Goal: Task Accomplishment & Management: Manage account settings

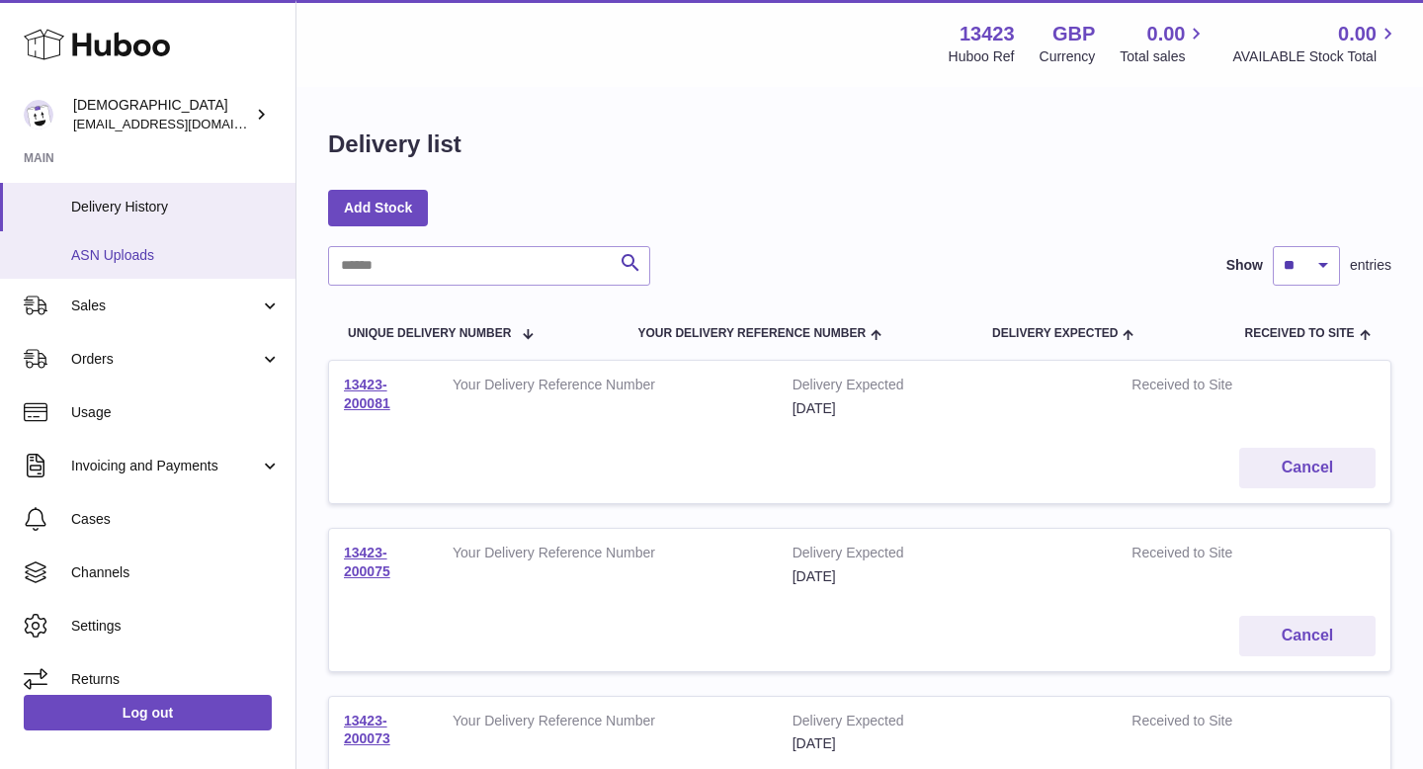
scroll to position [302, 0]
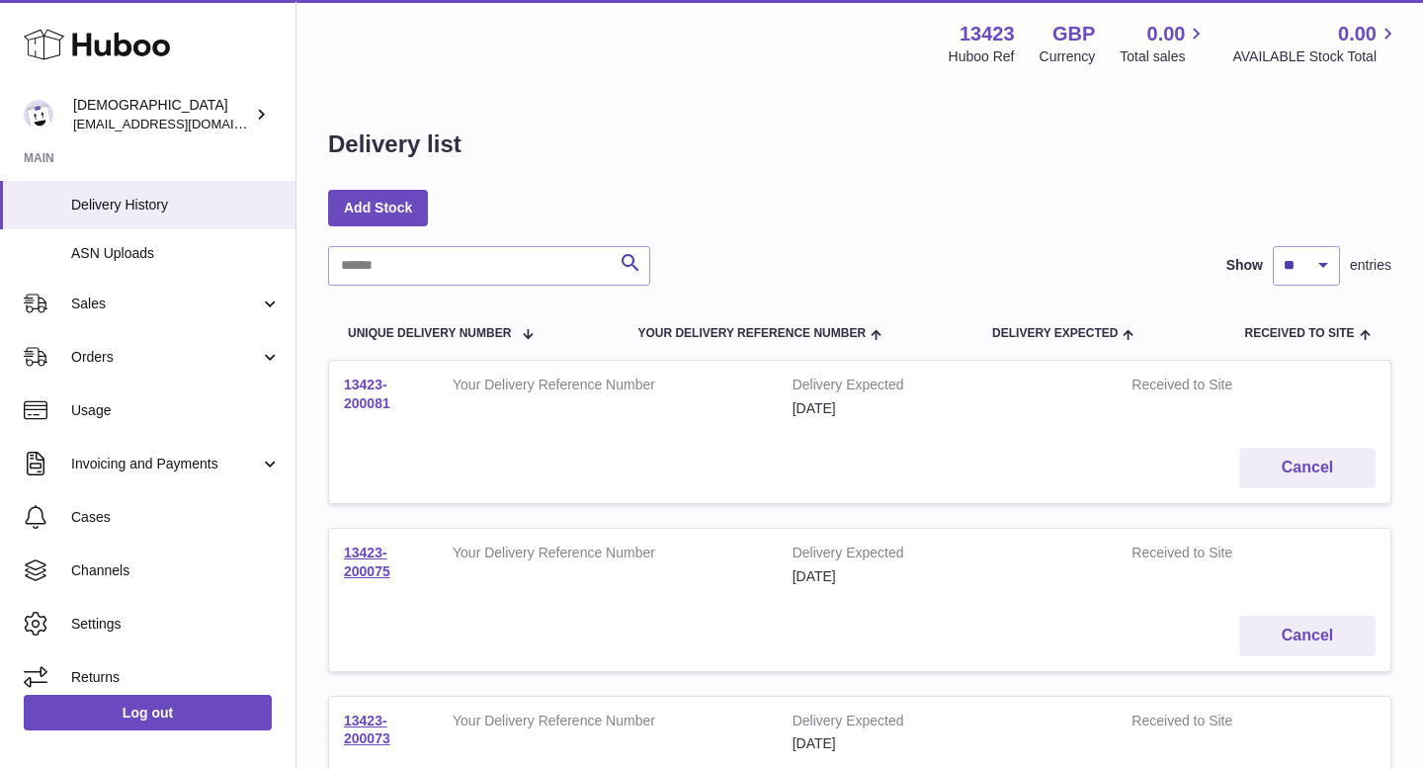
click at [365, 407] on link "13423-200081" at bounding box center [367, 393] width 46 height 35
click at [365, 402] on link "13423-200081" at bounding box center [367, 393] width 46 height 35
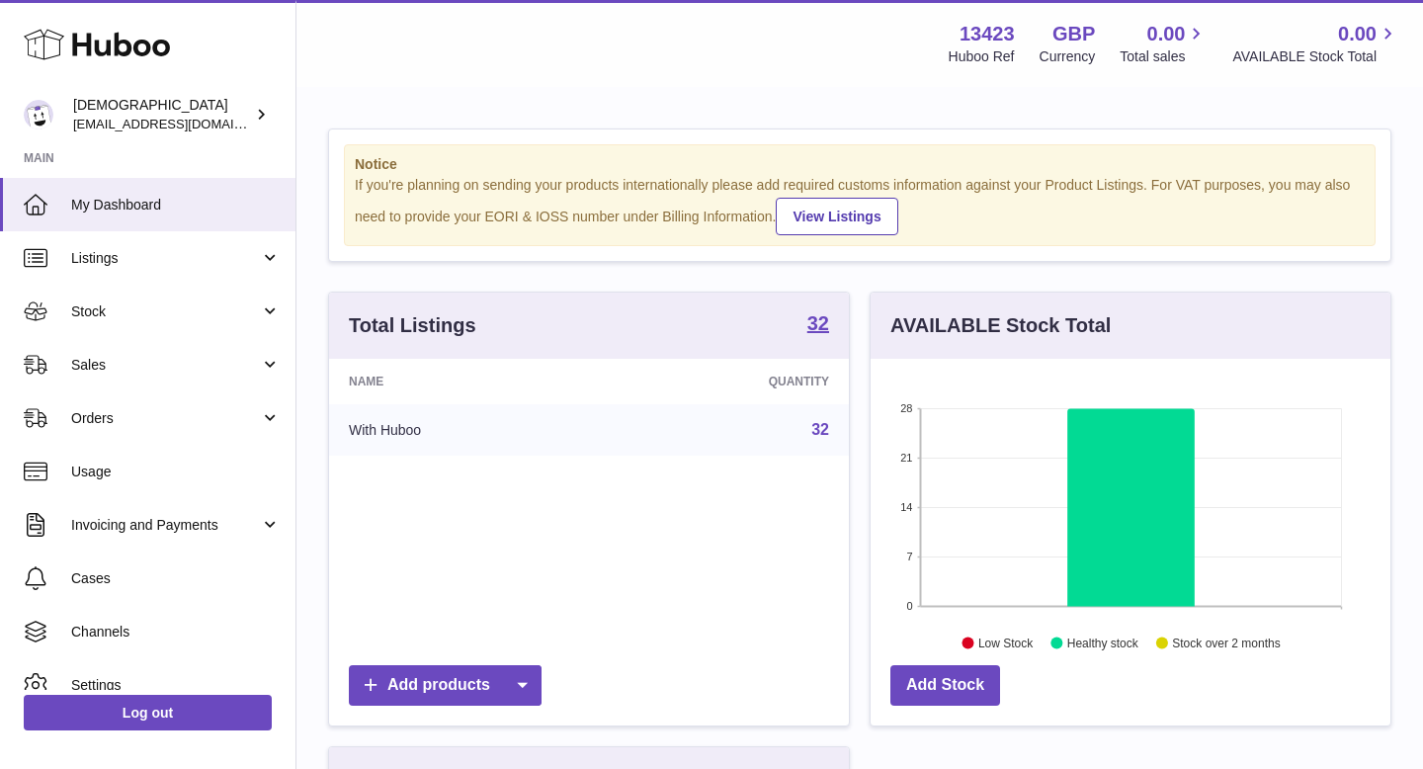
scroll to position [308, 520]
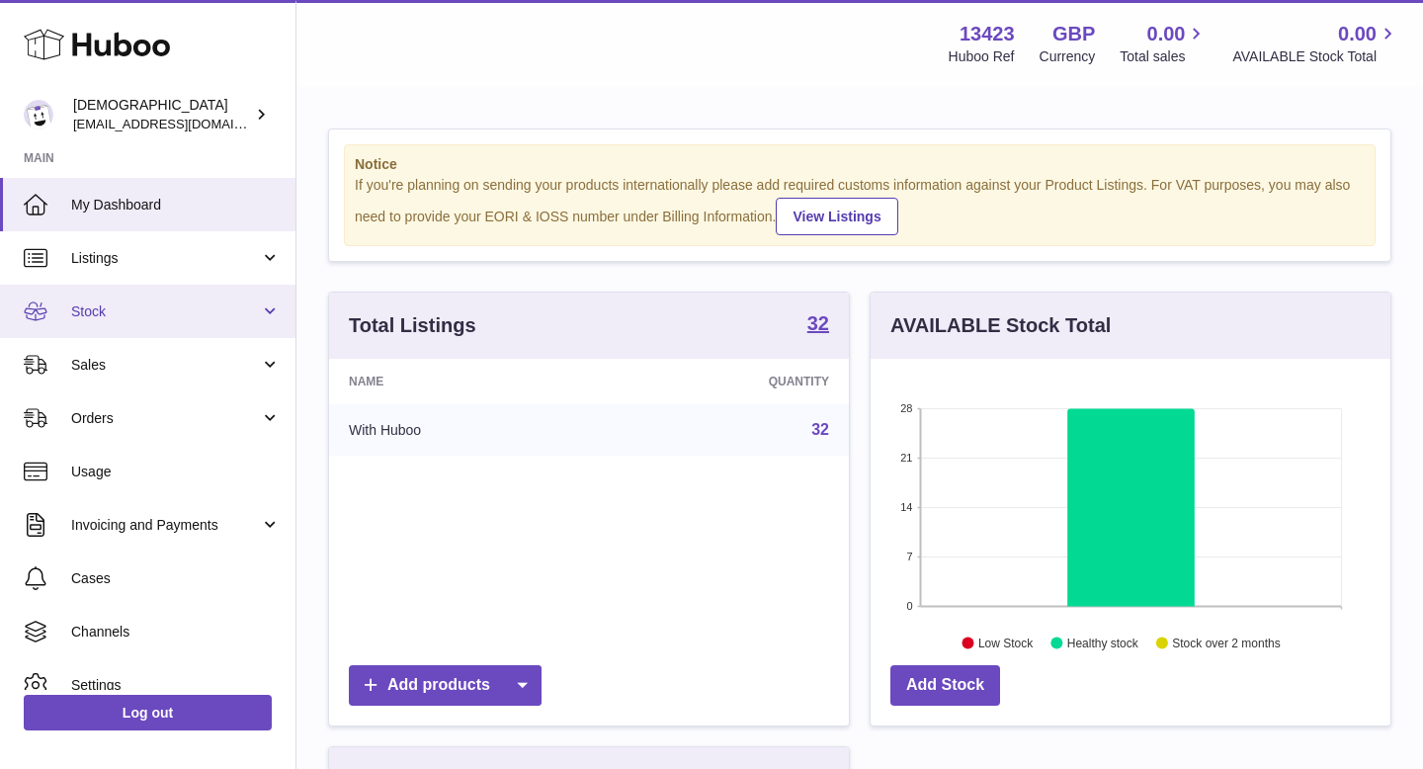
click at [99, 321] on link "Stock" at bounding box center [147, 311] width 295 height 53
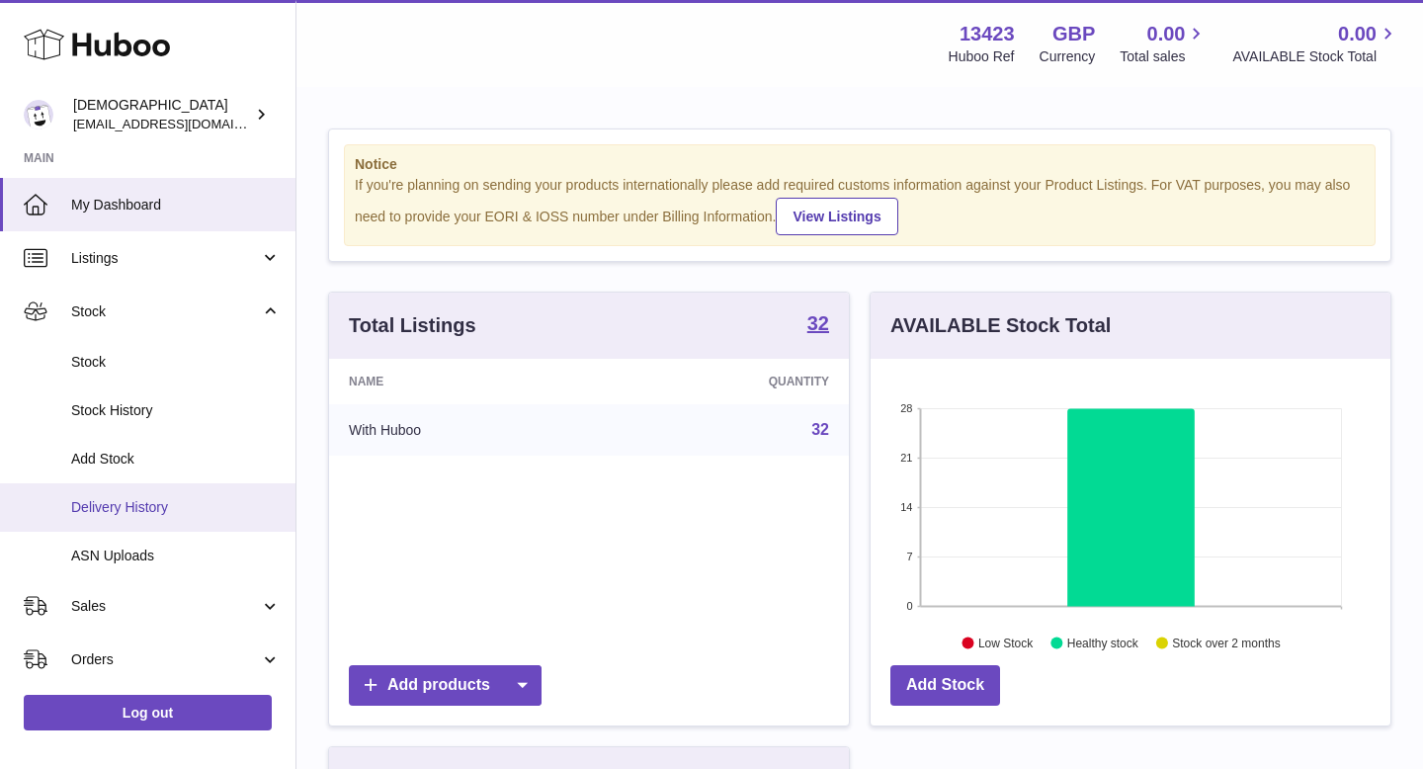
click at [123, 494] on link "Delivery History" at bounding box center [147, 507] width 295 height 48
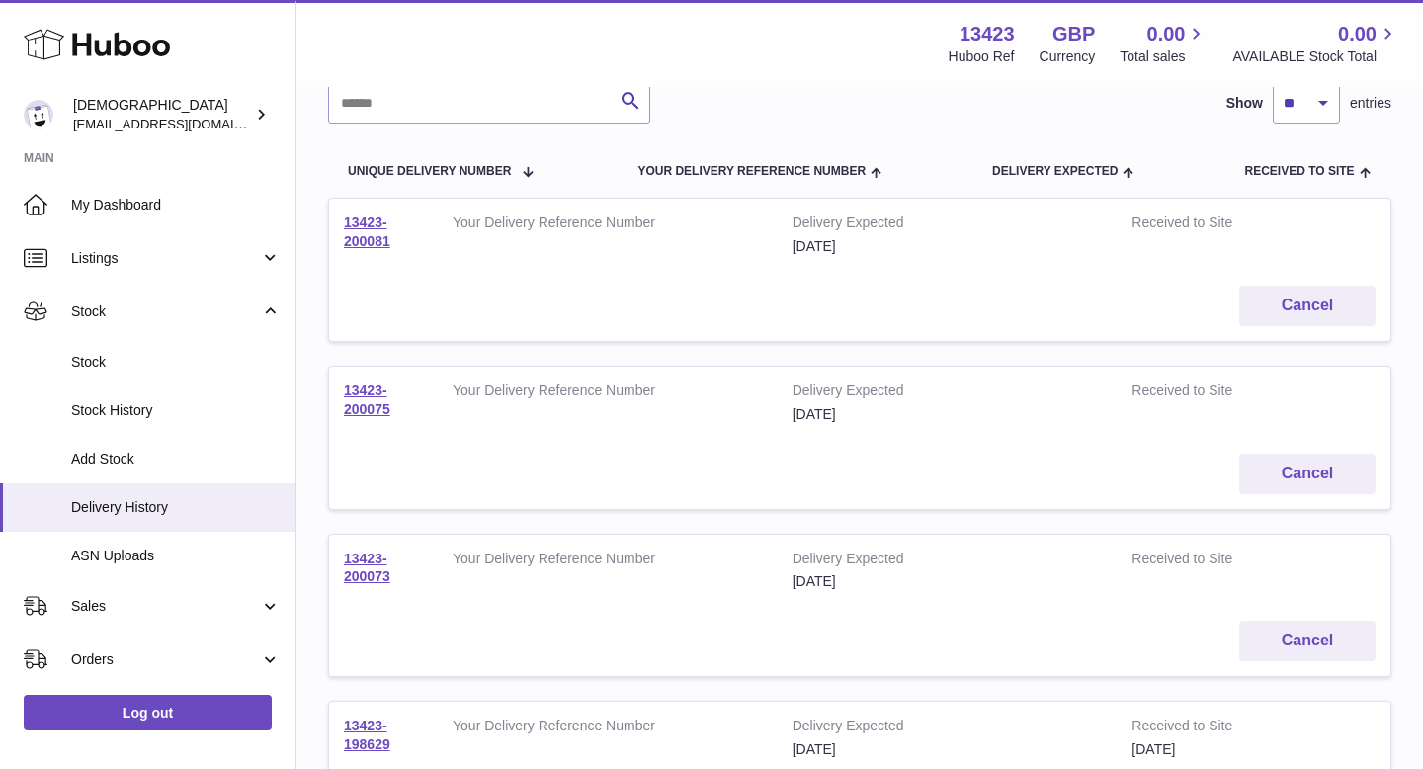
scroll to position [223, 0]
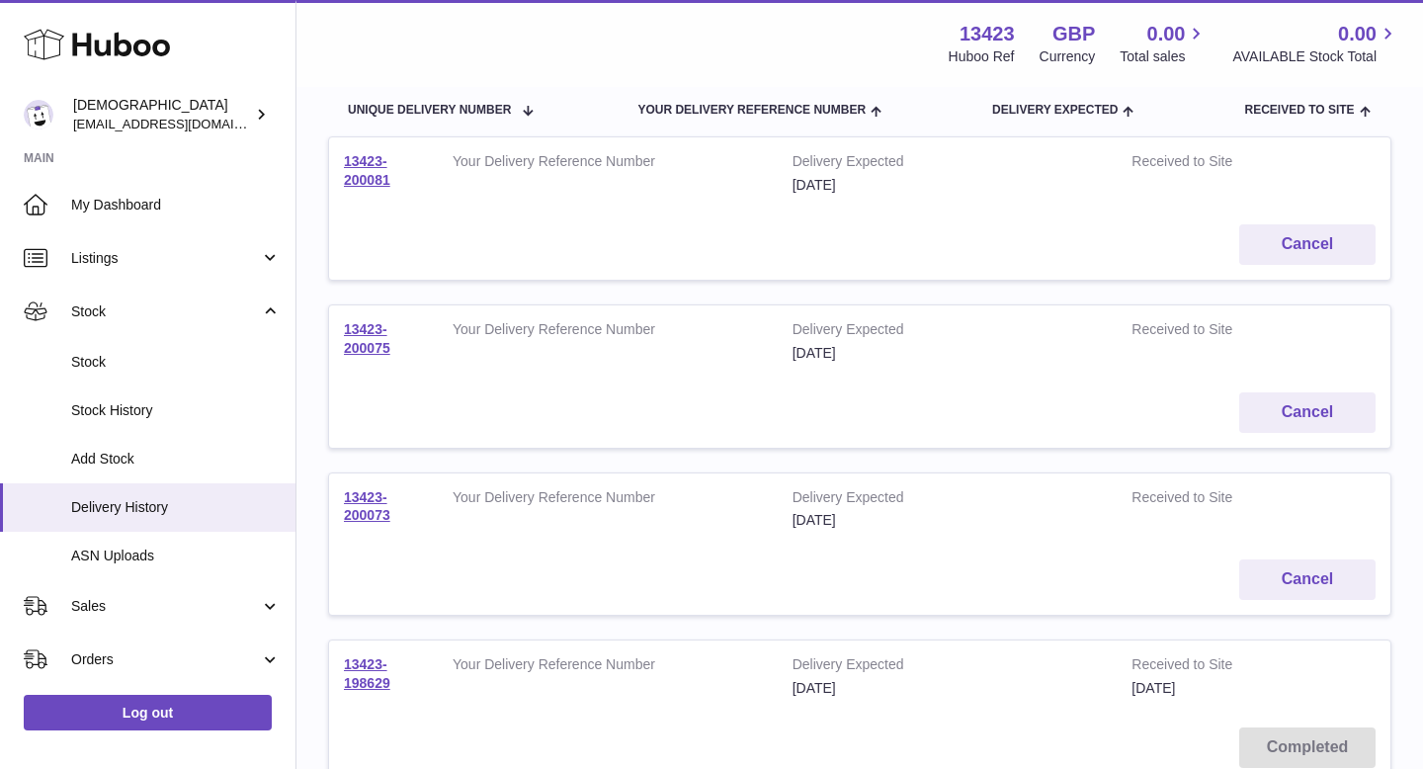
click at [383, 523] on td "13423-200073" at bounding box center [383, 509] width 109 height 72
click at [381, 518] on link "13423-200073" at bounding box center [367, 506] width 46 height 35
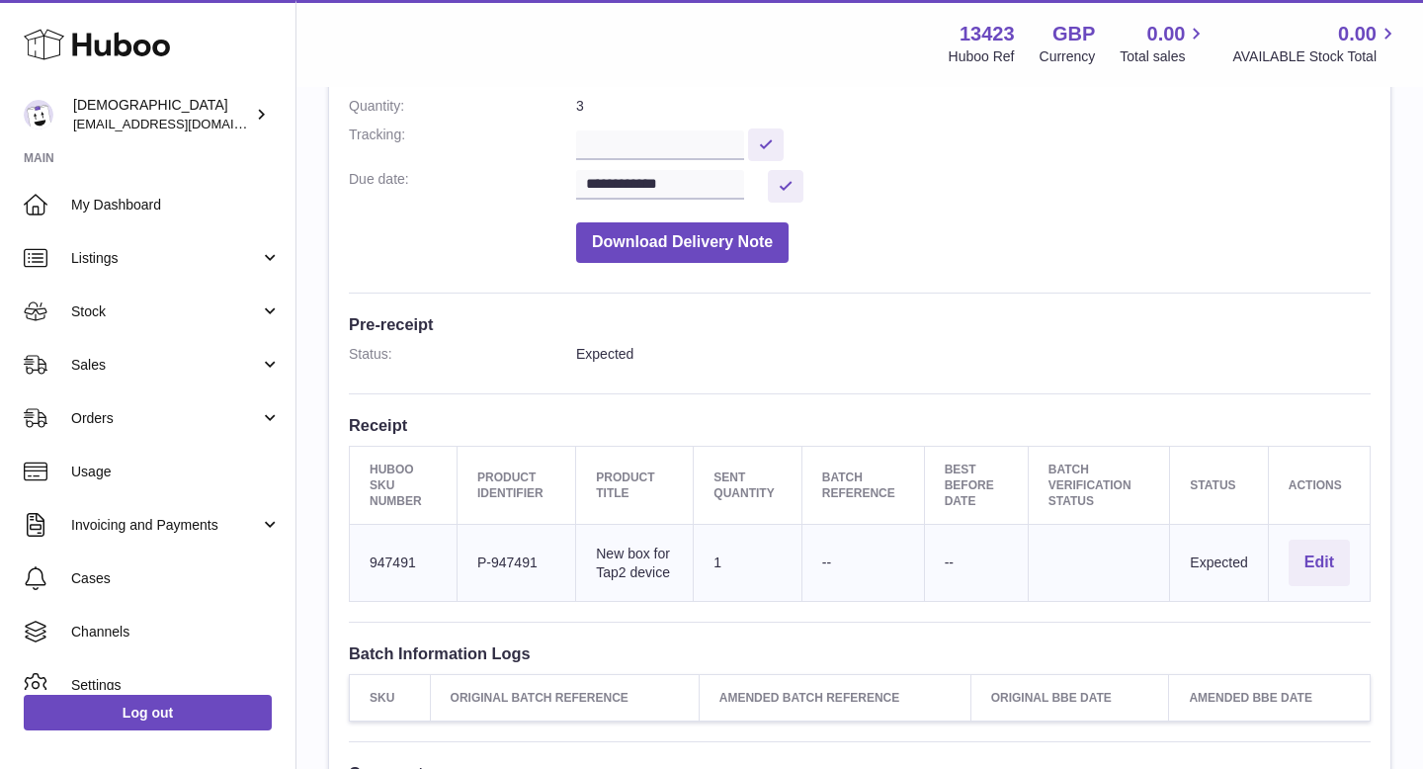
scroll to position [615, 0]
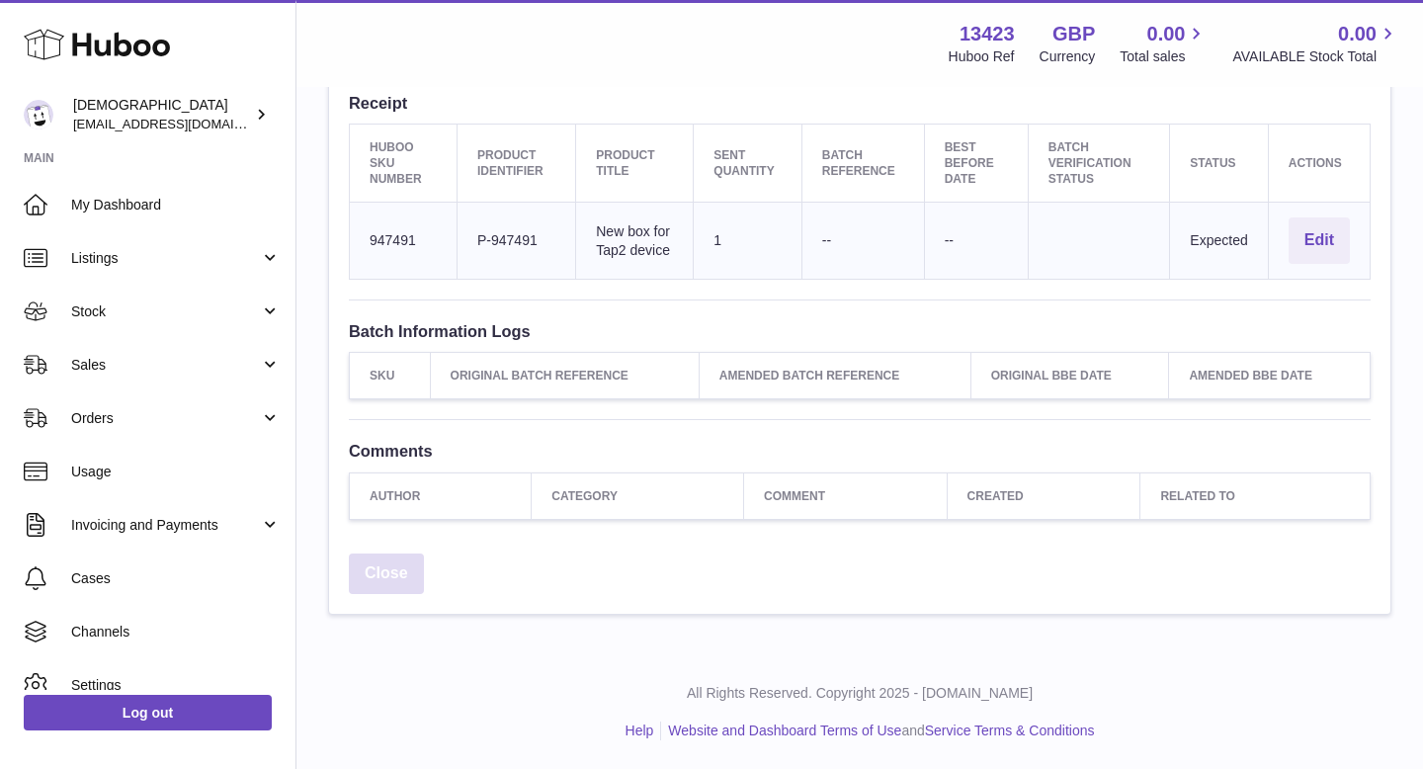
click at [378, 576] on link "Close" at bounding box center [386, 573] width 75 height 41
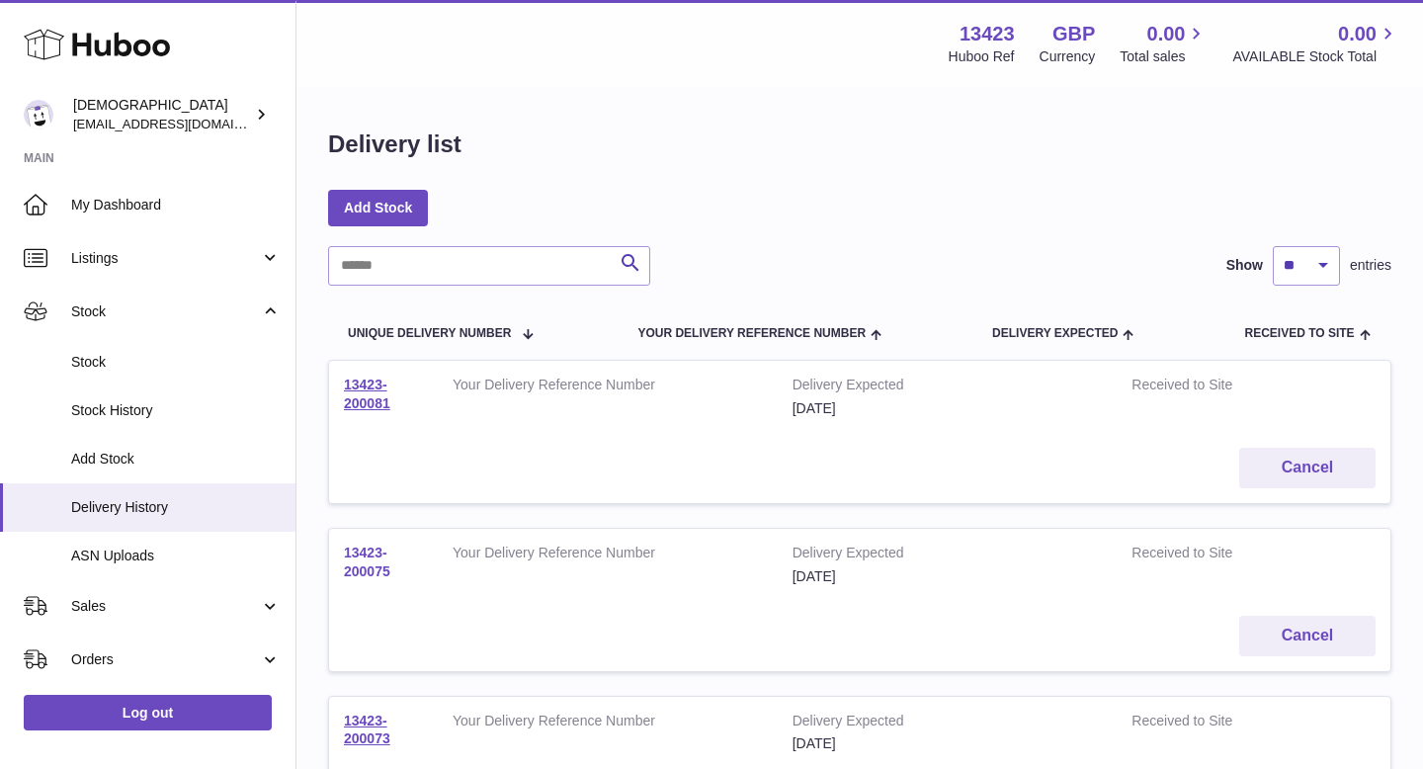
click at [368, 547] on link "13423-200075" at bounding box center [367, 561] width 46 height 35
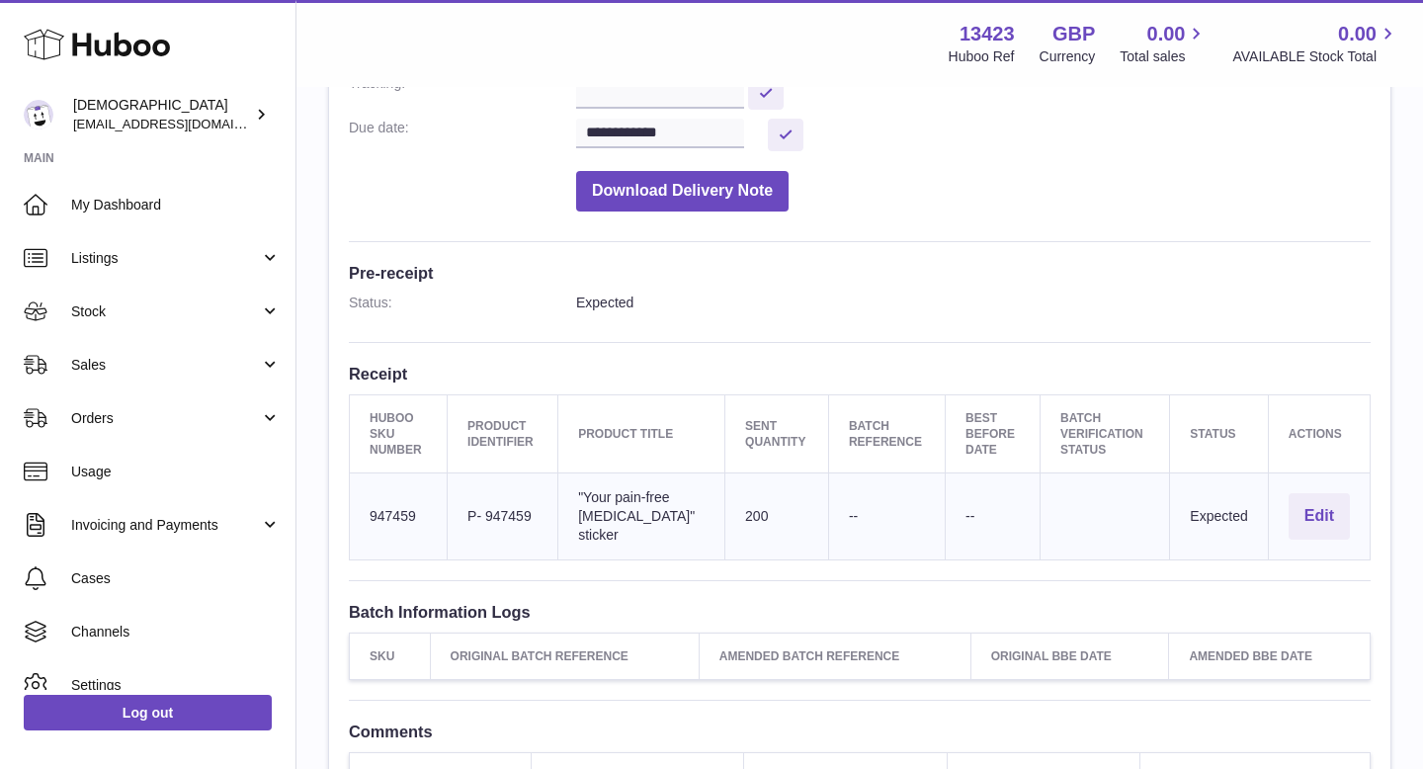
scroll to position [624, 0]
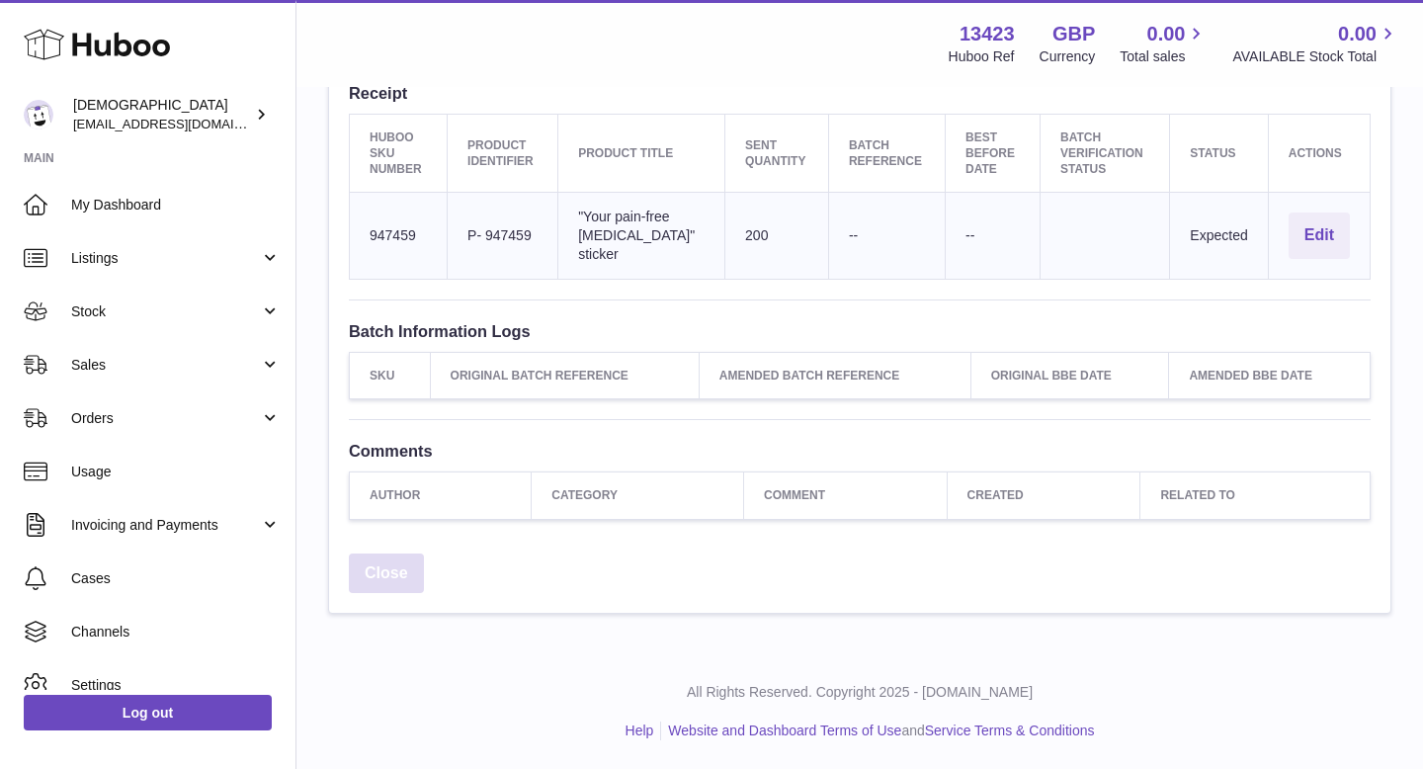
click at [369, 589] on link "Close" at bounding box center [386, 573] width 75 height 41
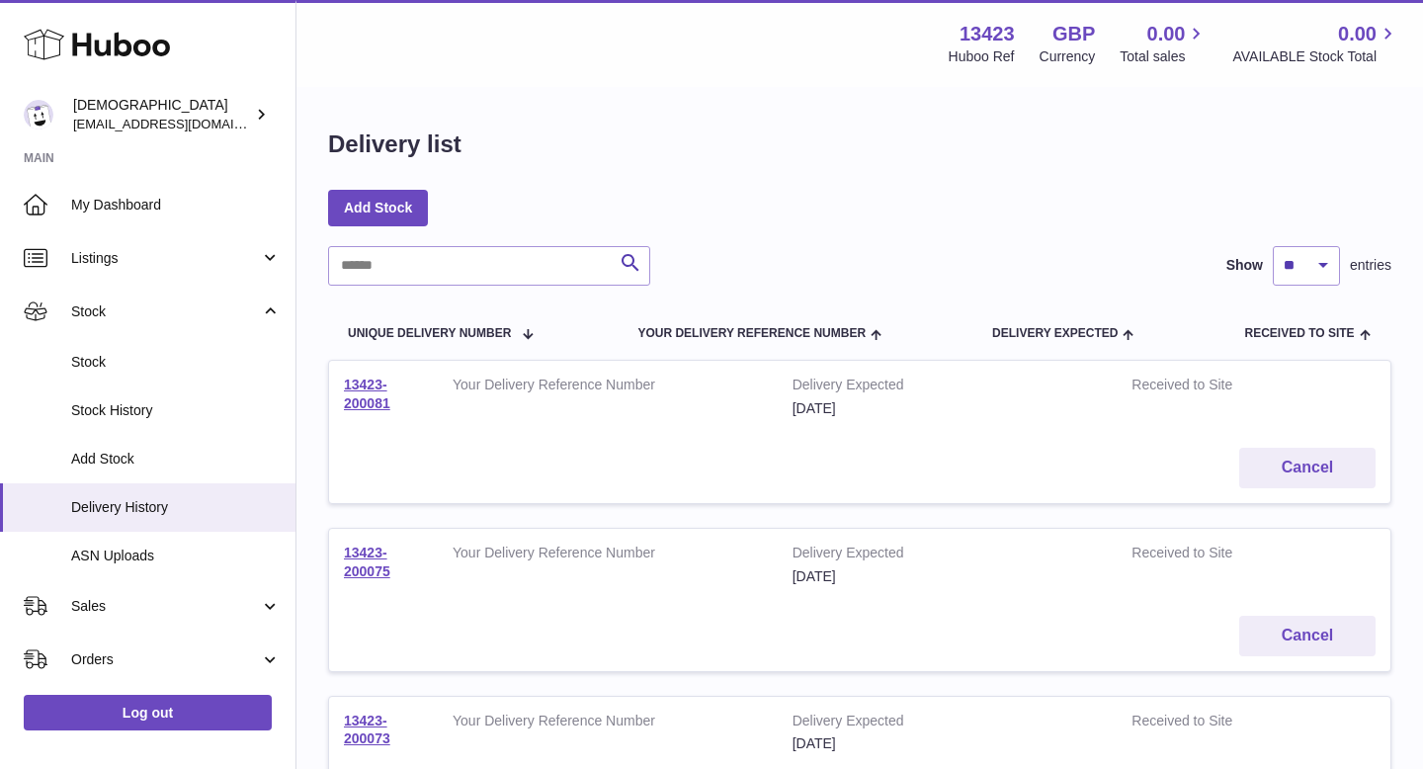
click at [376, 412] on td "13423-200081" at bounding box center [383, 397] width 109 height 72
click at [373, 395] on link "13423-200081" at bounding box center [367, 393] width 46 height 35
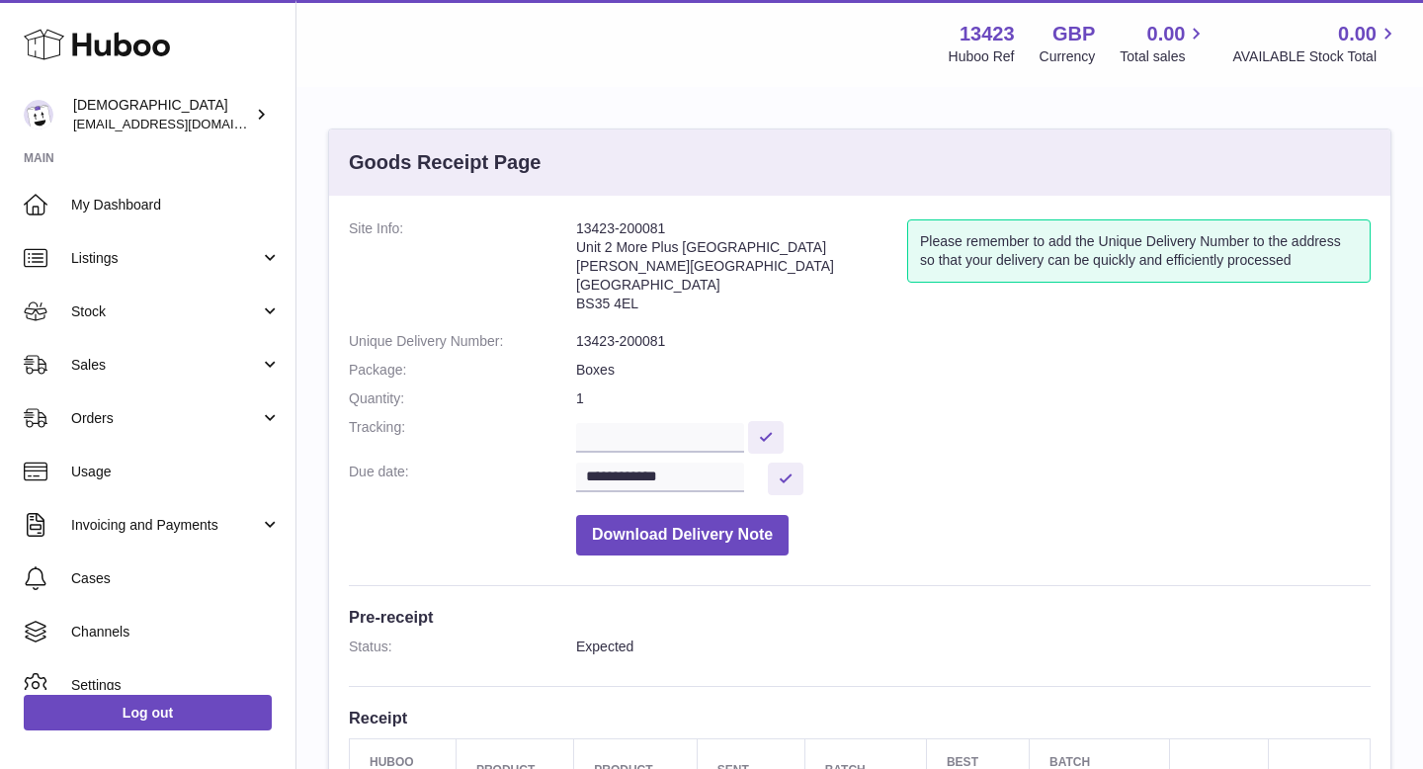
drag, startPoint x: 578, startPoint y: 229, endPoint x: 663, endPoint y: 229, distance: 85.0
click at [663, 229] on address "13423-200081 Unit 2 More Plus Central Park Hudson Ave Severn Beach BS35 4EL" at bounding box center [741, 270] width 331 height 103
copy address "13423-200081"
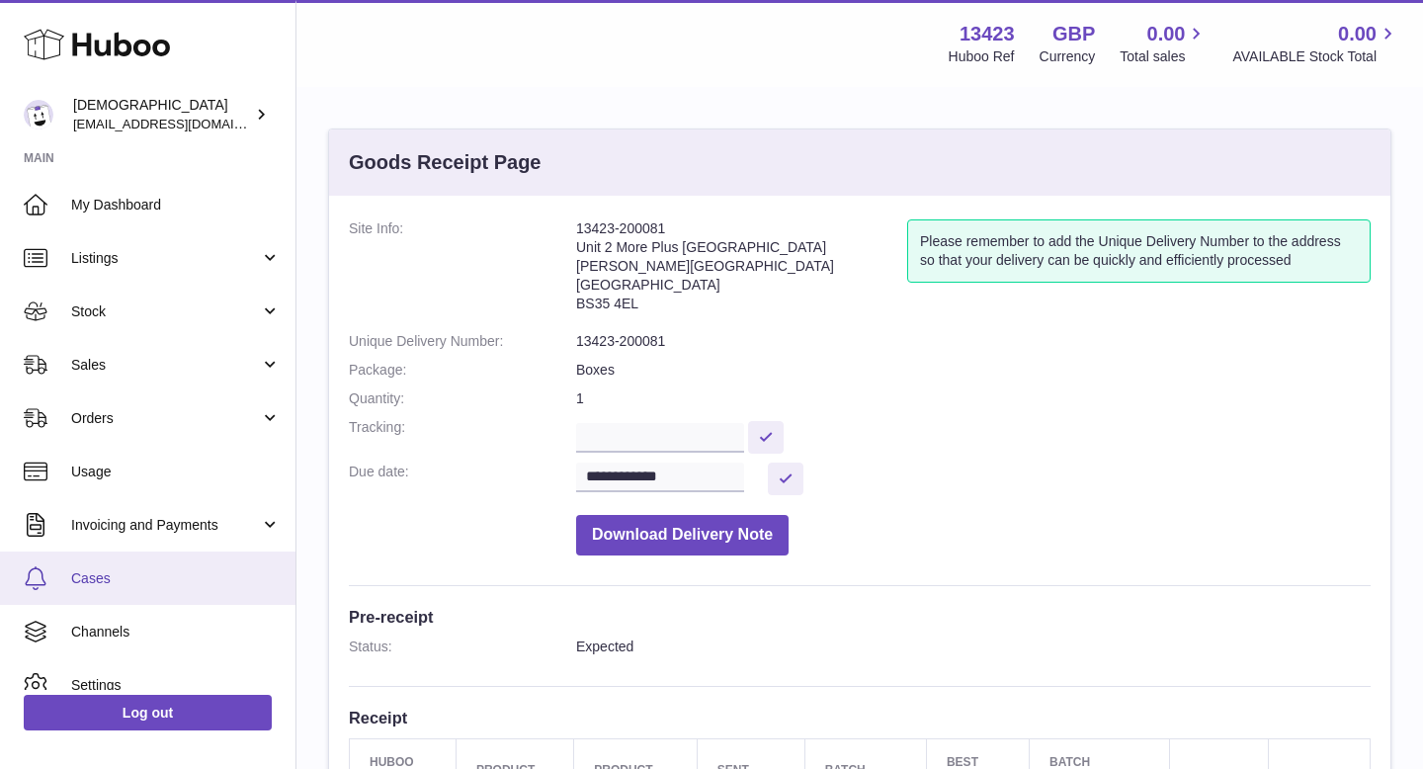
click at [118, 575] on span "Cases" at bounding box center [175, 578] width 209 height 19
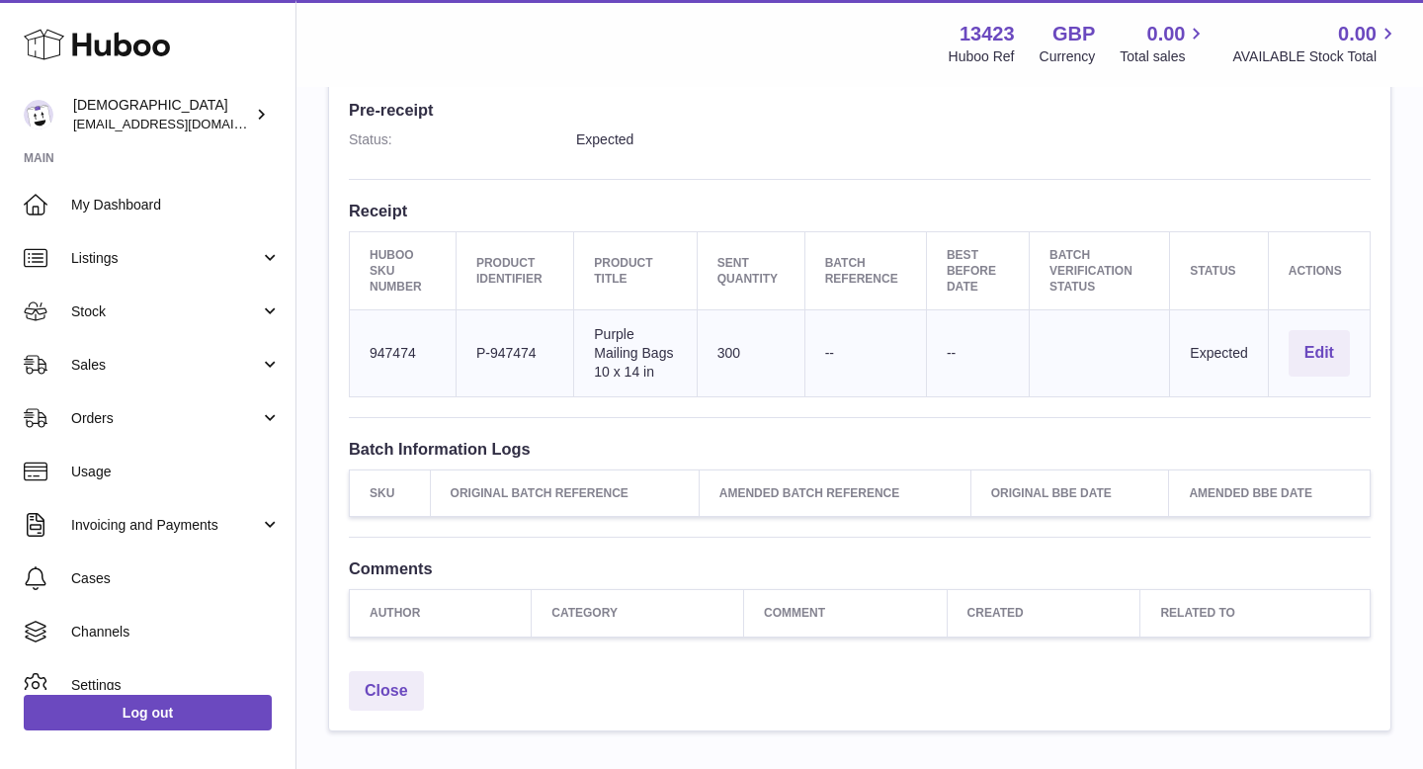
scroll to position [624, 0]
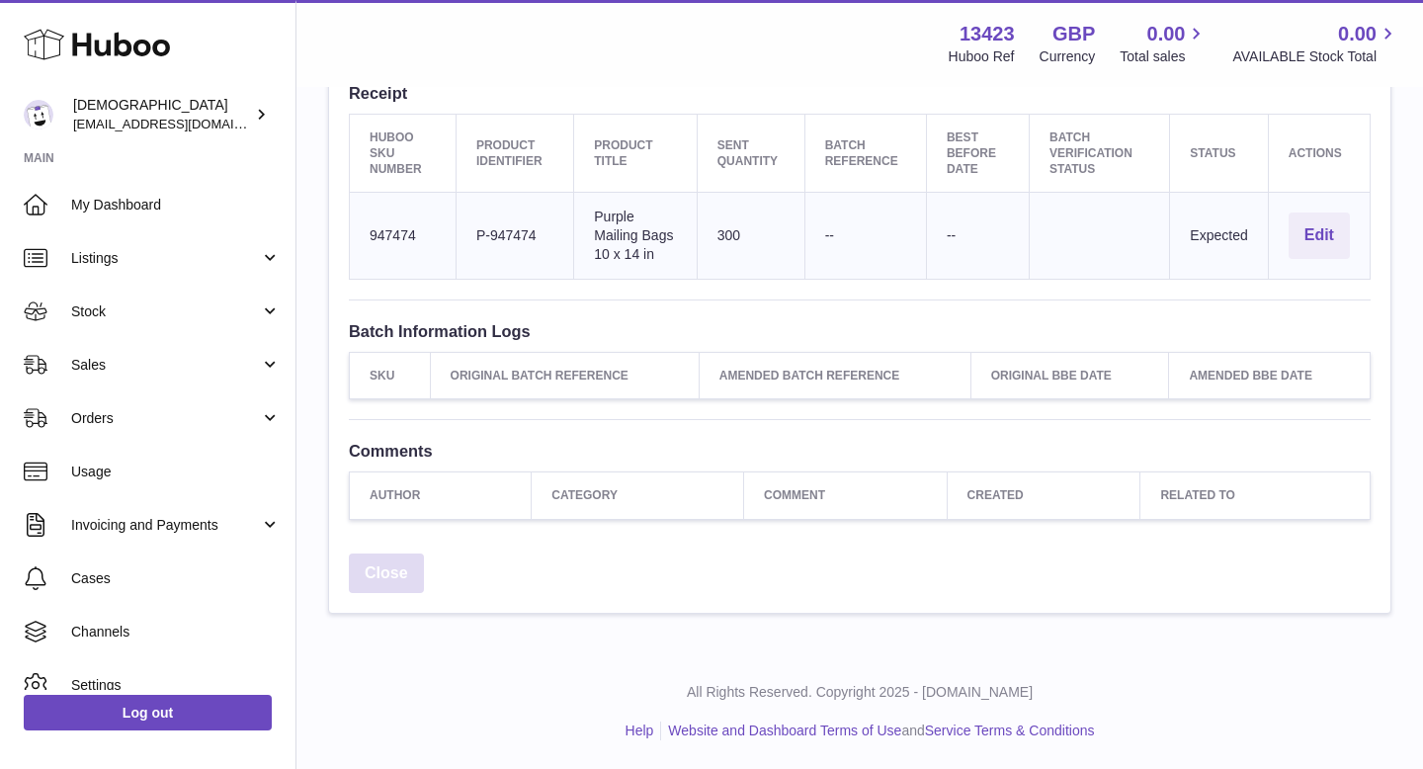
click at [374, 568] on link "Close" at bounding box center [386, 573] width 75 height 41
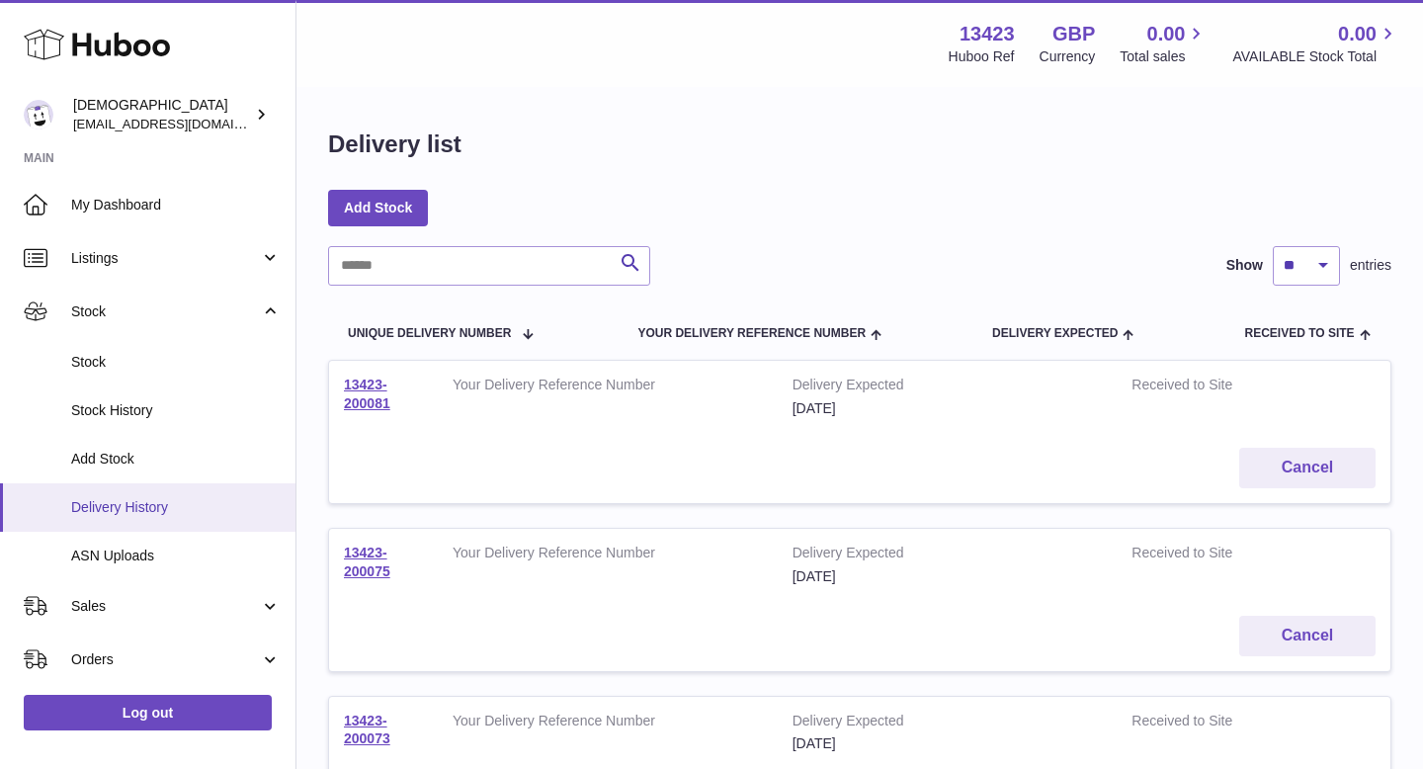
scroll to position [60, 0]
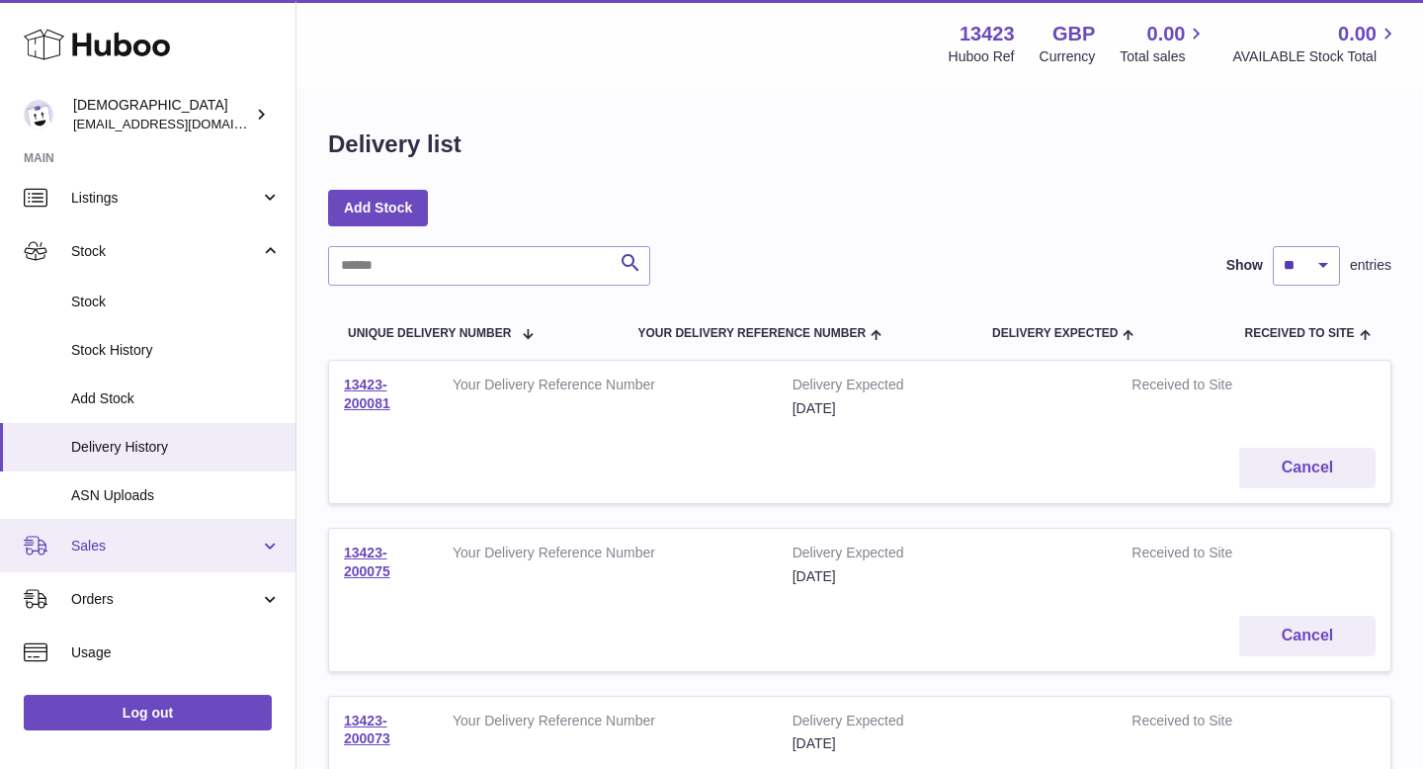
click at [117, 551] on span "Sales" at bounding box center [165, 545] width 189 height 19
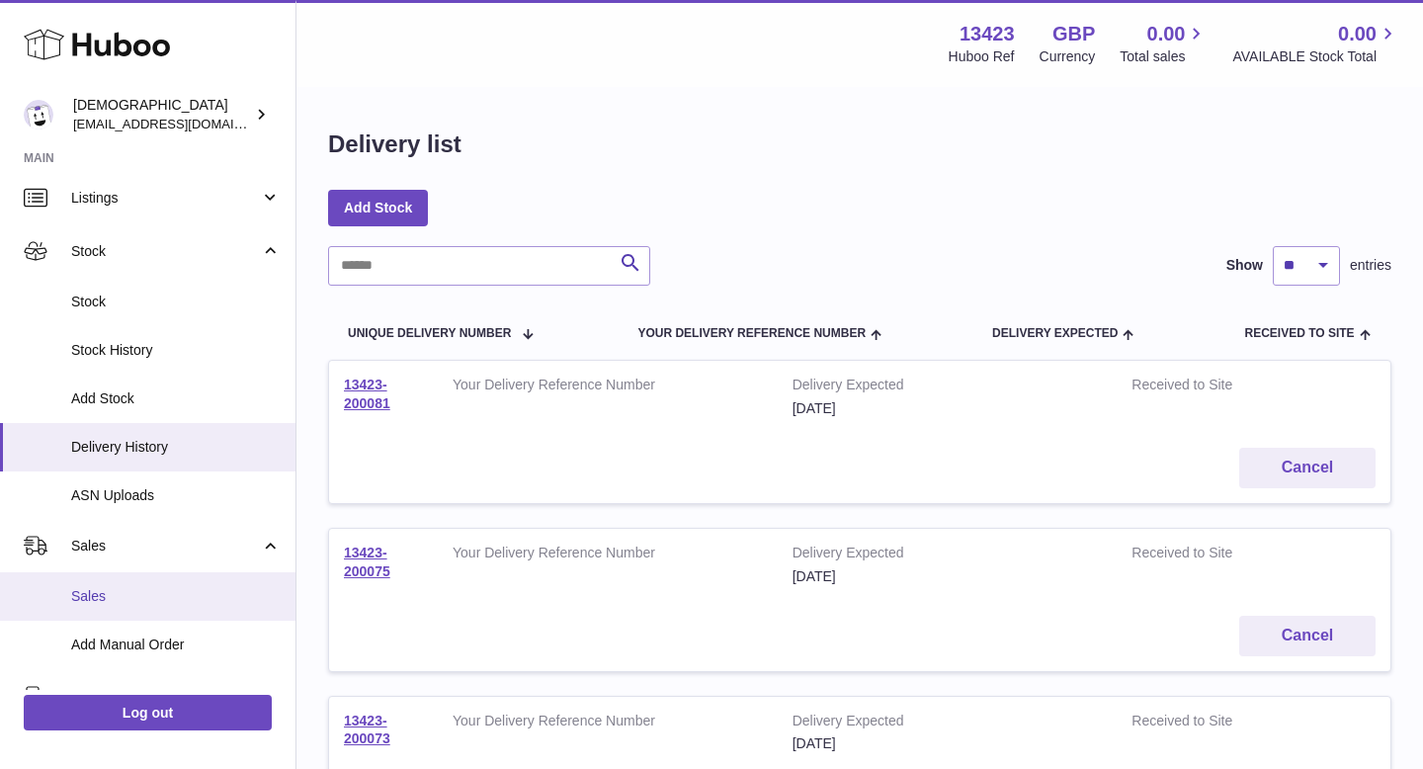
click at [119, 589] on span "Sales" at bounding box center [175, 596] width 209 height 19
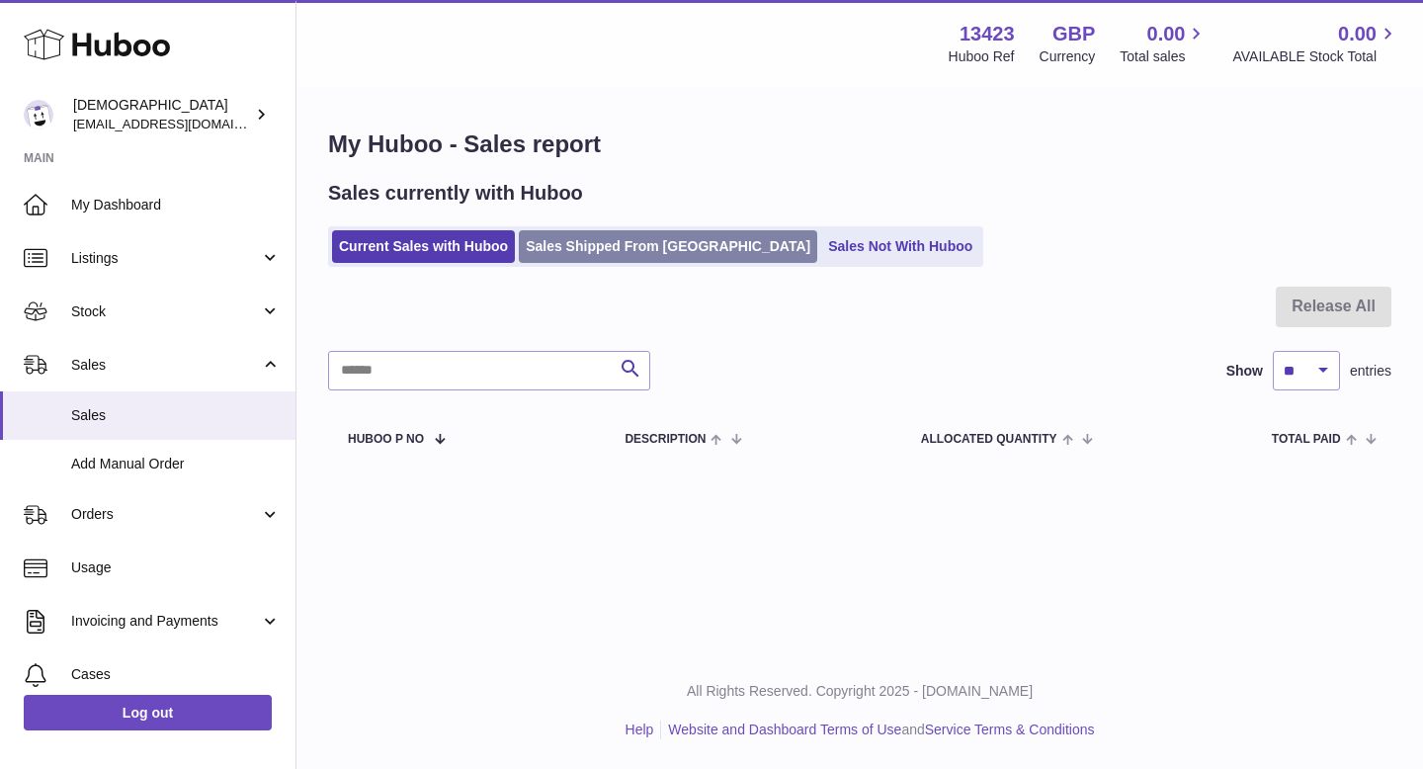
click at [581, 242] on link "Sales Shipped From [GEOGRAPHIC_DATA]" at bounding box center [668, 246] width 298 height 33
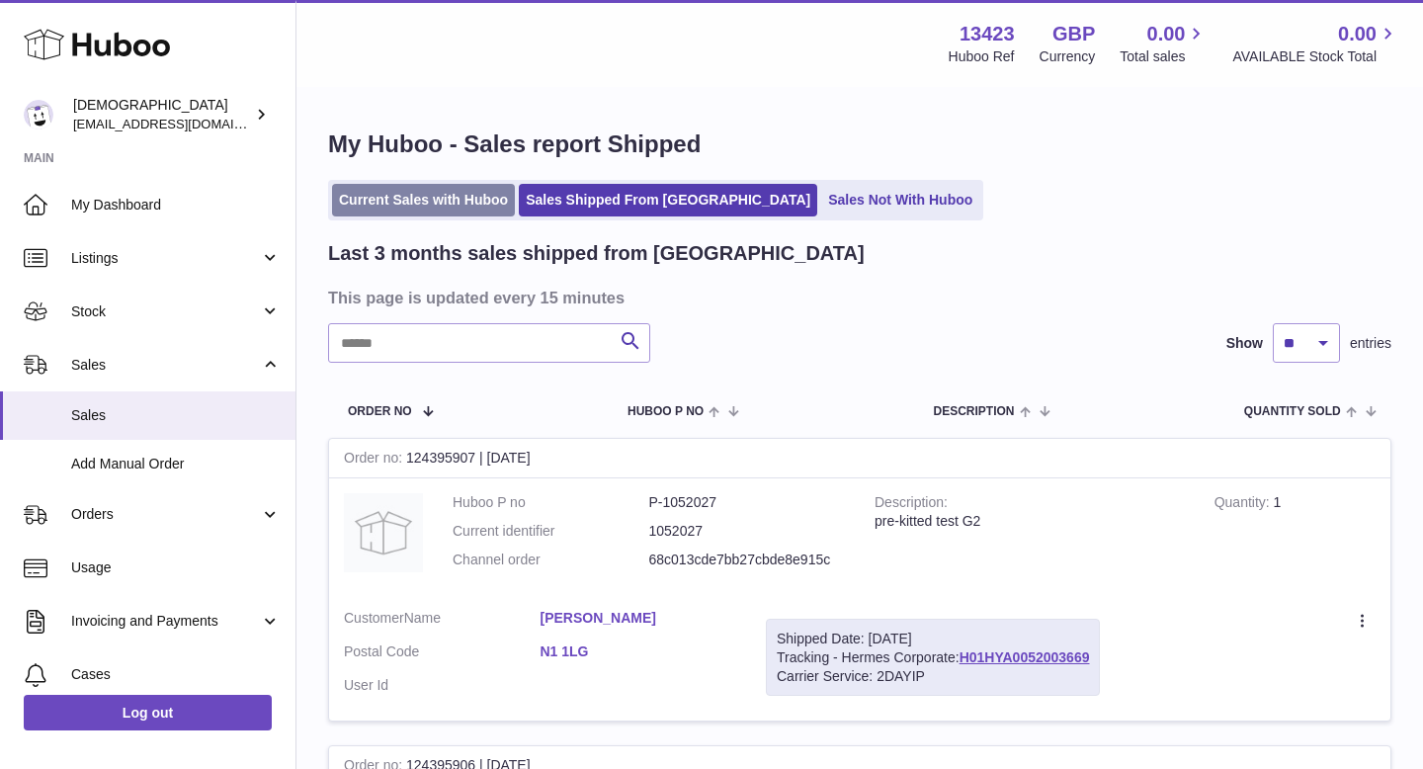
click at [437, 191] on link "Current Sales with Huboo" at bounding box center [423, 200] width 183 height 33
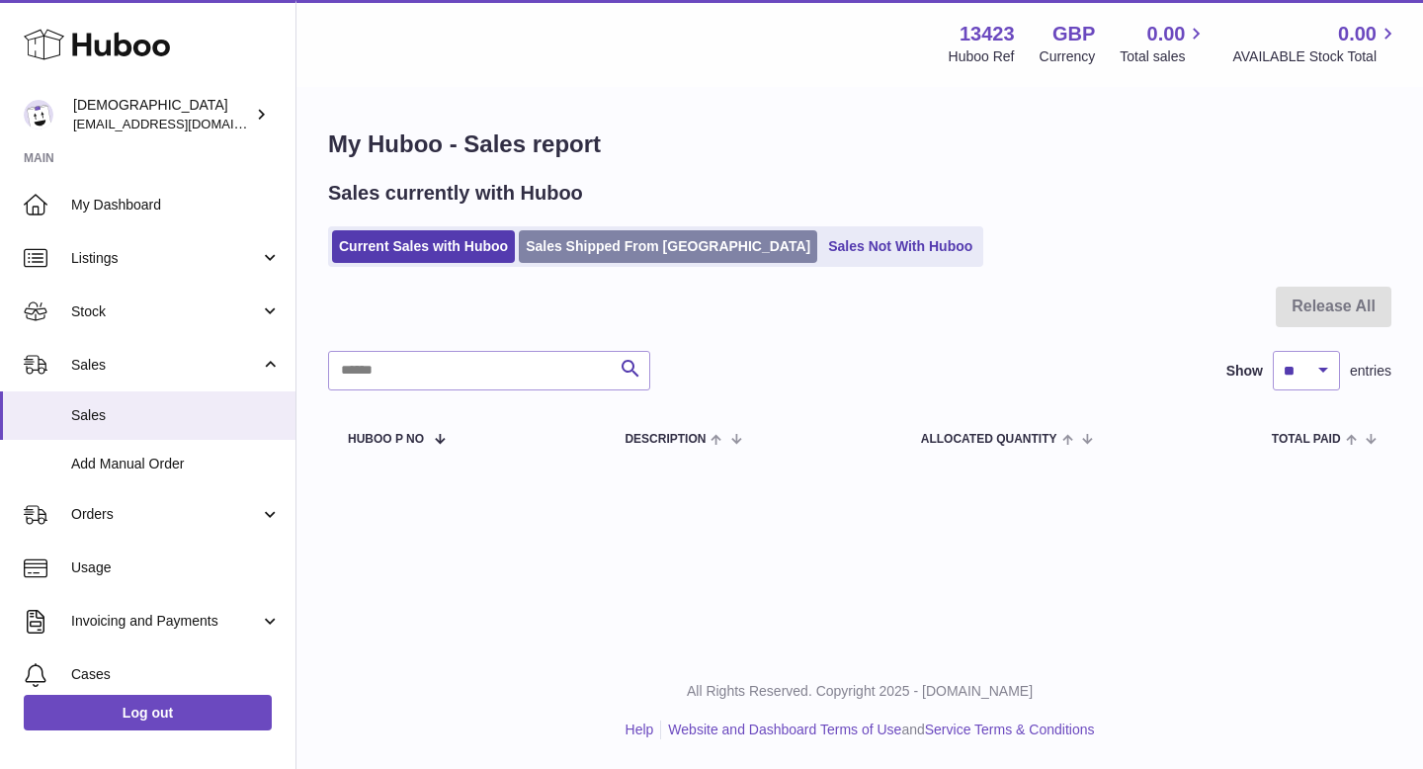
click at [632, 230] on link "Sales Shipped From [GEOGRAPHIC_DATA]" at bounding box center [668, 246] width 298 height 33
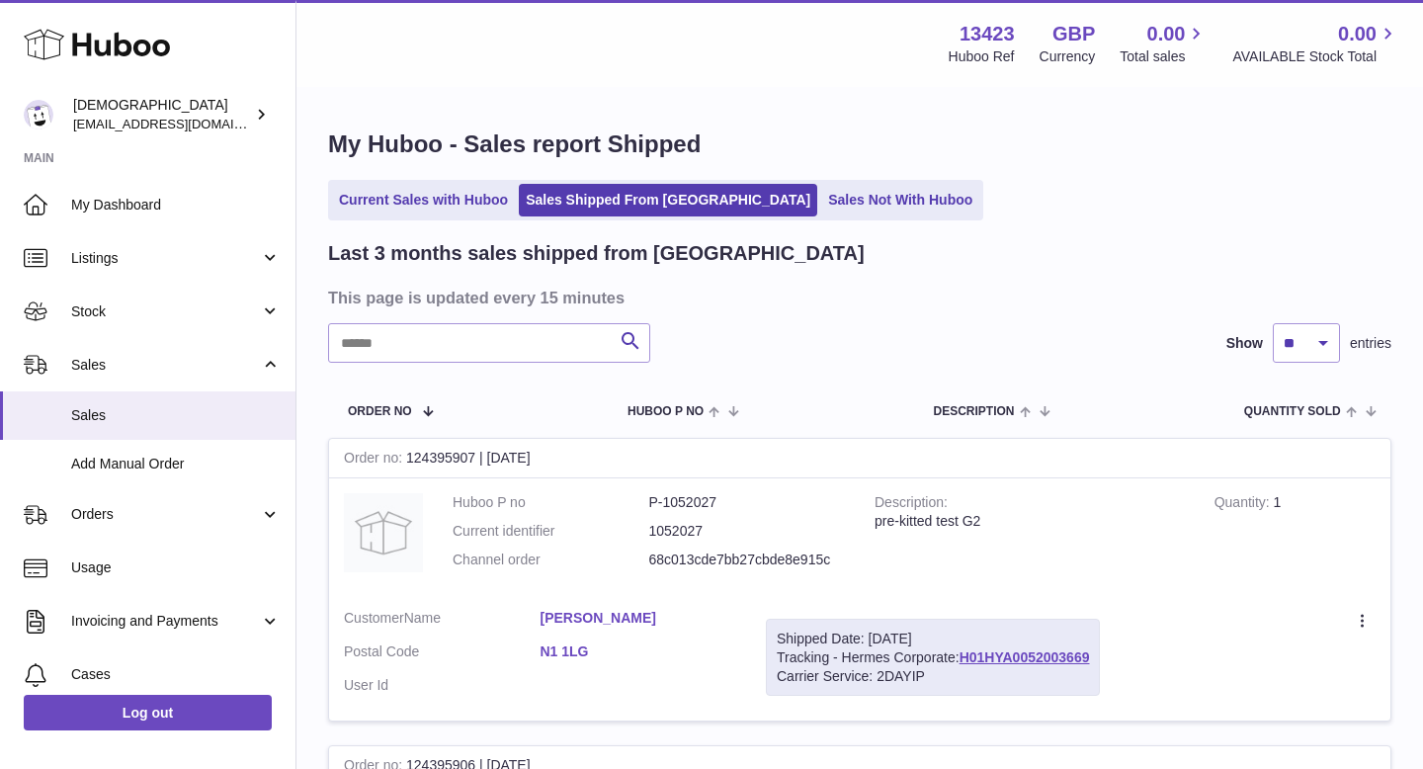
click at [459, 215] on link "Current Sales with Huboo" at bounding box center [423, 200] width 183 height 33
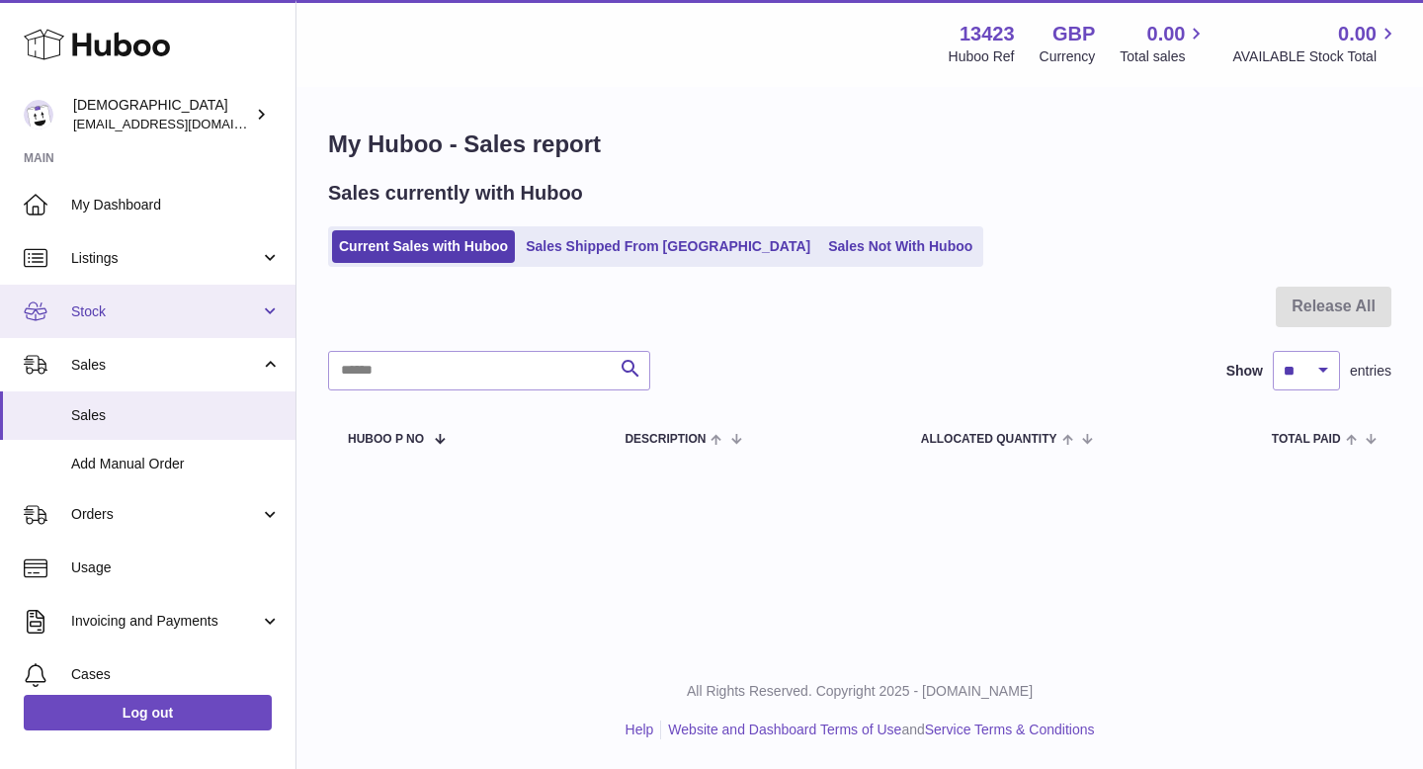
click at [134, 310] on span "Stock" at bounding box center [165, 311] width 189 height 19
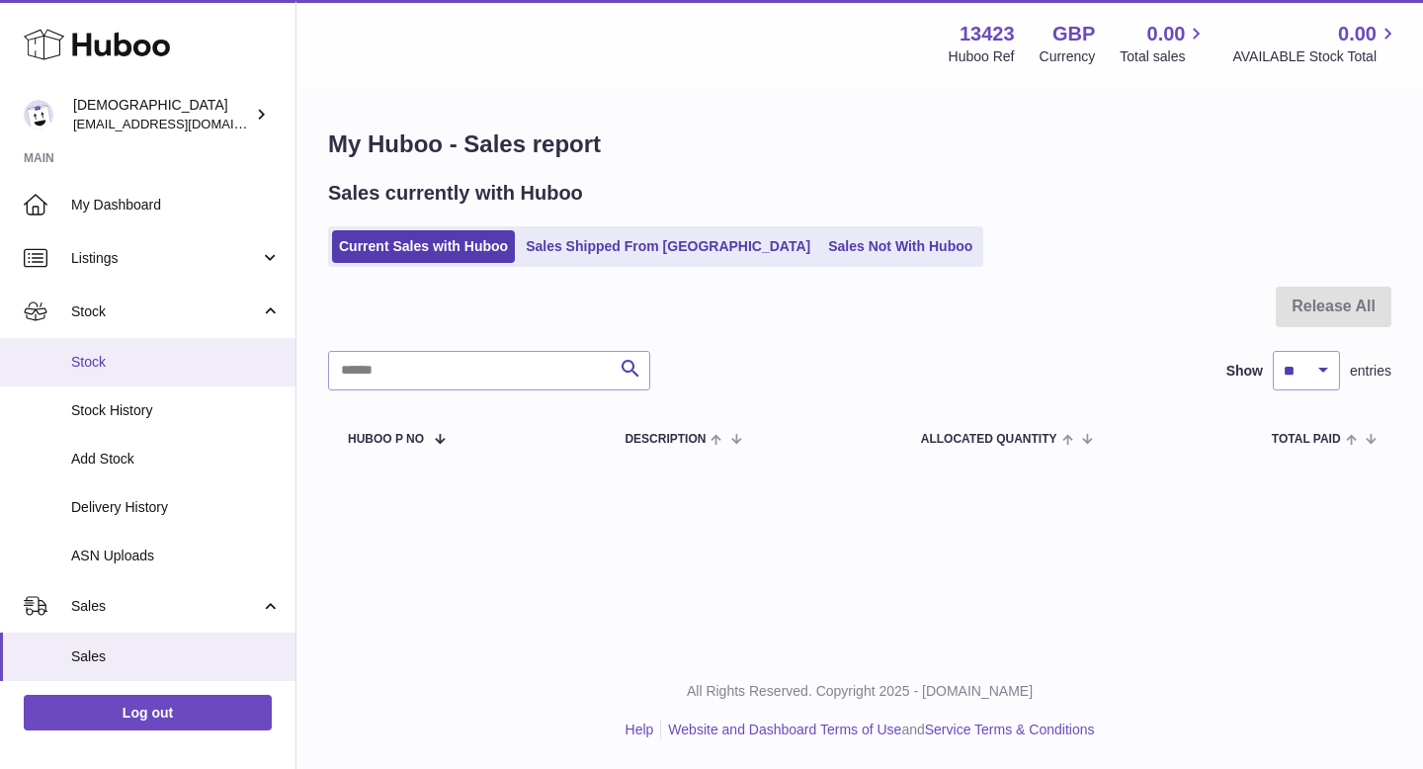
click at [141, 361] on span "Stock" at bounding box center [175, 362] width 209 height 19
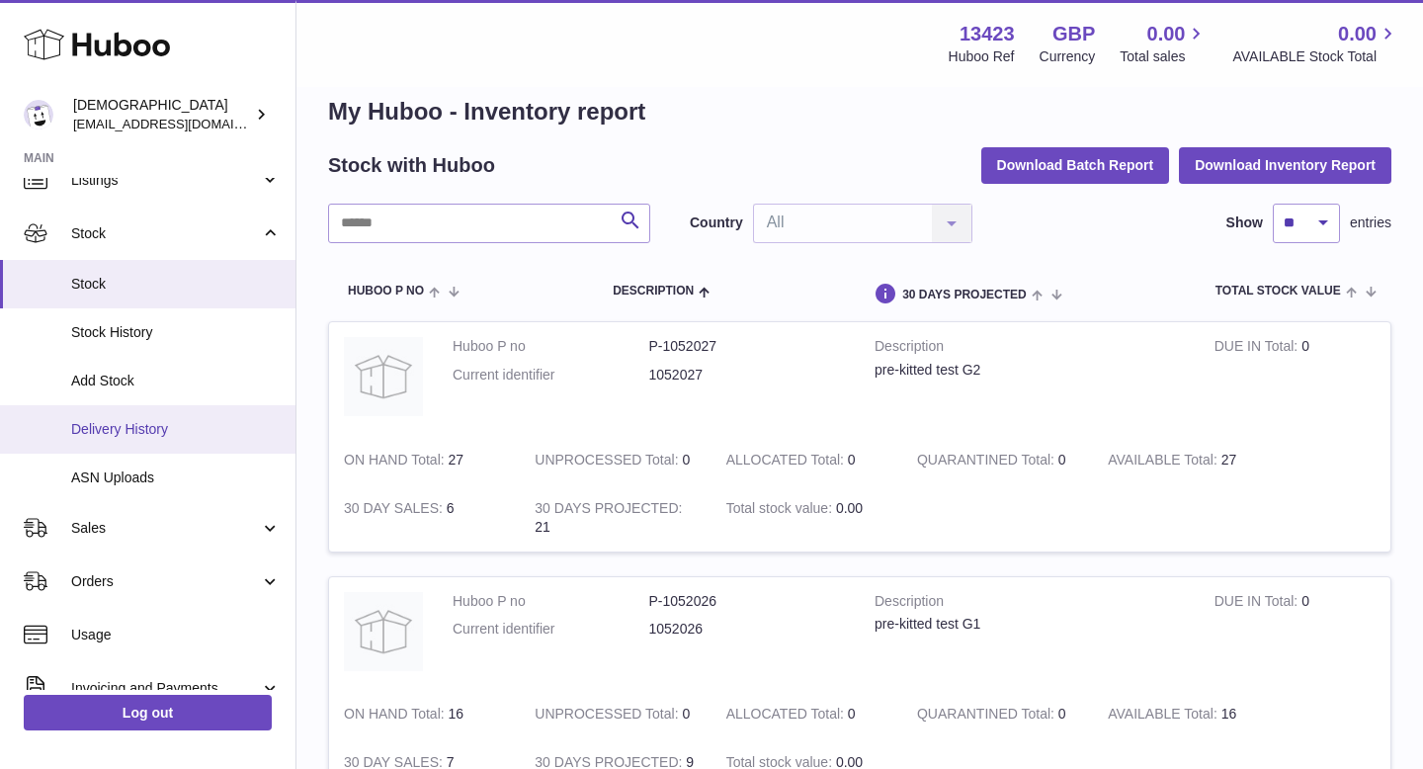
scroll to position [97, 0]
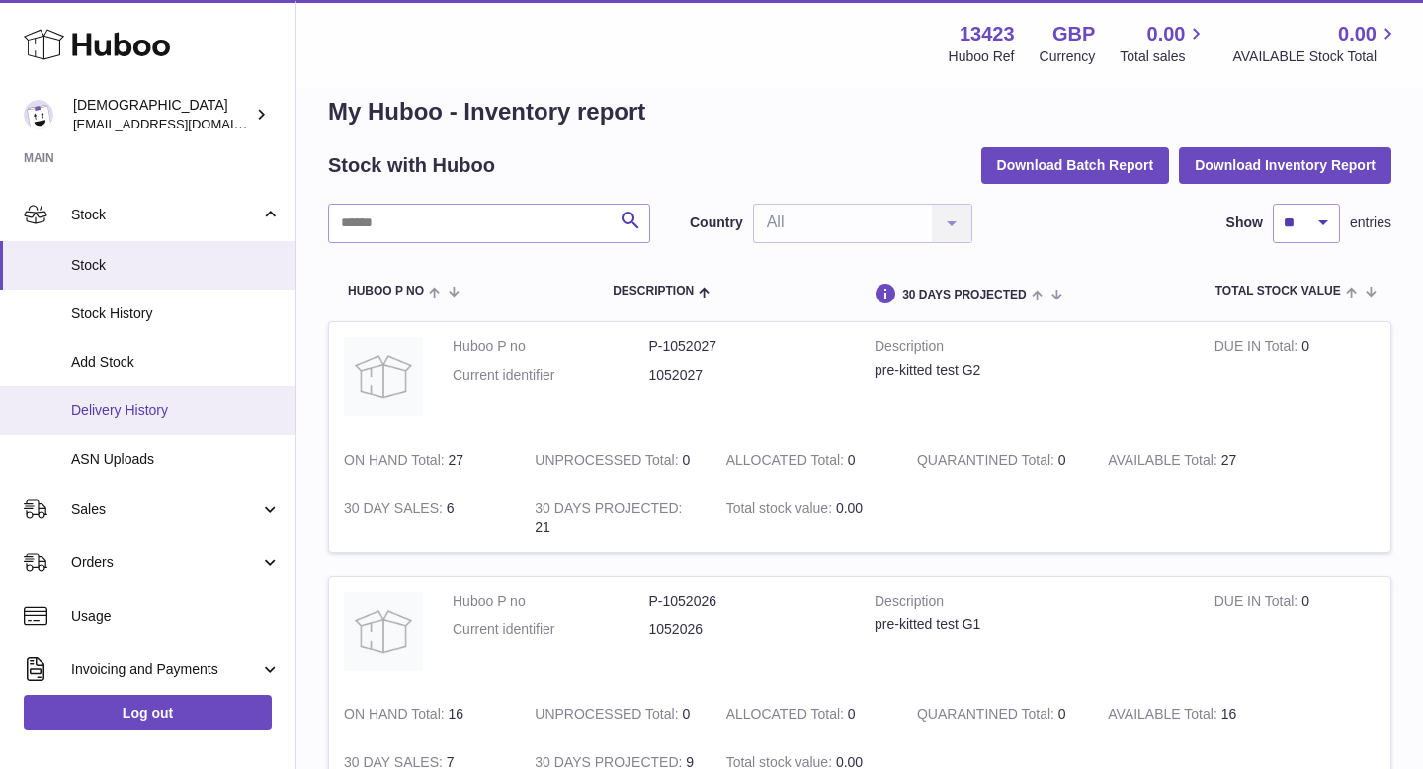
click at [111, 519] on link "Sales" at bounding box center [147, 508] width 295 height 53
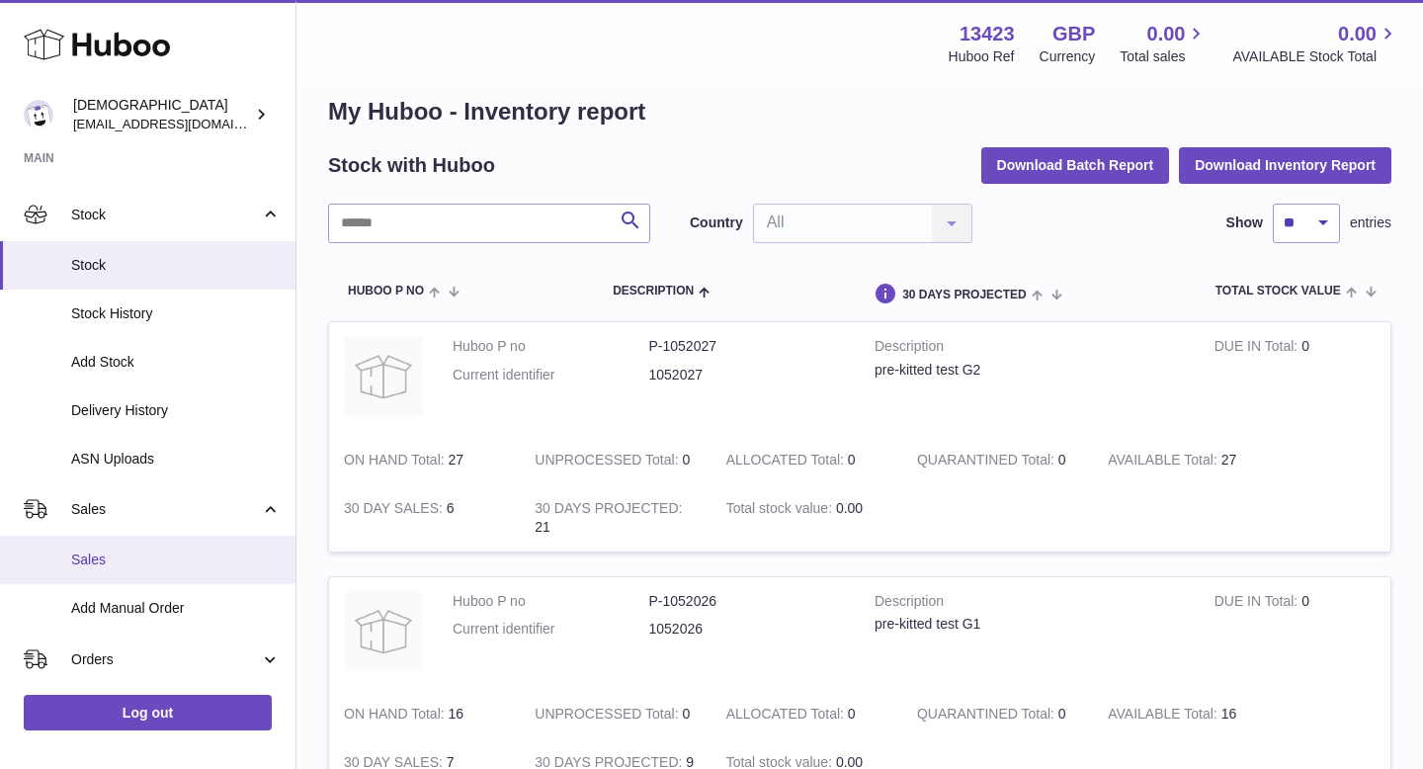
click at [106, 554] on span "Sales" at bounding box center [175, 559] width 209 height 19
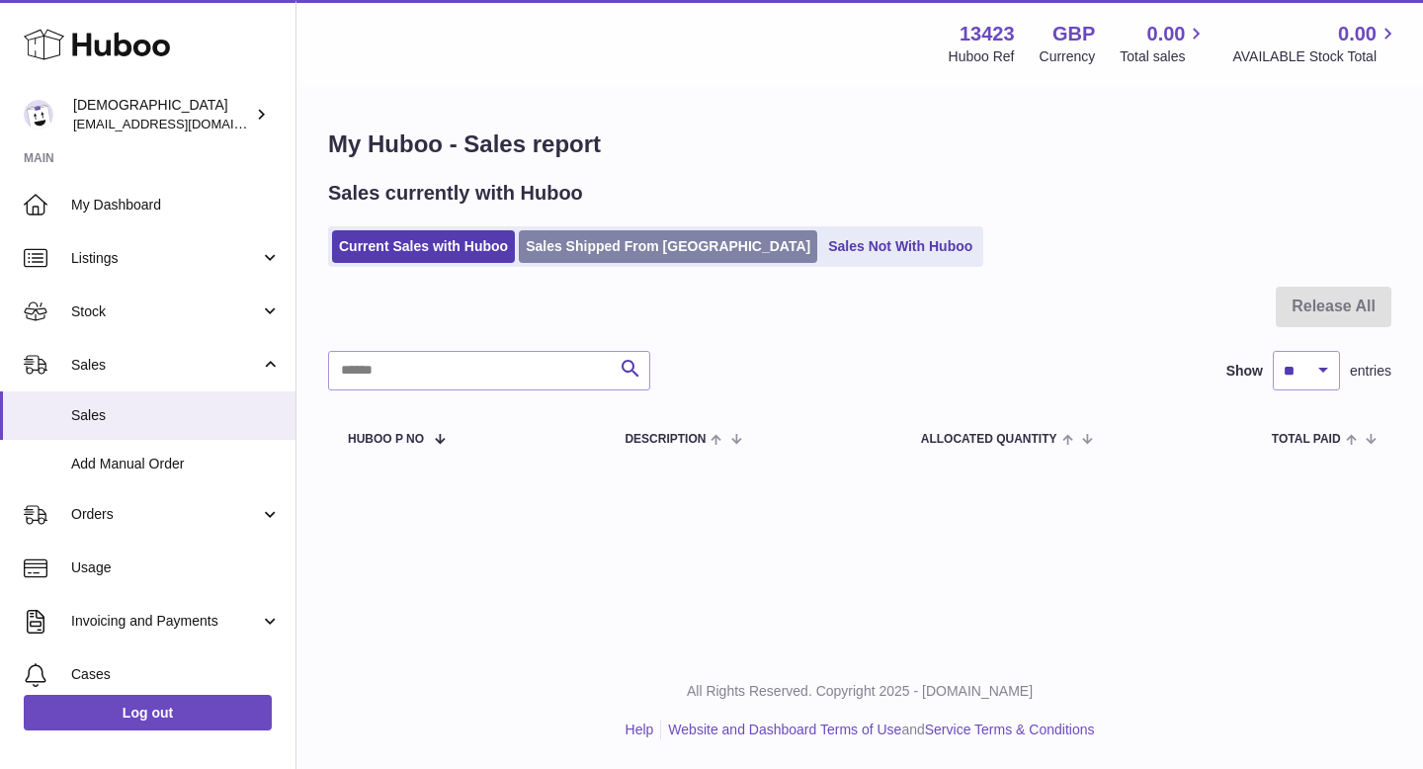
click at [582, 253] on link "Sales Shipped From [GEOGRAPHIC_DATA]" at bounding box center [668, 246] width 298 height 33
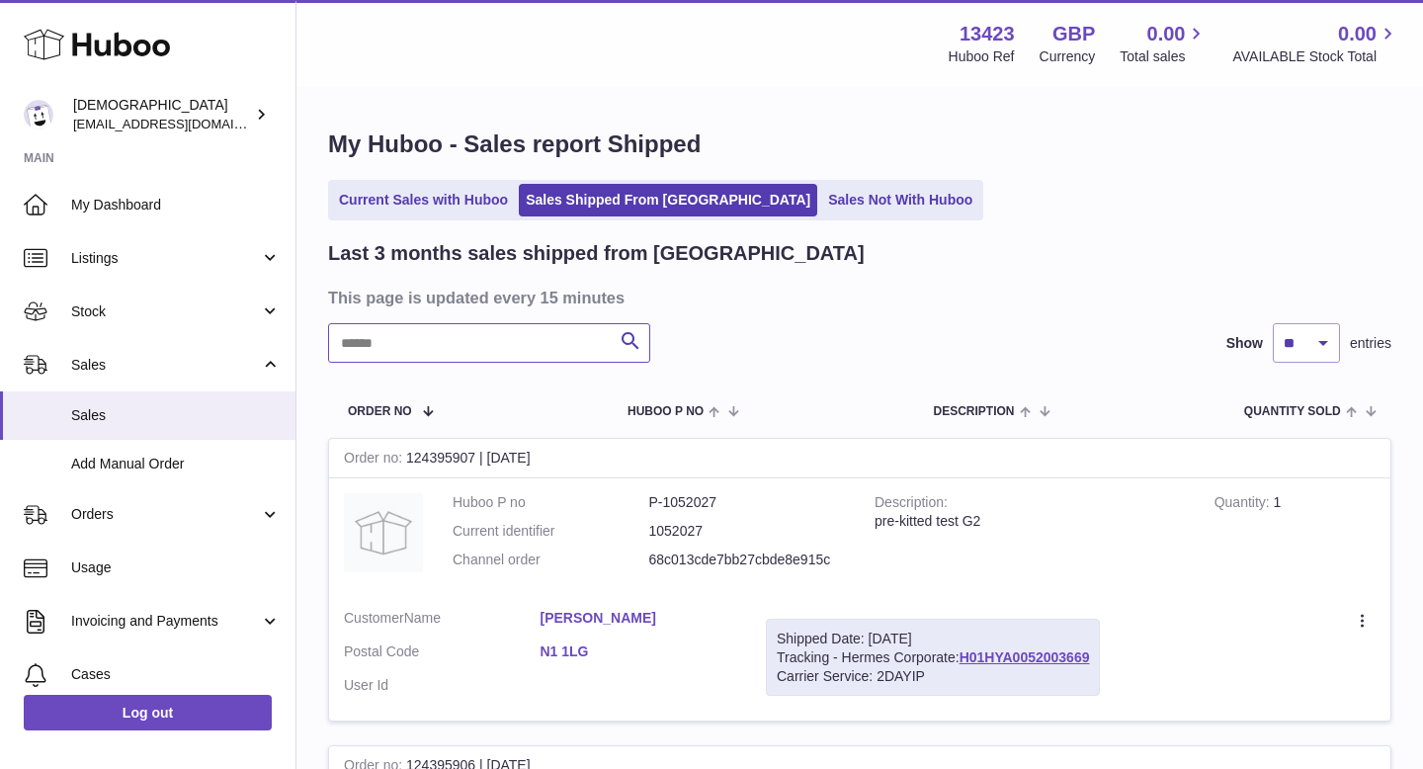
click at [417, 352] on input "text" at bounding box center [489, 343] width 322 height 40
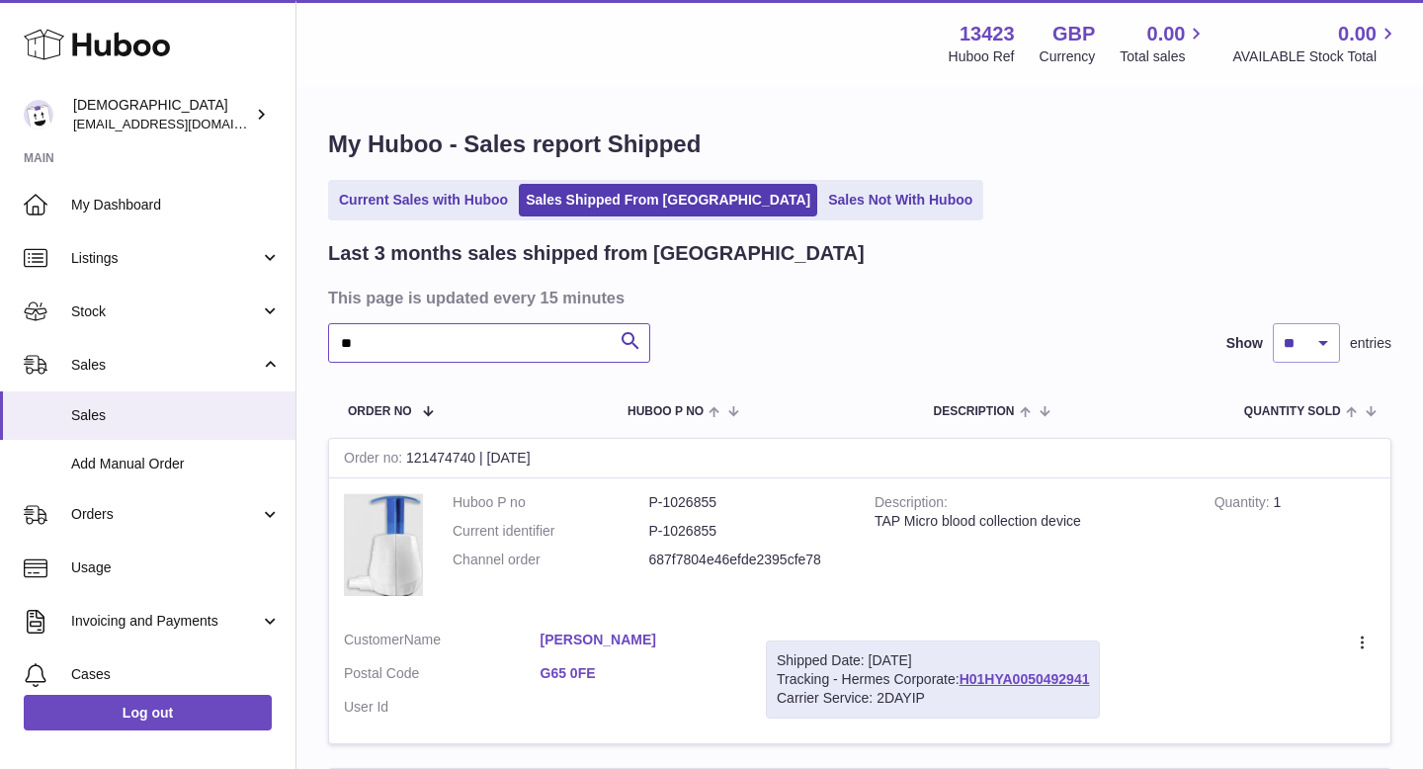
type input "*"
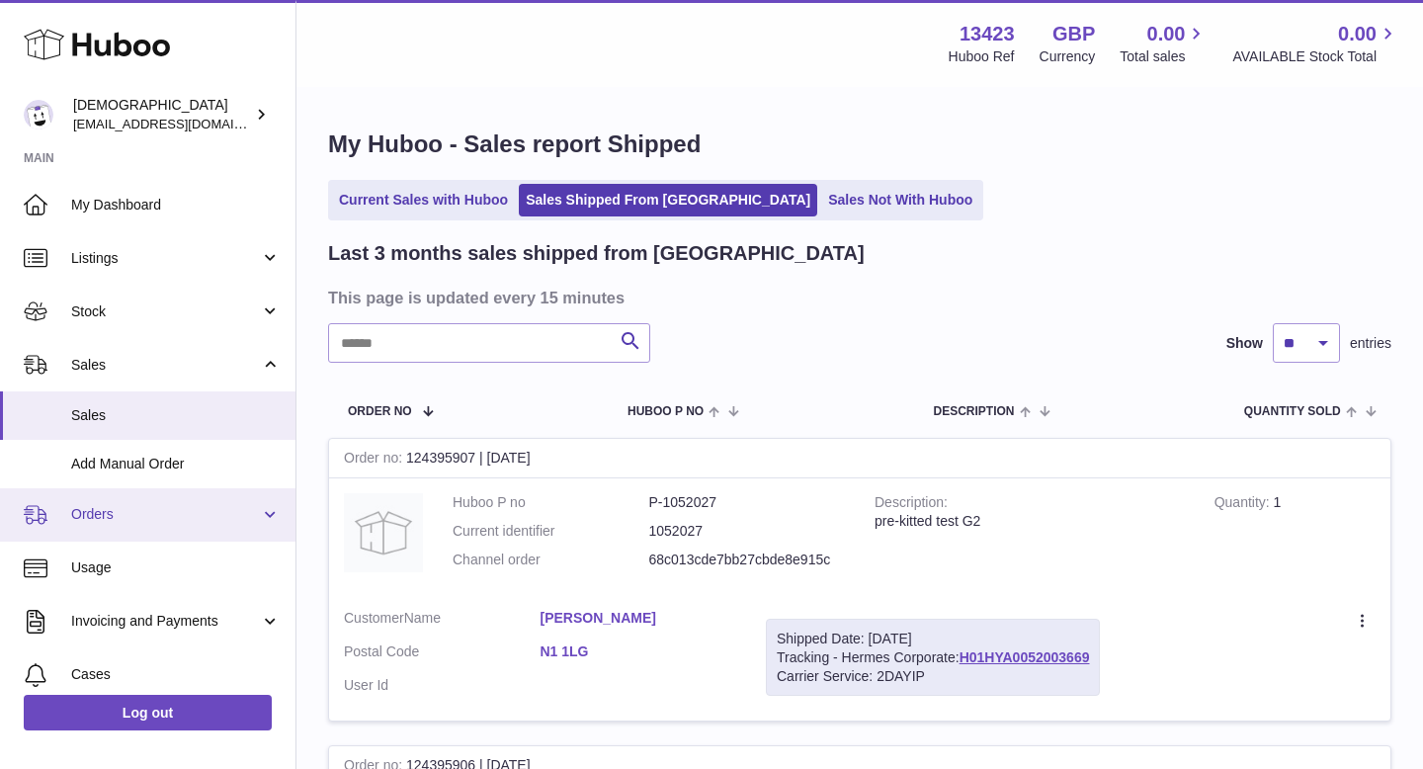
click at [198, 525] on link "Orders" at bounding box center [147, 514] width 295 height 53
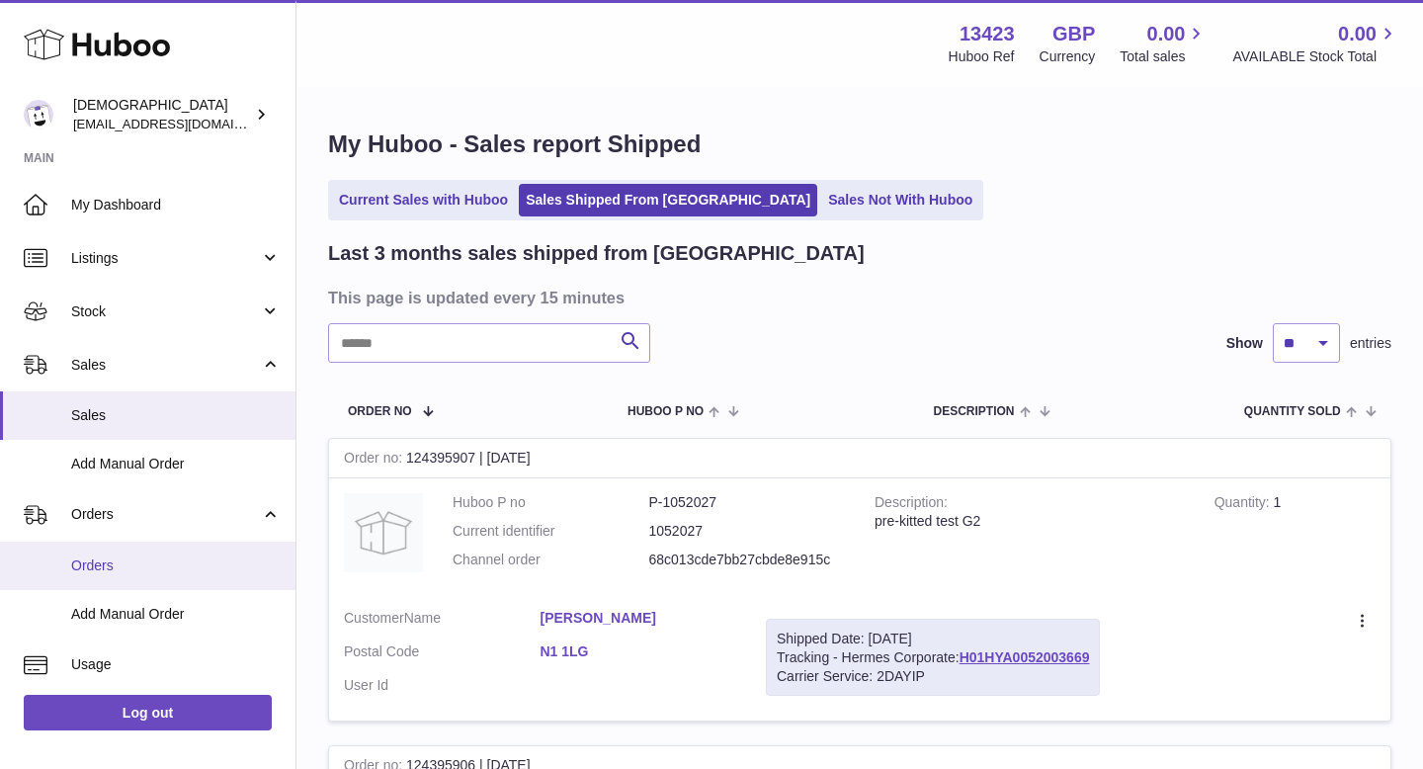
click at [177, 550] on link "Orders" at bounding box center [147, 565] width 295 height 48
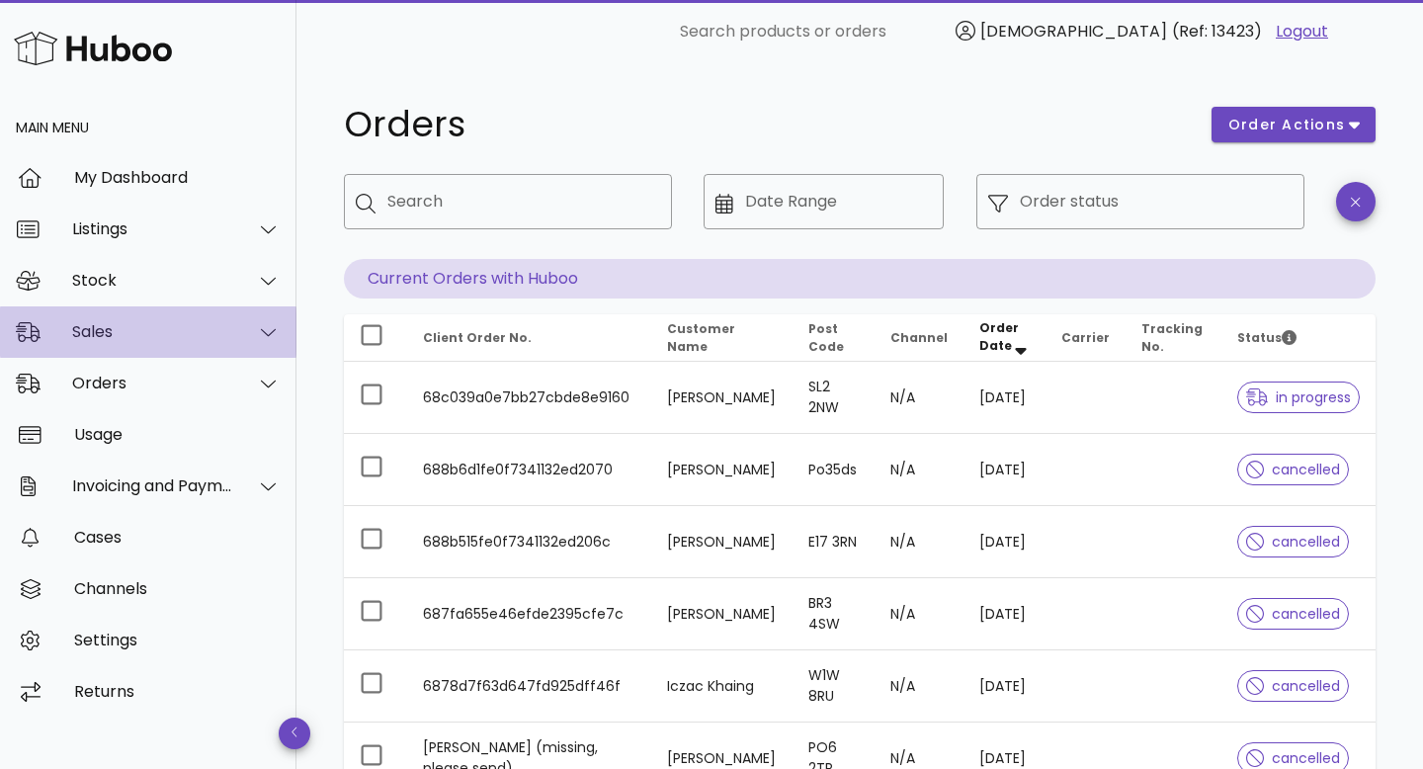
click at [119, 341] on div "Sales" at bounding box center [152, 331] width 161 height 19
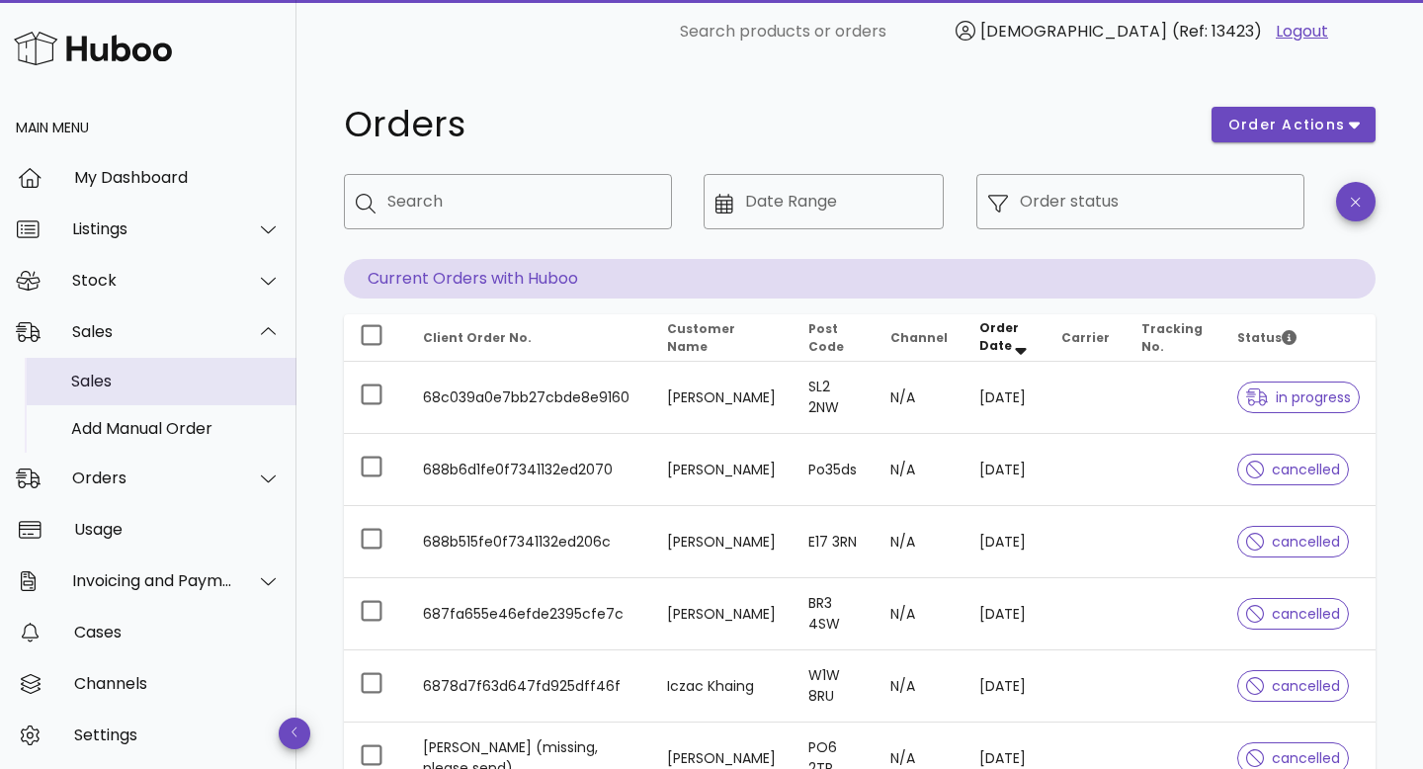
click at [123, 368] on div "Sales" at bounding box center [175, 381] width 209 height 42
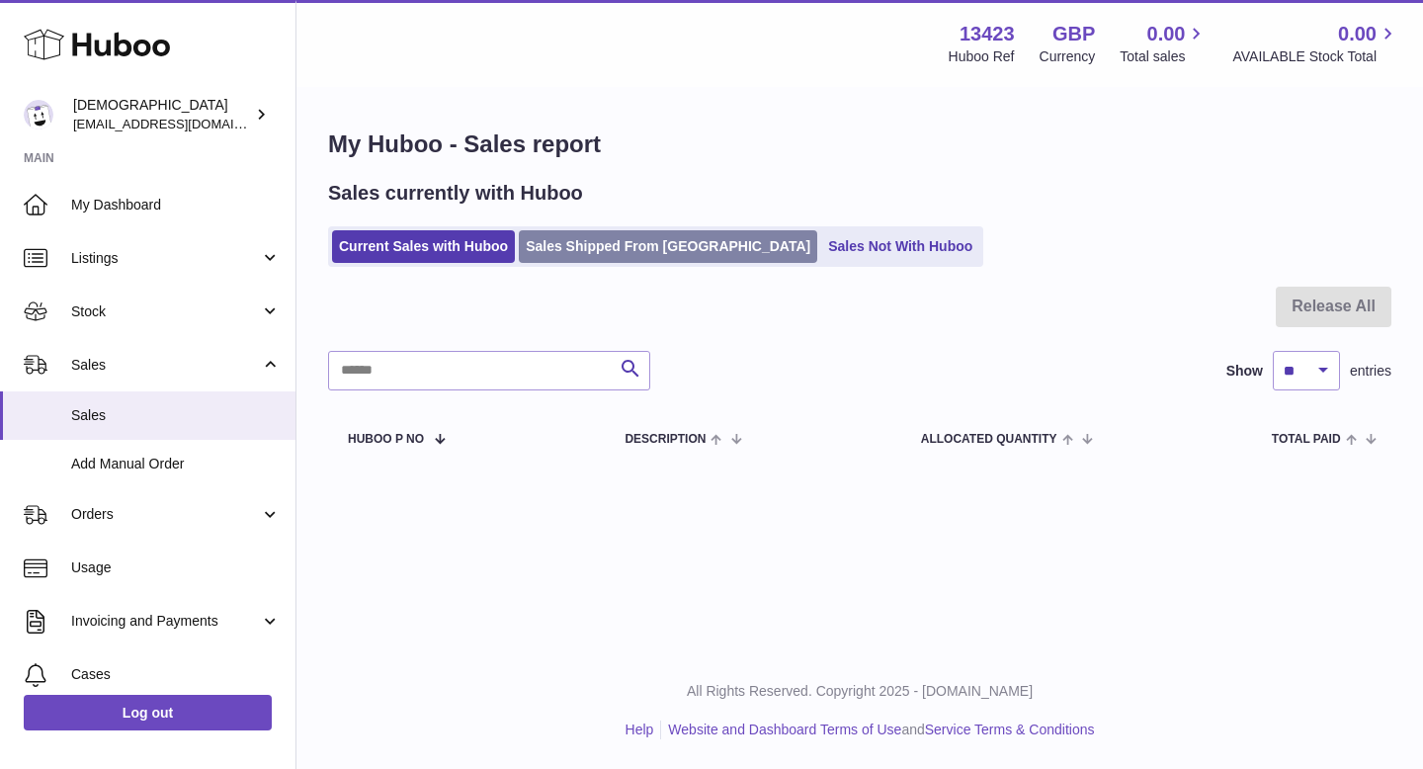
click at [542, 260] on link "Sales Shipped From [GEOGRAPHIC_DATA]" at bounding box center [668, 246] width 298 height 33
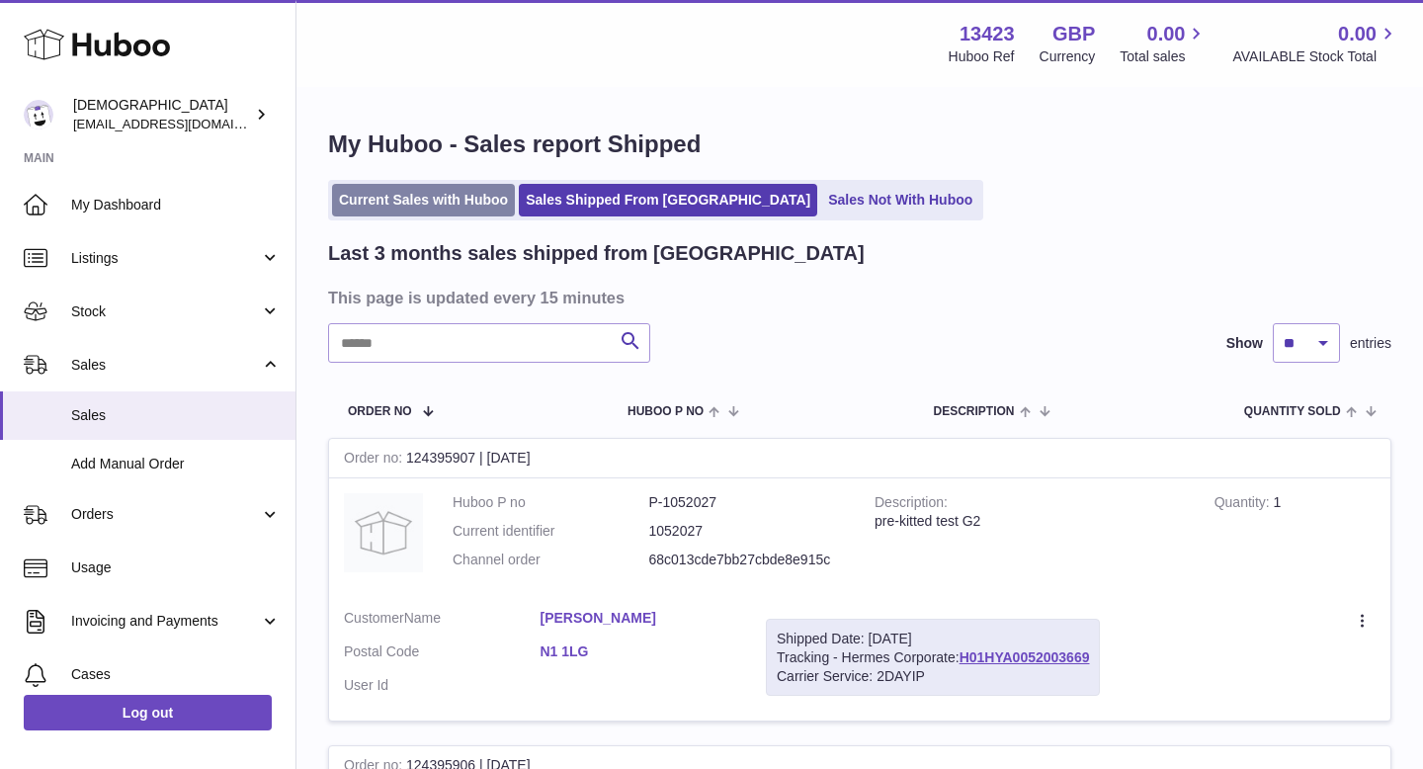
click at [458, 200] on link "Current Sales with Huboo" at bounding box center [423, 200] width 183 height 33
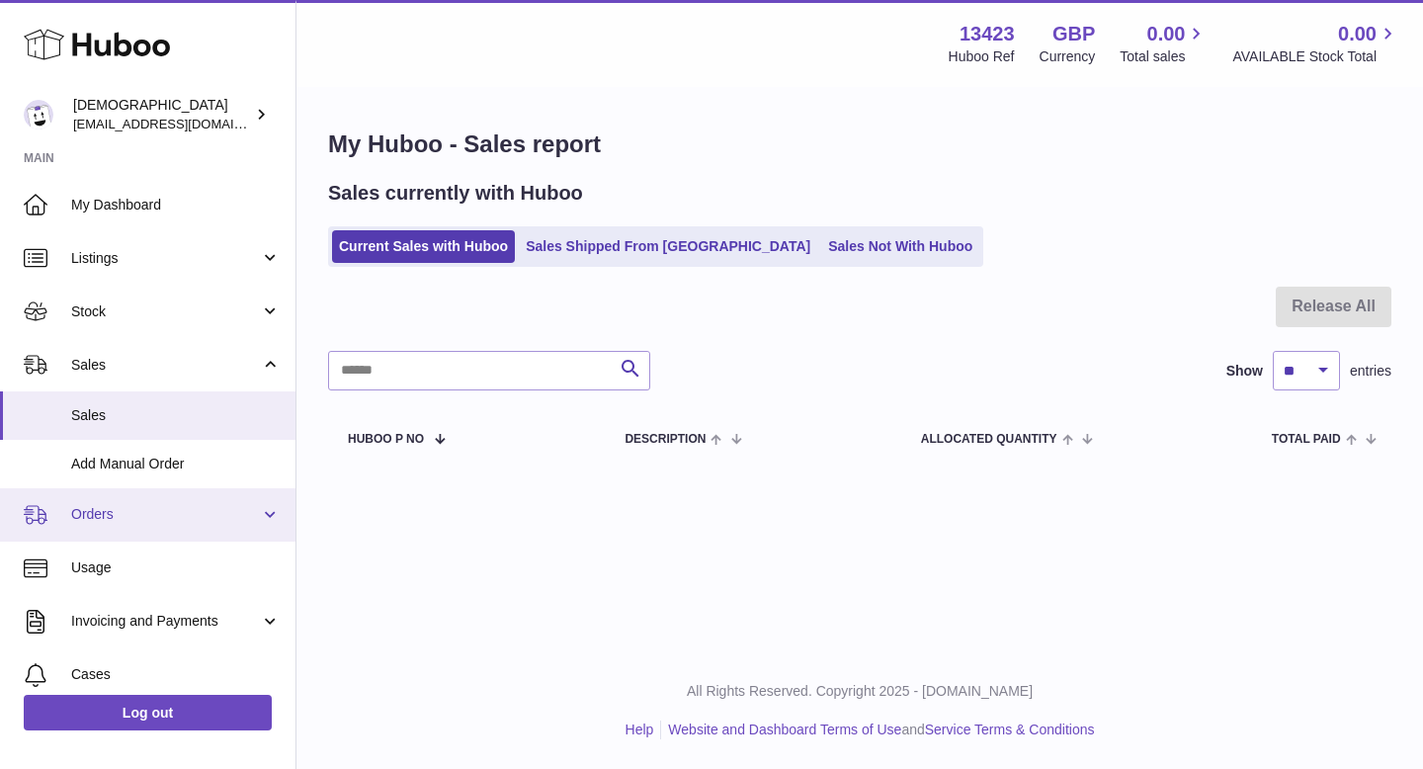
click at [193, 512] on span "Orders" at bounding box center [165, 514] width 189 height 19
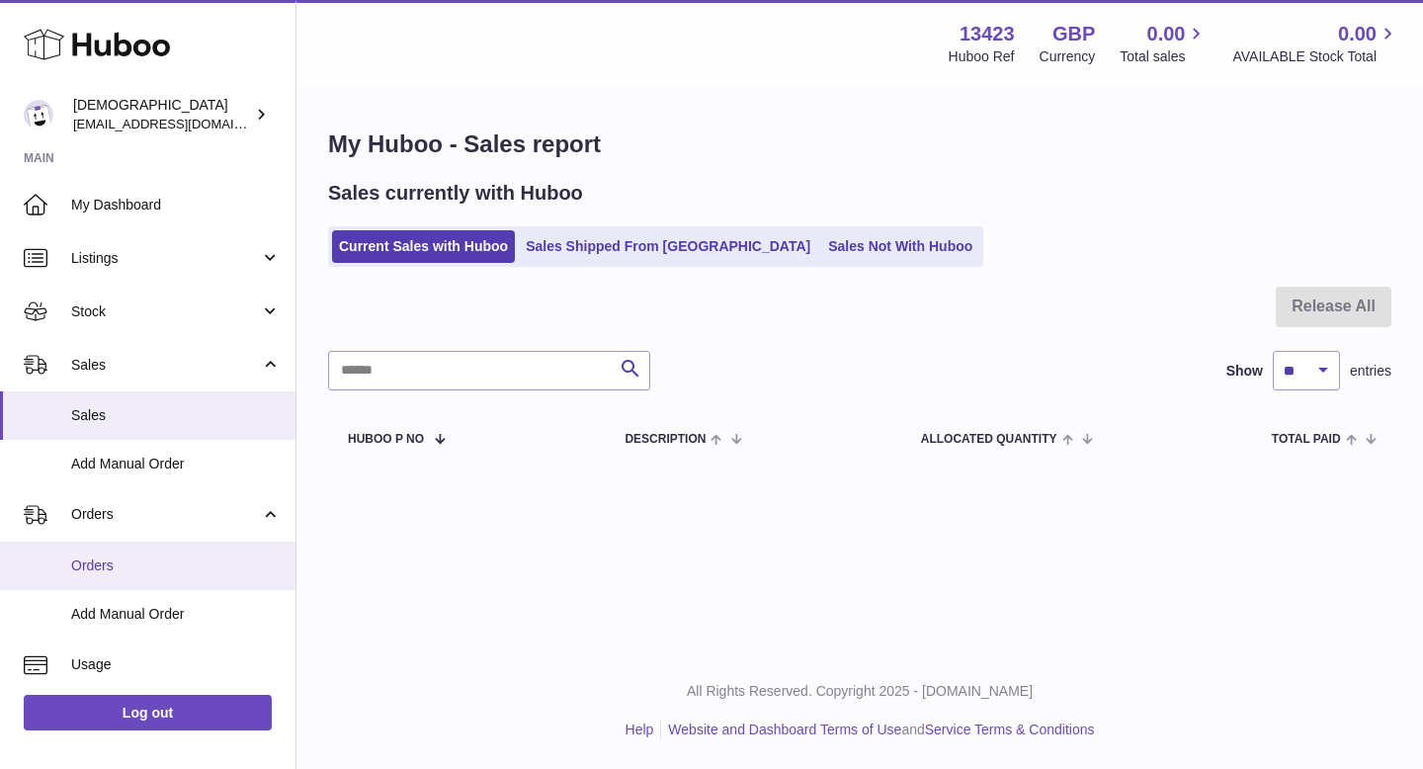
click at [164, 561] on span "Orders" at bounding box center [175, 565] width 209 height 19
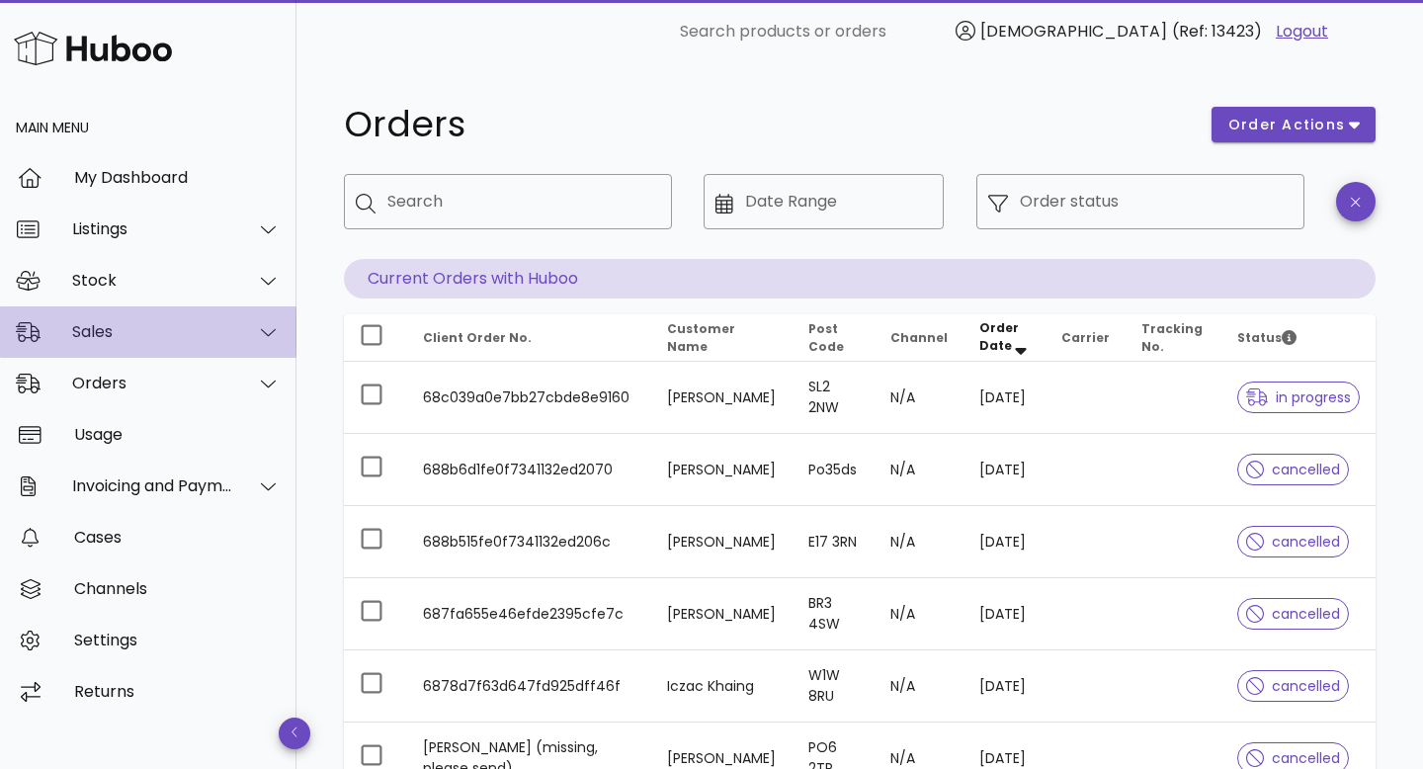
click at [128, 348] on div "Sales" at bounding box center [148, 331] width 296 height 51
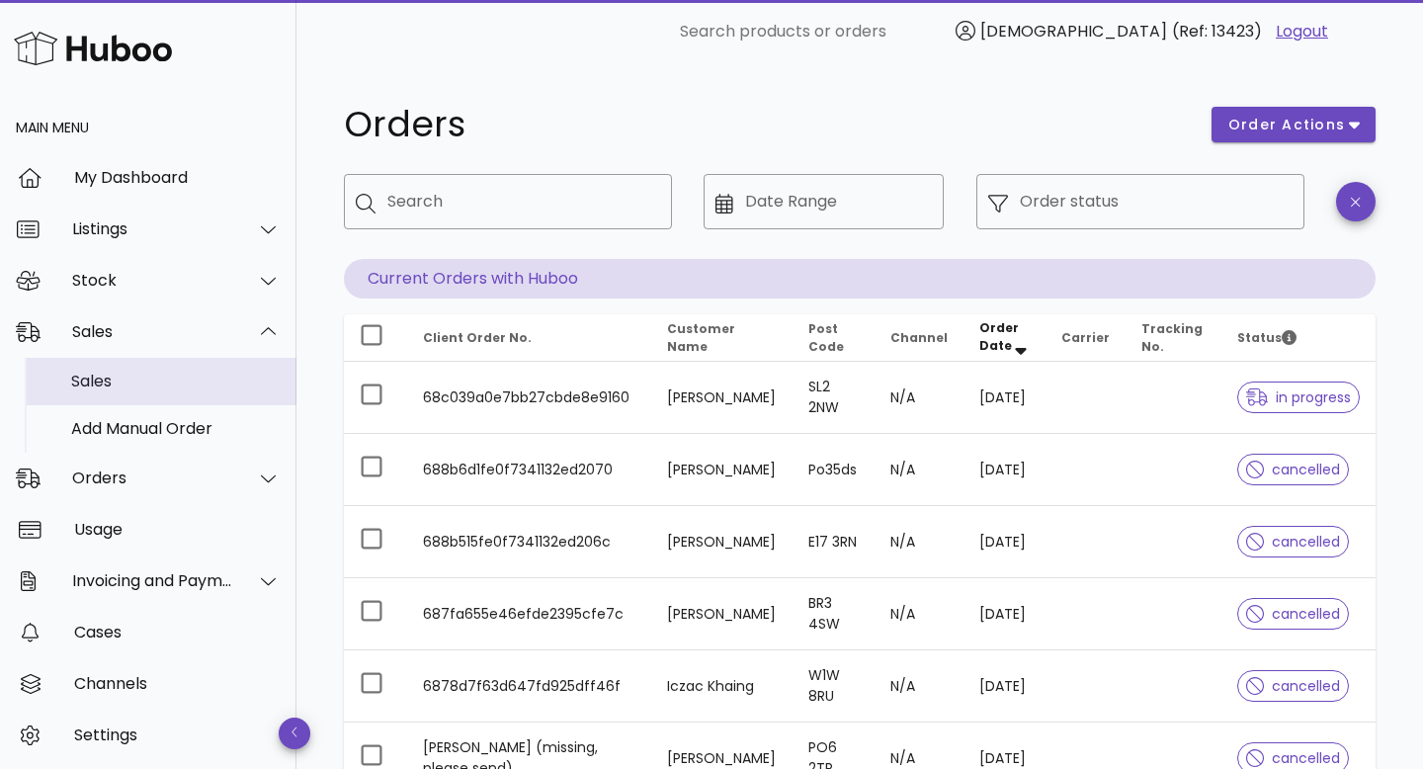
click at [131, 379] on div "Sales" at bounding box center [175, 380] width 209 height 19
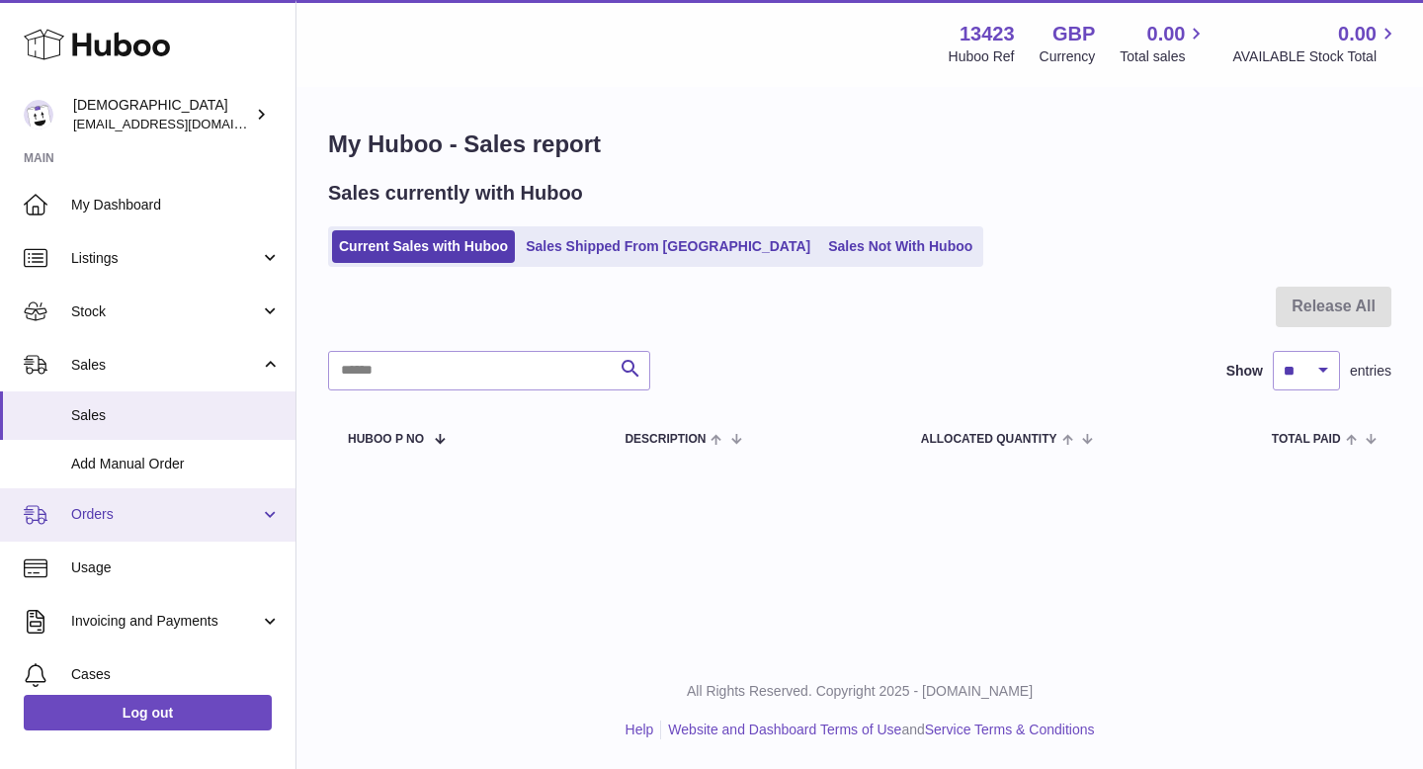
click at [92, 512] on span "Orders" at bounding box center [165, 514] width 189 height 19
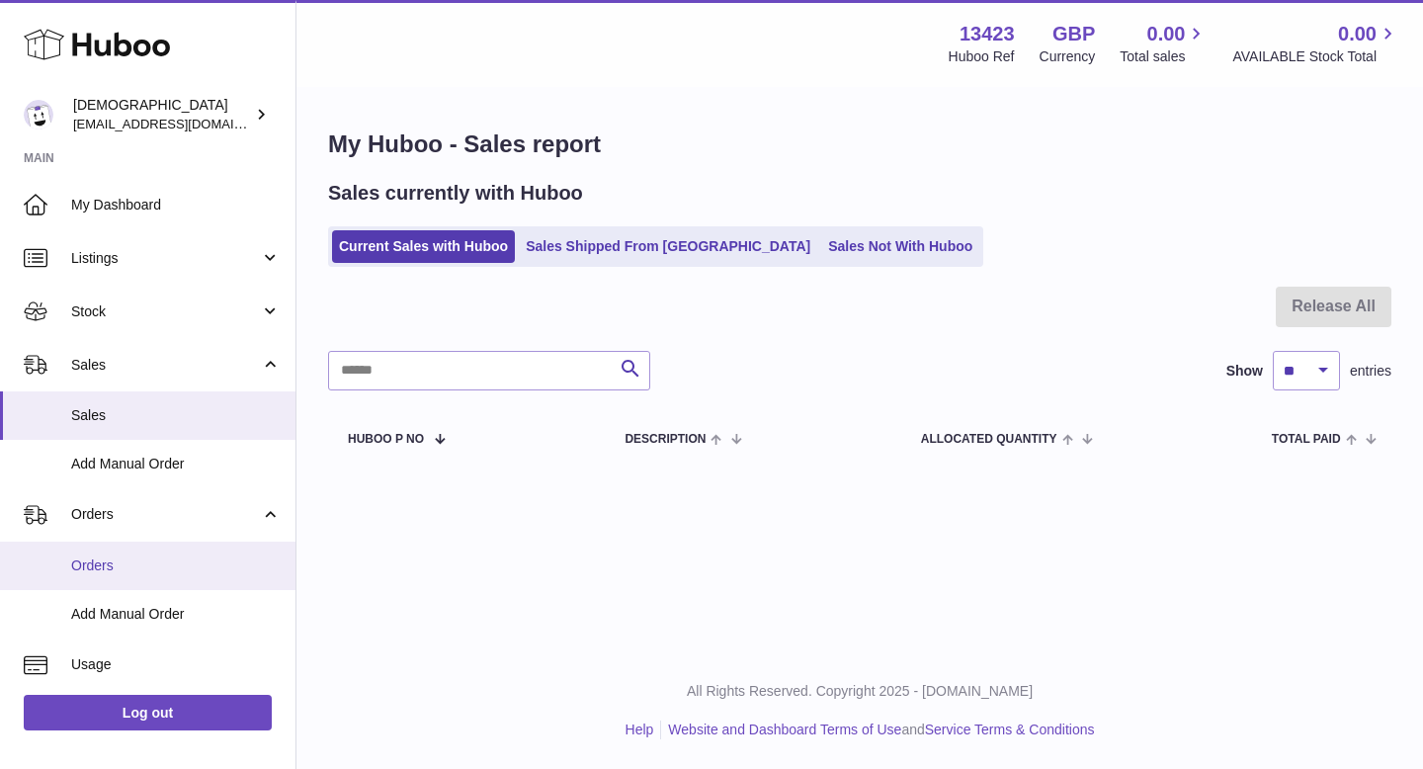
click at [96, 563] on span "Orders" at bounding box center [175, 565] width 209 height 19
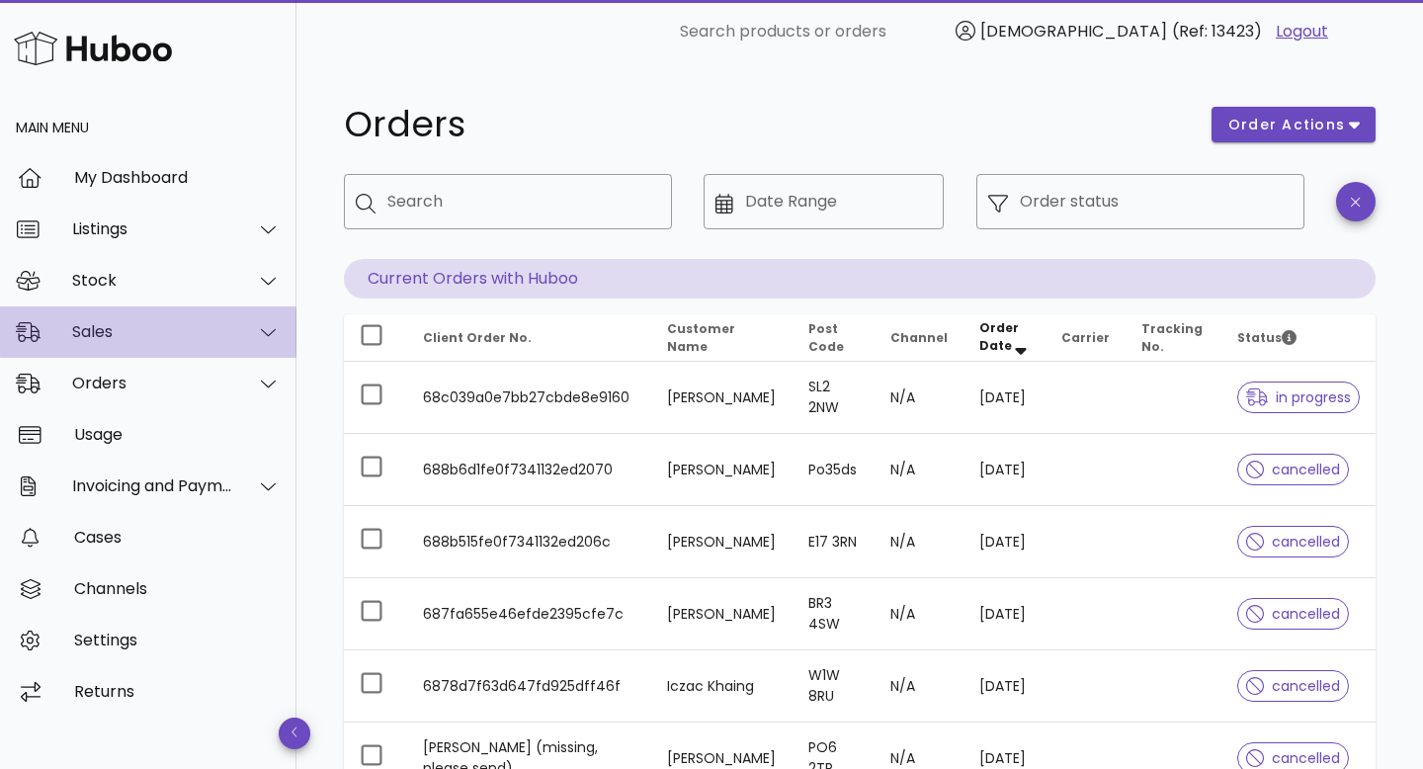
click at [128, 315] on div "Sales" at bounding box center [148, 331] width 296 height 51
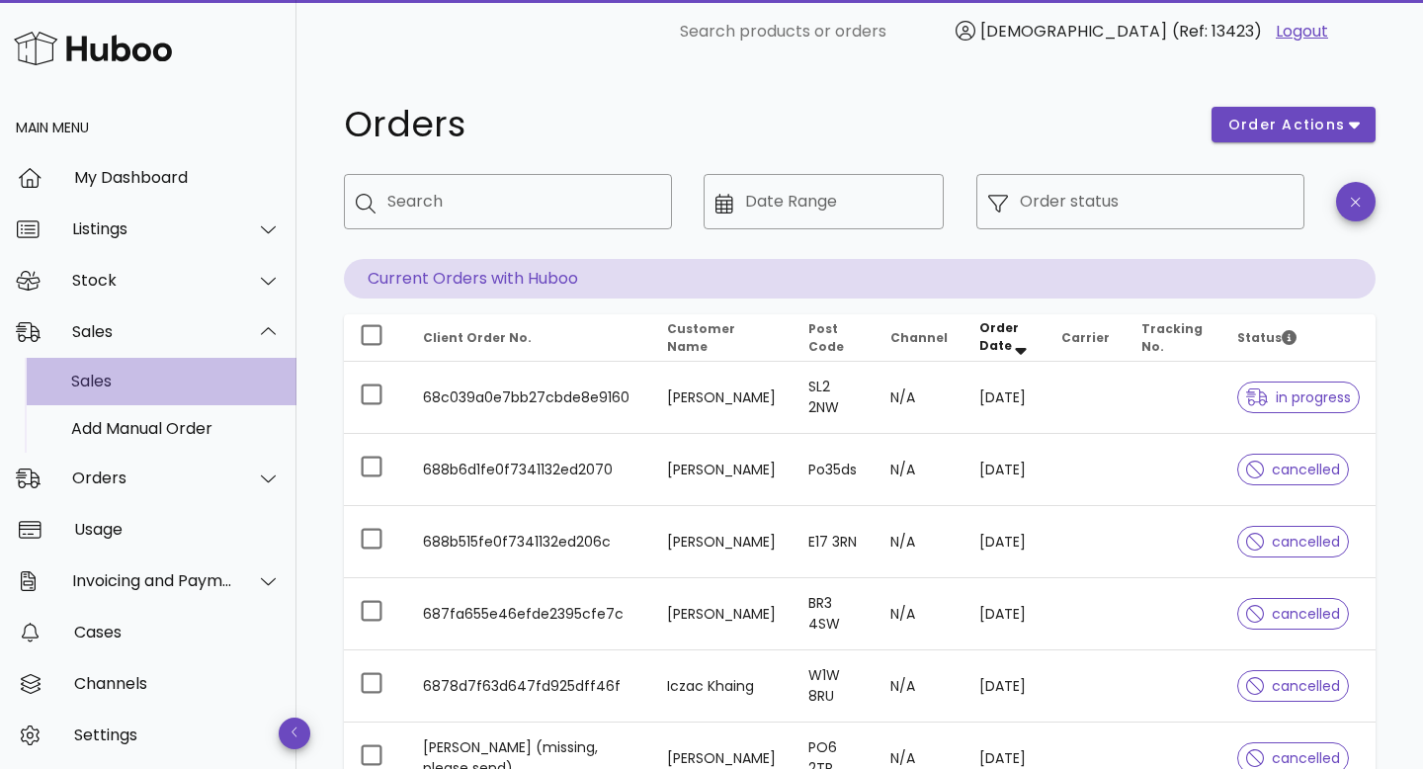
click at [125, 376] on div "Sales" at bounding box center [175, 380] width 209 height 19
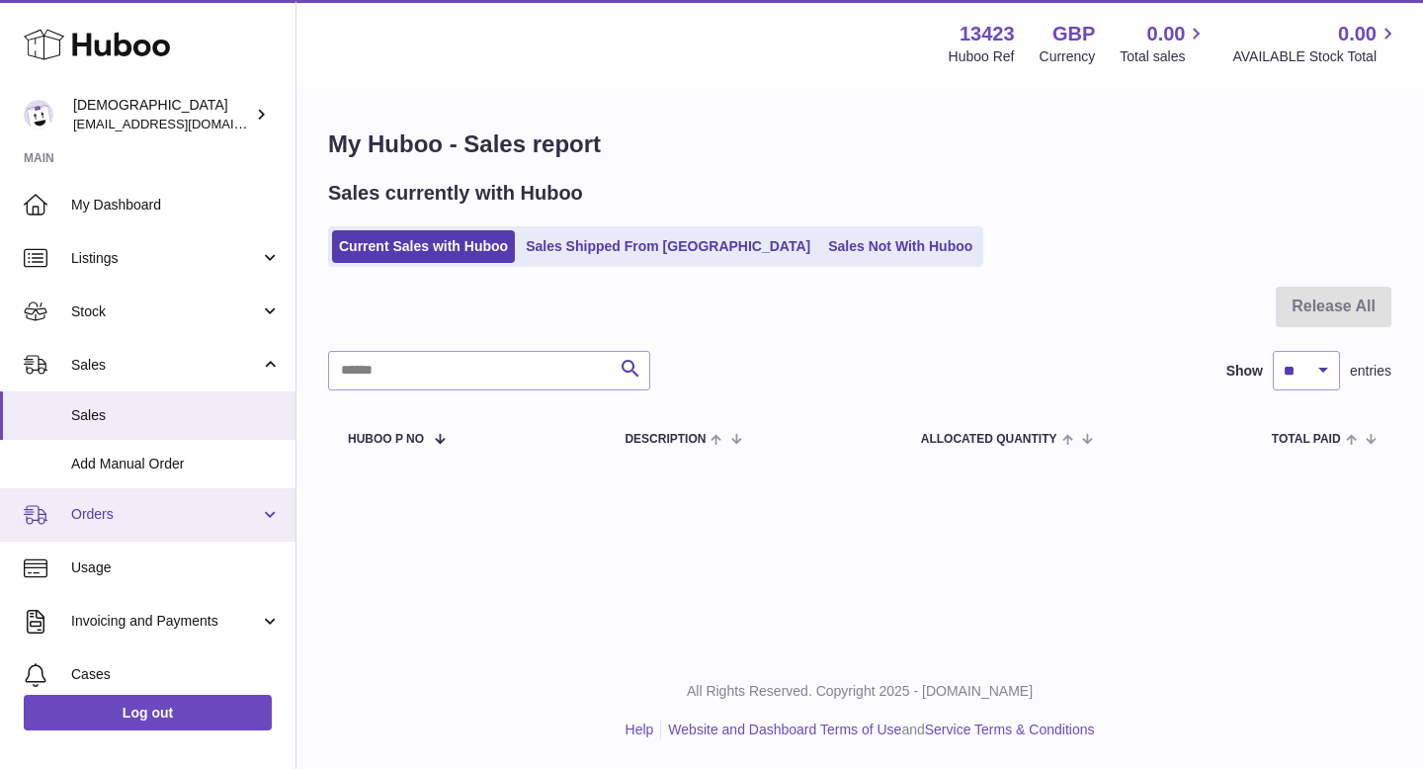
click at [138, 524] on link "Orders" at bounding box center [147, 514] width 295 height 53
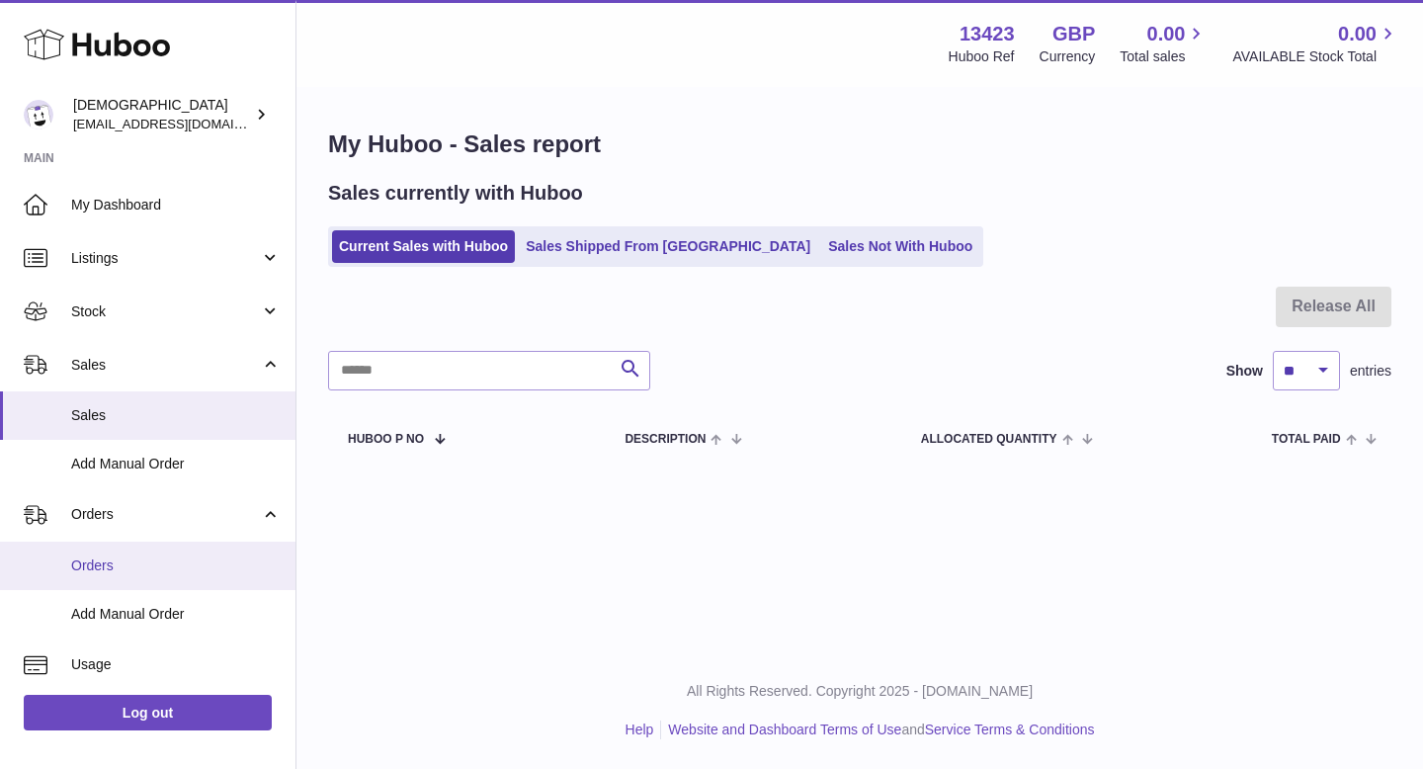
click at [128, 559] on span "Orders" at bounding box center [175, 565] width 209 height 19
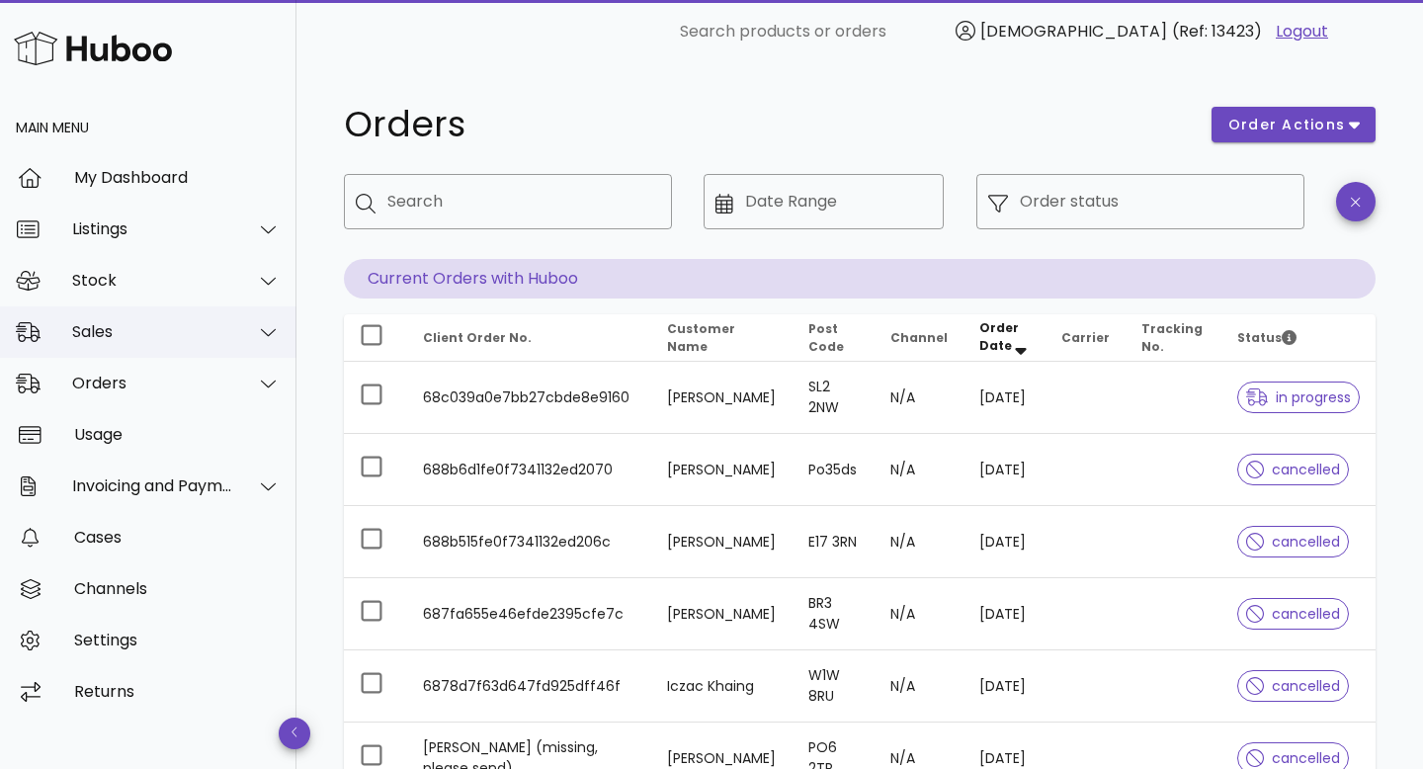
click at [118, 341] on div "Sales" at bounding box center [148, 331] width 296 height 51
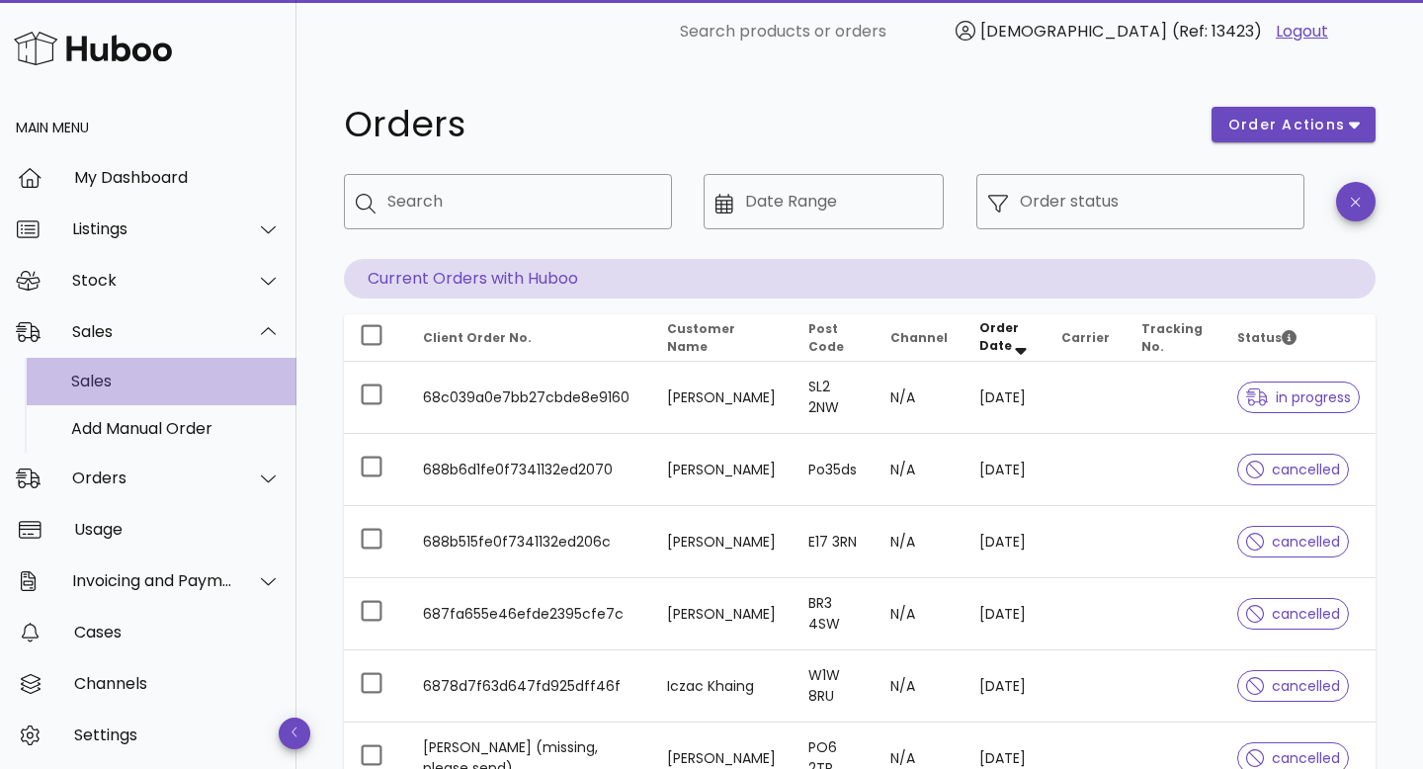
click at [116, 376] on div "Sales" at bounding box center [175, 380] width 209 height 19
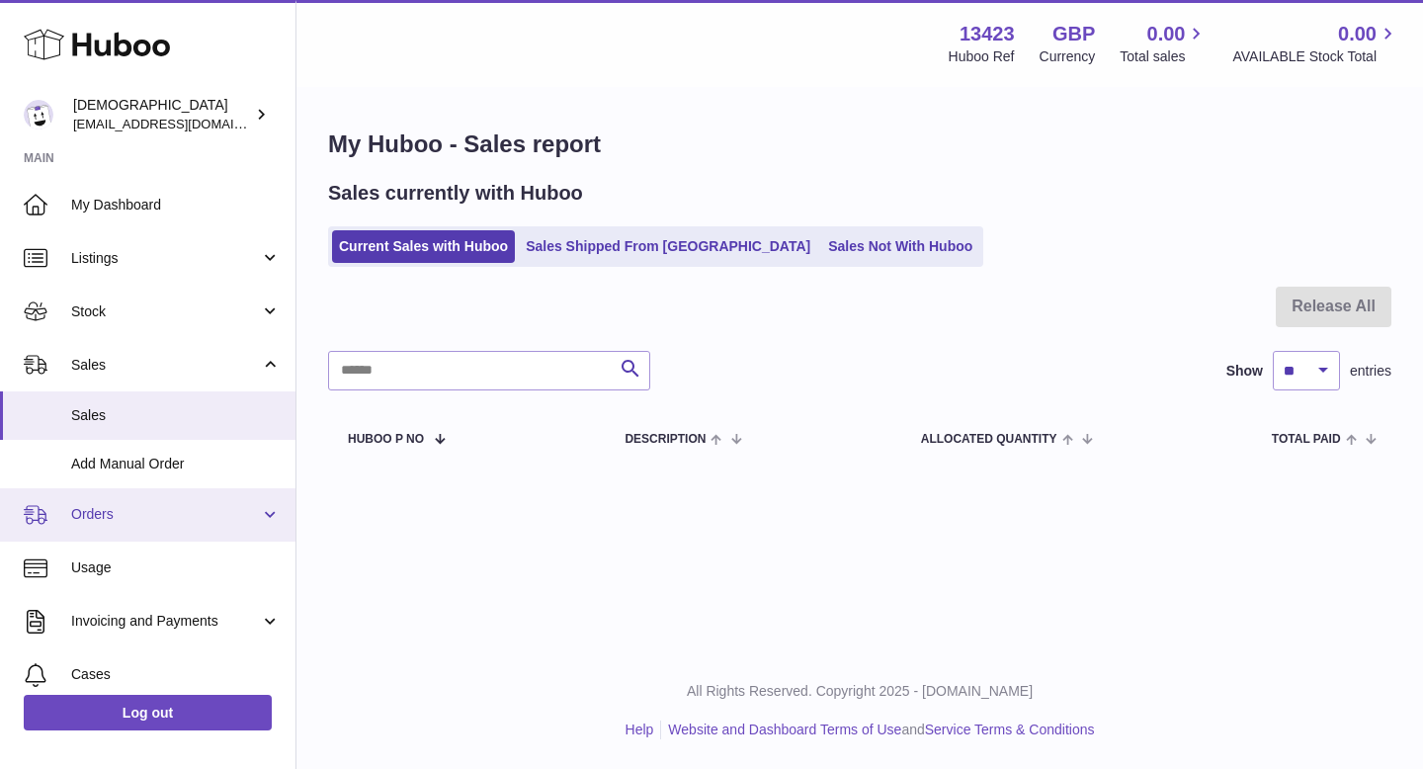
click at [148, 500] on link "Orders" at bounding box center [147, 514] width 295 height 53
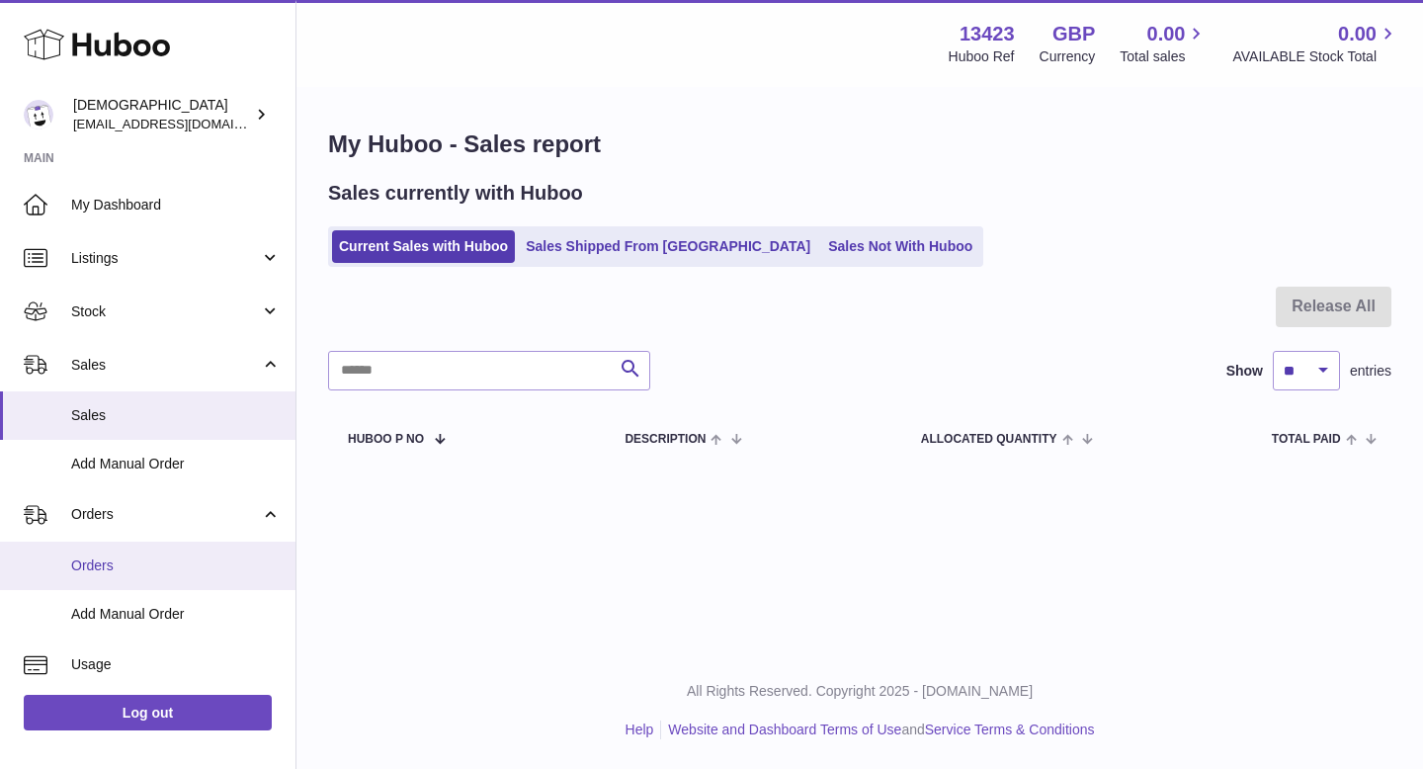
click at [132, 560] on span "Orders" at bounding box center [175, 565] width 209 height 19
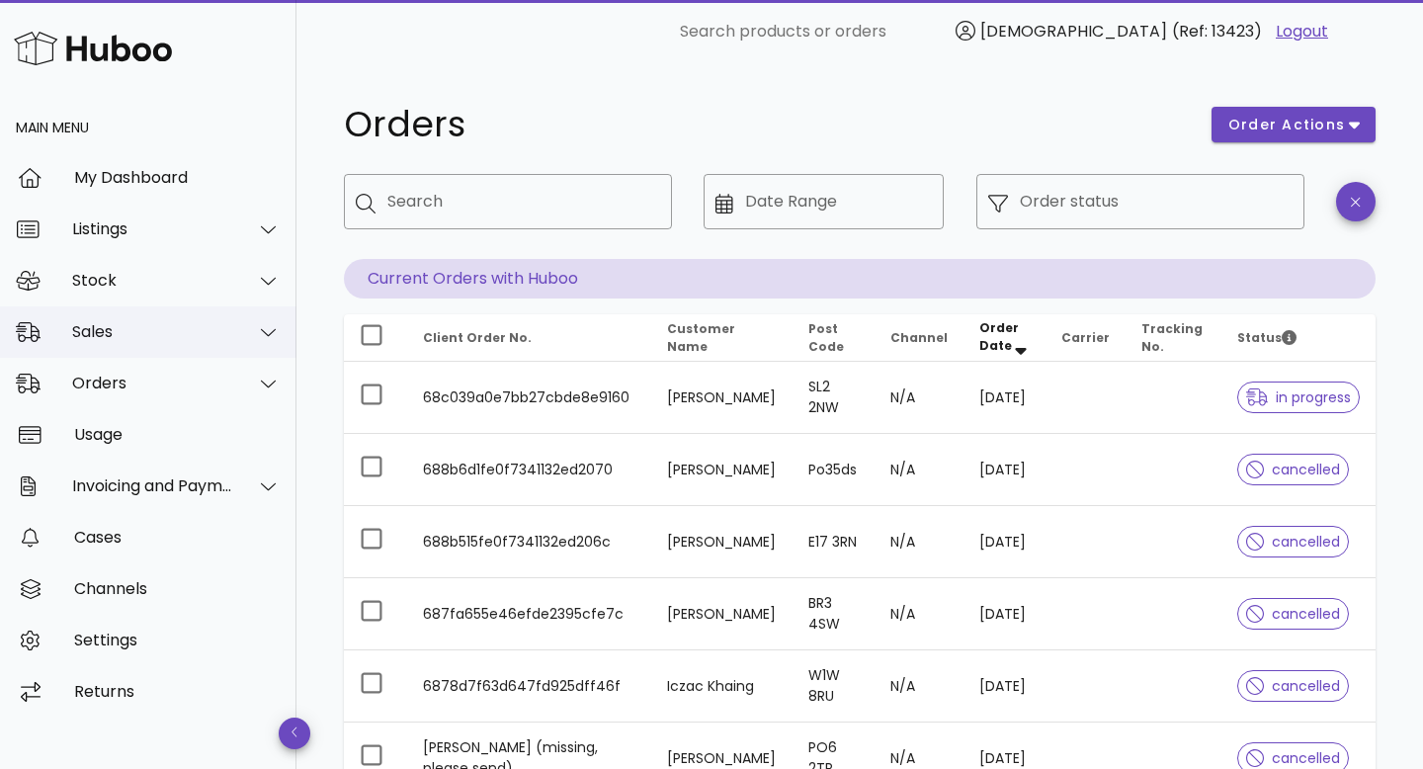
click at [118, 336] on div "Sales" at bounding box center [152, 331] width 161 height 19
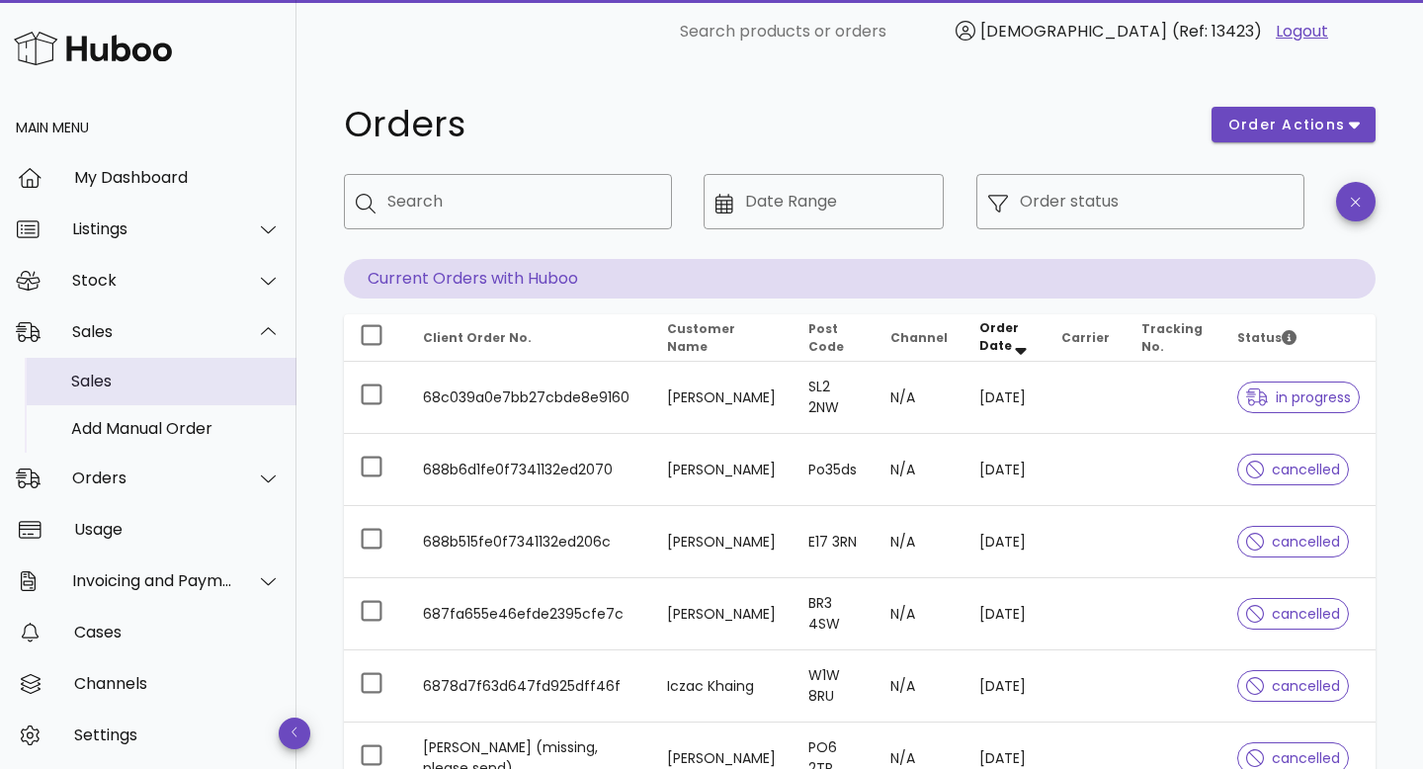
click at [114, 384] on div "Sales" at bounding box center [175, 380] width 209 height 19
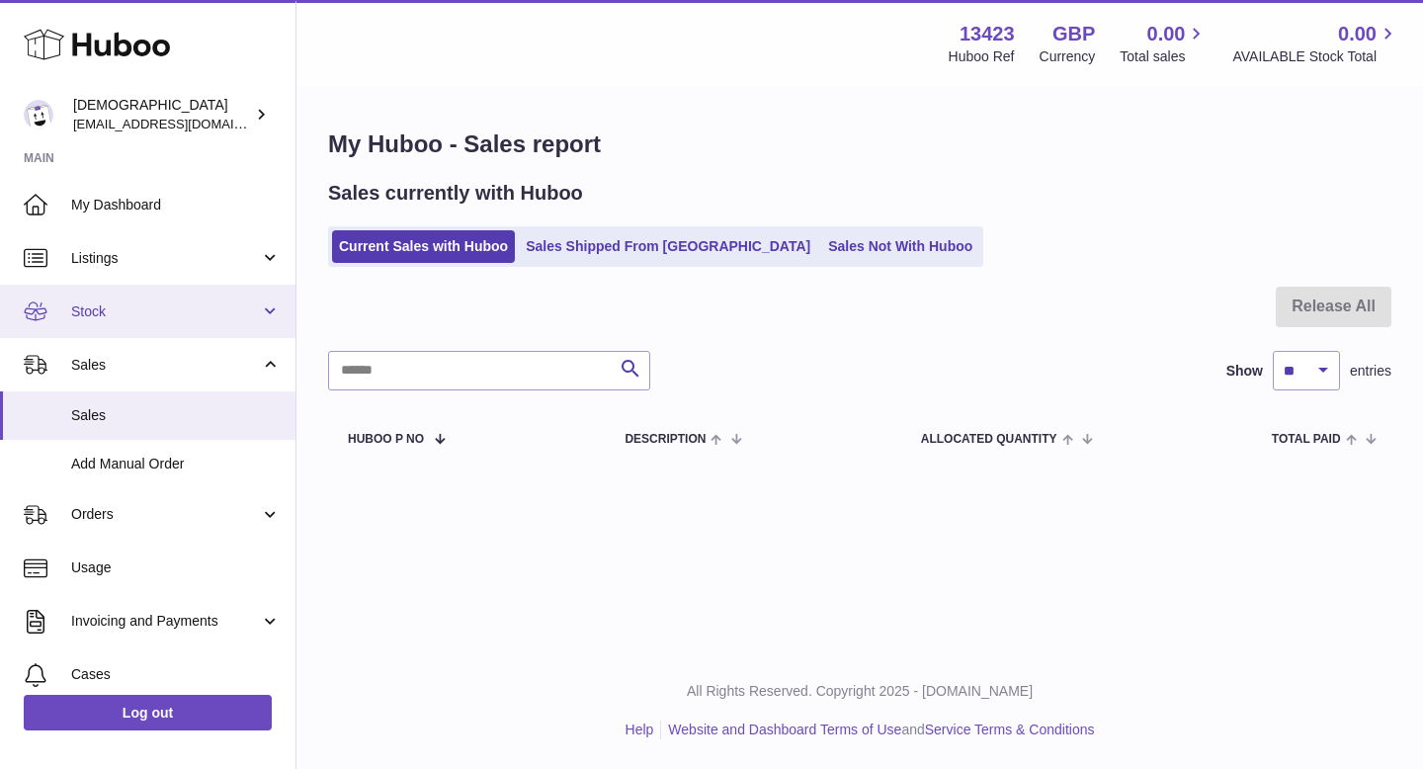
click at [119, 307] on span "Stock" at bounding box center [165, 311] width 189 height 19
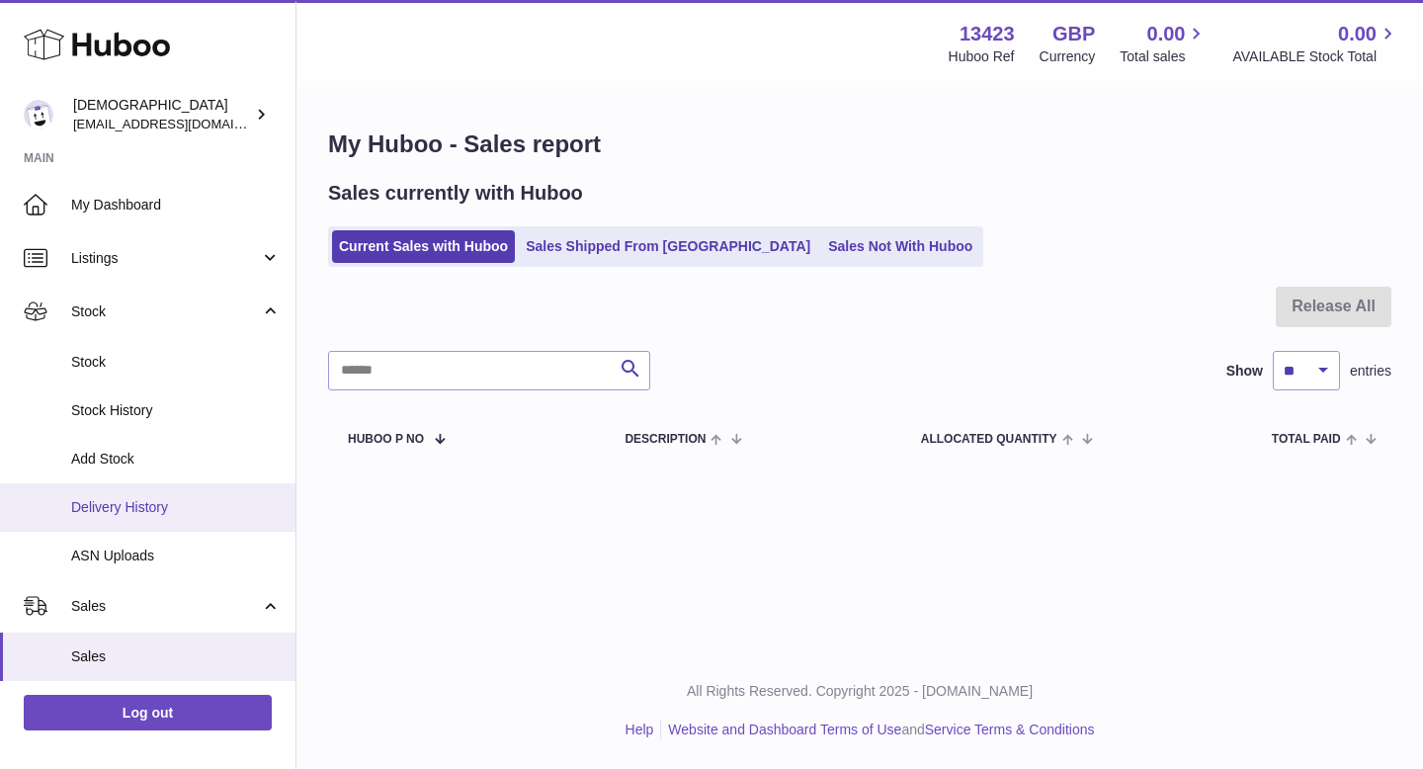
click at [86, 513] on span "Delivery History" at bounding box center [175, 507] width 209 height 19
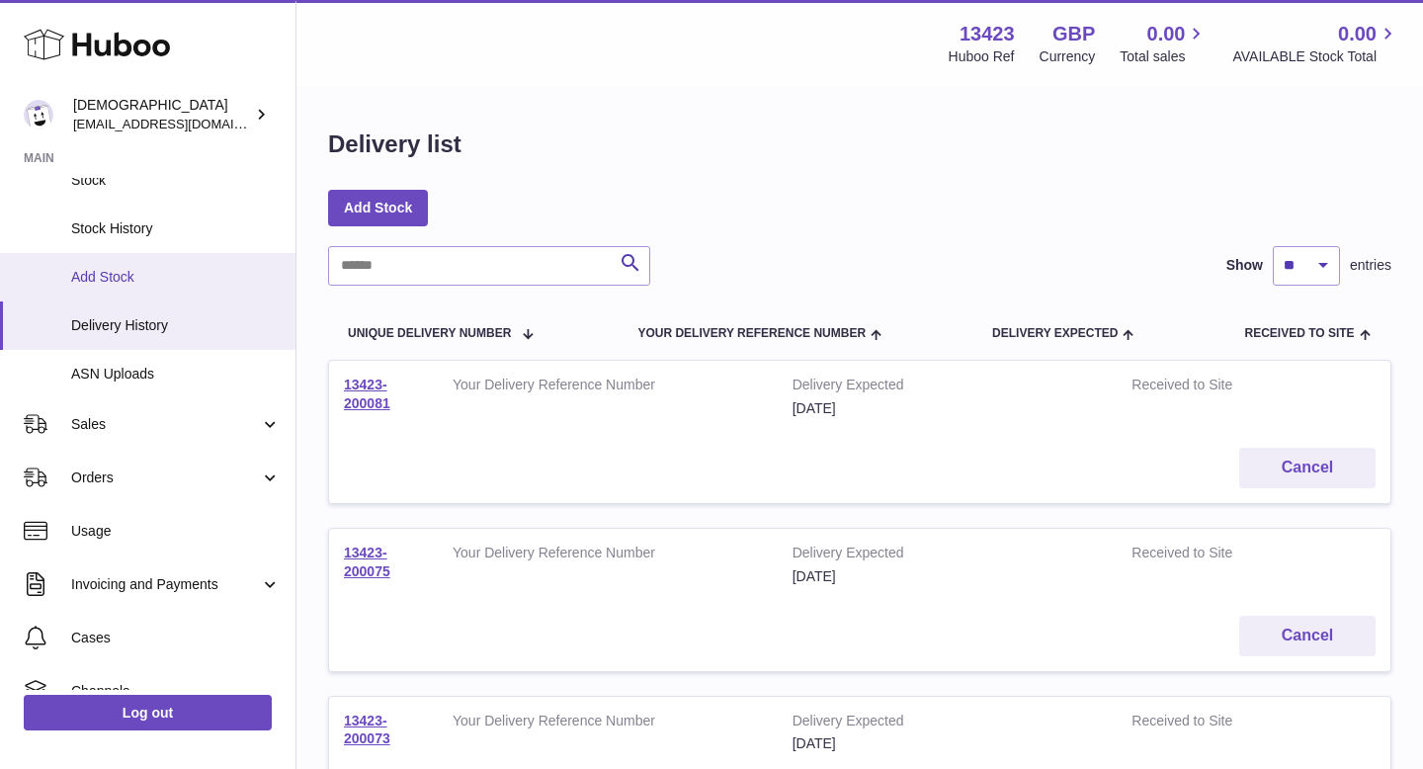
scroll to position [316, 0]
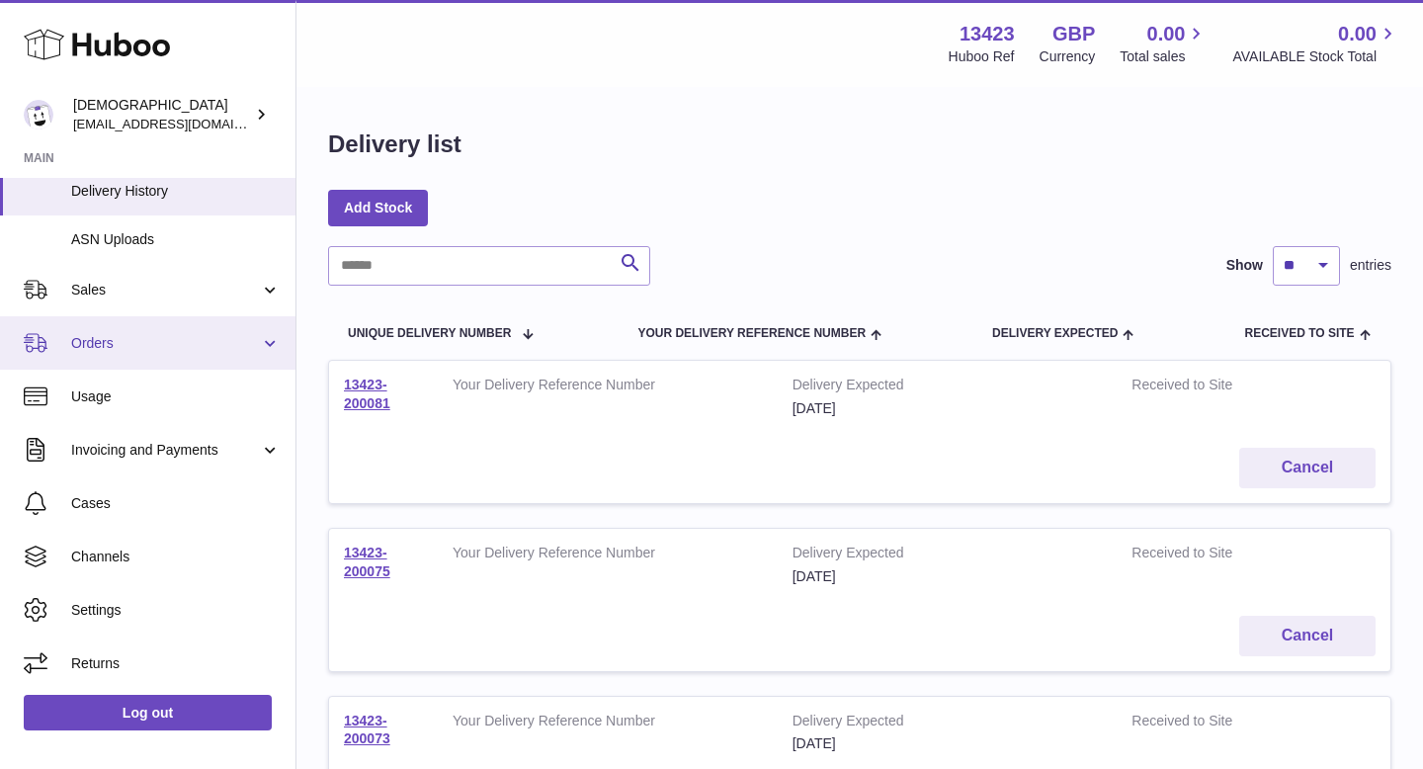
click at [107, 338] on span "Orders" at bounding box center [165, 343] width 189 height 19
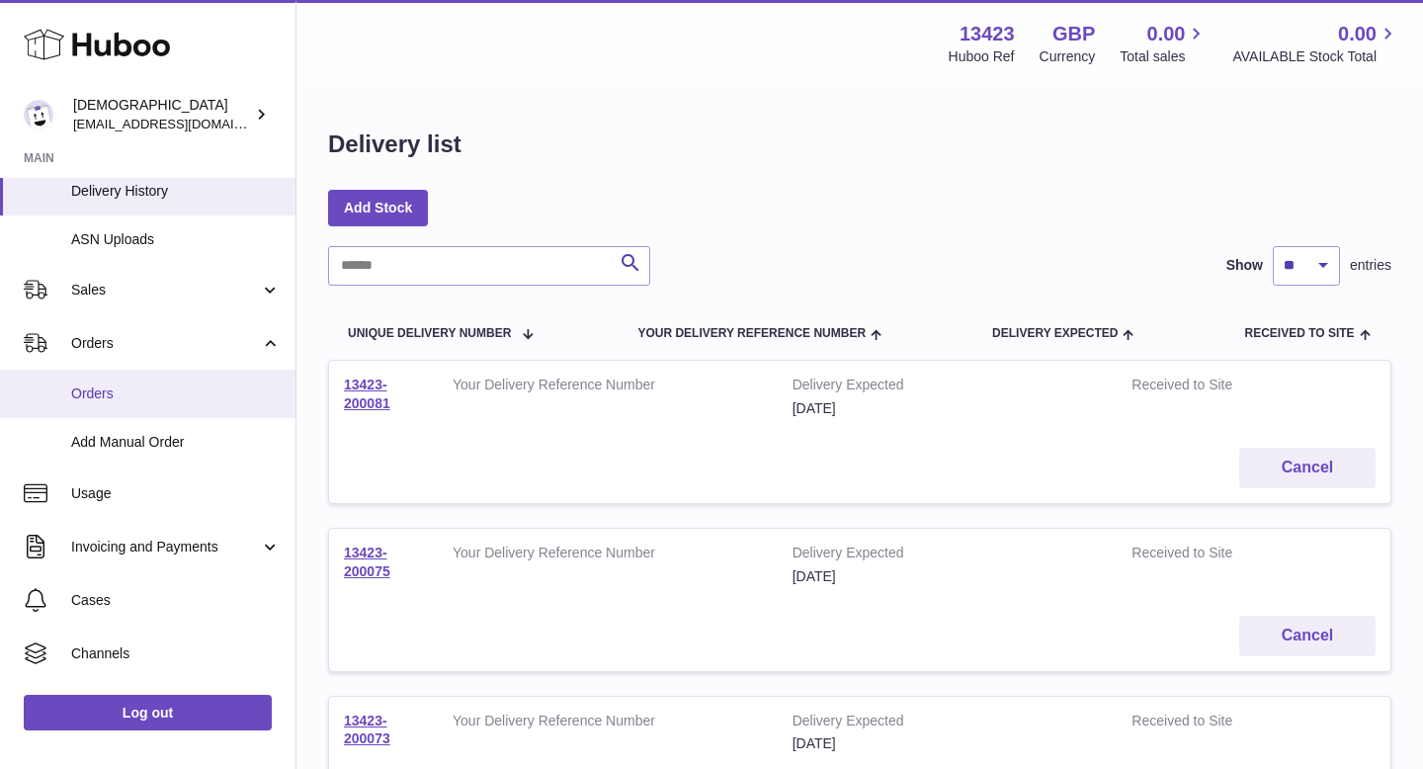
click at [101, 391] on span "Orders" at bounding box center [175, 393] width 209 height 19
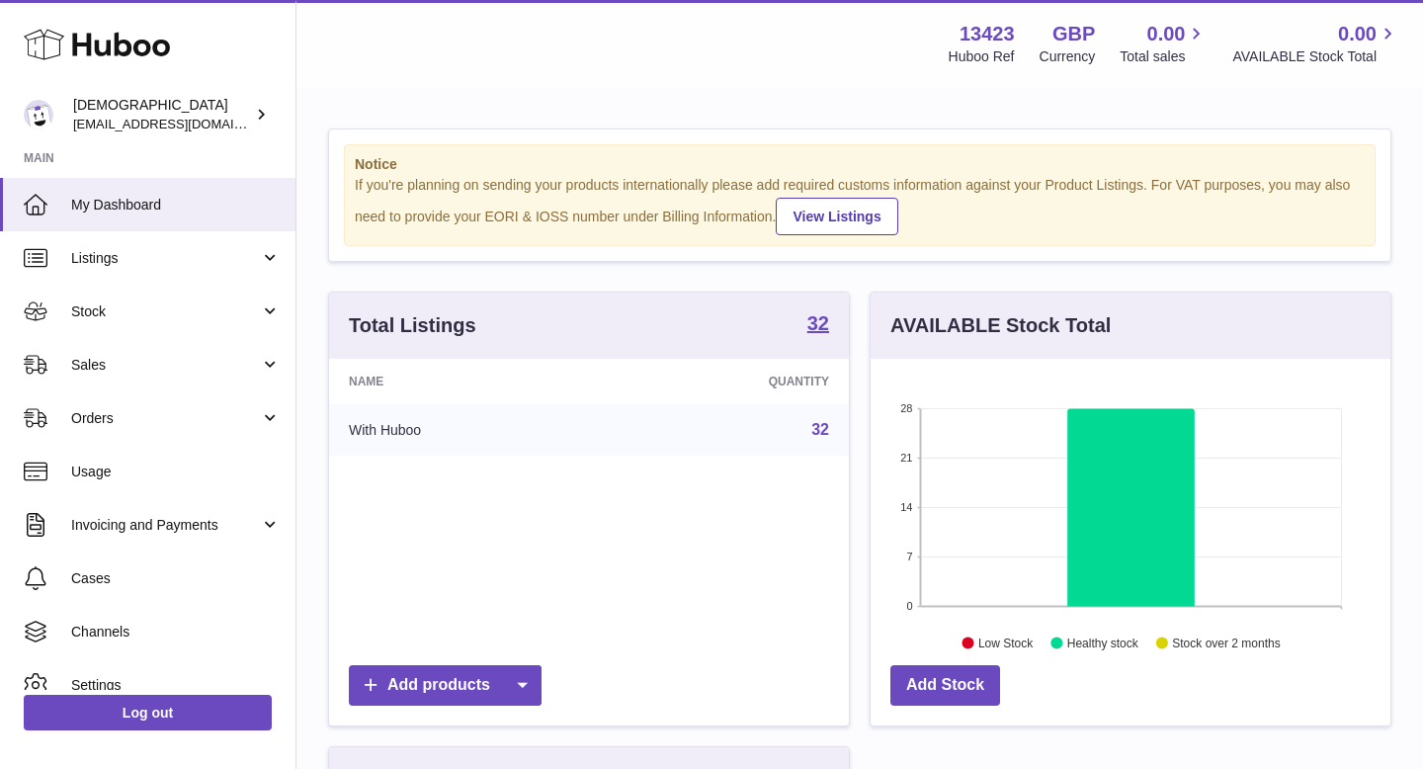
scroll to position [308, 520]
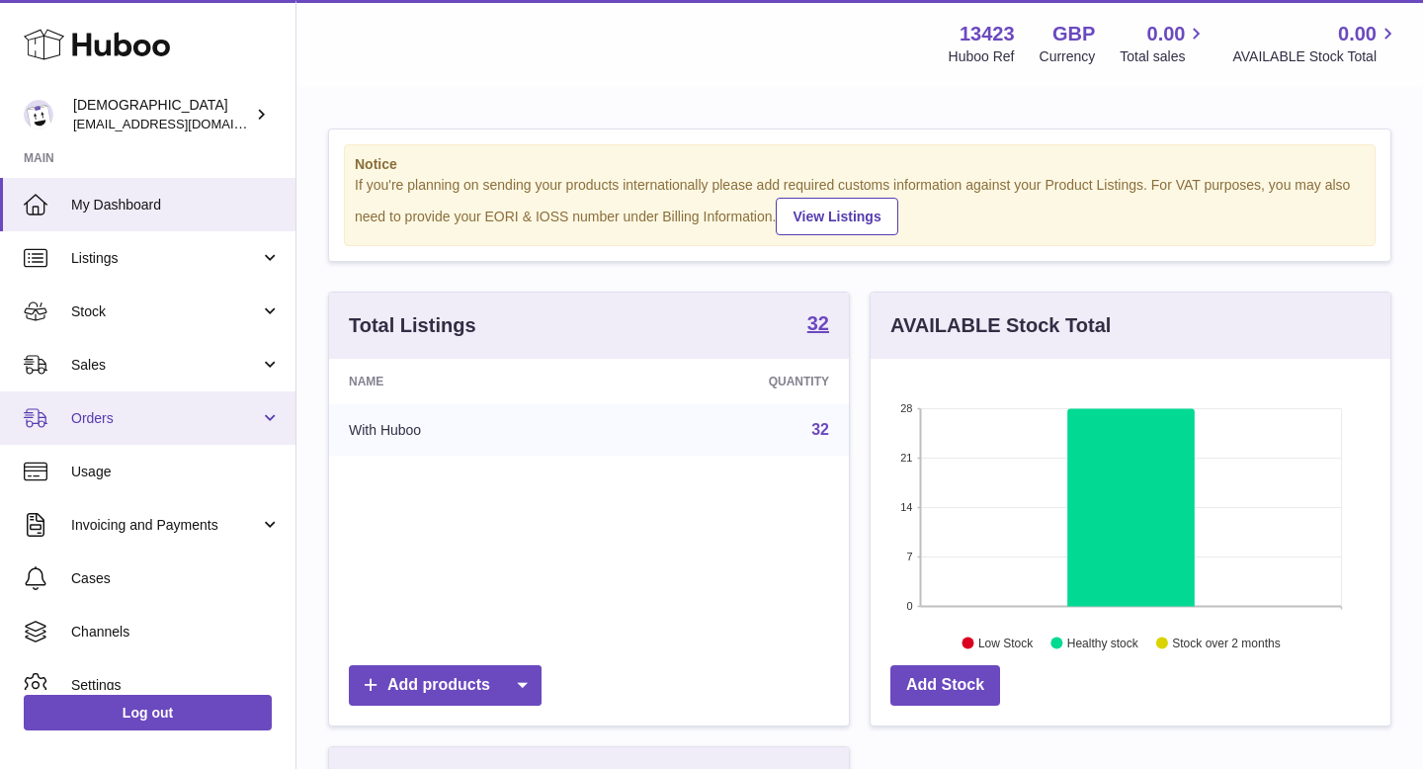
click at [105, 414] on span "Orders" at bounding box center [165, 418] width 189 height 19
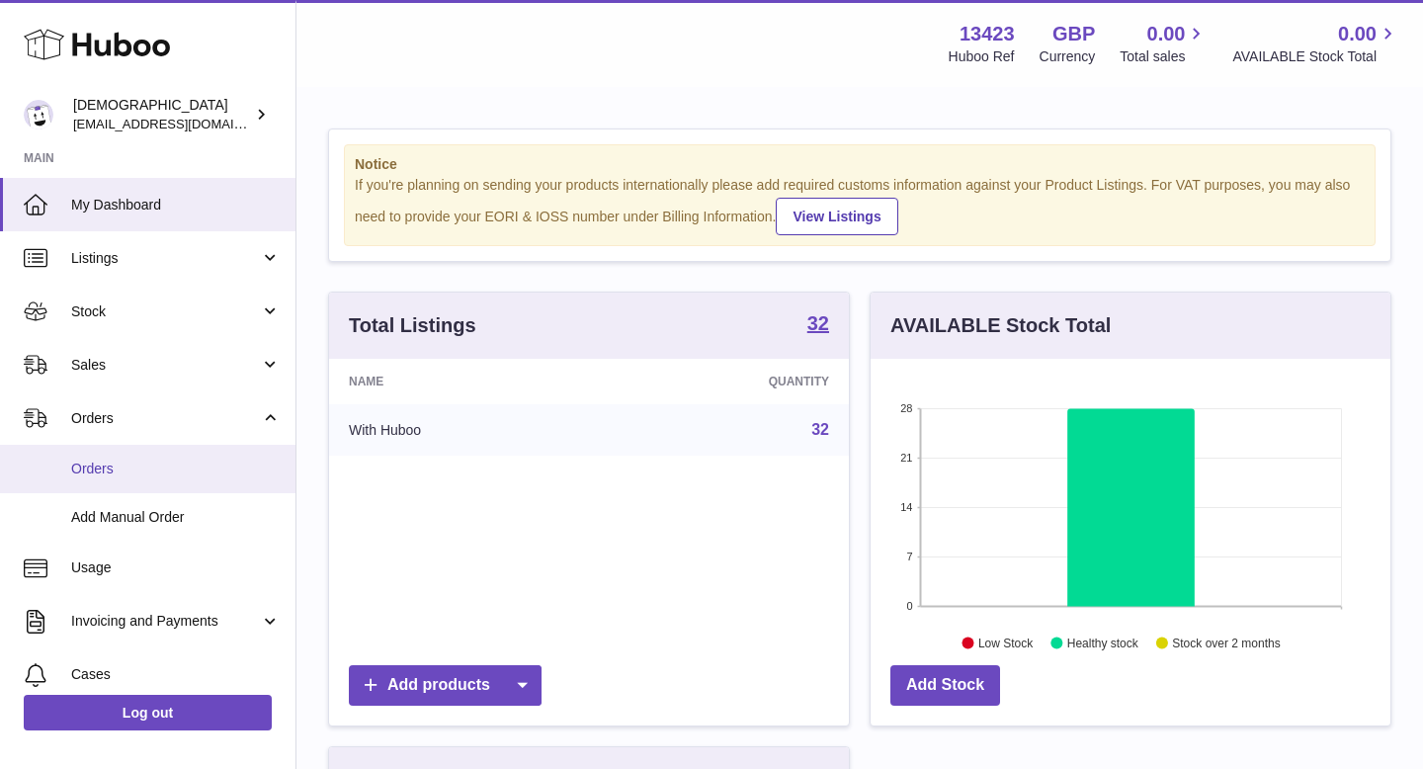
click at [115, 476] on span "Orders" at bounding box center [175, 468] width 209 height 19
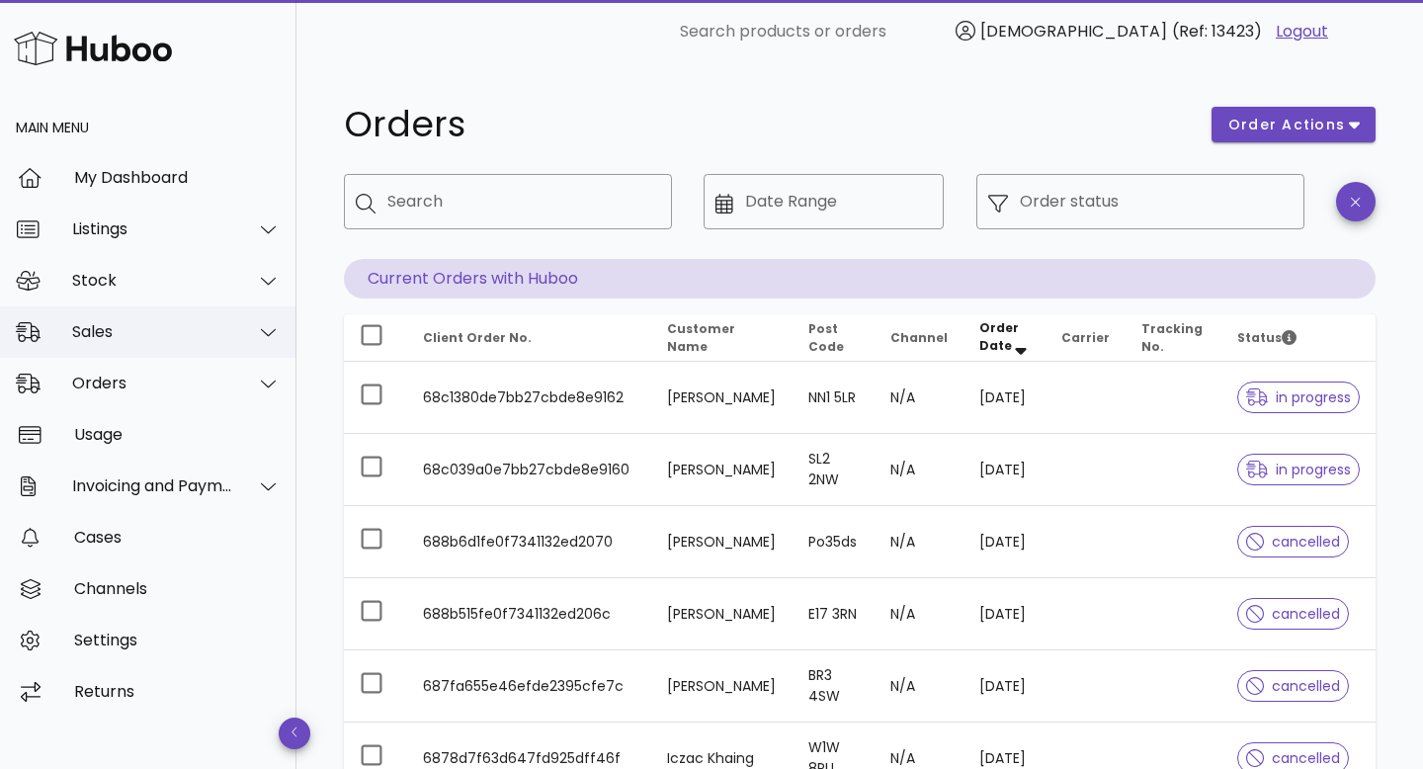
click at [108, 334] on div "Sales" at bounding box center [152, 331] width 161 height 19
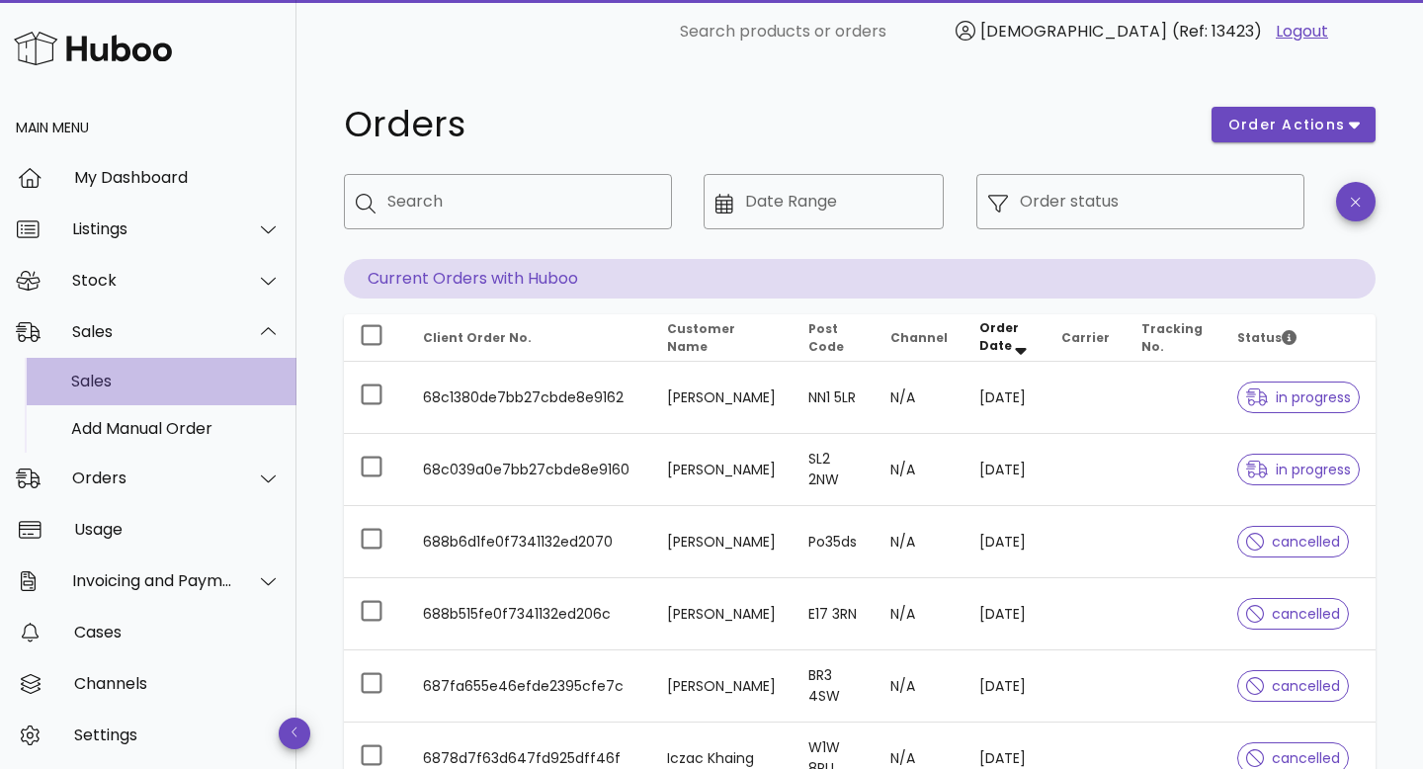
click at [115, 373] on div "Sales" at bounding box center [175, 380] width 209 height 19
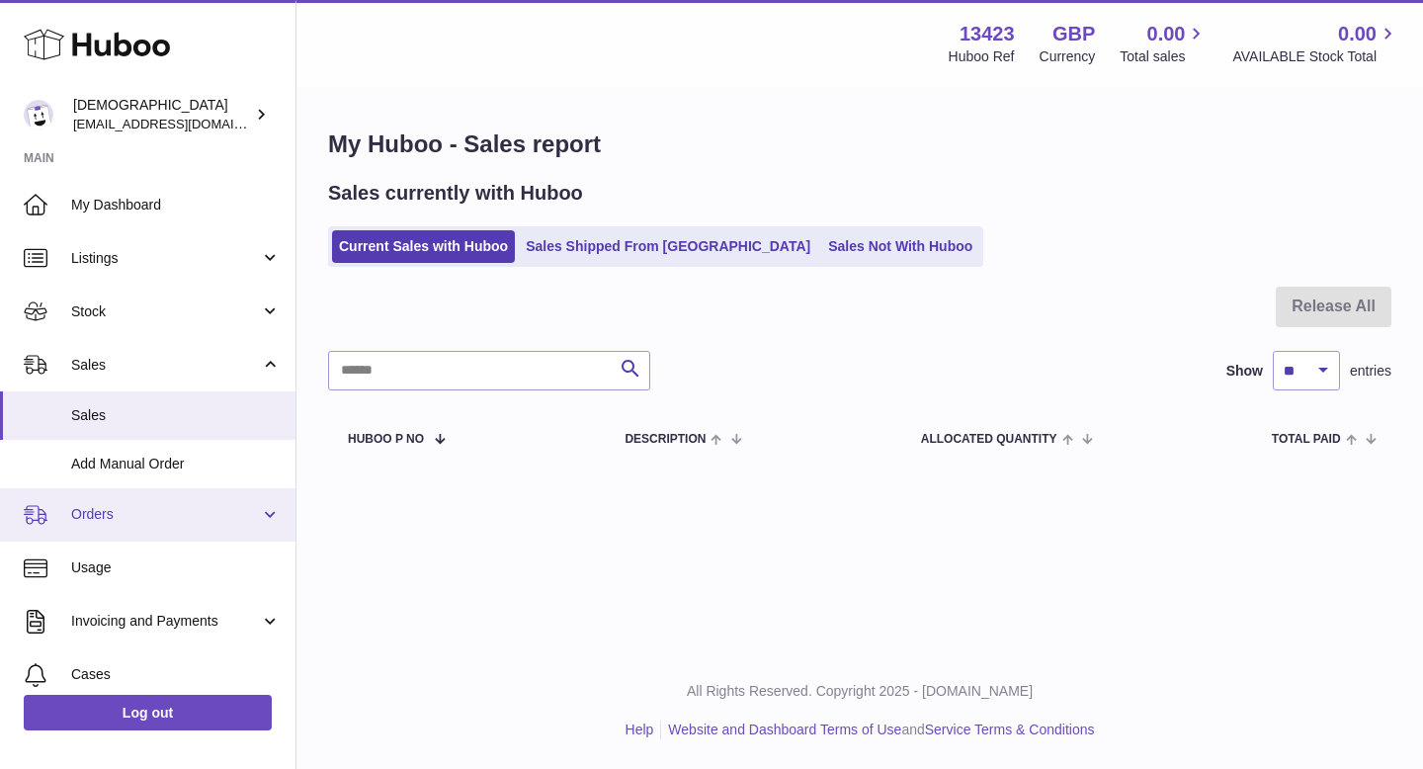
click at [189, 503] on link "Orders" at bounding box center [147, 514] width 295 height 53
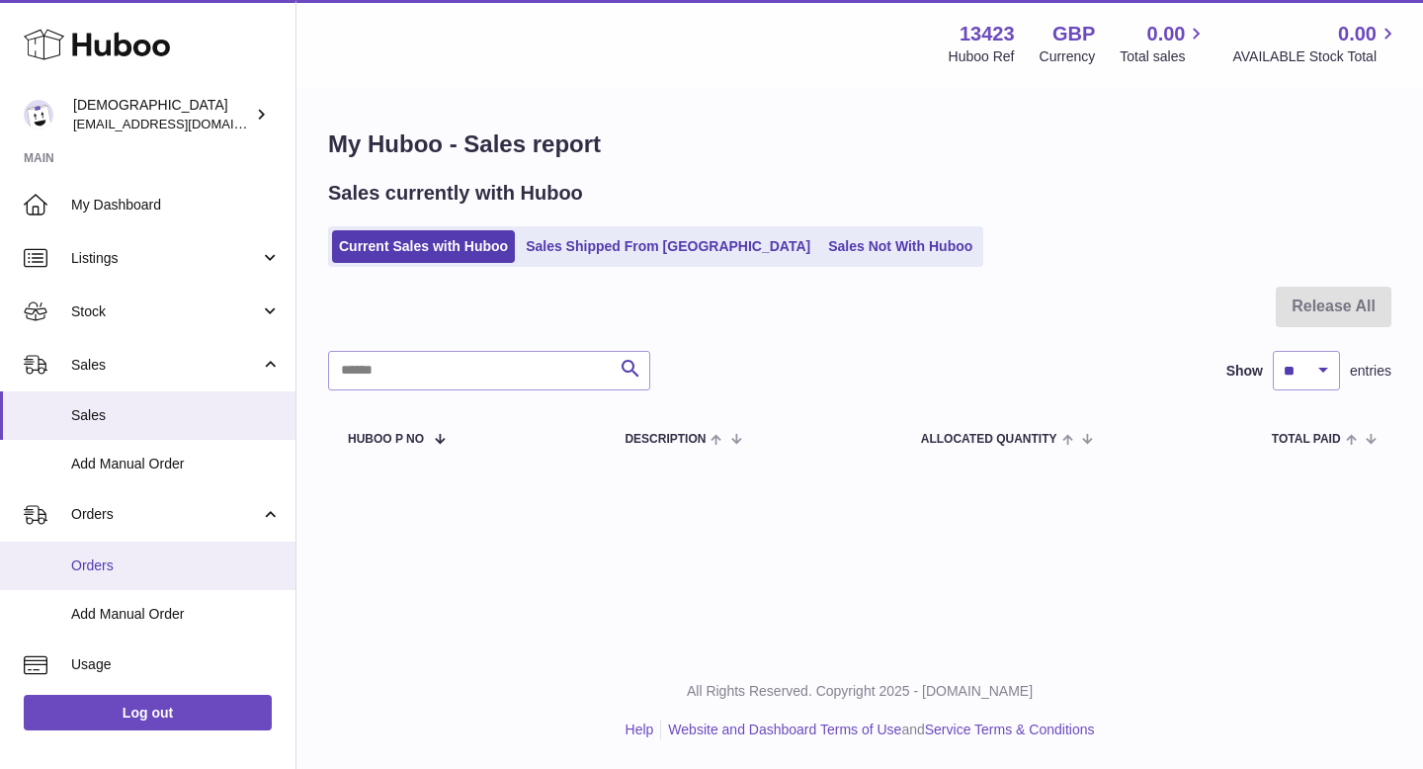
click at [172, 557] on span "Orders" at bounding box center [175, 565] width 209 height 19
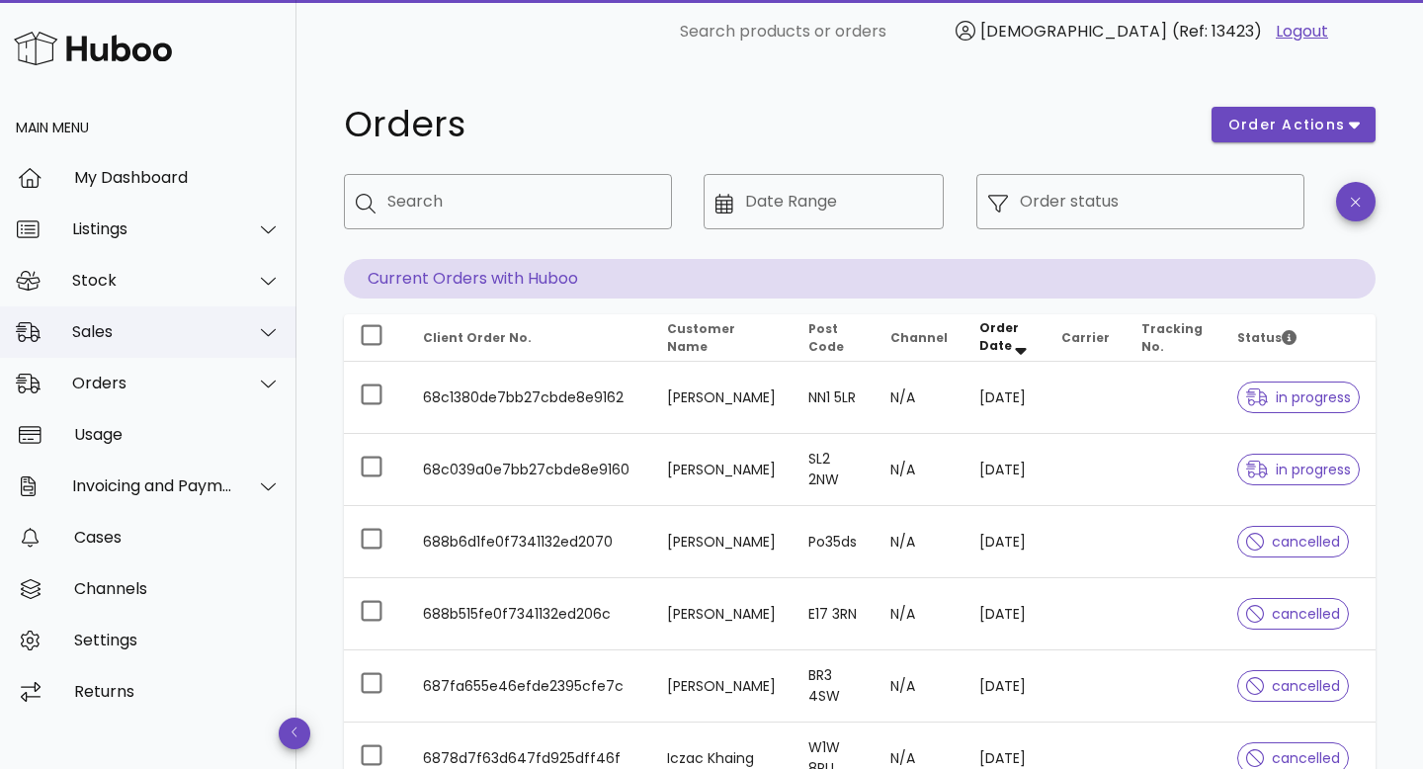
click at [200, 332] on div "Sales" at bounding box center [152, 331] width 161 height 19
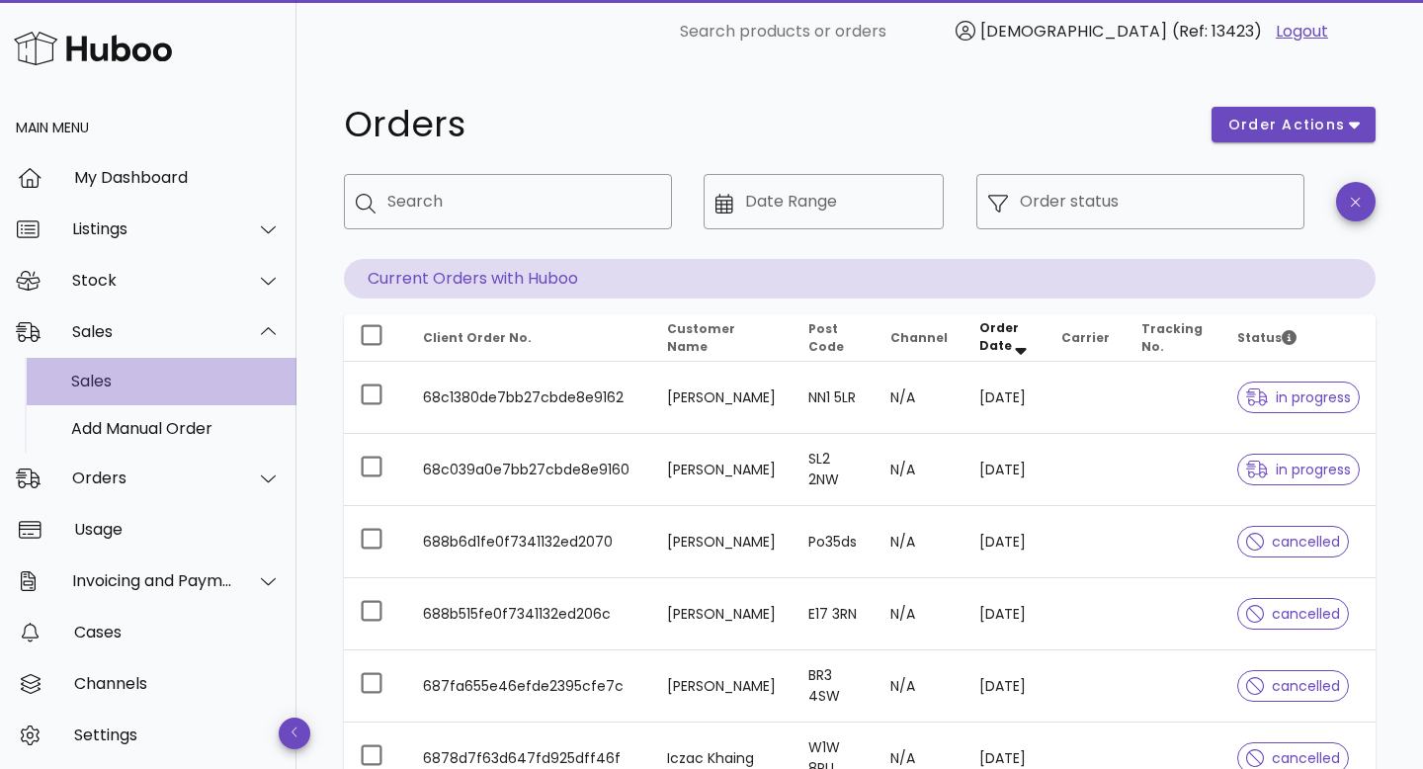
click at [176, 369] on div "Sales" at bounding box center [175, 381] width 209 height 42
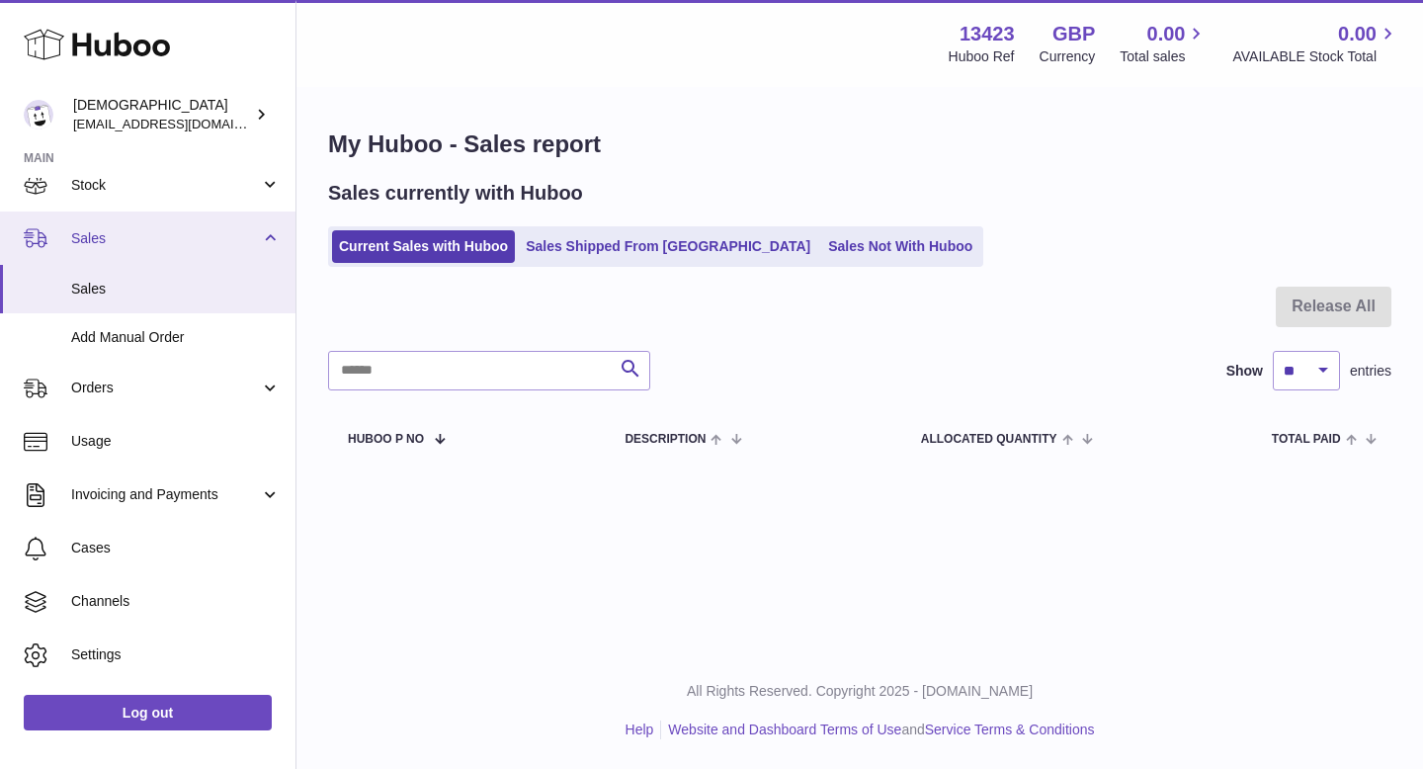
scroll to position [172, 0]
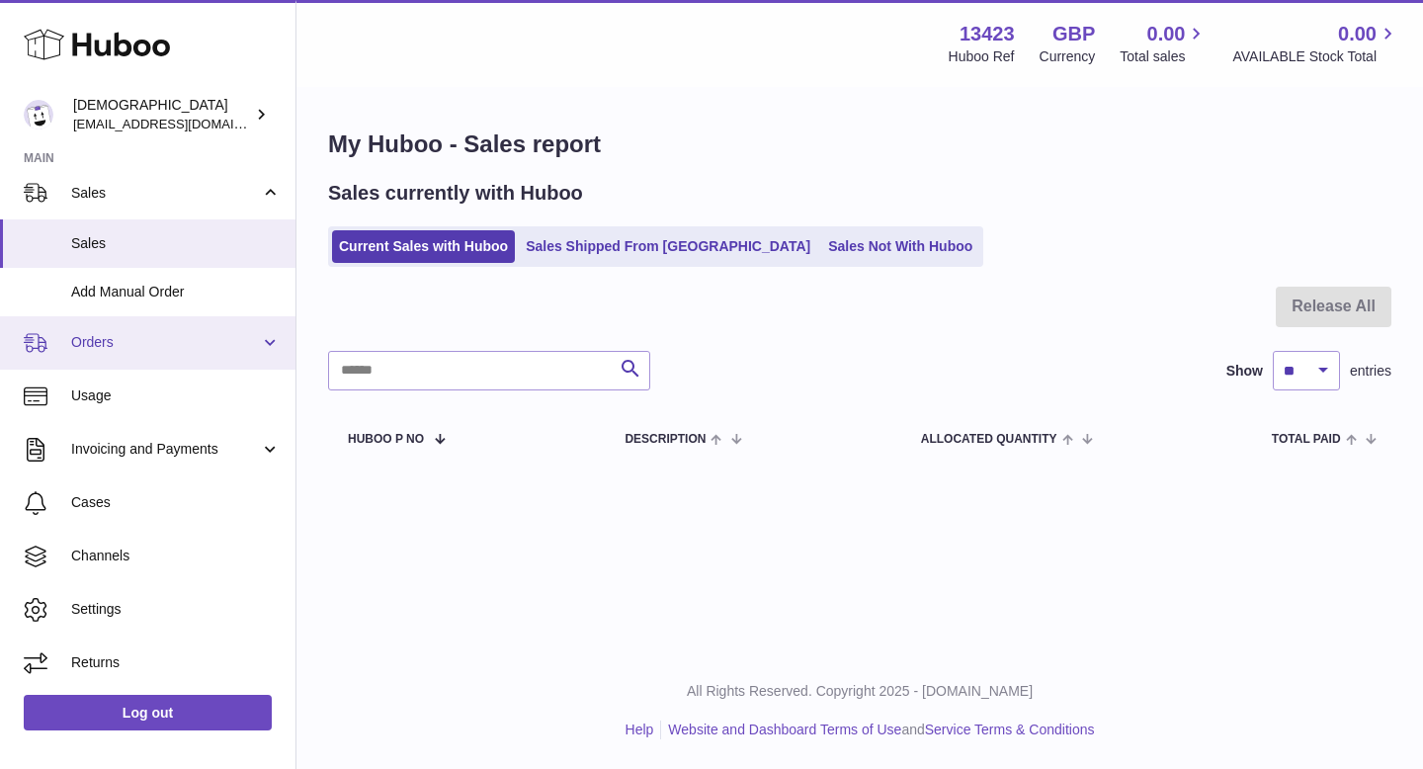
click at [173, 357] on link "Orders" at bounding box center [147, 342] width 295 height 53
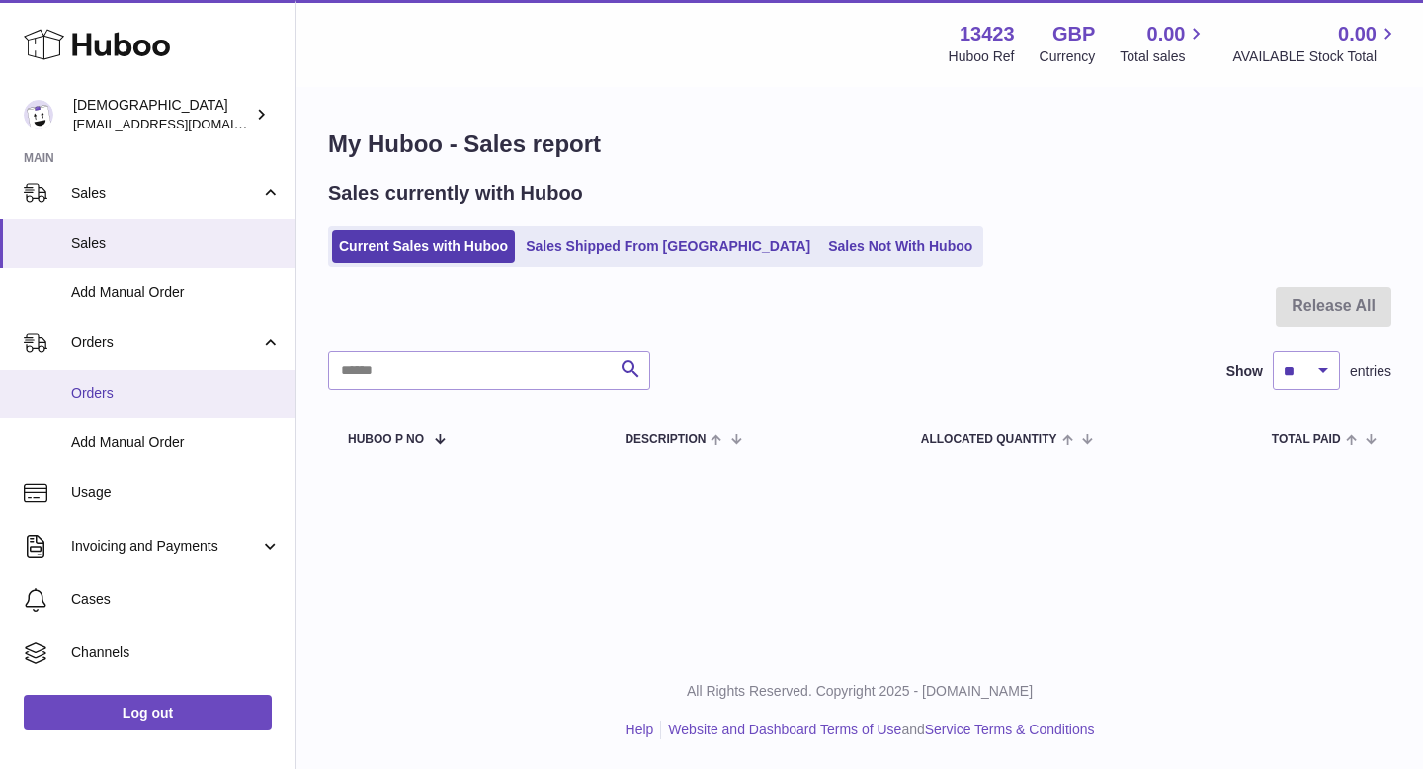
click at [167, 384] on span "Orders" at bounding box center [175, 393] width 209 height 19
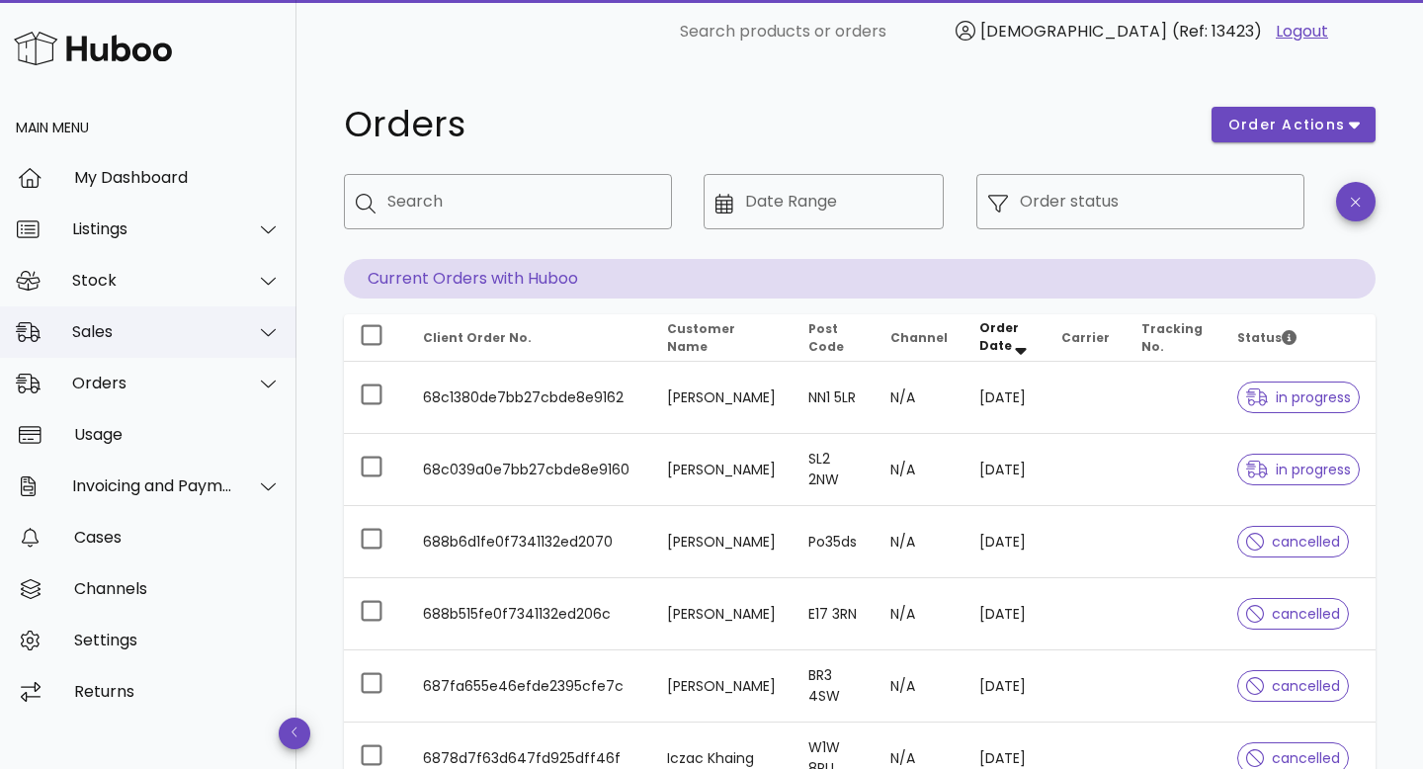
click at [148, 344] on div "Sales" at bounding box center [148, 331] width 296 height 51
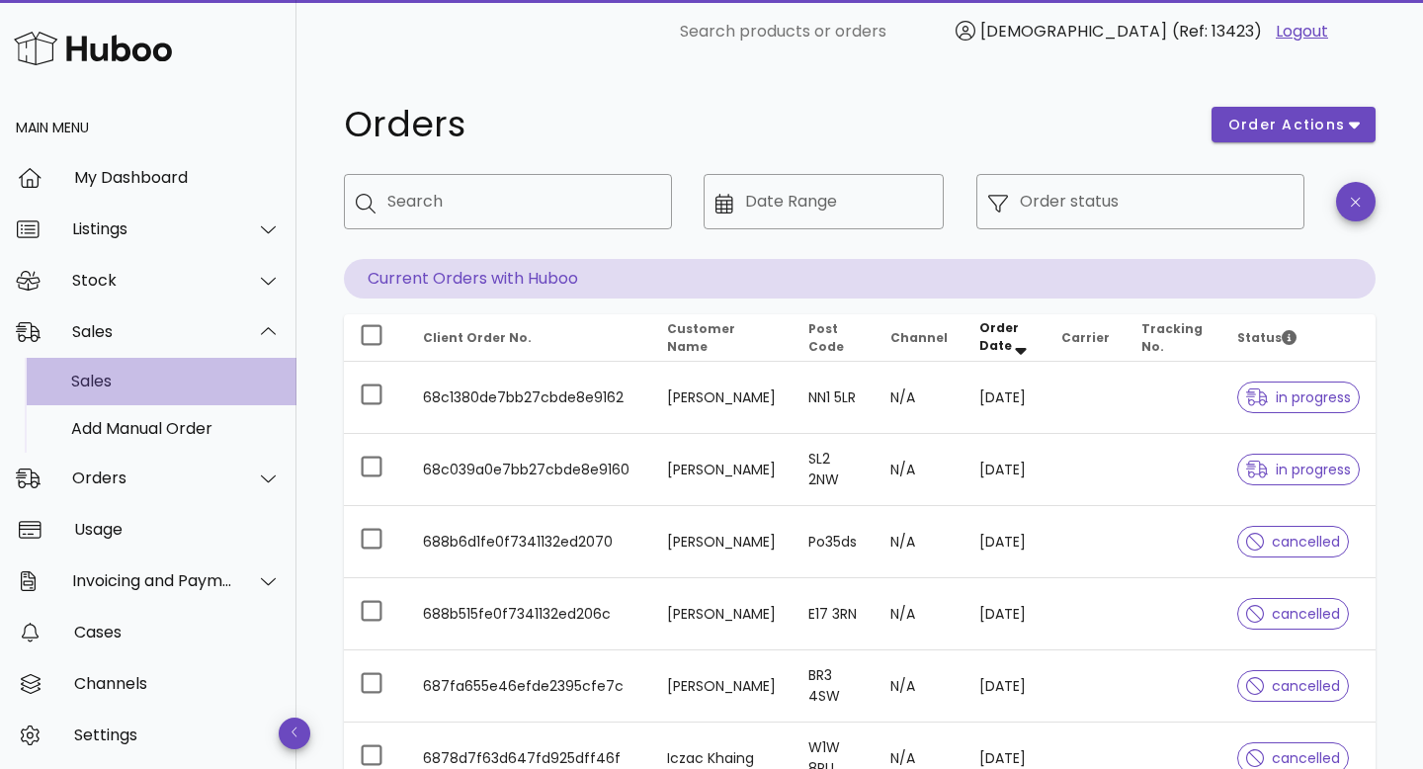
click at [144, 372] on div "Sales" at bounding box center [175, 380] width 209 height 19
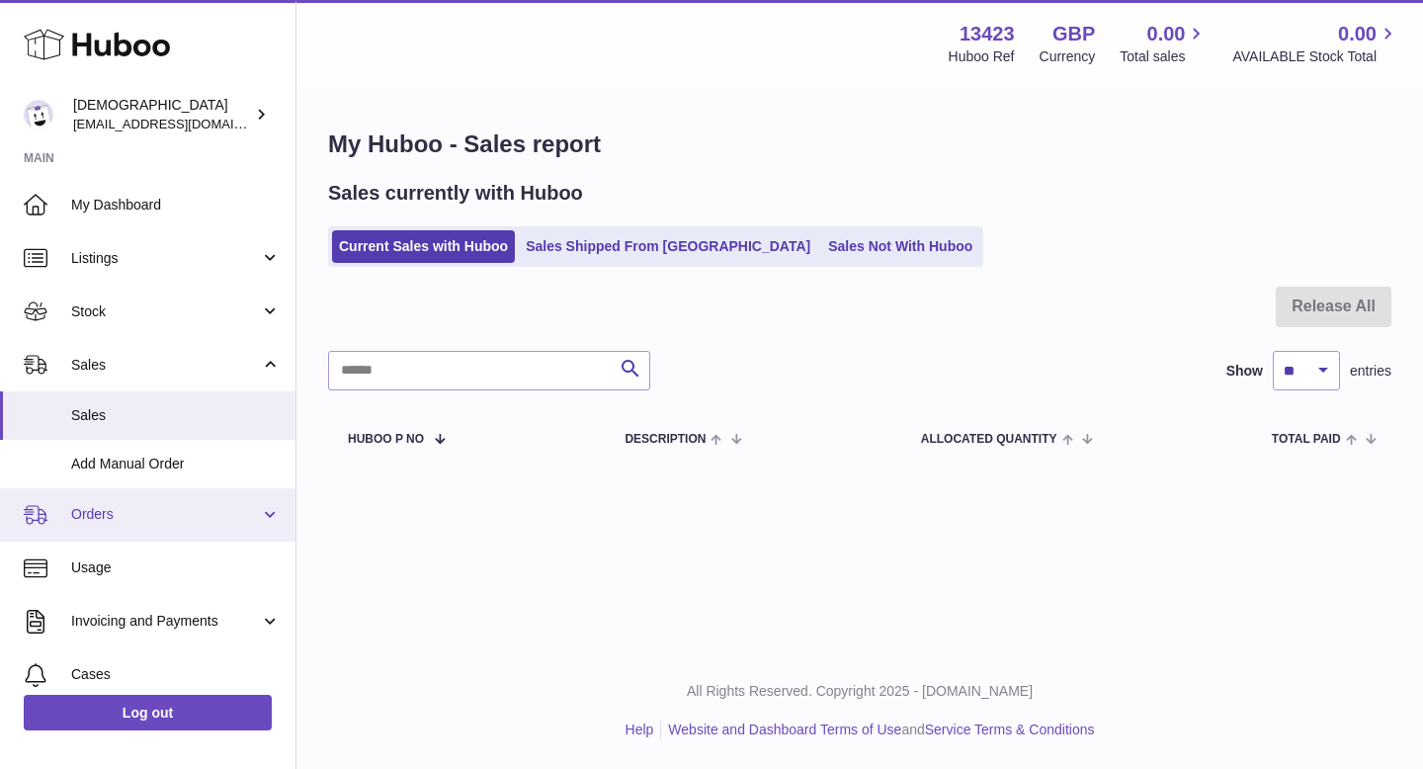
click at [143, 512] on span "Orders" at bounding box center [165, 514] width 189 height 19
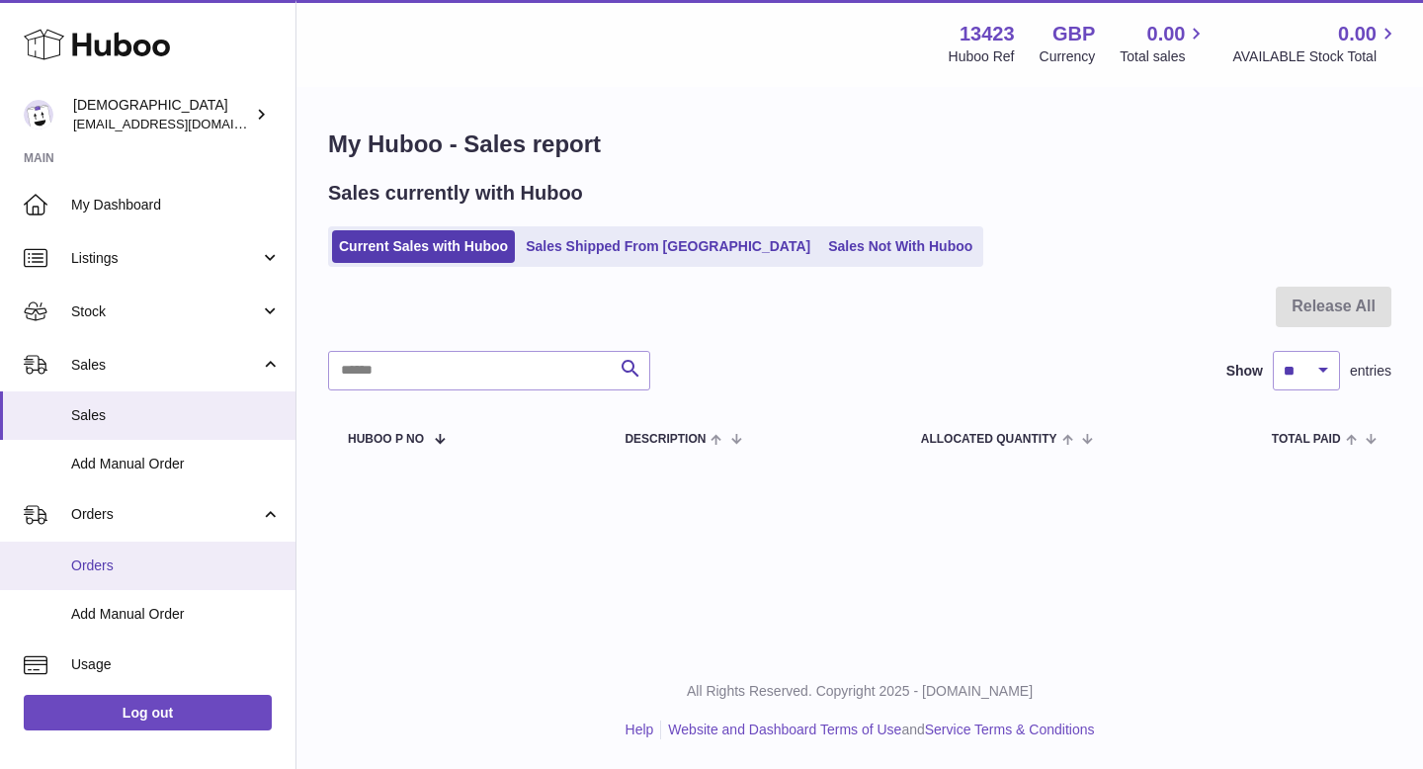
click at [133, 556] on span "Orders" at bounding box center [175, 565] width 209 height 19
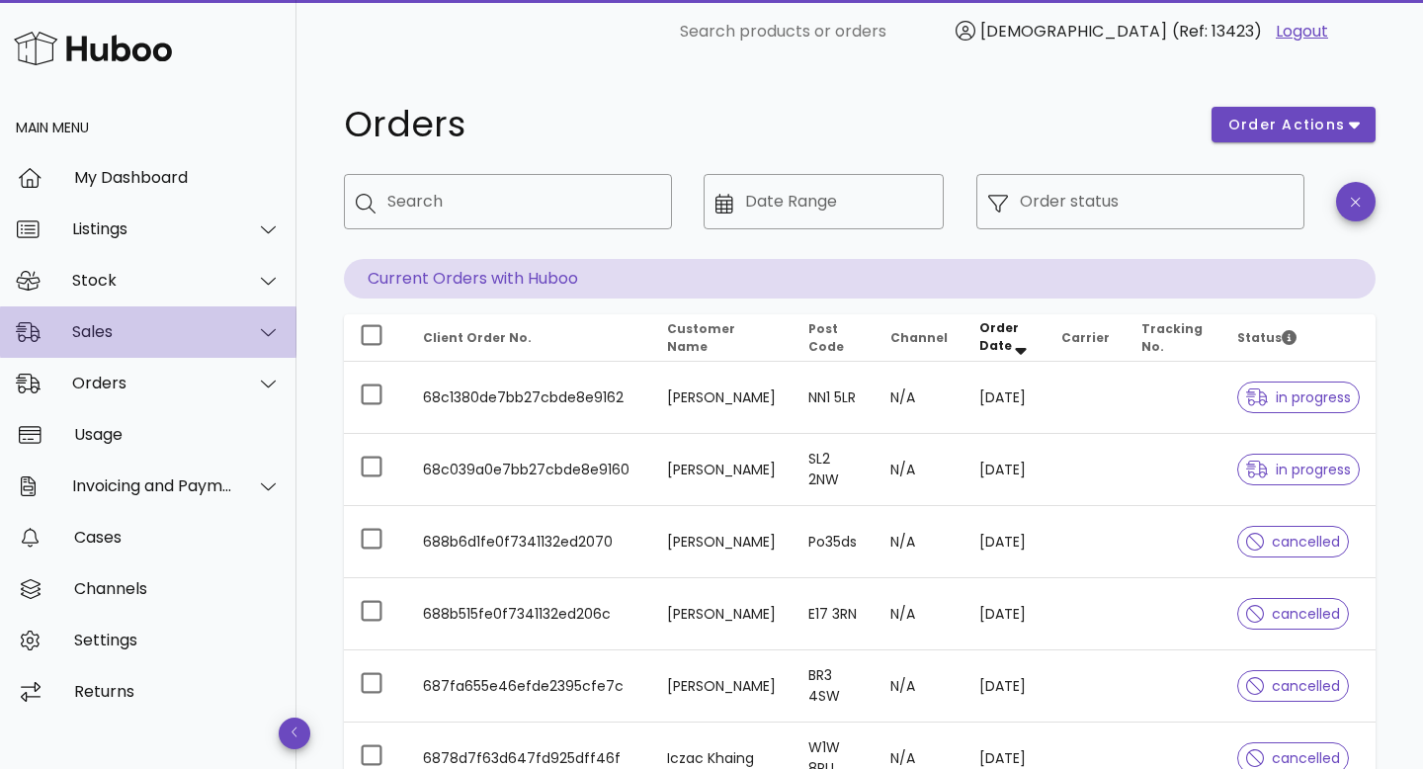
click at [174, 343] on div "Sales" at bounding box center [148, 331] width 296 height 51
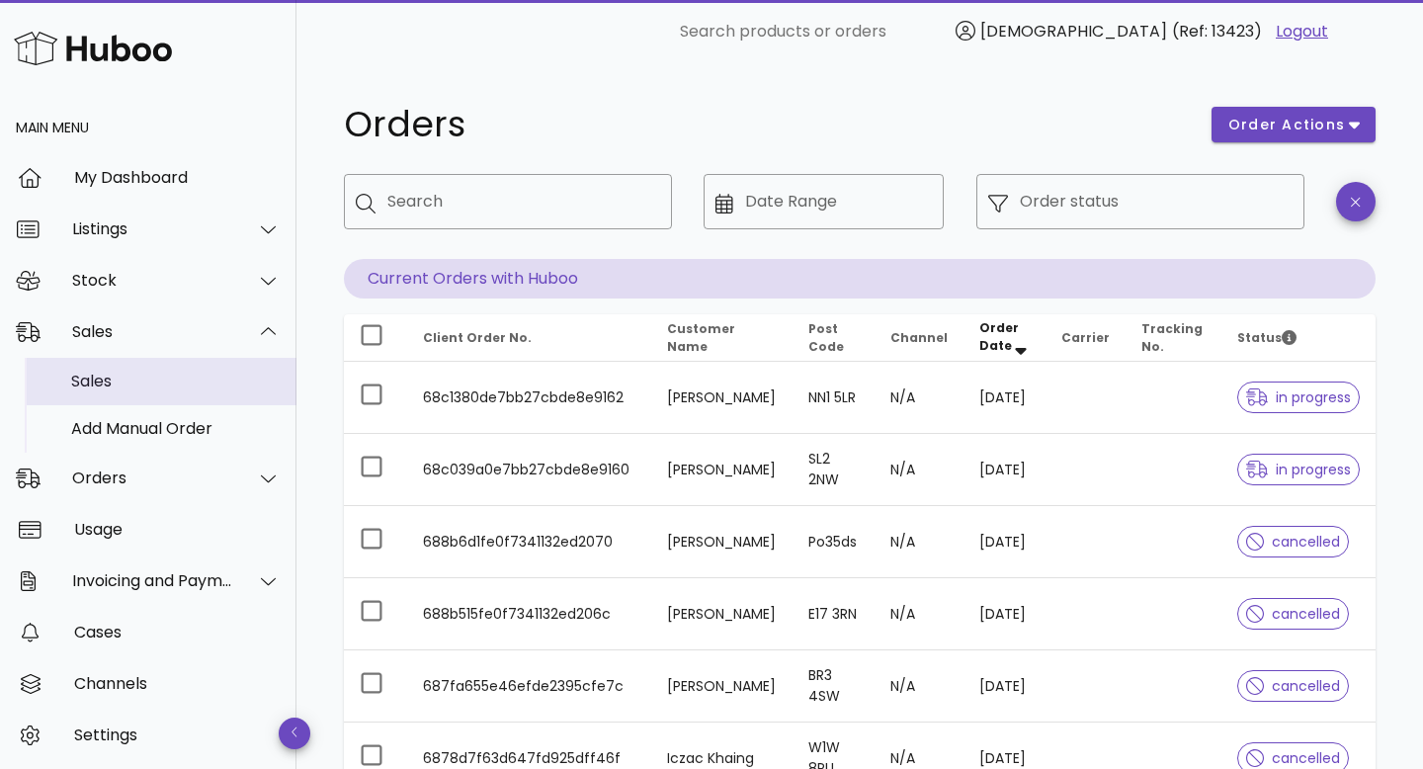
click at [168, 375] on div "Sales" at bounding box center [175, 380] width 209 height 19
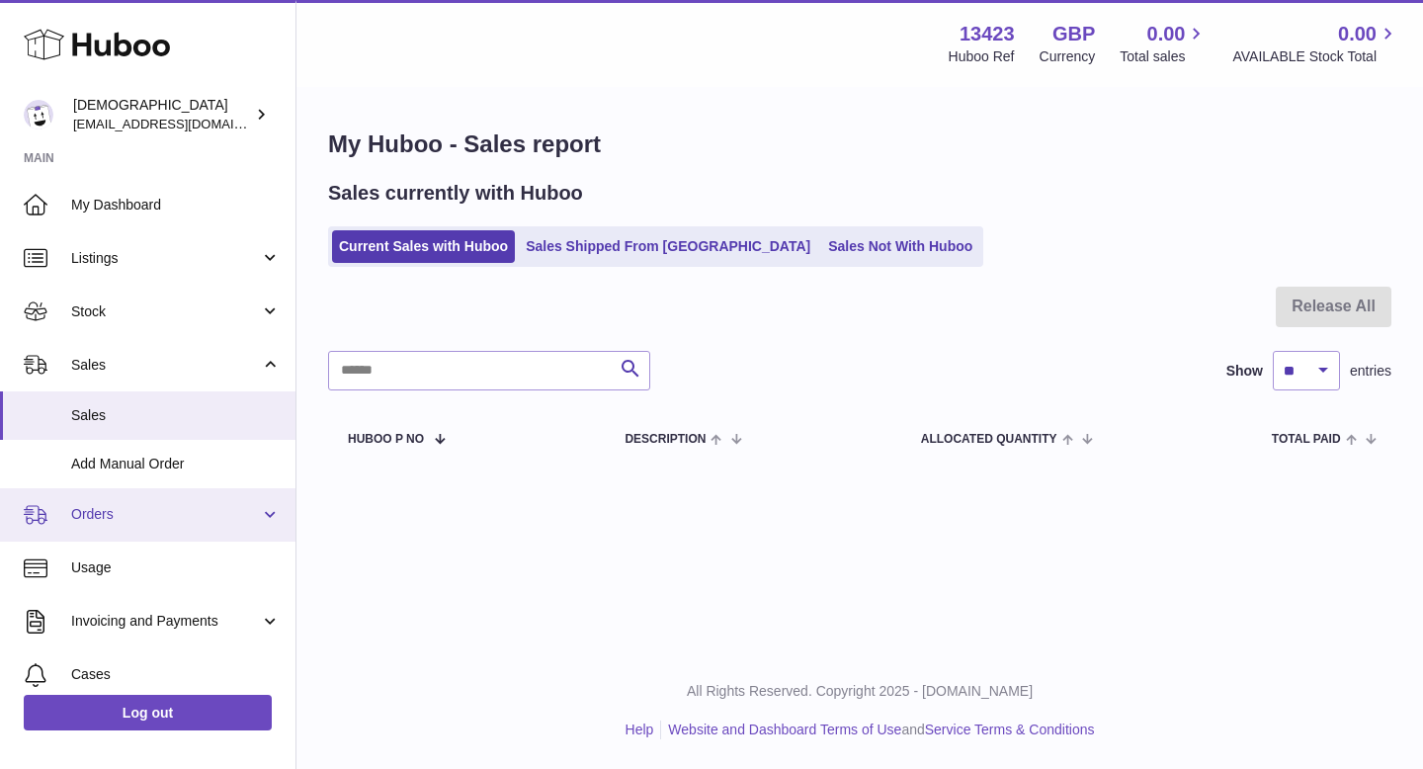
click at [124, 523] on span "Orders" at bounding box center [165, 514] width 189 height 19
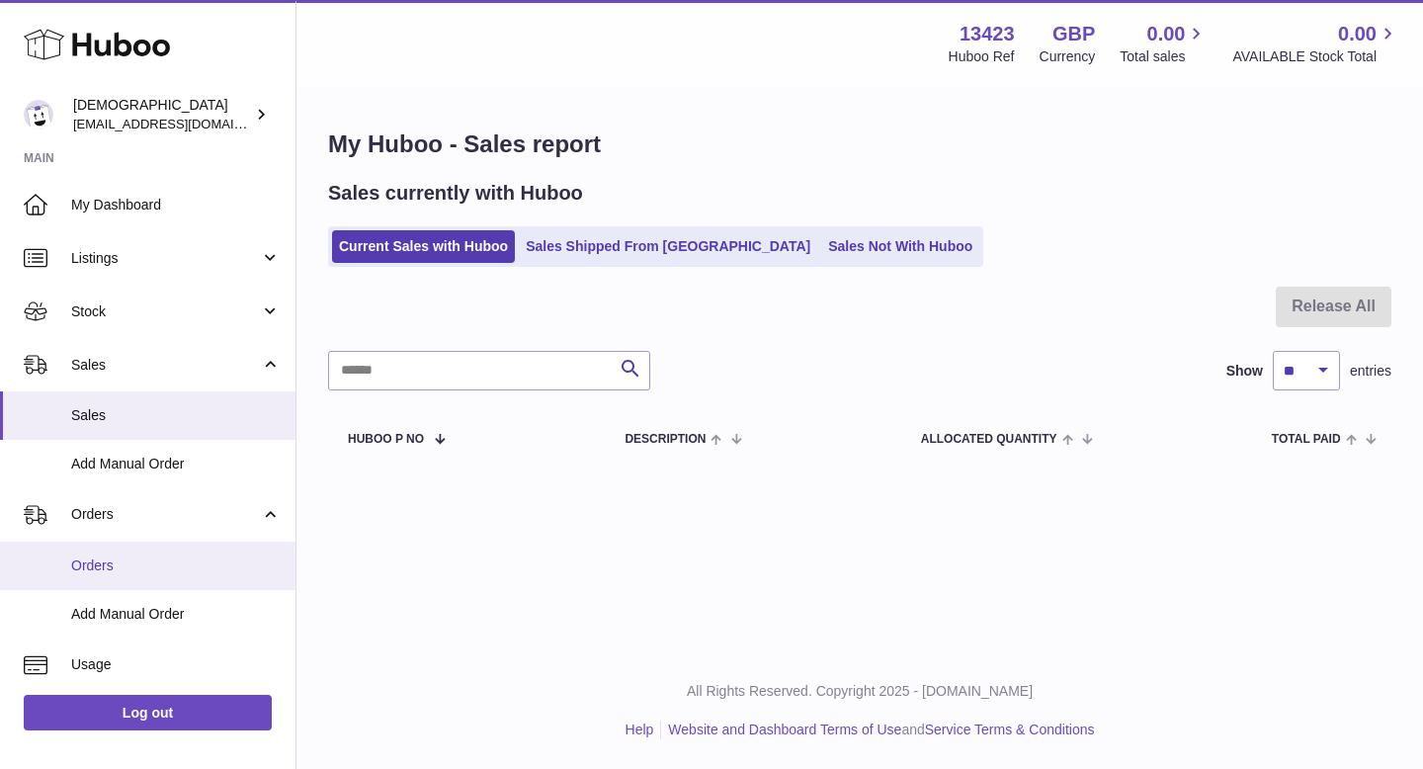
click at [124, 552] on link "Orders" at bounding box center [147, 565] width 295 height 48
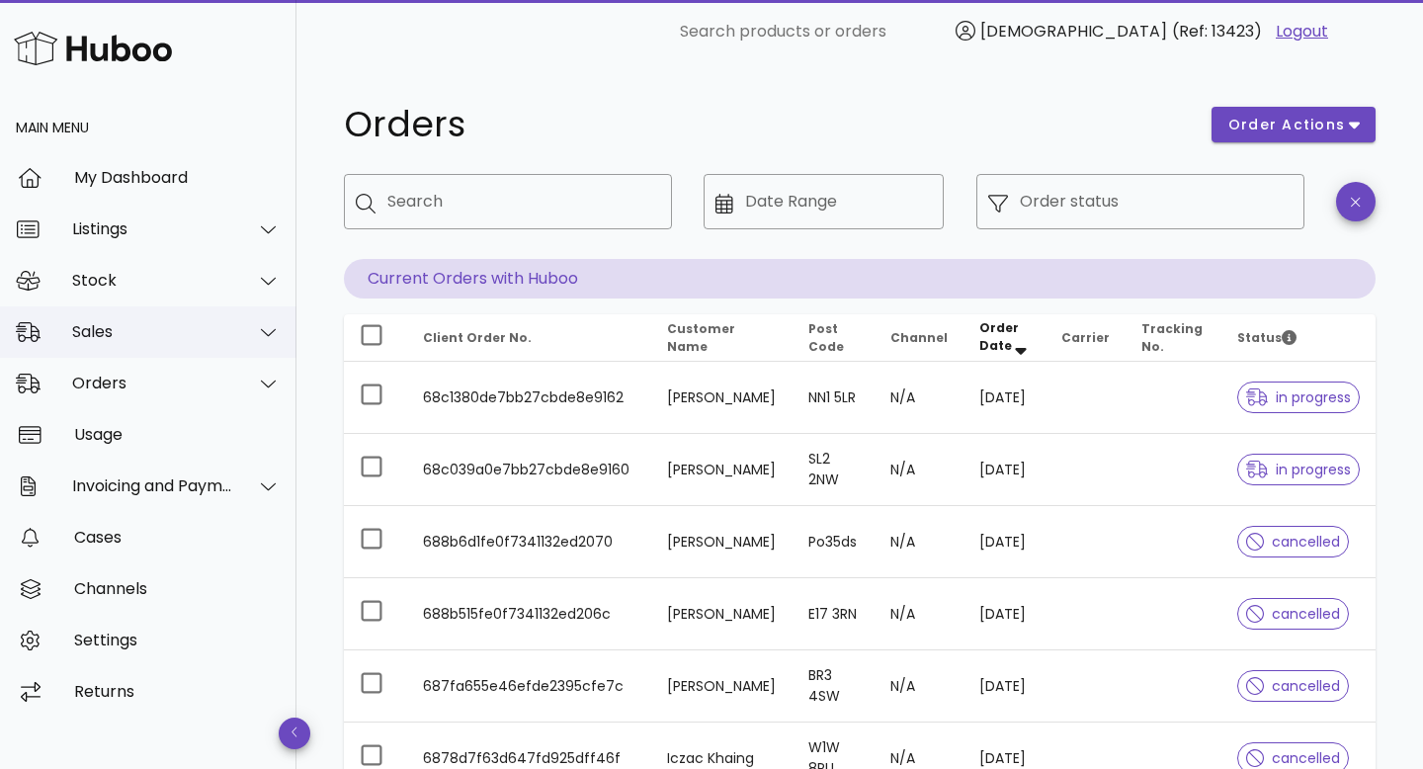
click at [183, 322] on div "Sales" at bounding box center [152, 331] width 161 height 19
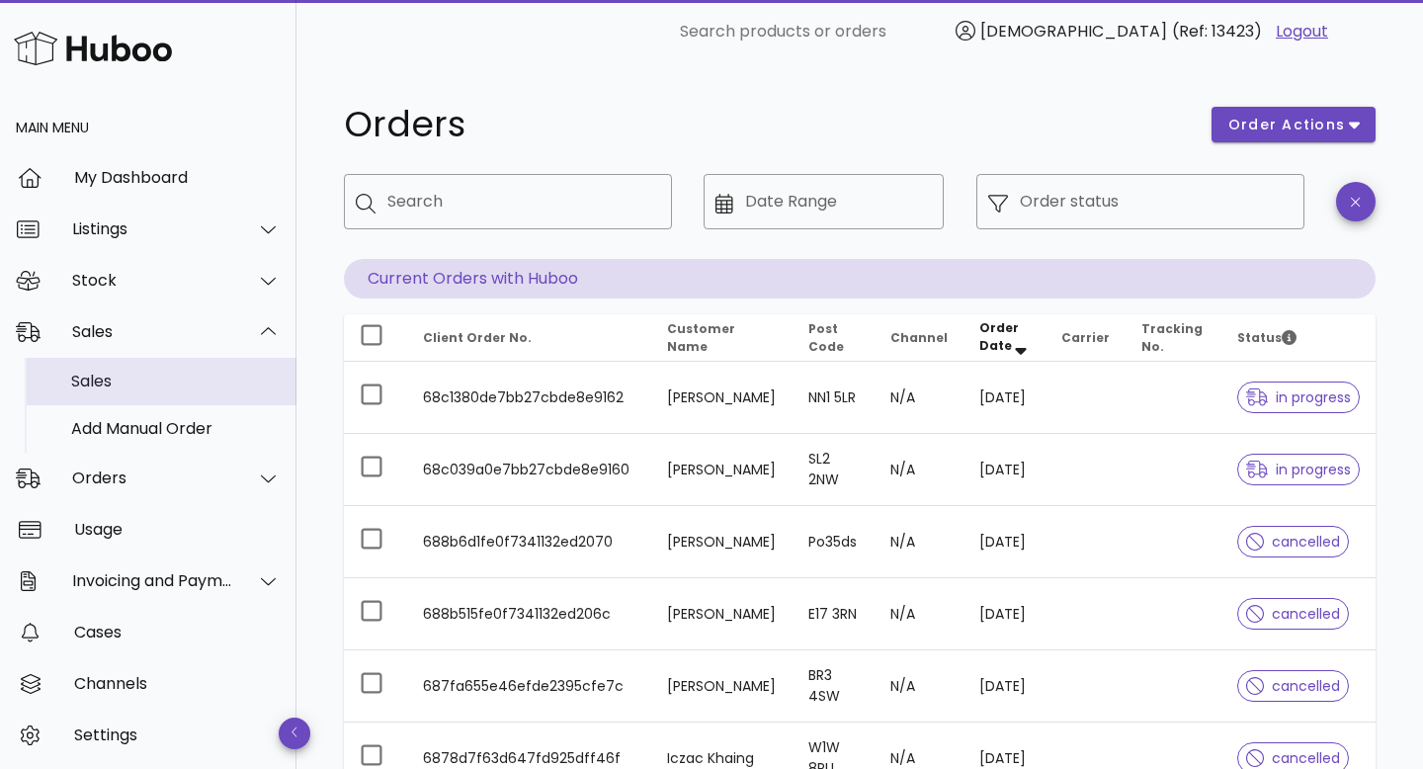
click at [169, 373] on div "Sales" at bounding box center [175, 380] width 209 height 19
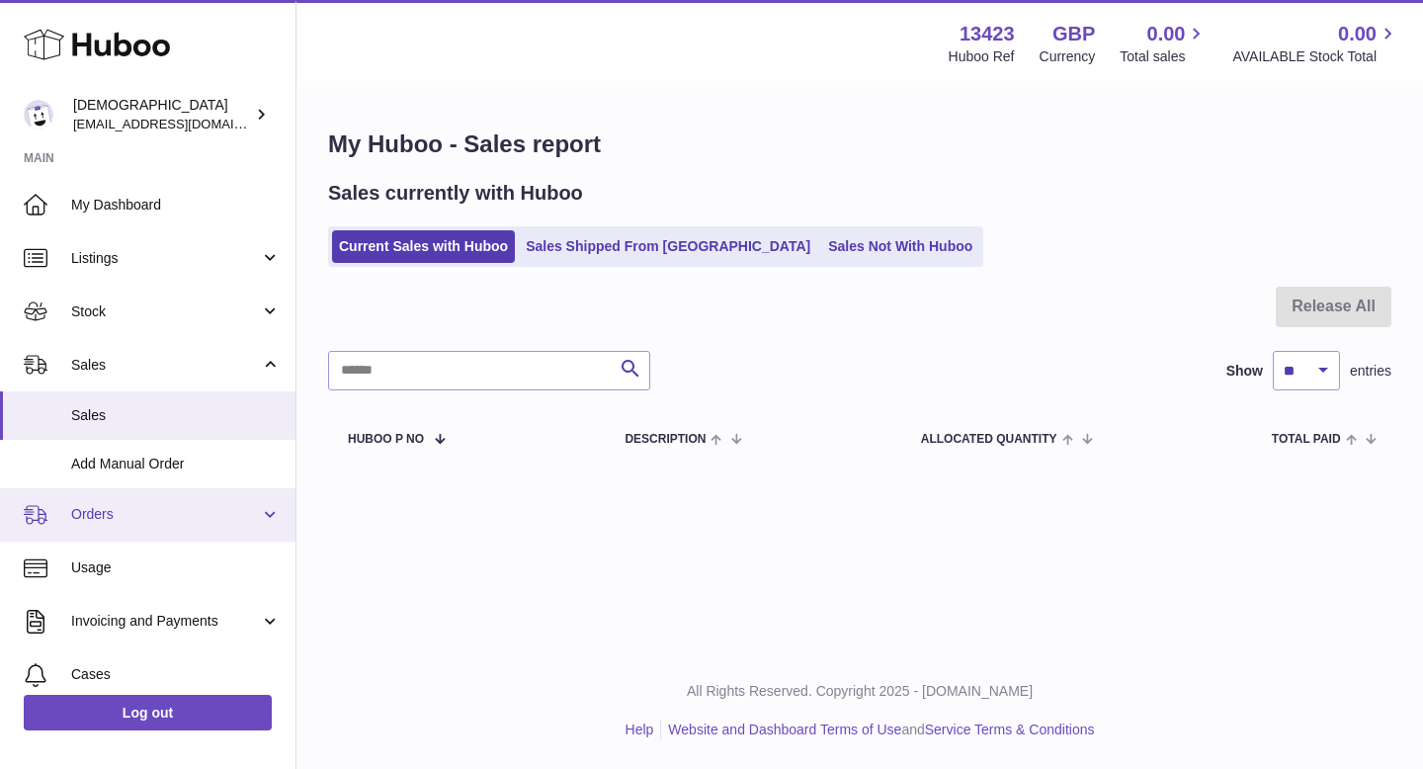
click at [146, 511] on span "Orders" at bounding box center [165, 514] width 189 height 19
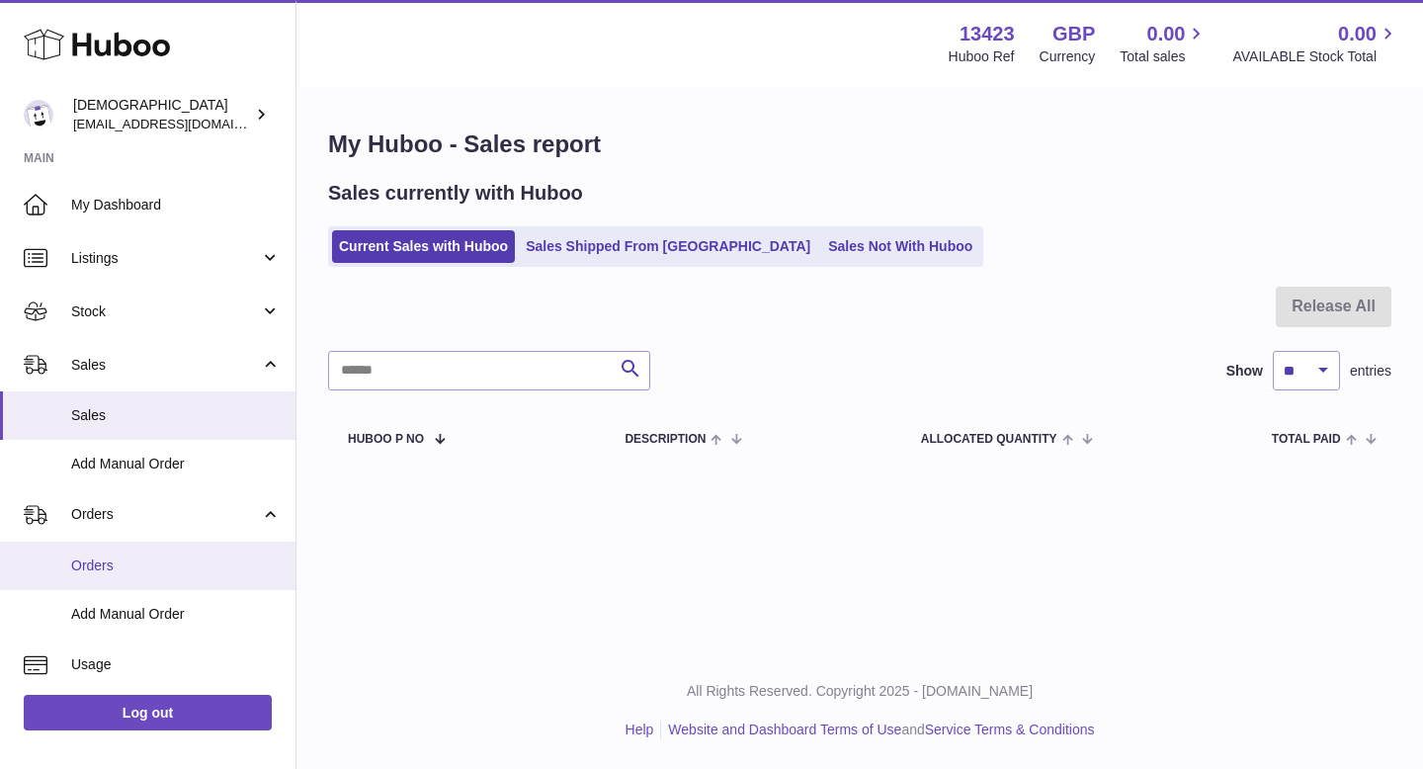
click at [146, 565] on span "Orders" at bounding box center [175, 565] width 209 height 19
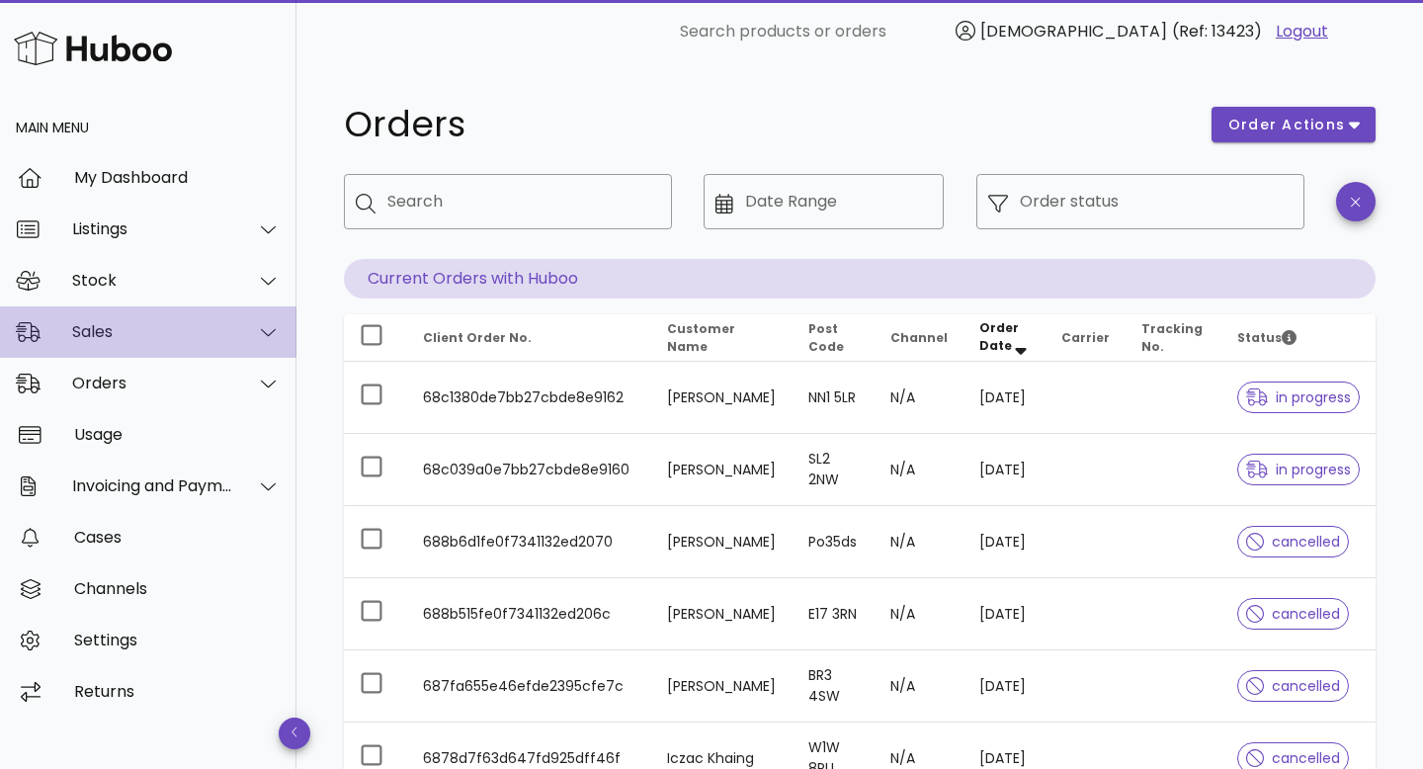
click at [167, 330] on div "Sales" at bounding box center [152, 331] width 161 height 19
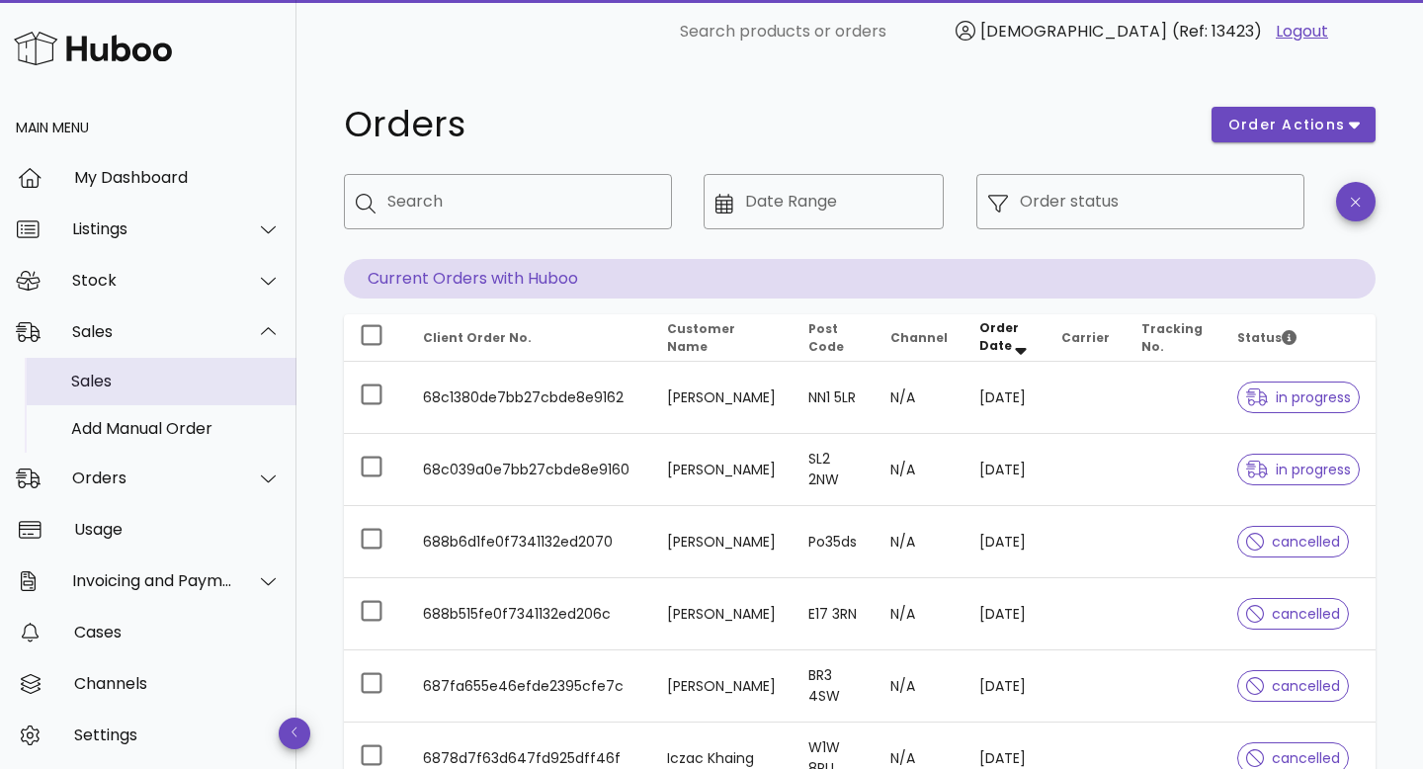
click at [152, 396] on div "Sales" at bounding box center [175, 381] width 209 height 42
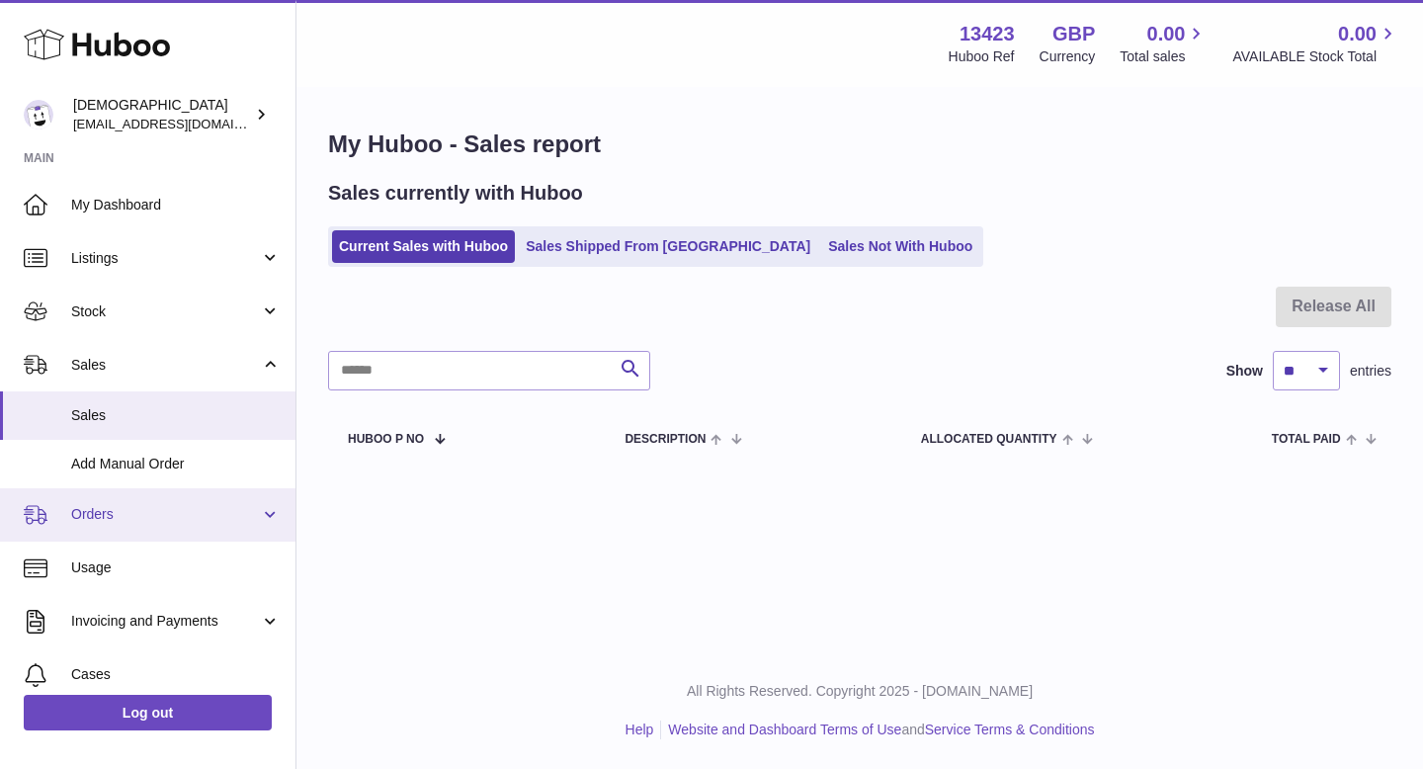
click at [141, 512] on span "Orders" at bounding box center [165, 514] width 189 height 19
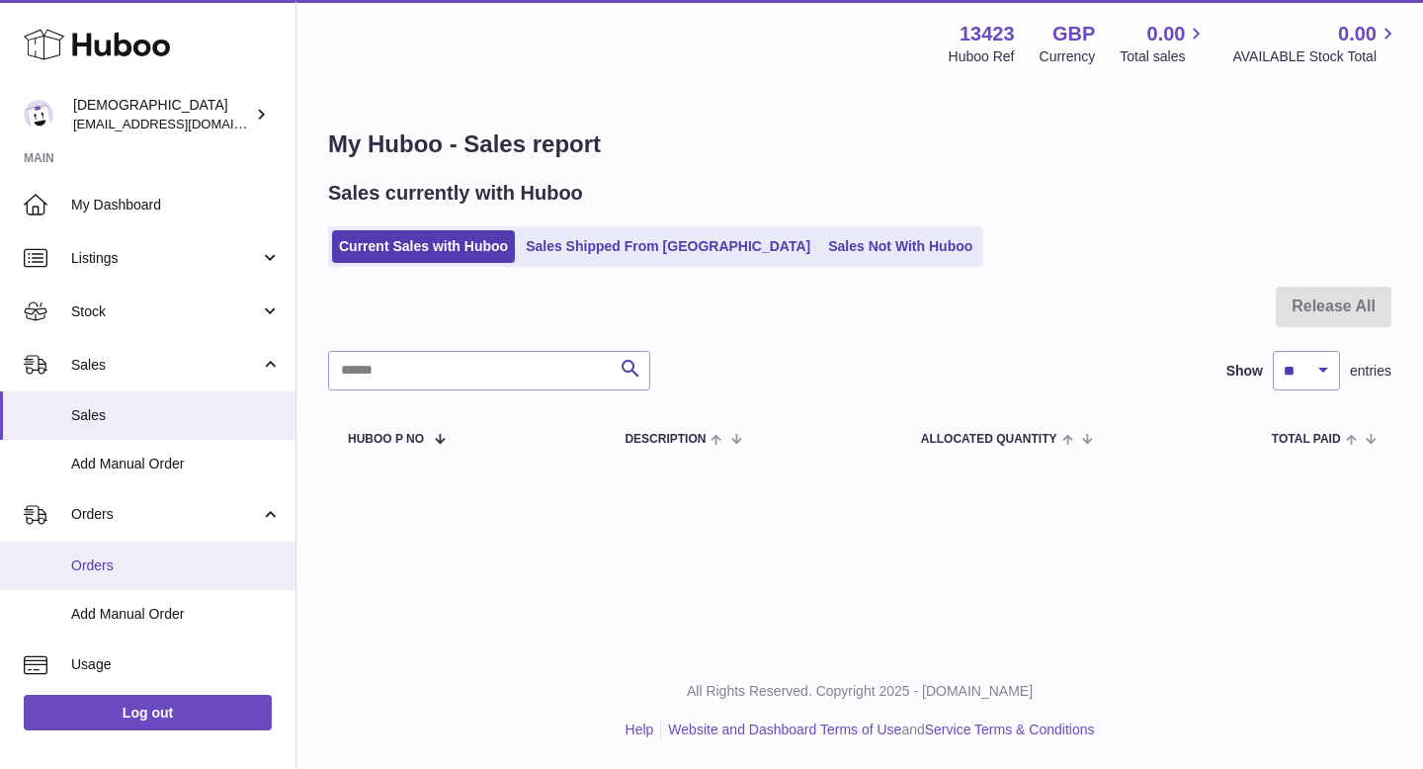
click at [136, 556] on span "Orders" at bounding box center [175, 565] width 209 height 19
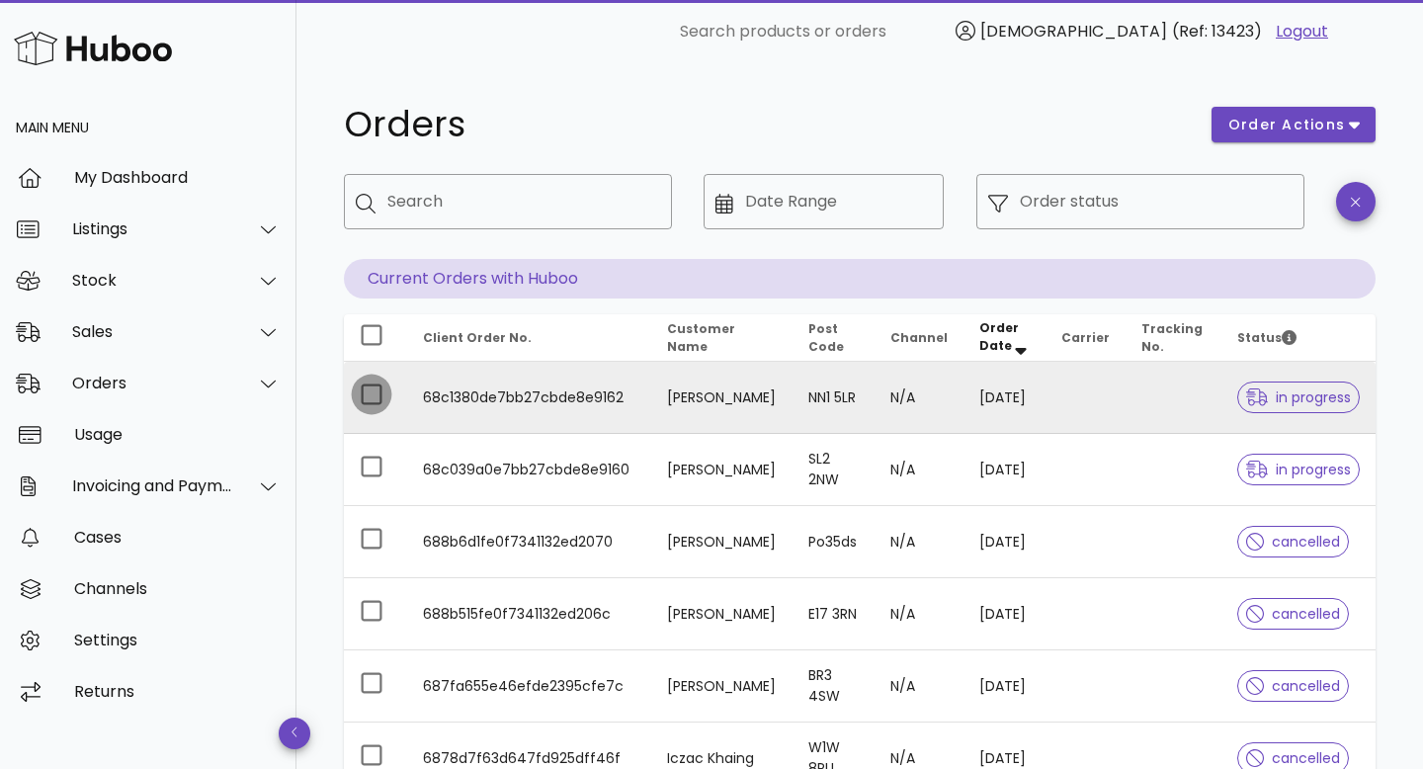
click at [372, 398] on div at bounding box center [372, 394] width 34 height 34
click at [1329, 116] on span "order actions" at bounding box center [1286, 125] width 119 height 21
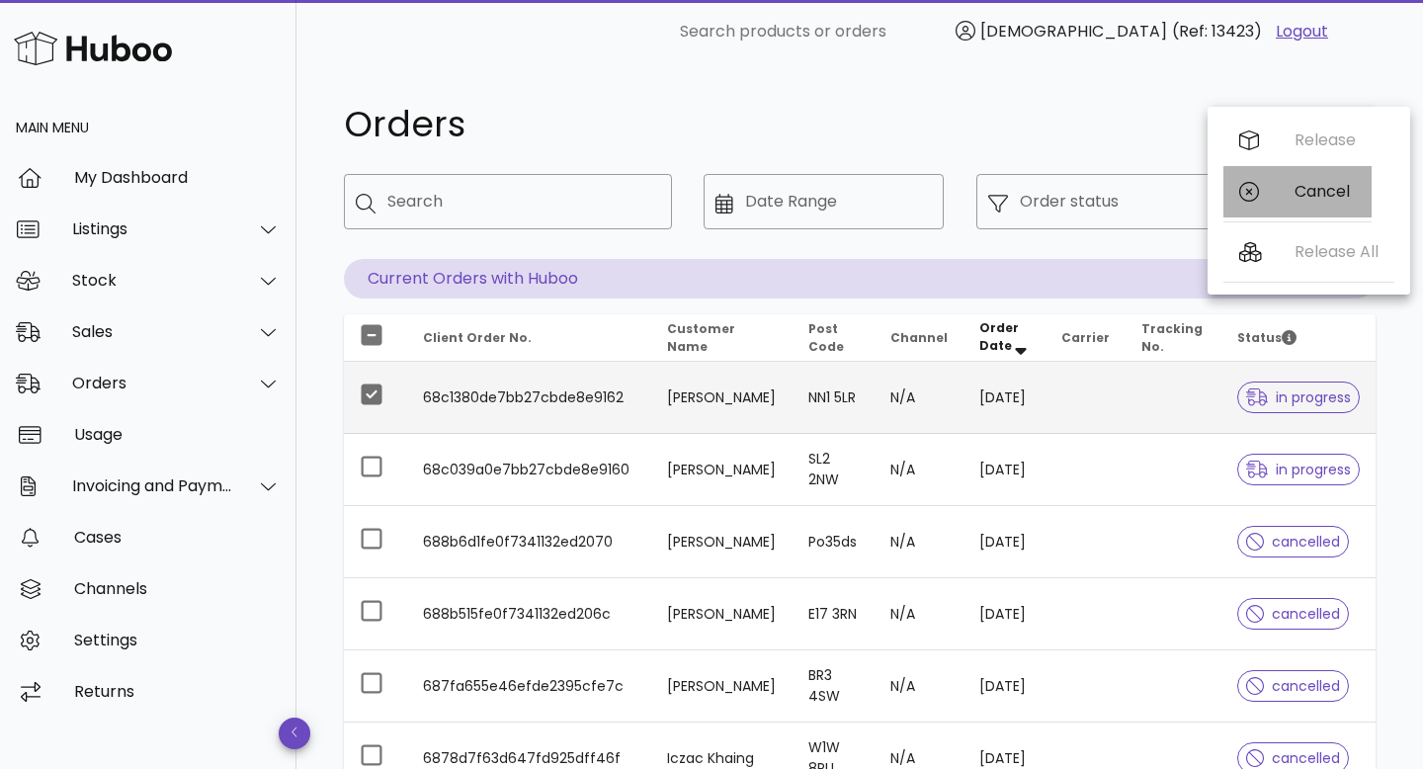
click at [1329, 188] on div "Cancel" at bounding box center [1324, 191] width 61 height 19
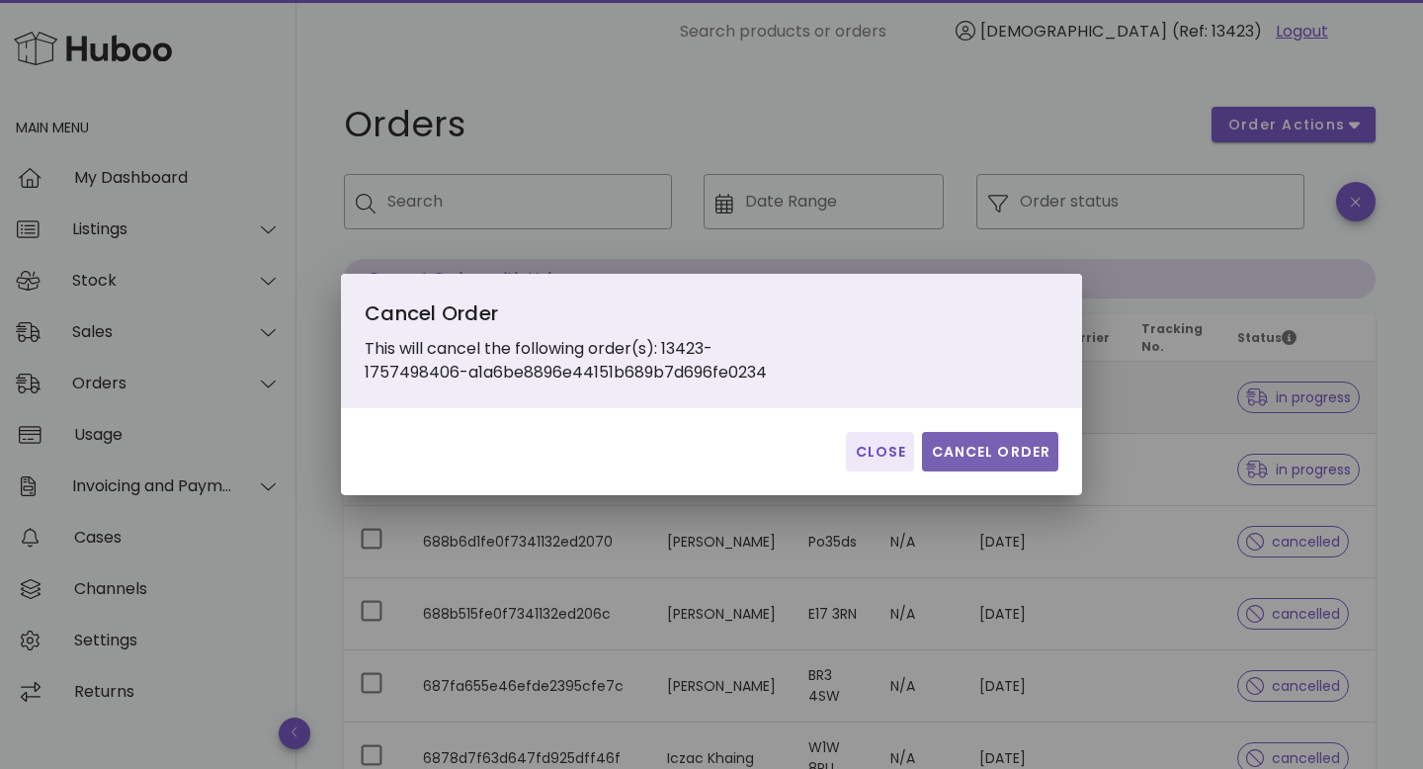
click at [977, 453] on span "Cancel Order" at bounding box center [990, 452] width 121 height 21
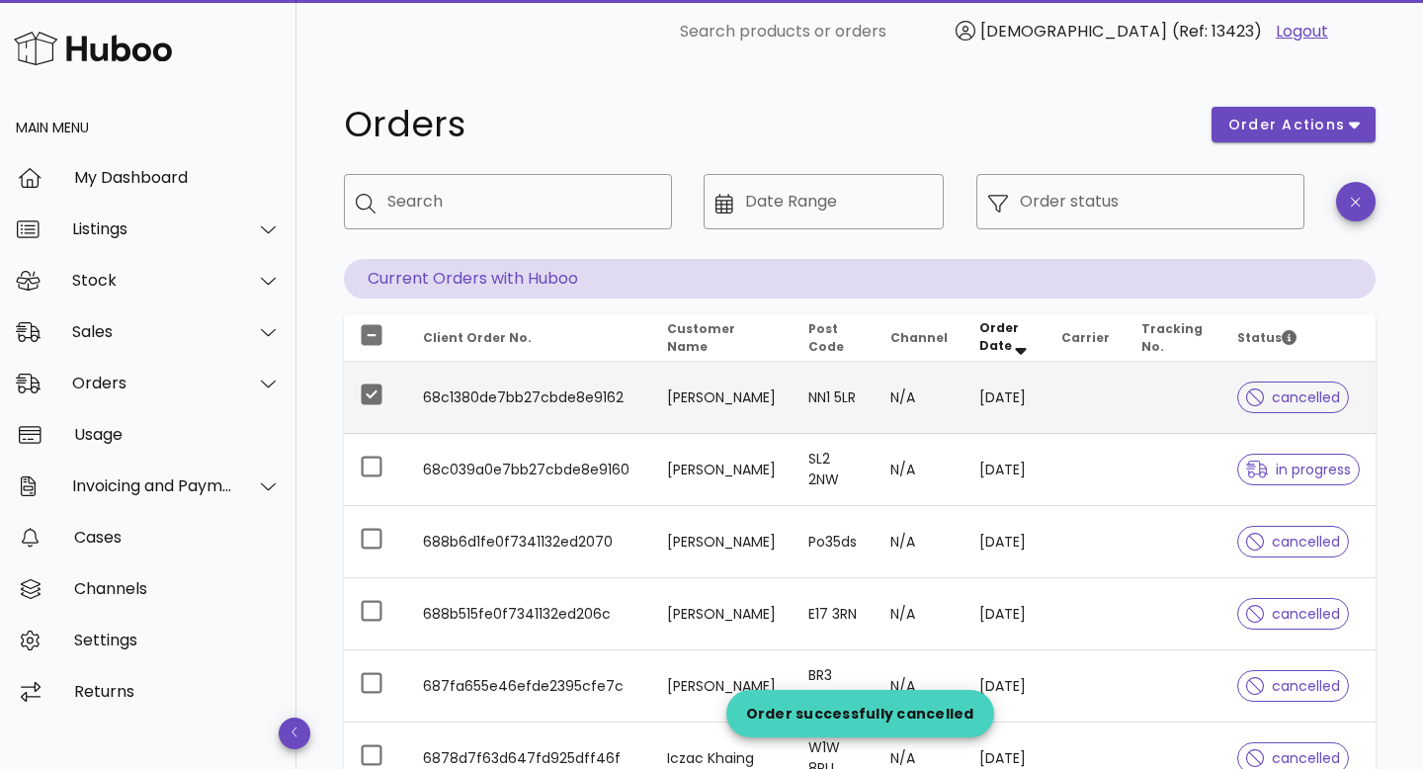
click at [977, 453] on td "[DATE]" at bounding box center [1004, 470] width 83 height 72
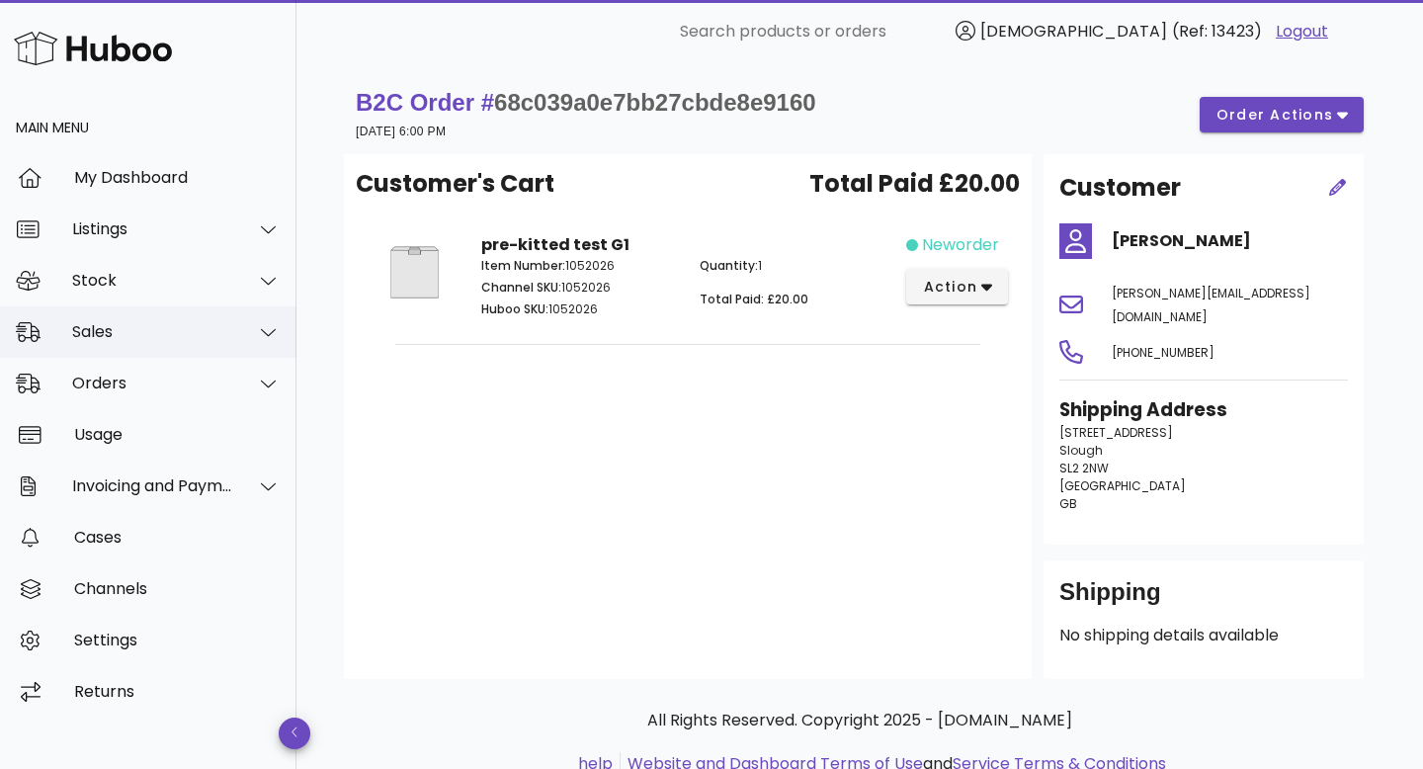
click at [104, 338] on div "Sales" at bounding box center [152, 331] width 161 height 19
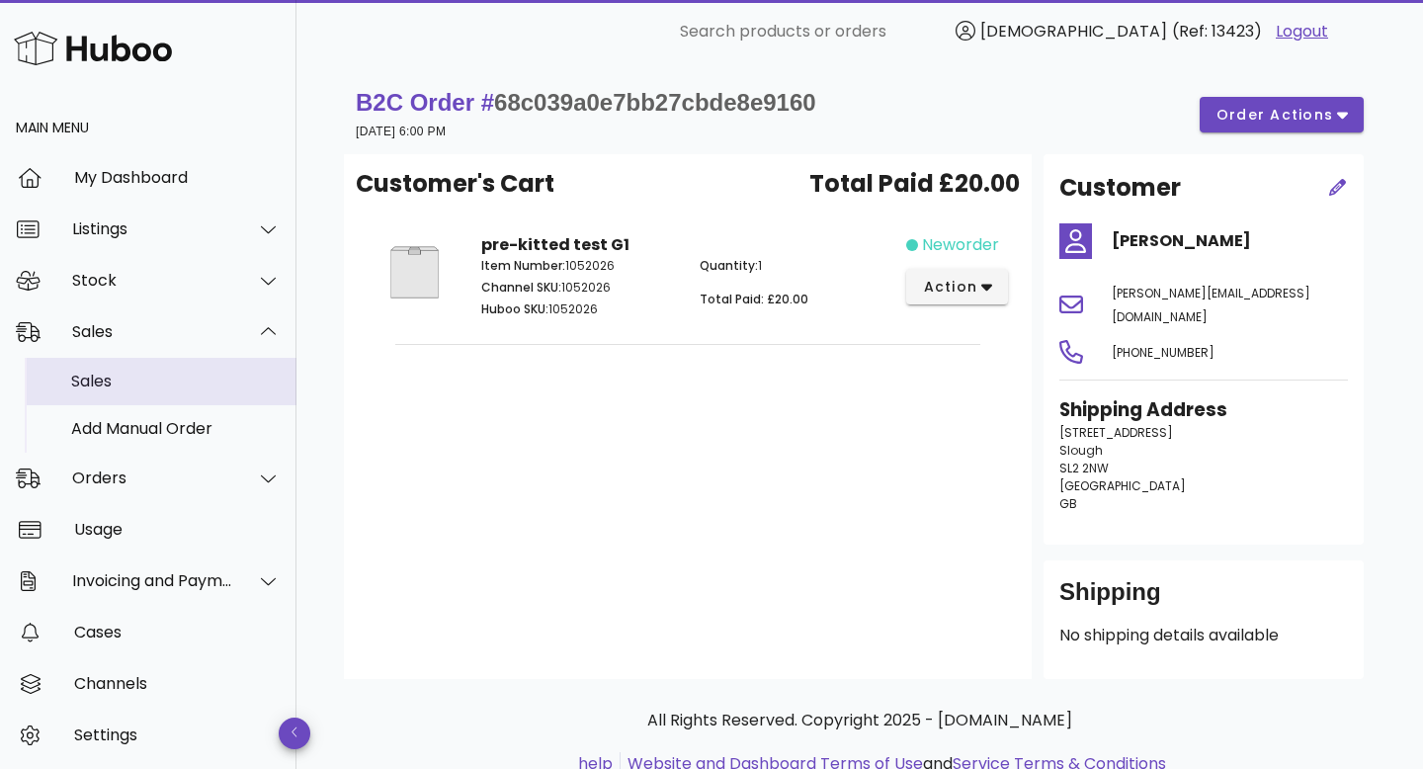
click at [110, 400] on div "Sales" at bounding box center [175, 381] width 209 height 42
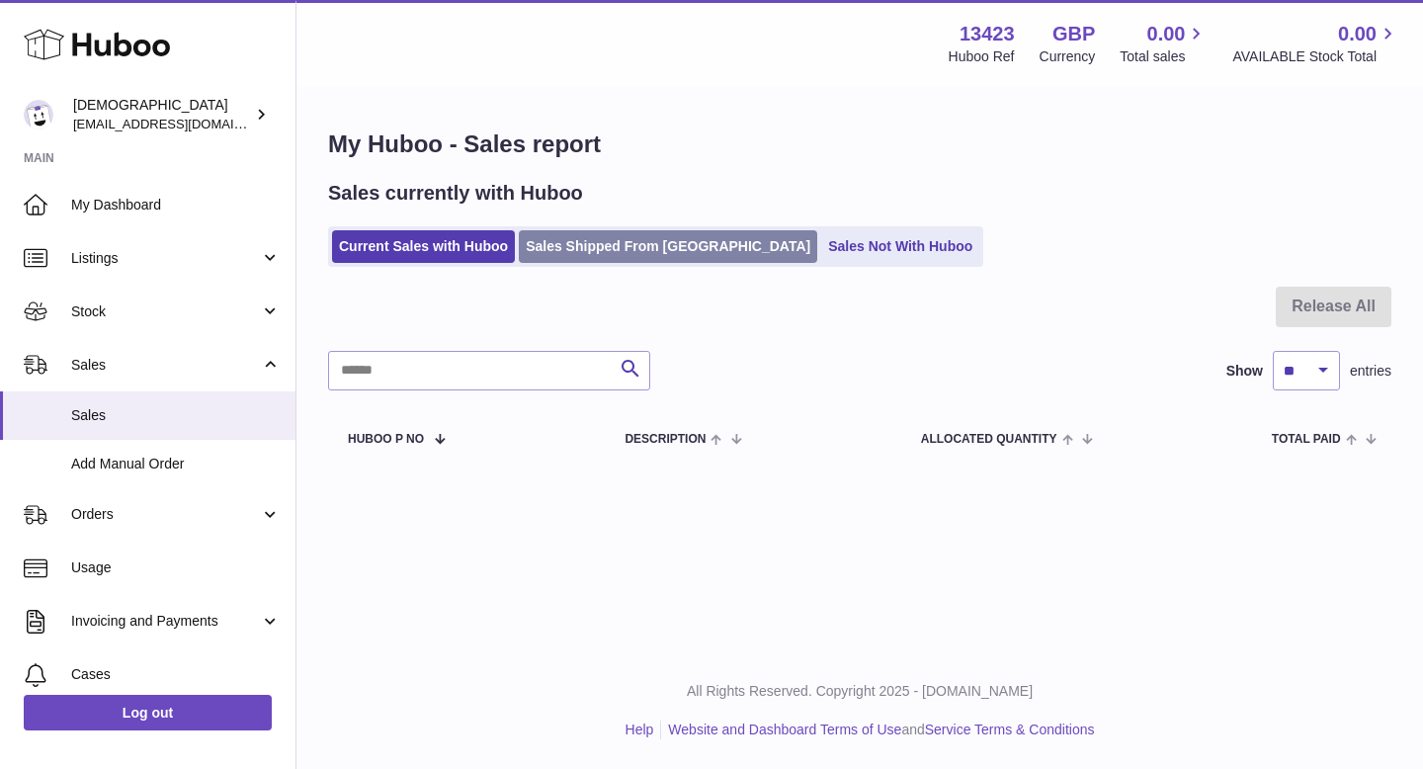
click at [534, 242] on link "Sales Shipped From [GEOGRAPHIC_DATA]" at bounding box center [668, 246] width 298 height 33
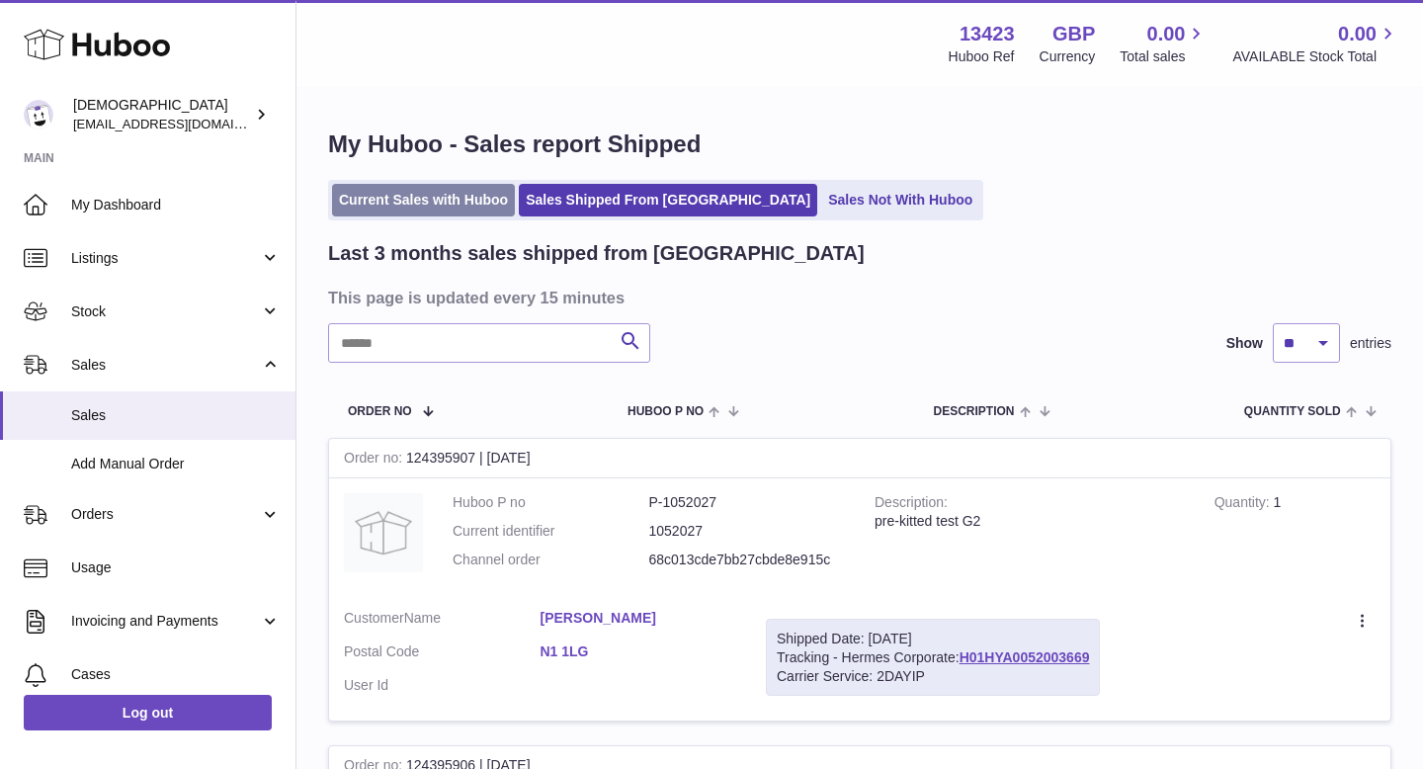
click at [457, 199] on link "Current Sales with Huboo" at bounding box center [423, 200] width 183 height 33
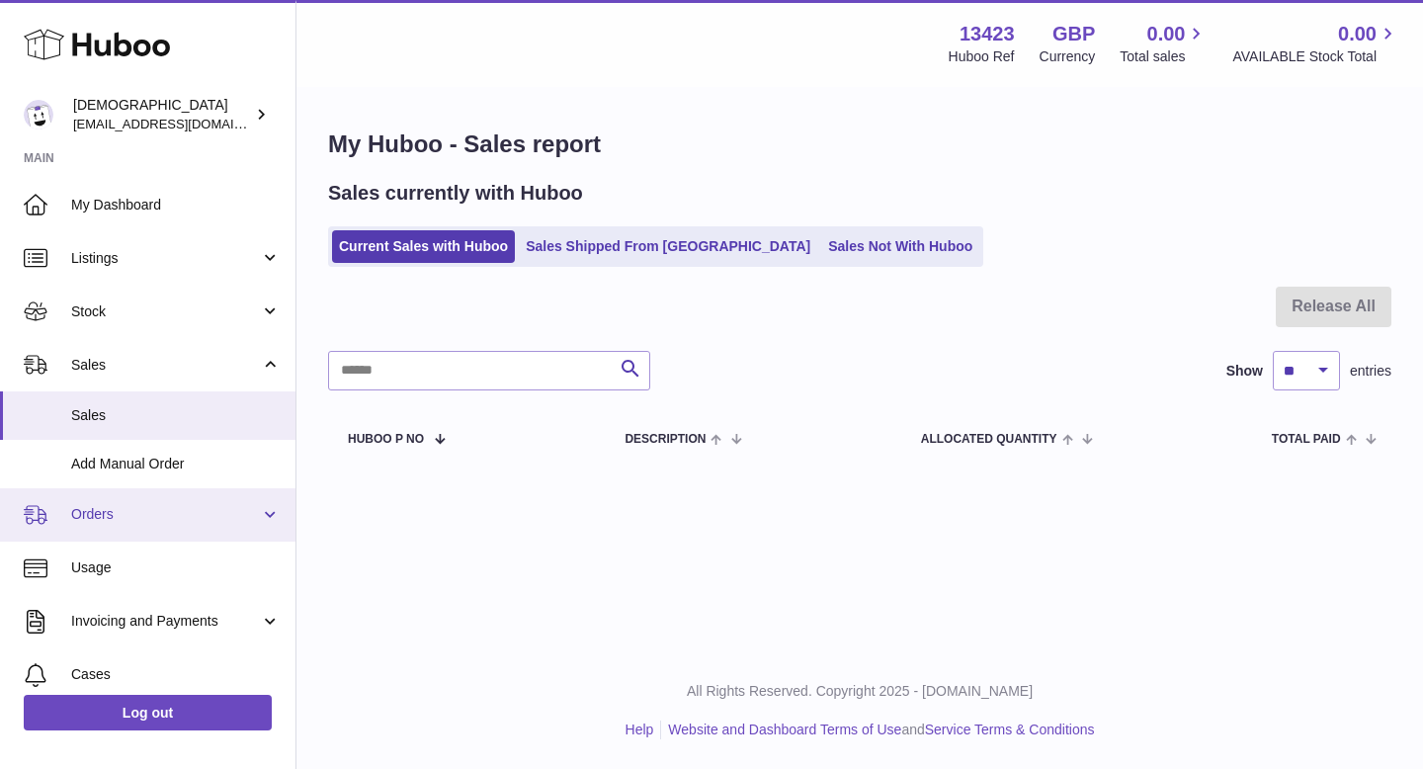
click at [170, 502] on link "Orders" at bounding box center [147, 514] width 295 height 53
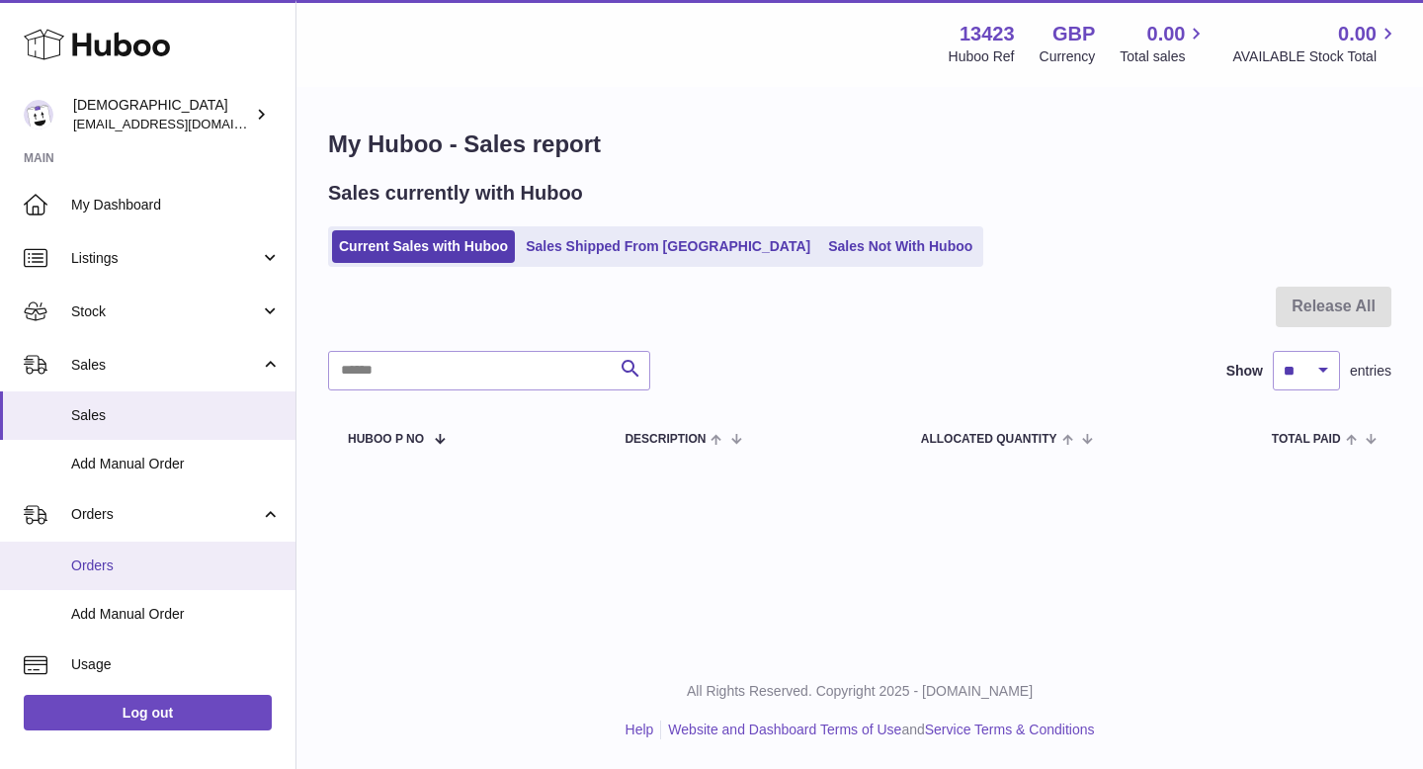
click at [163, 552] on link "Orders" at bounding box center [147, 565] width 295 height 48
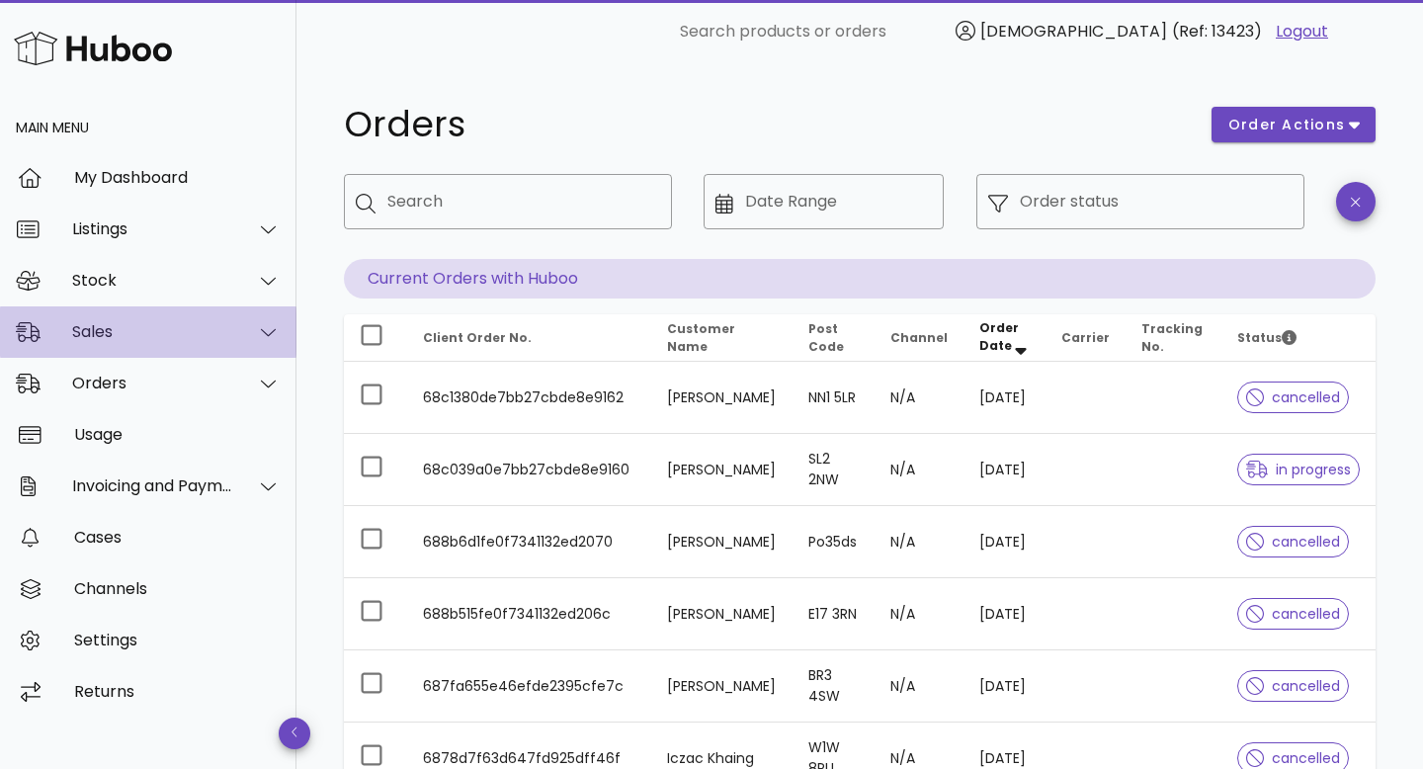
click at [133, 335] on div "Sales" at bounding box center [152, 331] width 161 height 19
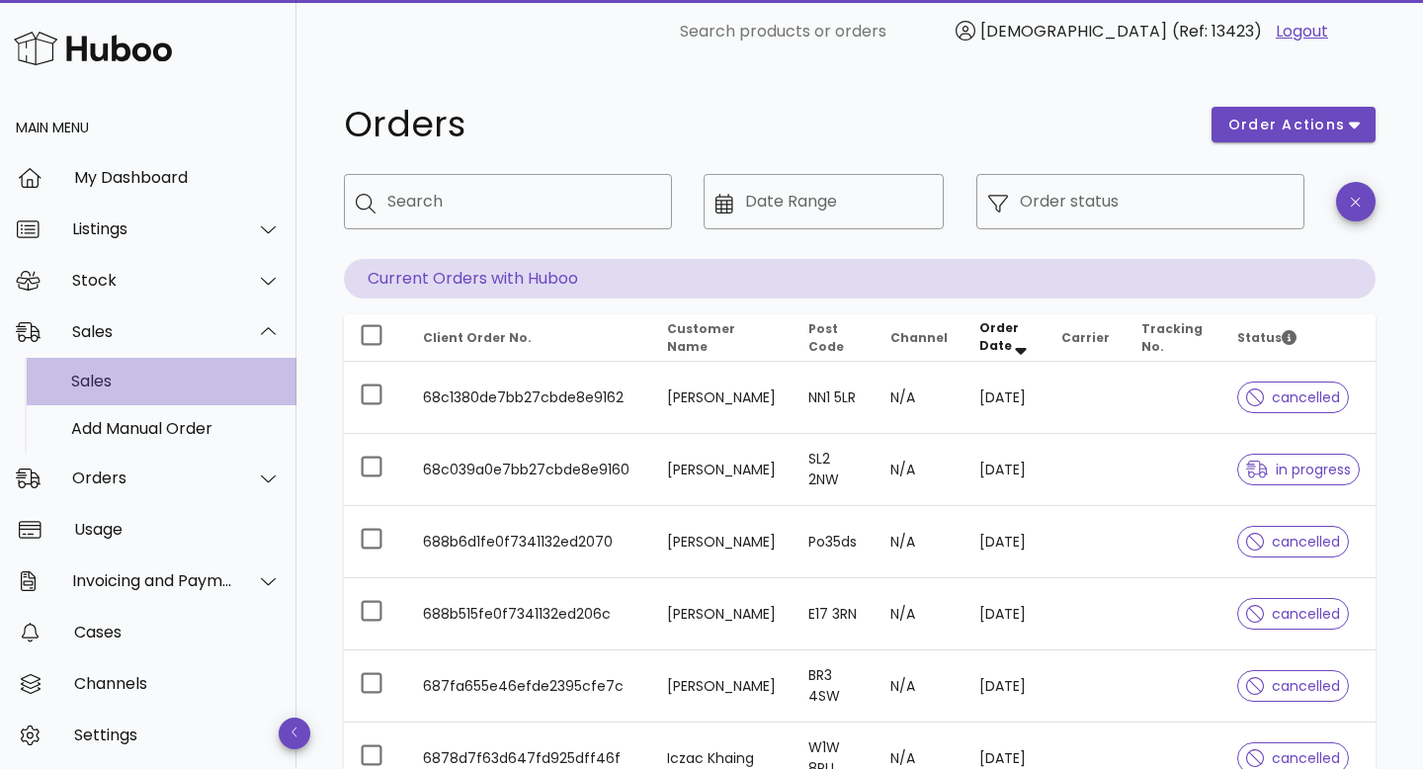
click at [136, 377] on div "Sales" at bounding box center [175, 380] width 209 height 19
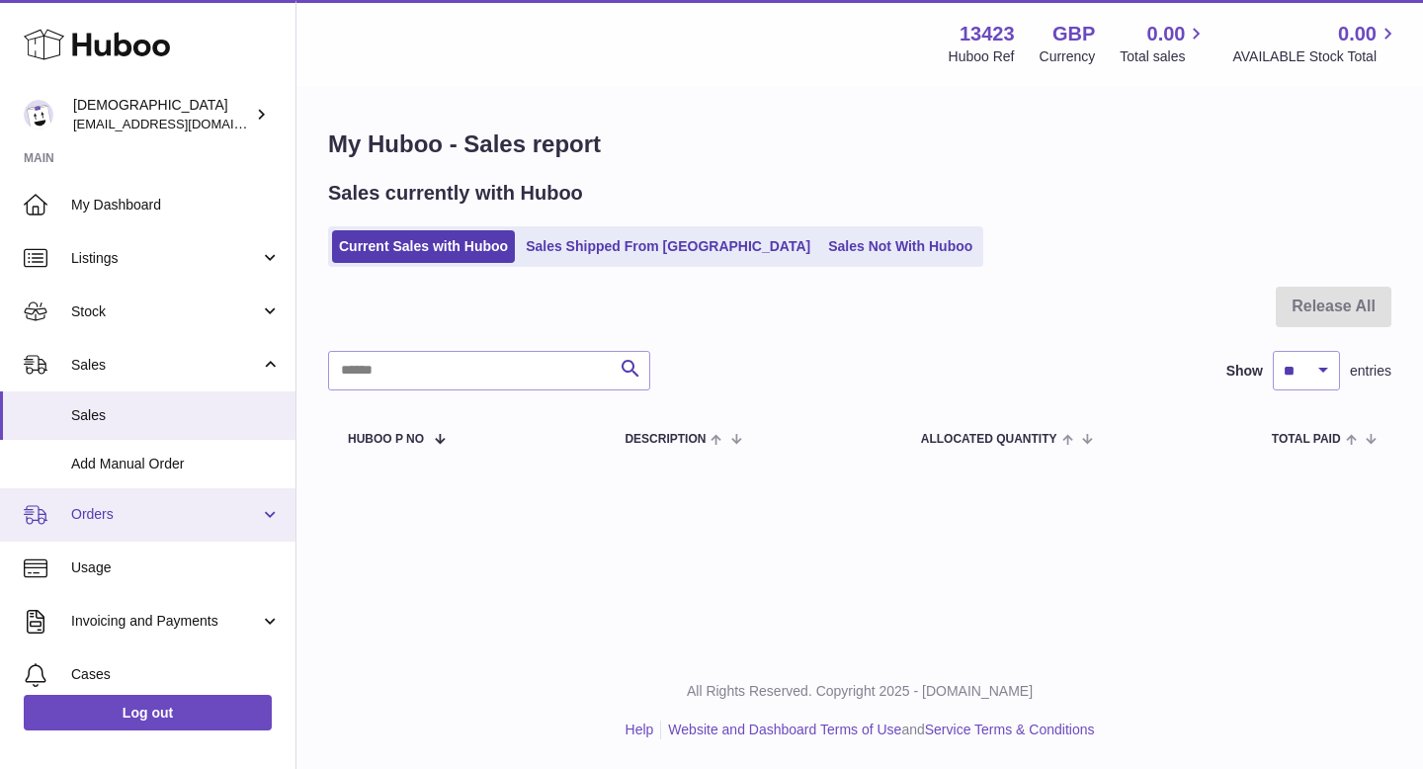
click at [145, 500] on link "Orders" at bounding box center [147, 514] width 295 height 53
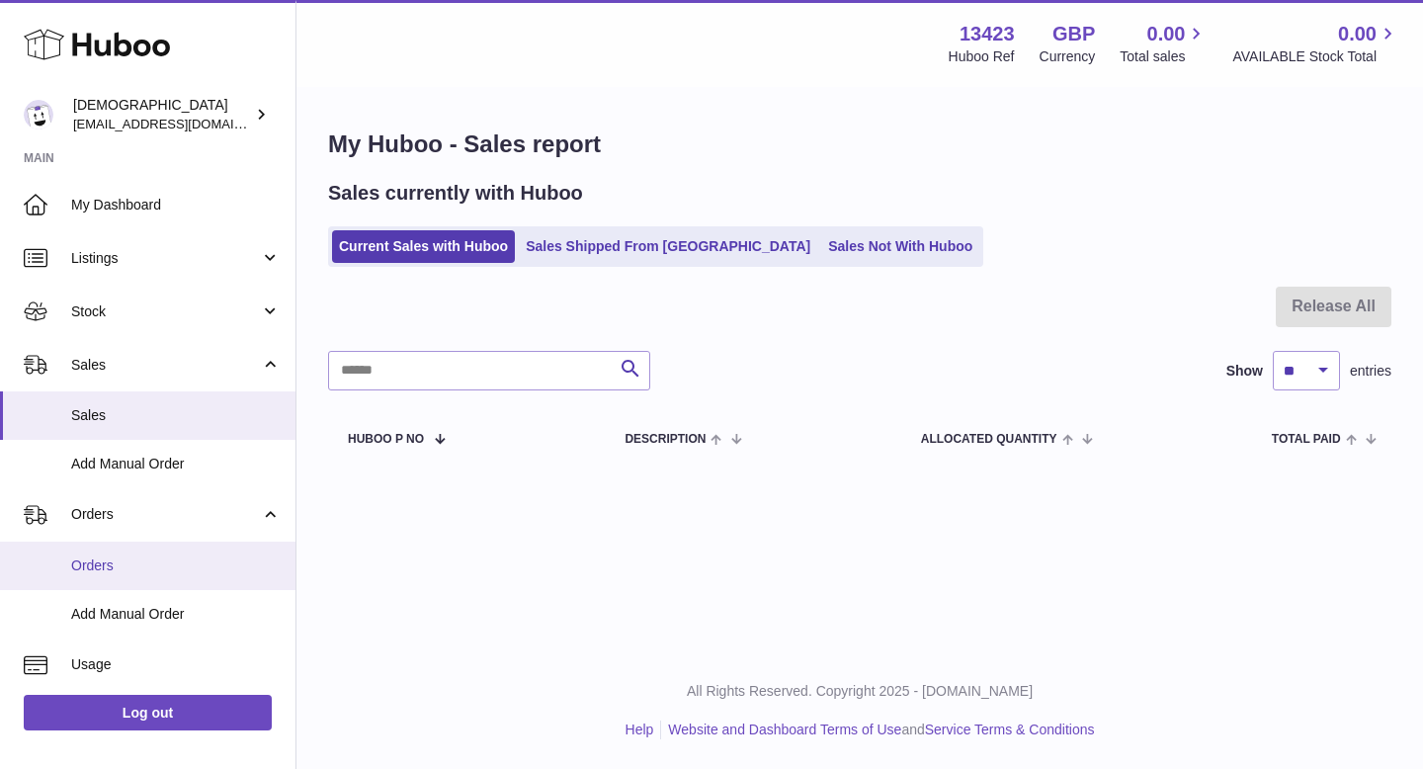
click at [143, 548] on link "Orders" at bounding box center [147, 565] width 295 height 48
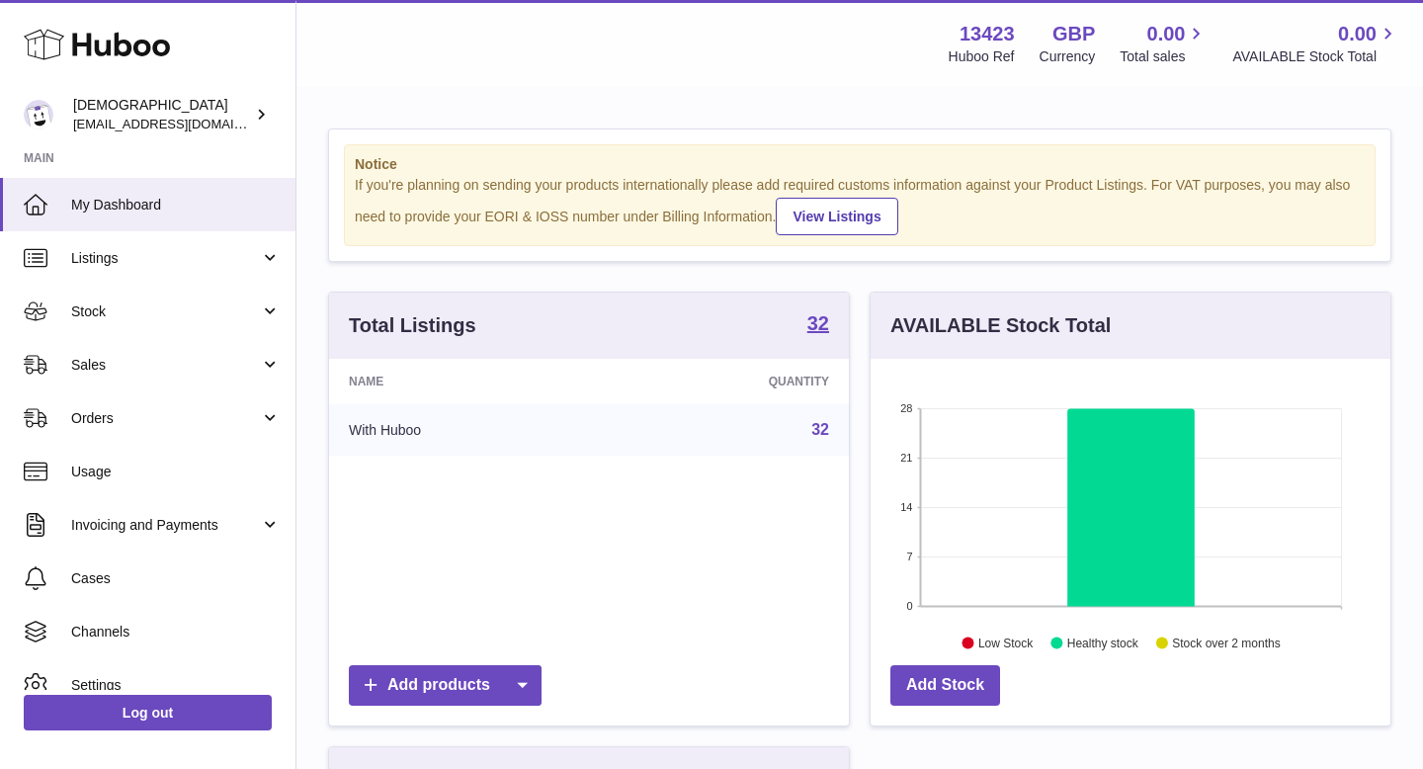
scroll to position [308, 520]
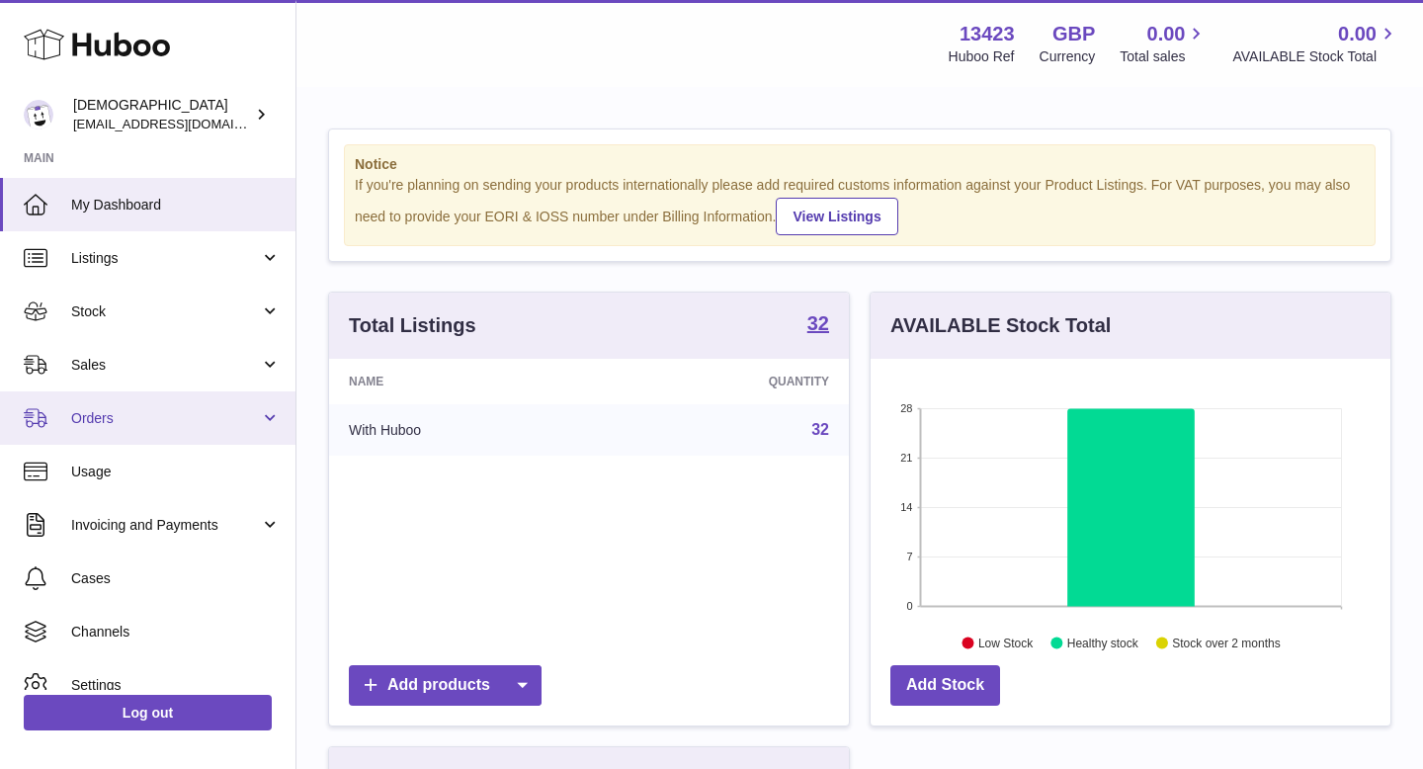
click at [124, 411] on span "Orders" at bounding box center [165, 418] width 189 height 19
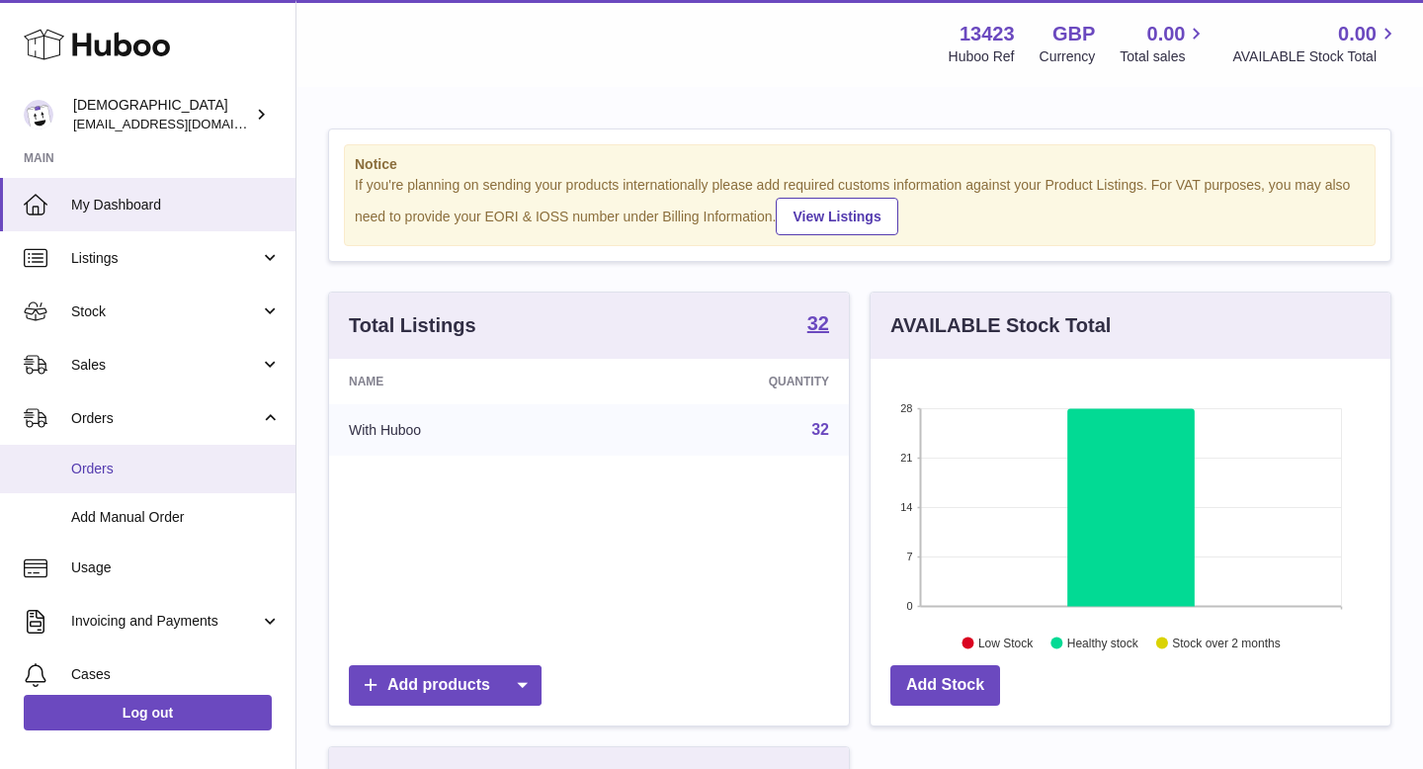
click at [118, 470] on span "Orders" at bounding box center [175, 468] width 209 height 19
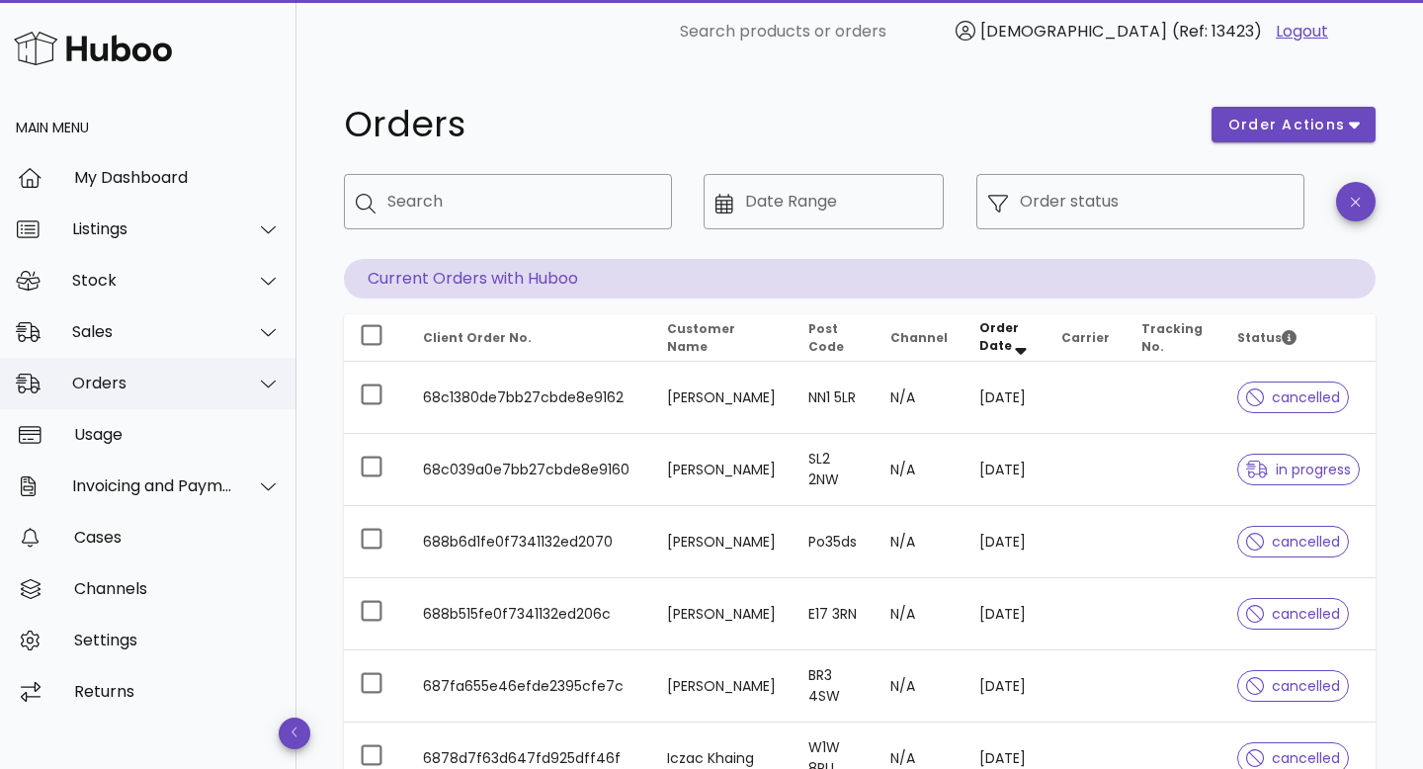
click at [122, 376] on div "Orders" at bounding box center [152, 382] width 161 height 19
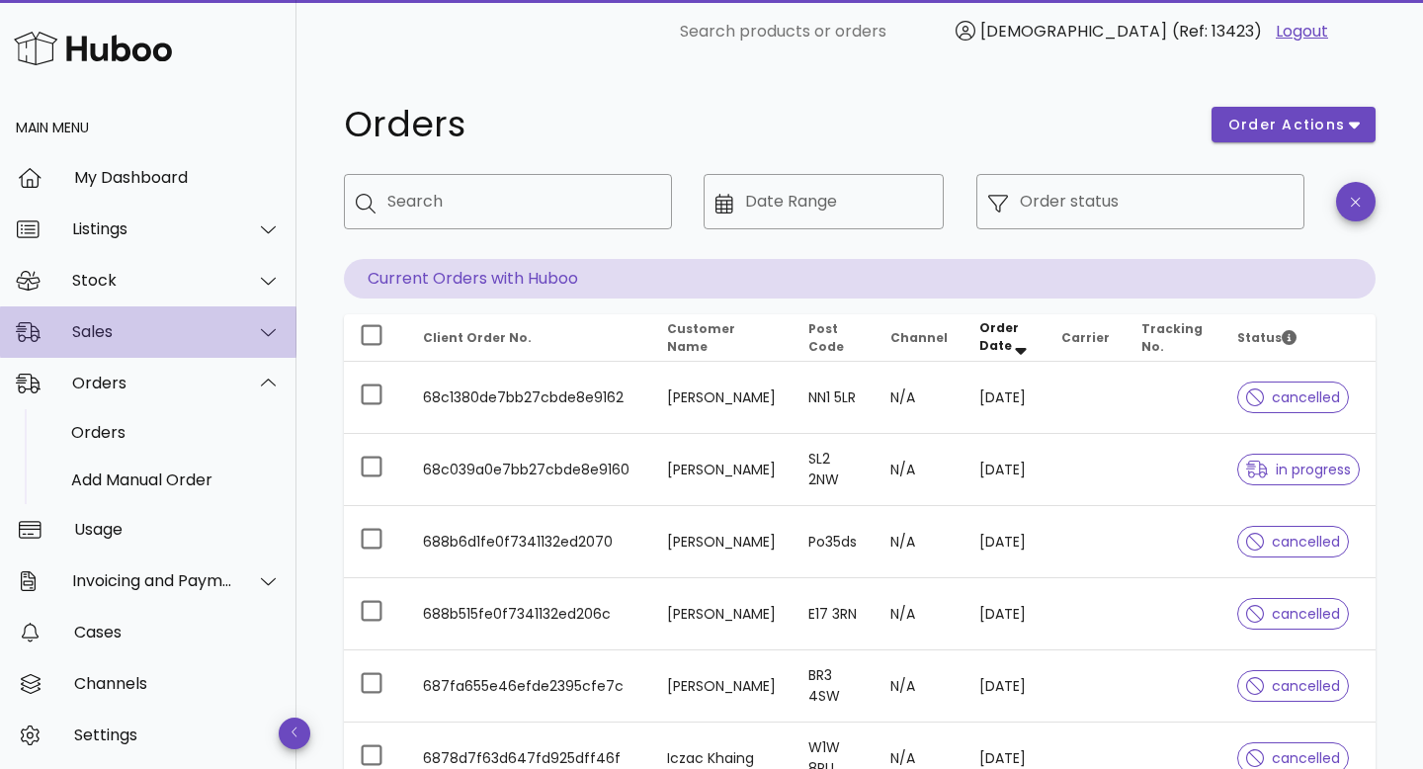
click at [117, 328] on div "Sales" at bounding box center [152, 331] width 161 height 19
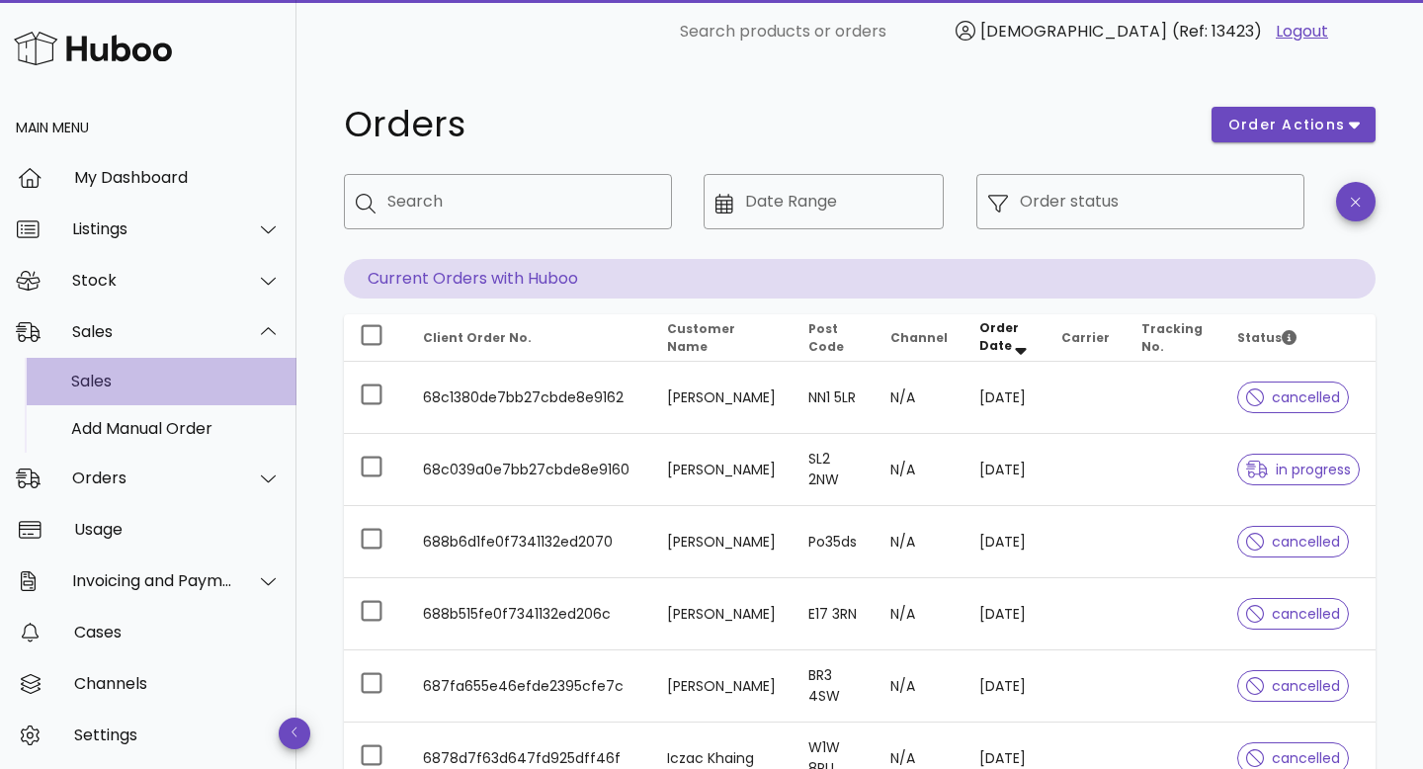
click at [121, 366] on div "Sales" at bounding box center [175, 381] width 209 height 42
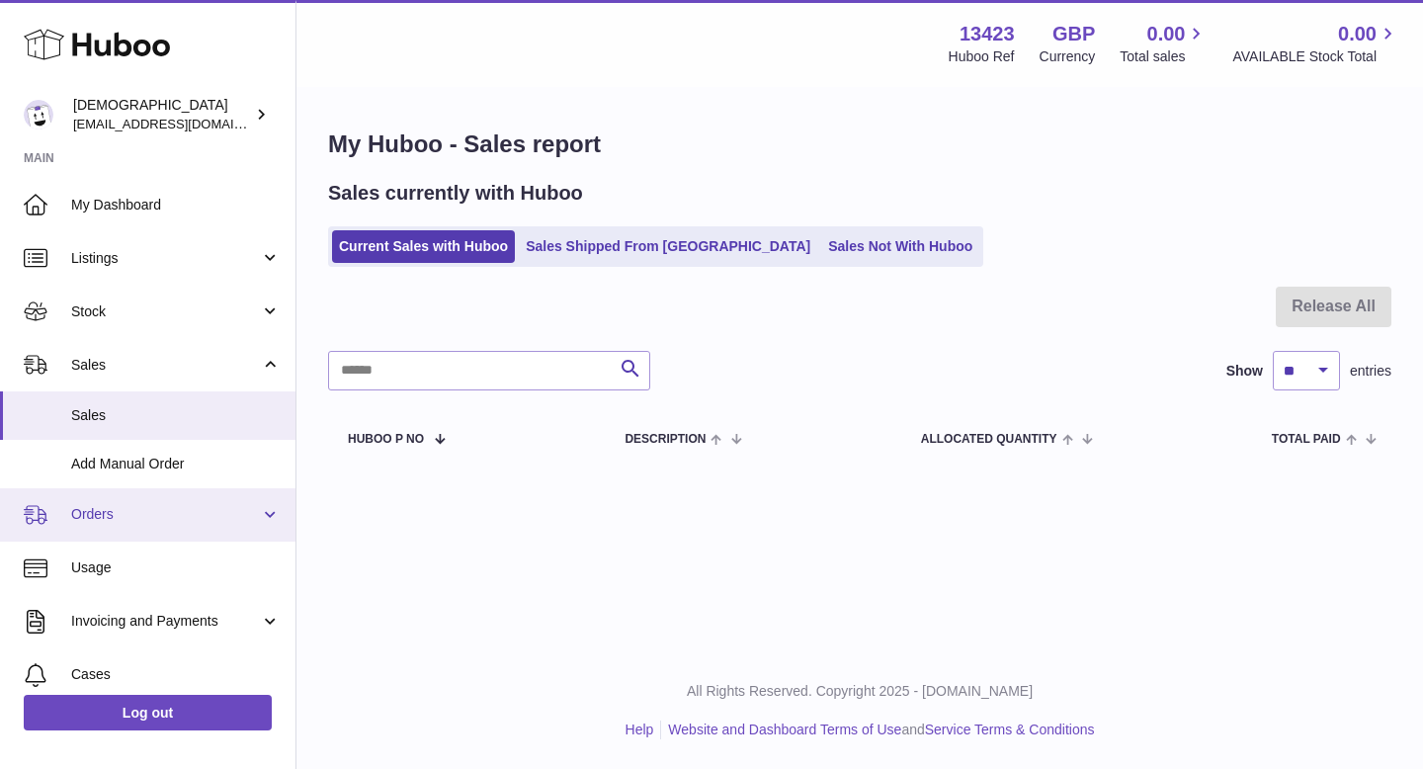
click at [159, 495] on link "Orders" at bounding box center [147, 514] width 295 height 53
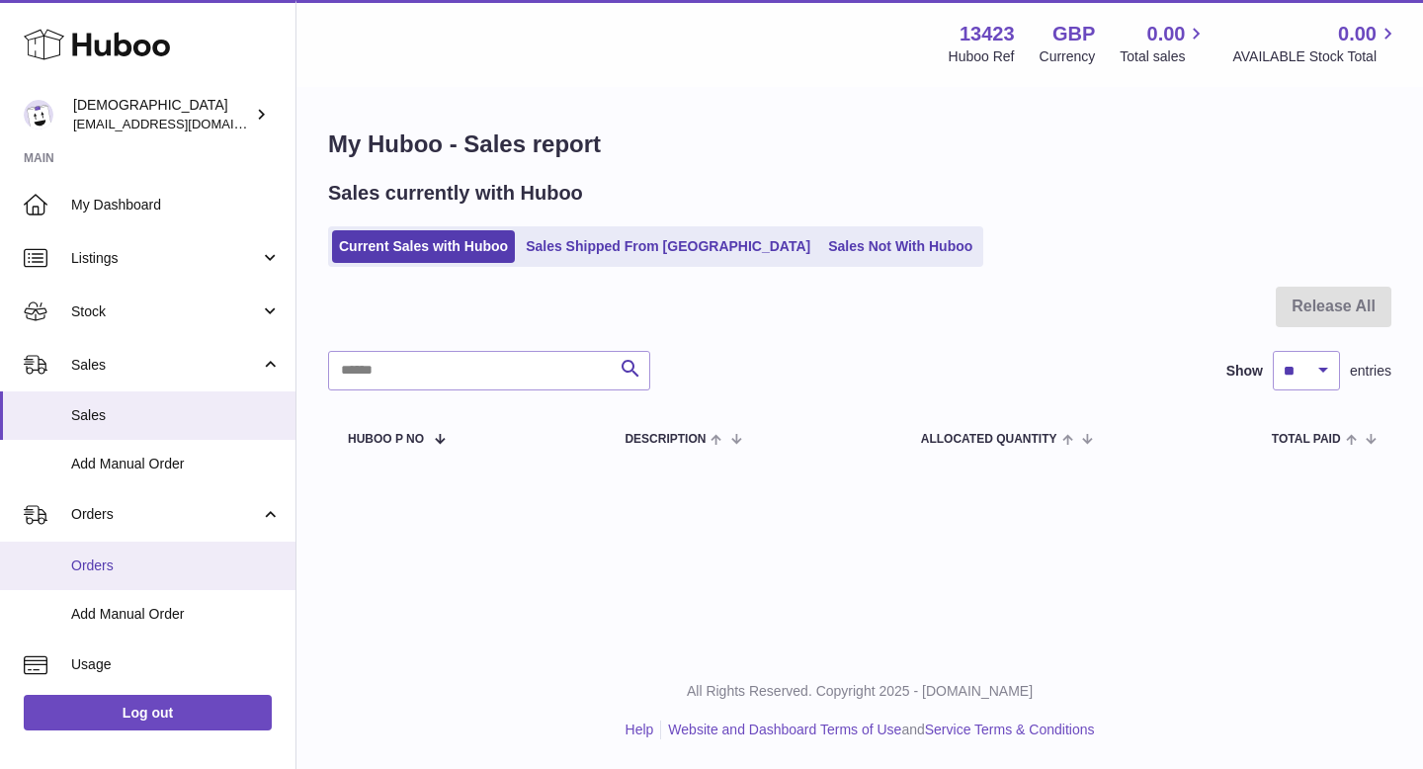
click at [156, 549] on link "Orders" at bounding box center [147, 565] width 295 height 48
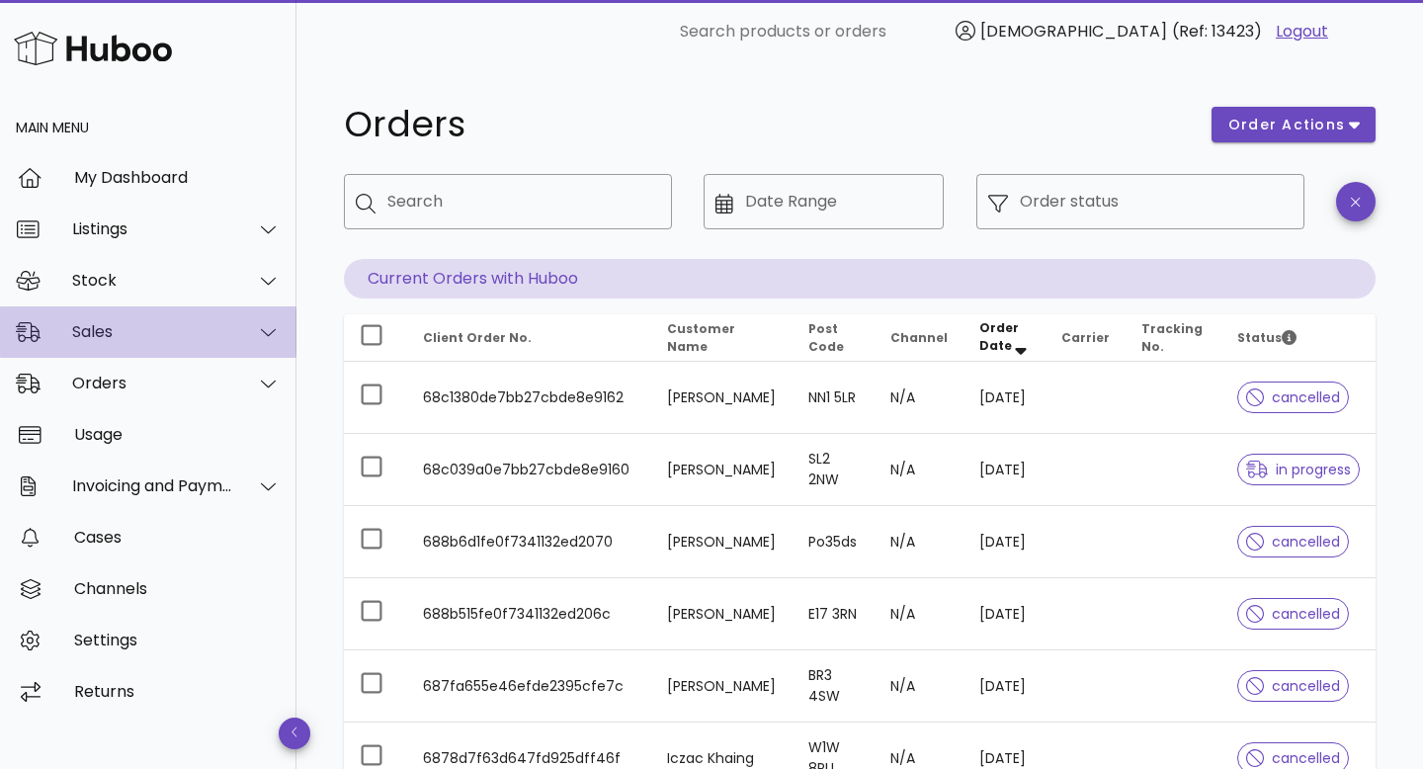
click at [117, 333] on div "Sales" at bounding box center [152, 331] width 161 height 19
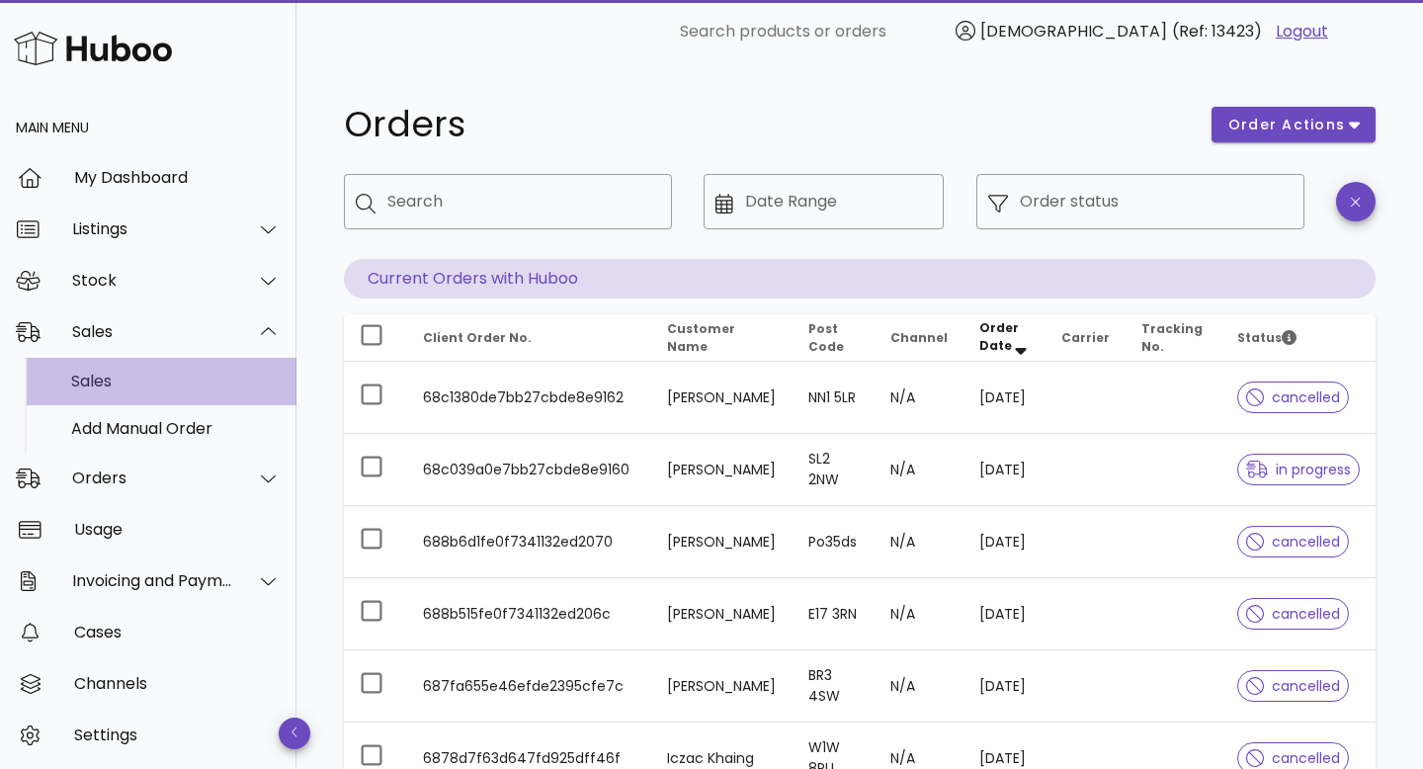
click at [118, 377] on div "Sales" at bounding box center [175, 380] width 209 height 19
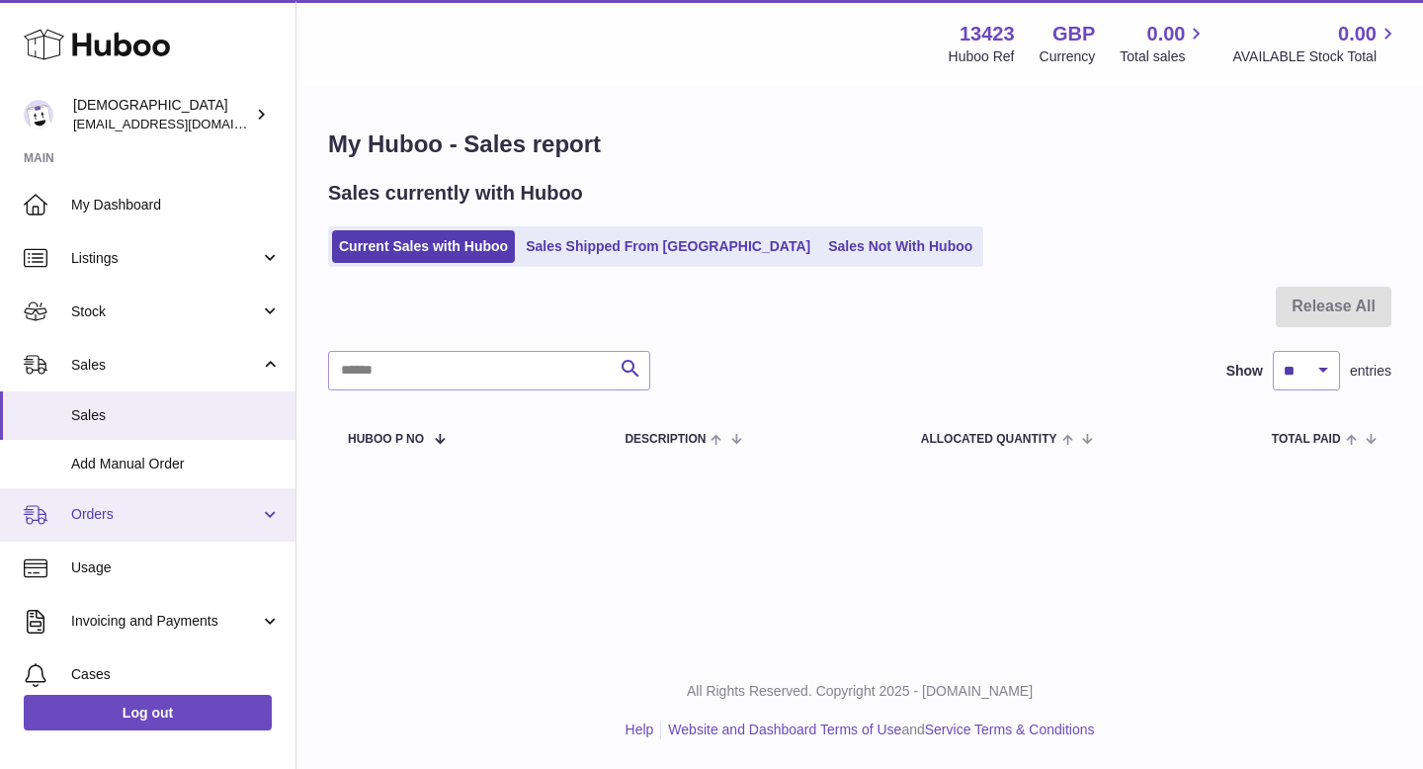
click at [104, 517] on span "Orders" at bounding box center [165, 514] width 189 height 19
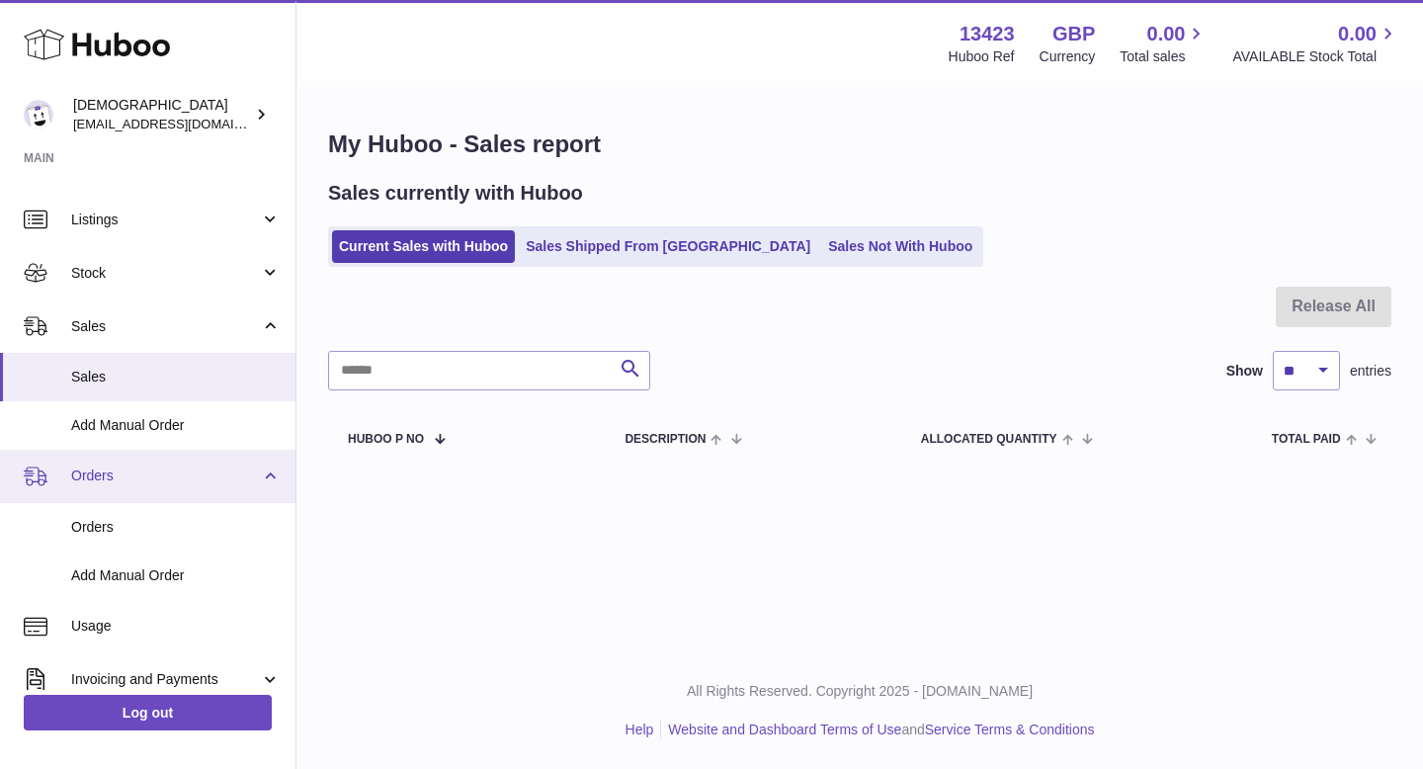
scroll to position [41, 0]
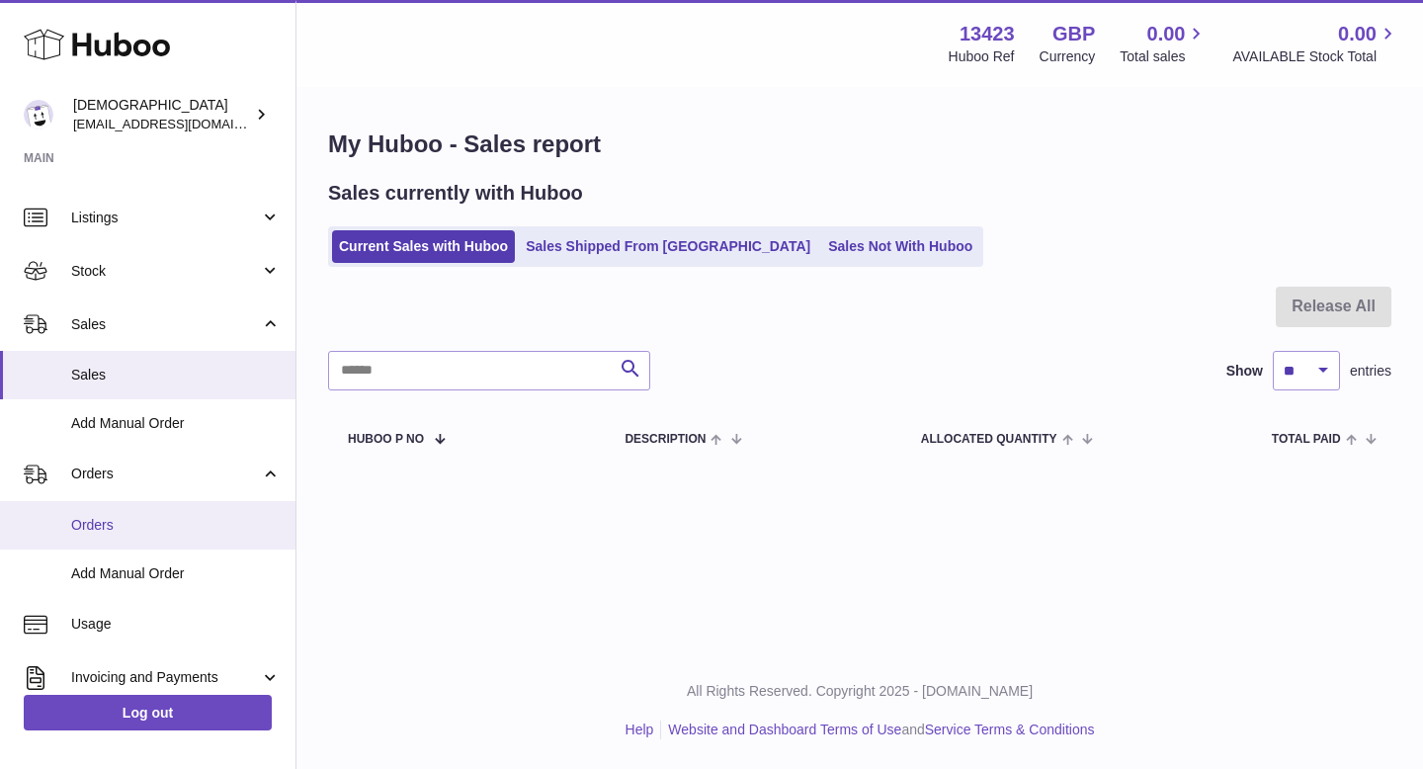
click at [103, 517] on span "Orders" at bounding box center [175, 525] width 209 height 19
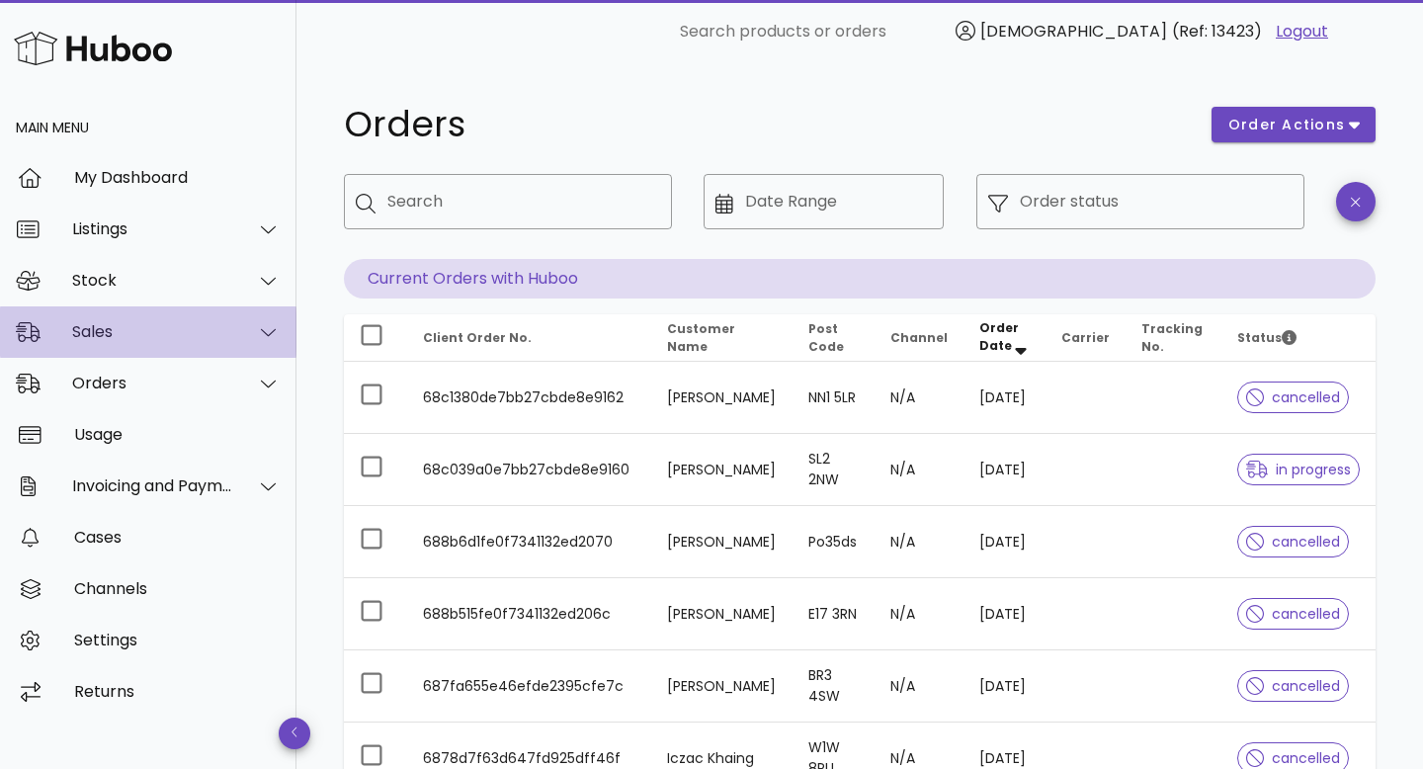
click at [100, 329] on div "Sales" at bounding box center [152, 331] width 161 height 19
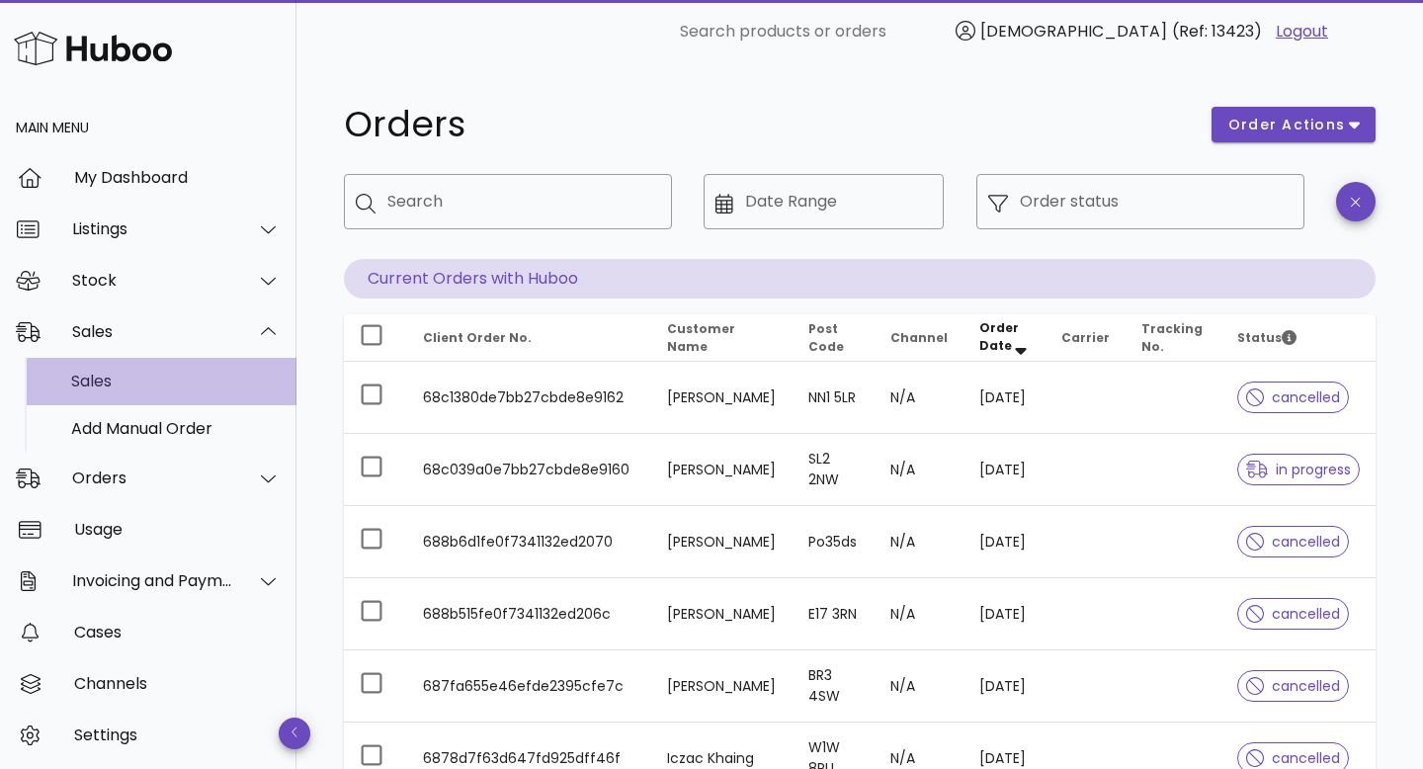
click at [103, 382] on div "Sales" at bounding box center [175, 380] width 209 height 19
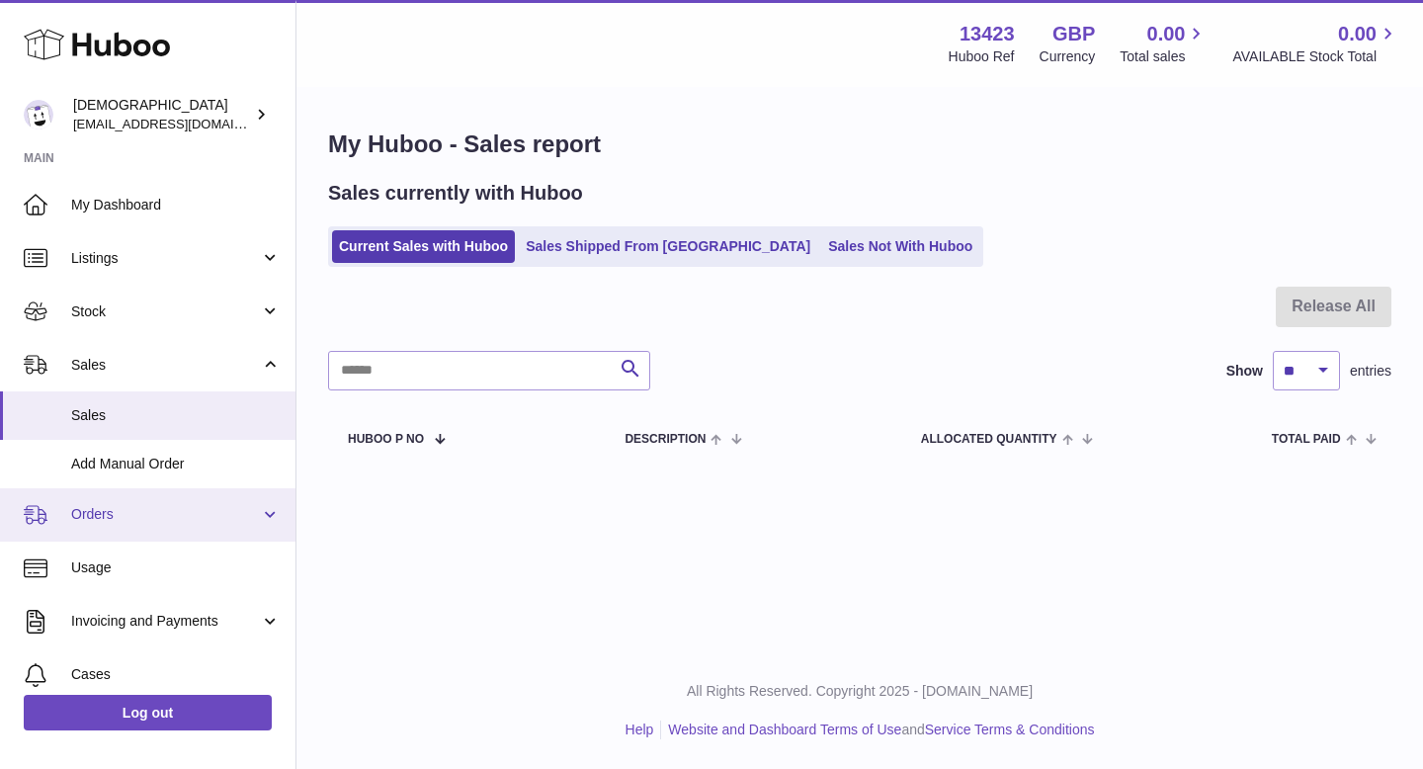
click at [98, 513] on span "Orders" at bounding box center [165, 514] width 189 height 19
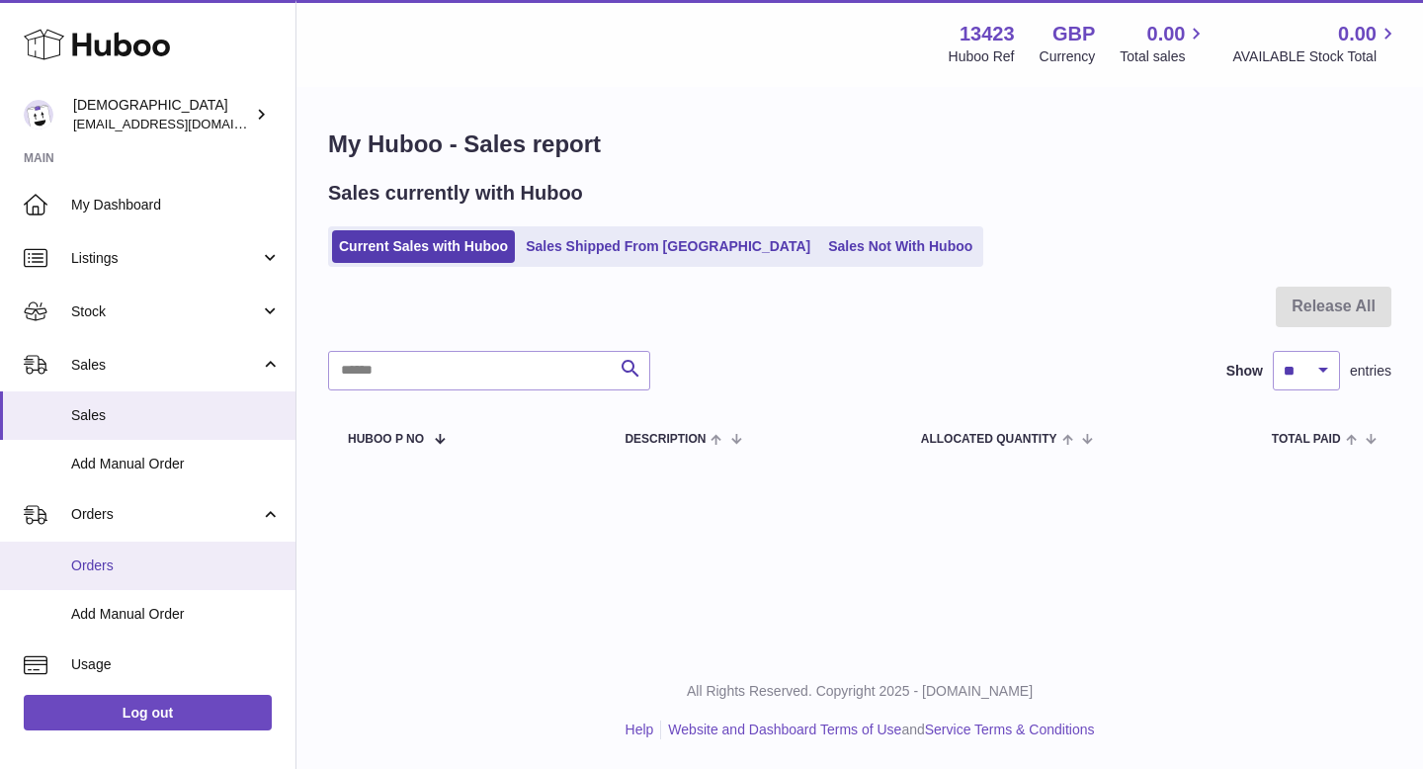
click at [101, 559] on span "Orders" at bounding box center [175, 565] width 209 height 19
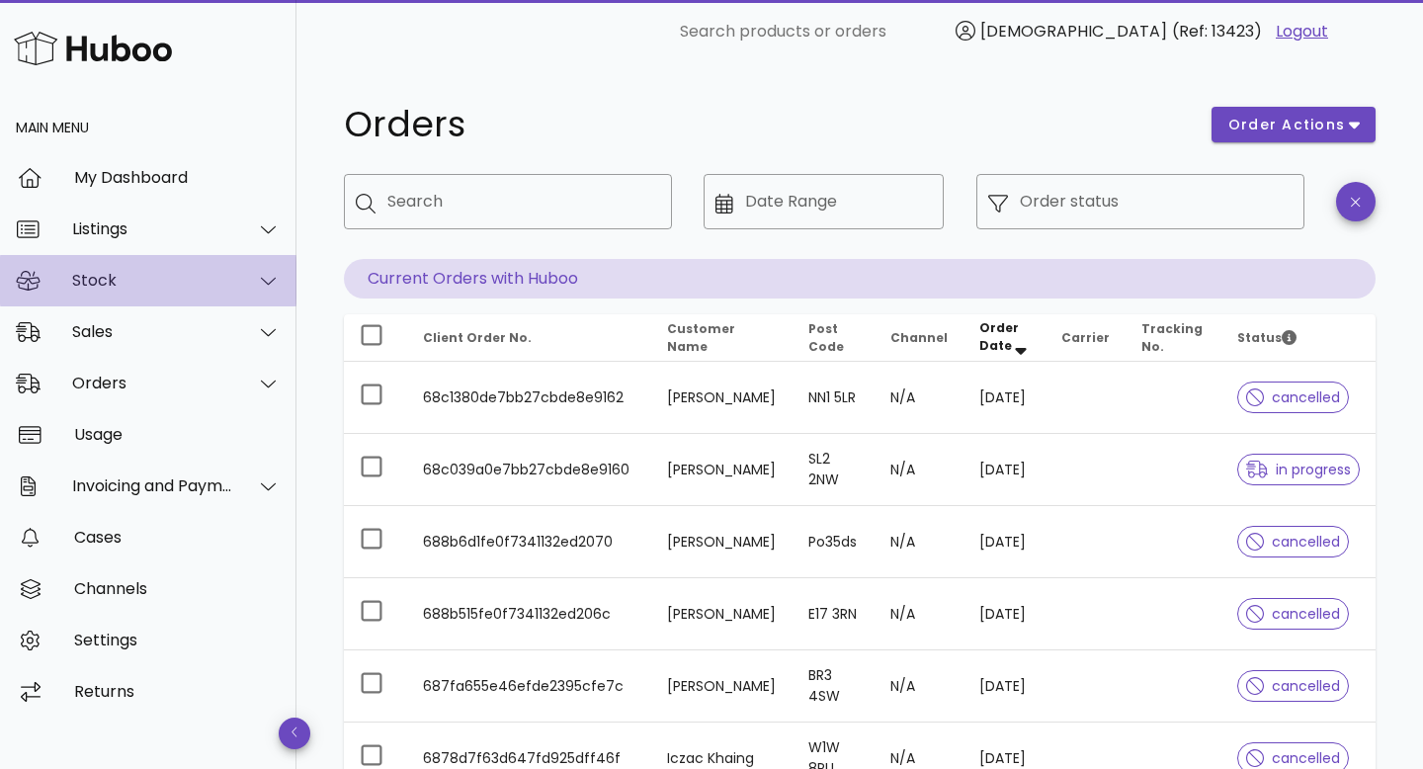
click at [119, 303] on div "Stock" at bounding box center [148, 280] width 296 height 51
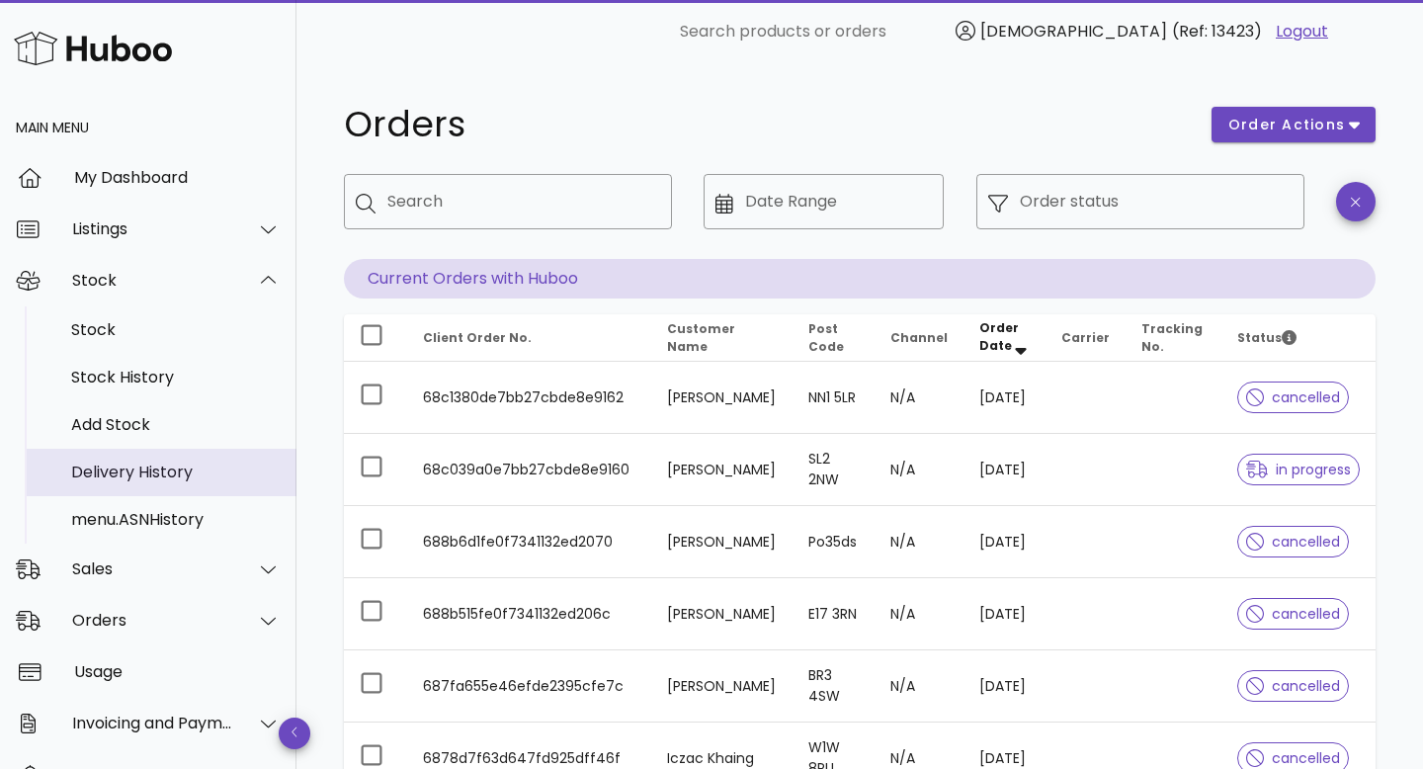
click at [121, 476] on div "Delivery History" at bounding box center [175, 471] width 209 height 19
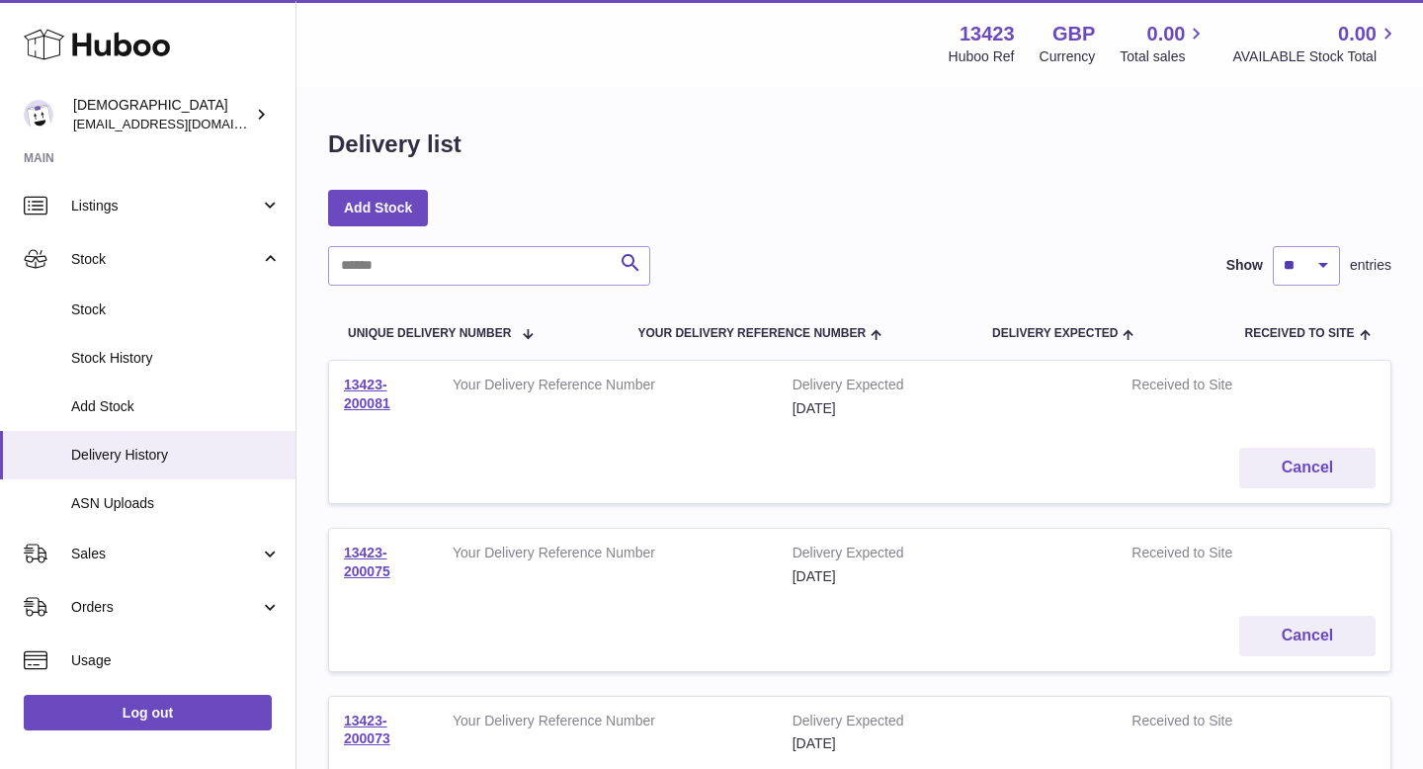
scroll to position [74, 0]
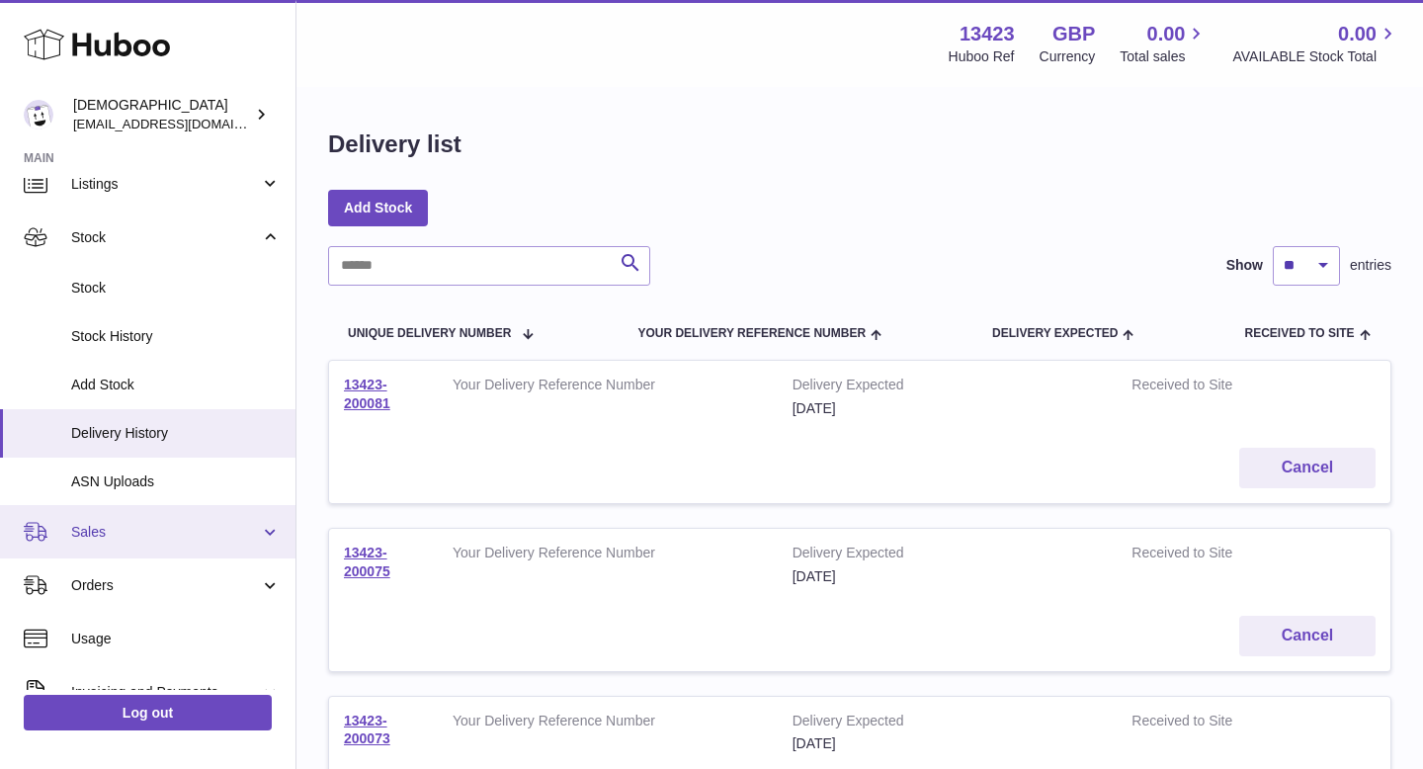
click at [115, 530] on span "Sales" at bounding box center [165, 532] width 189 height 19
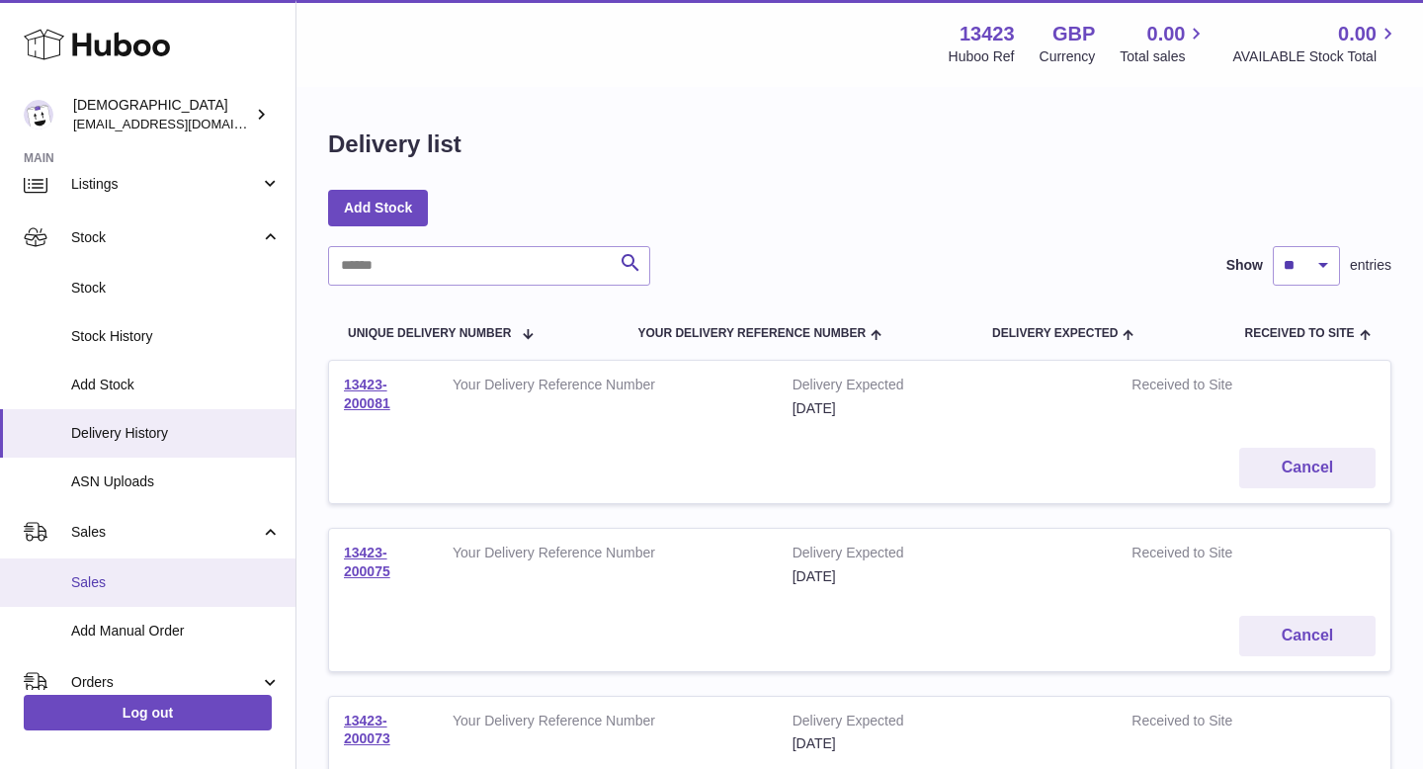
click at [112, 564] on link "Sales" at bounding box center [147, 582] width 295 height 48
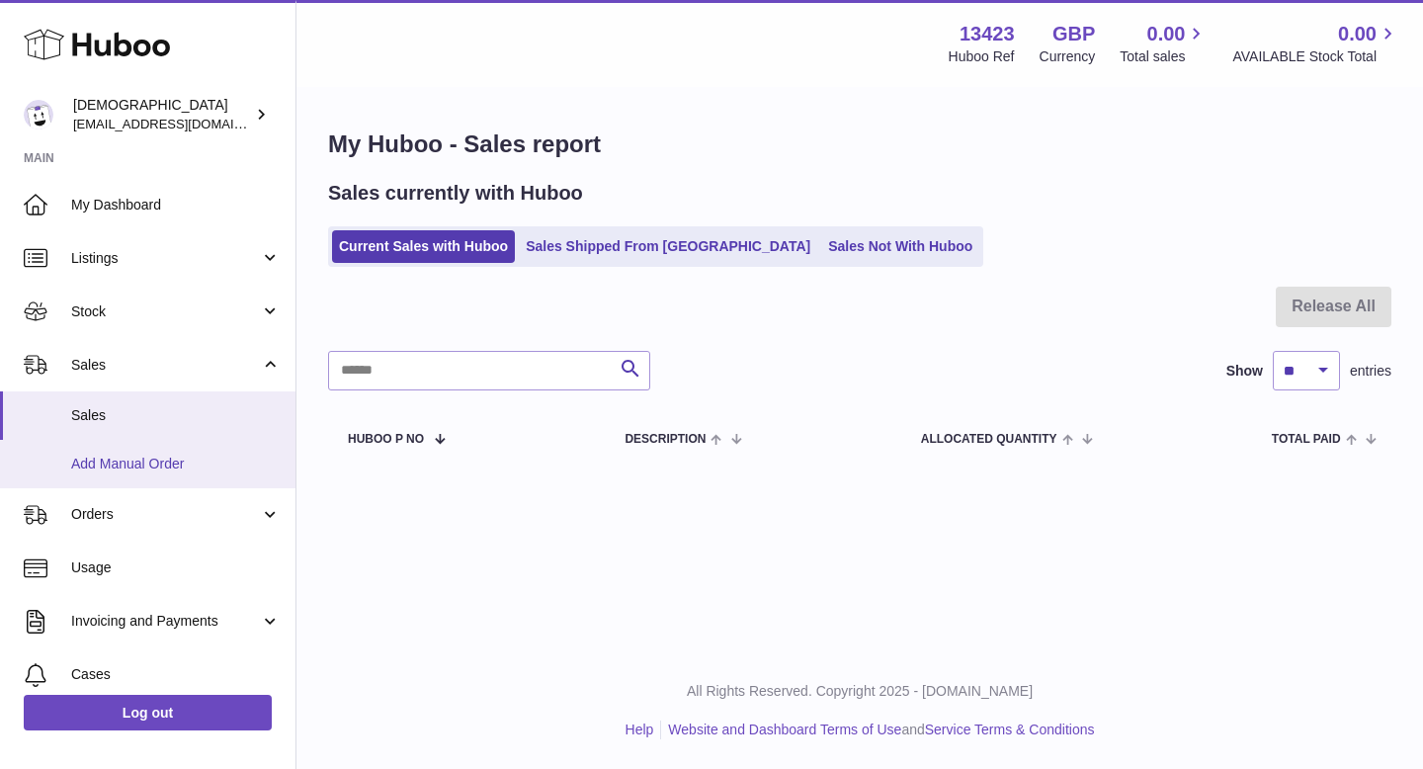
click at [179, 462] on span "Add Manual Order" at bounding box center [175, 463] width 209 height 19
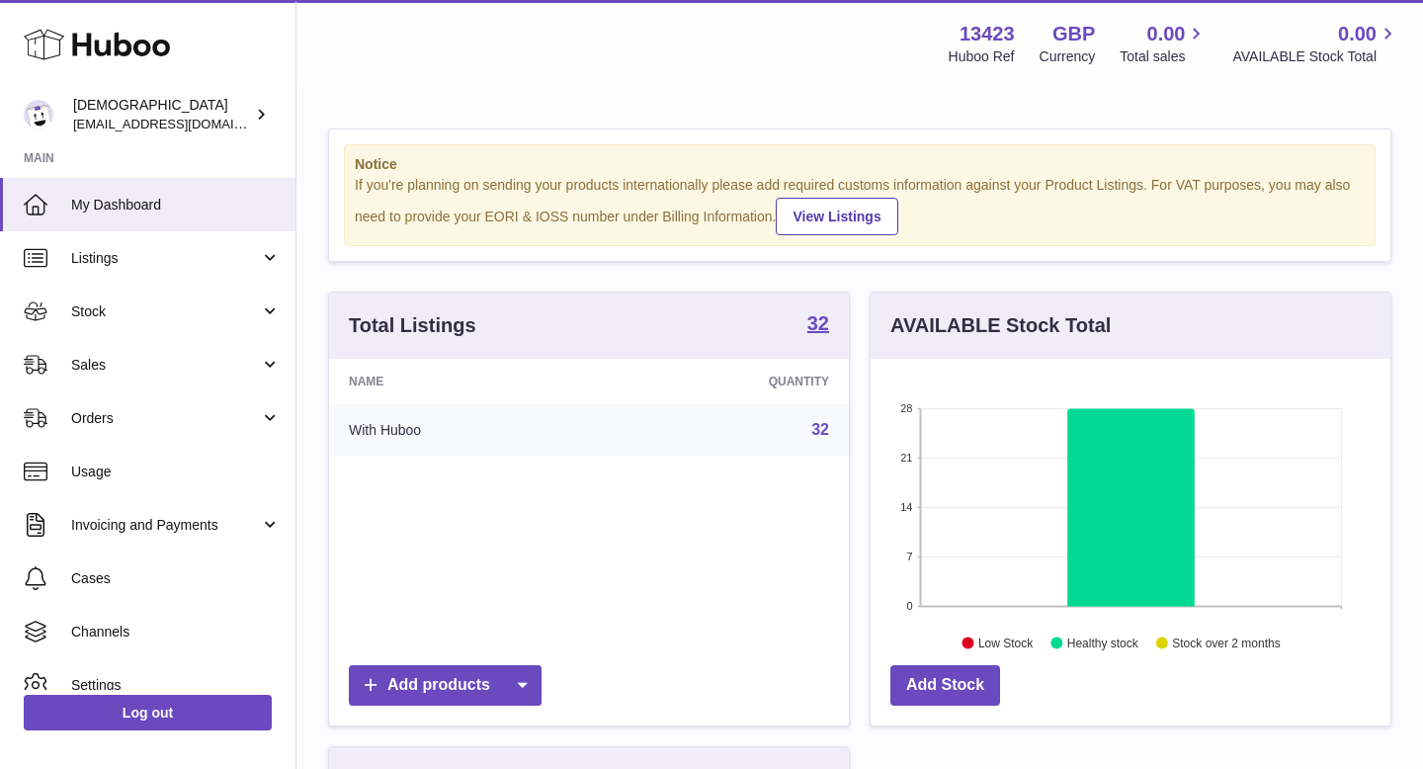
scroll to position [308, 520]
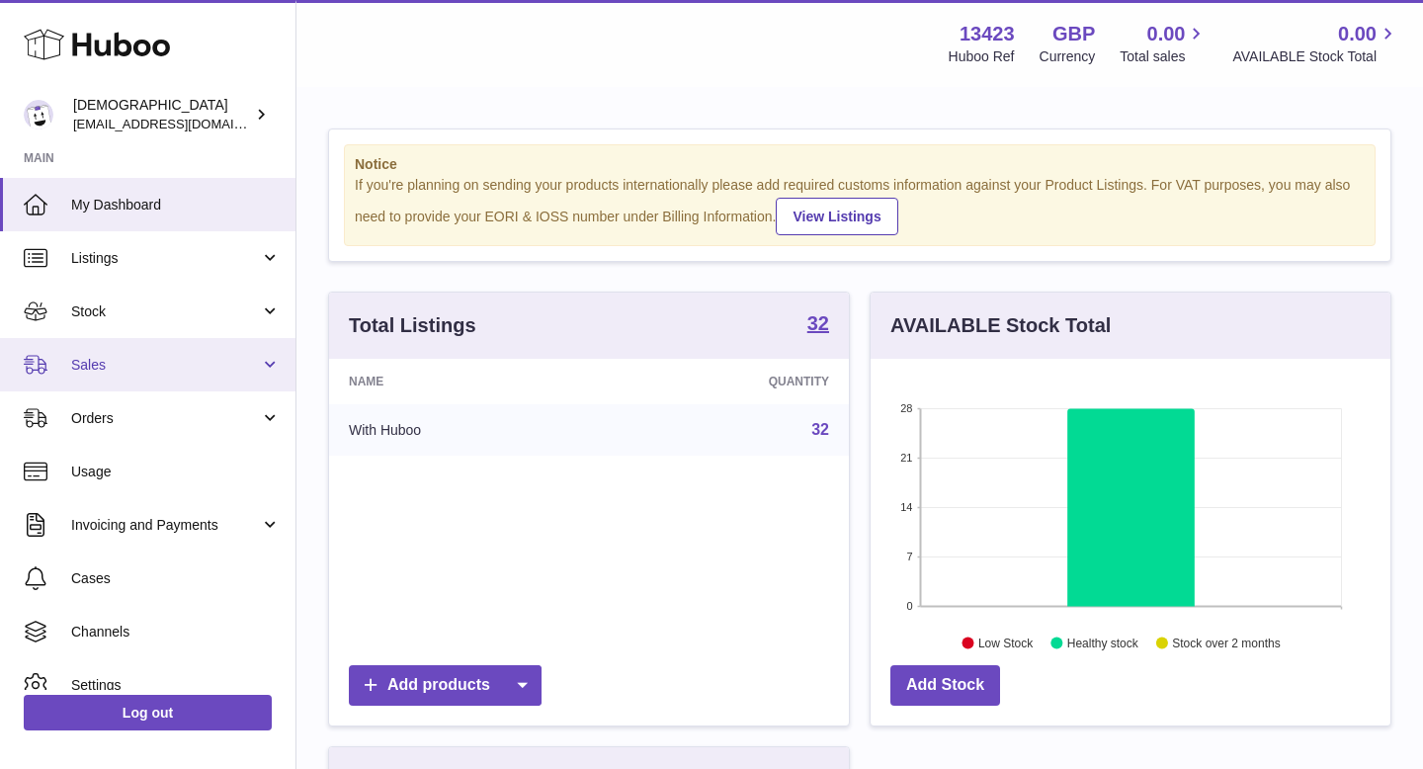
click at [144, 374] on link "Sales" at bounding box center [147, 364] width 295 height 53
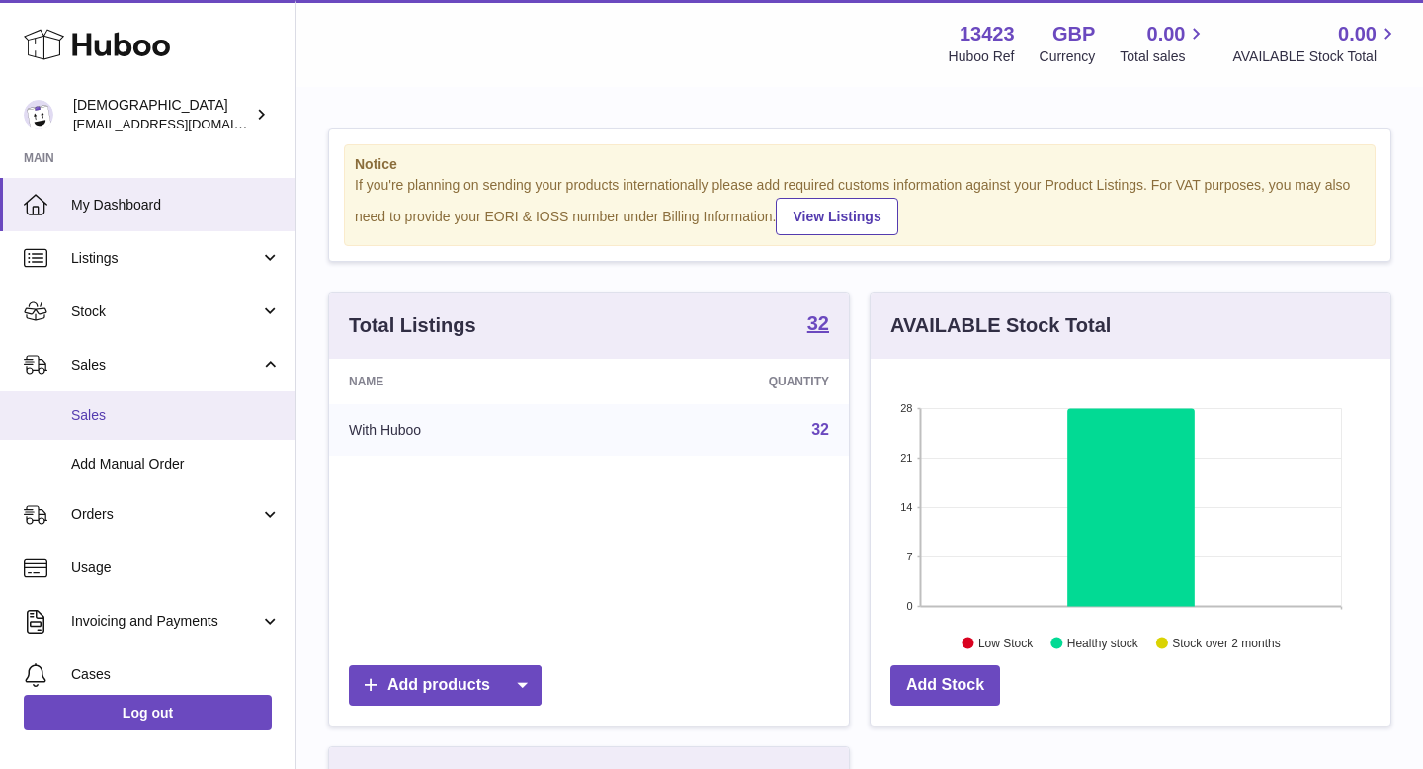
click at [137, 415] on span "Sales" at bounding box center [175, 415] width 209 height 19
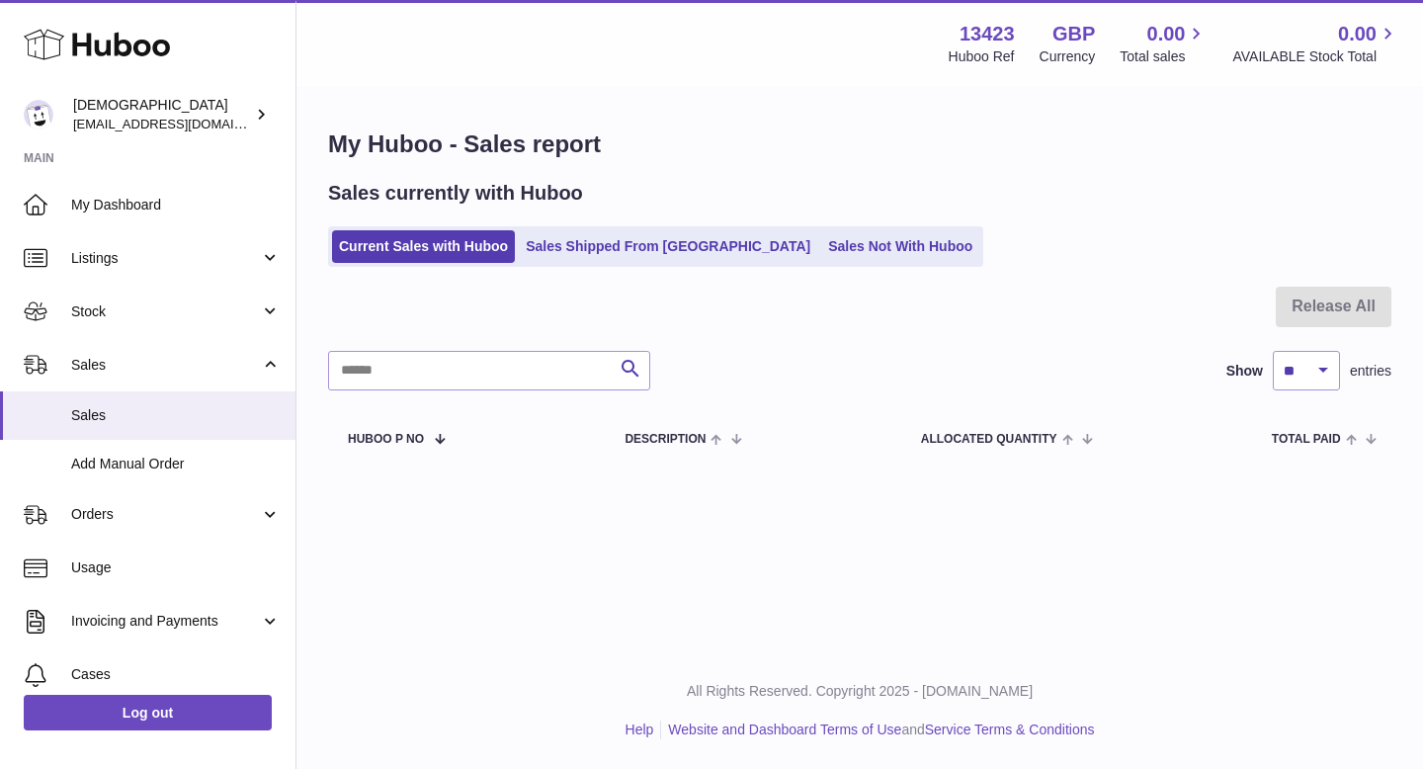
click at [558, 223] on div "Sales currently with Huboo Current Sales with Huboo Sales Shipped From [GEOGRAP…" at bounding box center [859, 223] width 1063 height 87
click at [558, 237] on link "Sales Shipped From [GEOGRAPHIC_DATA]" at bounding box center [668, 246] width 298 height 33
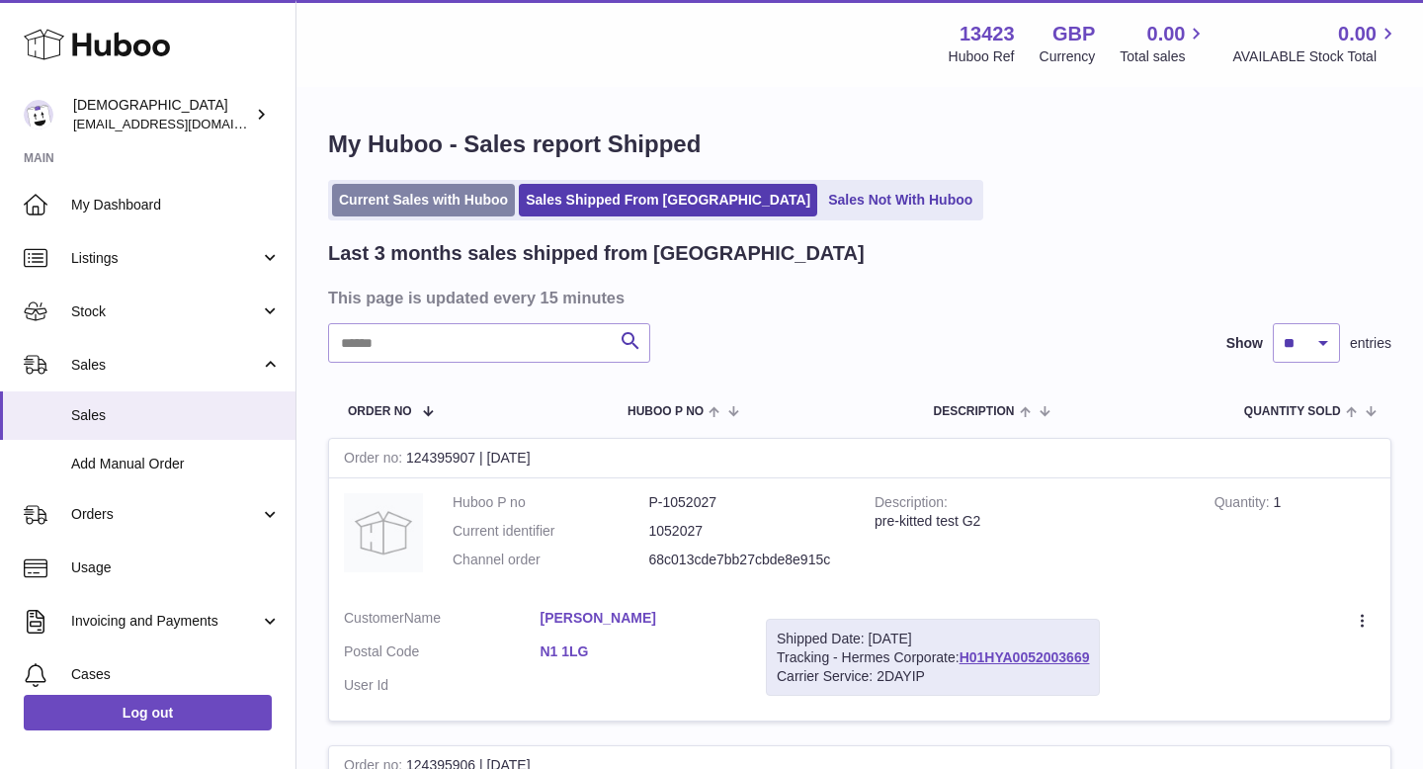
click at [462, 203] on link "Current Sales with Huboo" at bounding box center [423, 200] width 183 height 33
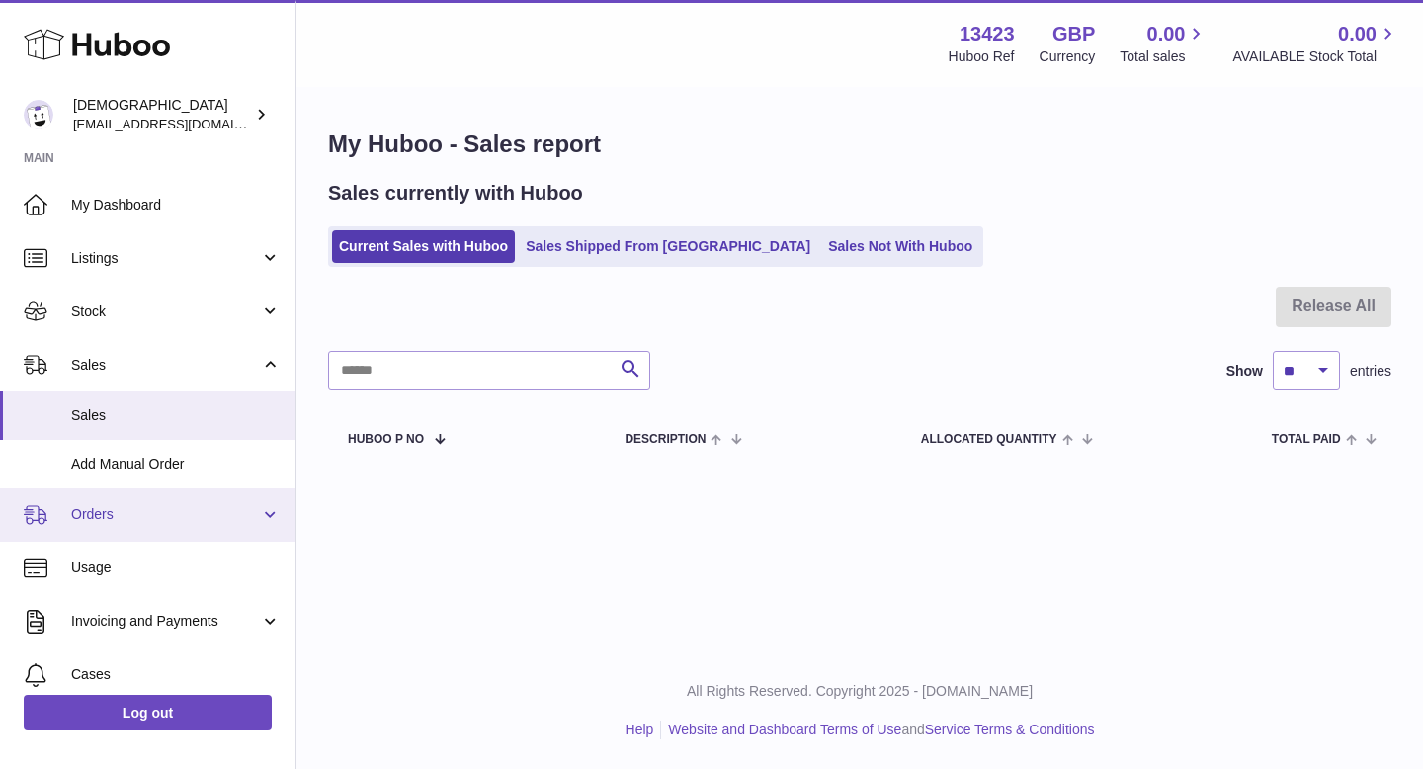
click at [160, 501] on link "Orders" at bounding box center [147, 514] width 295 height 53
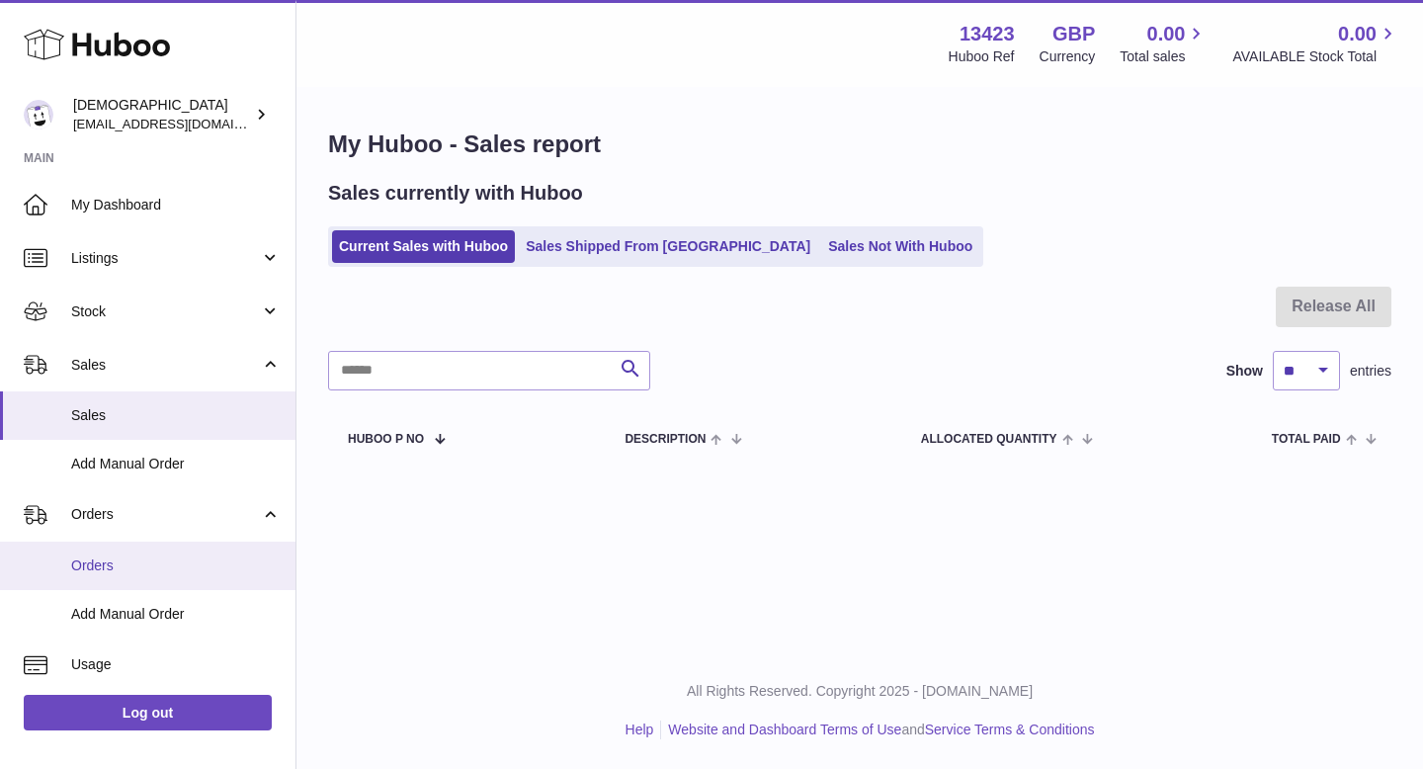
click at [139, 583] on link "Orders" at bounding box center [147, 565] width 295 height 48
